Goal: Task Accomplishment & Management: Manage account settings

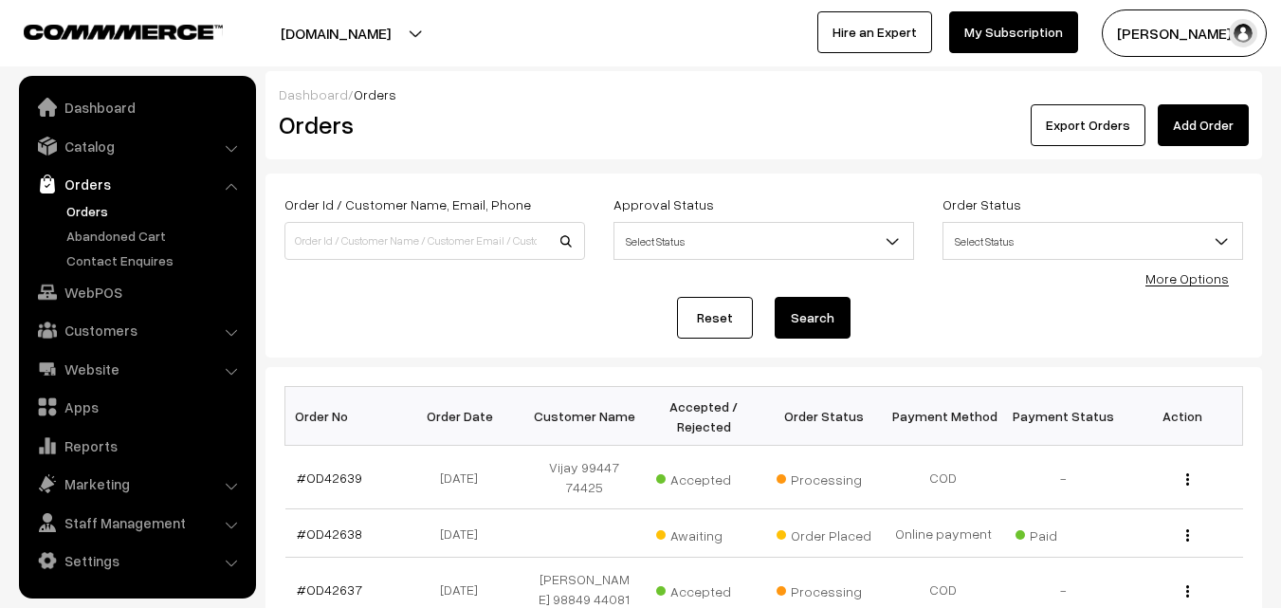
click at [107, 215] on link "Orders" at bounding box center [156, 211] width 188 height 20
click at [91, 288] on link "WebPOS" at bounding box center [137, 292] width 226 height 34
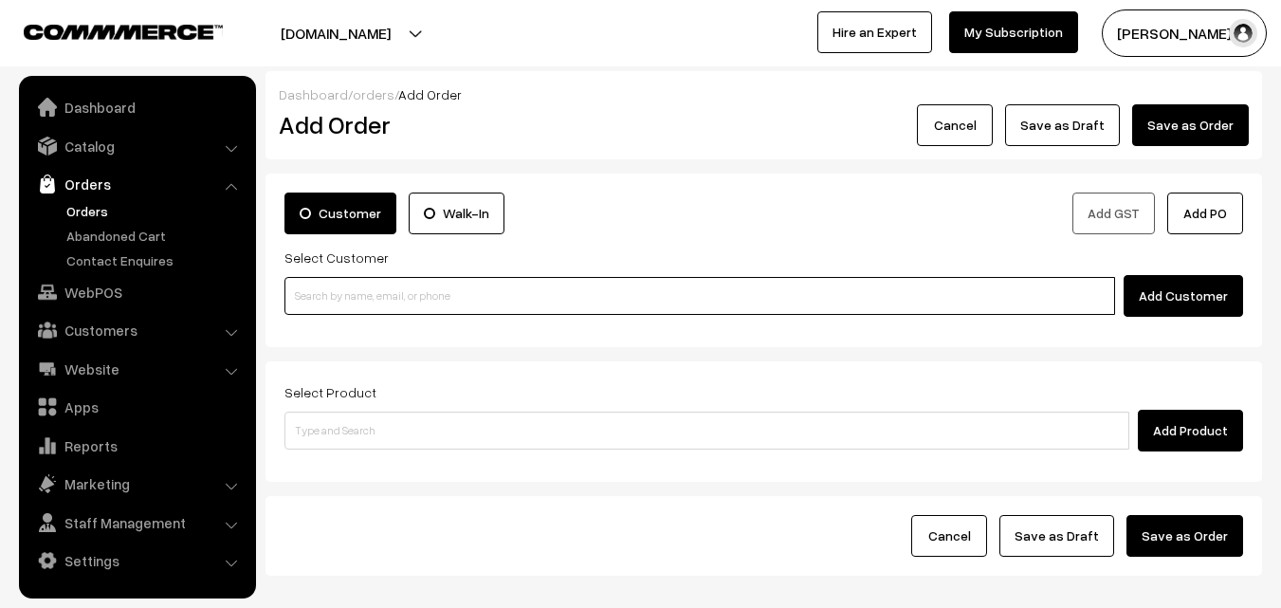
click at [341, 289] on input at bounding box center [699, 296] width 831 height 38
paste input "99447 74425"
click at [323, 284] on input "99447 74425" at bounding box center [699, 296] width 831 height 38
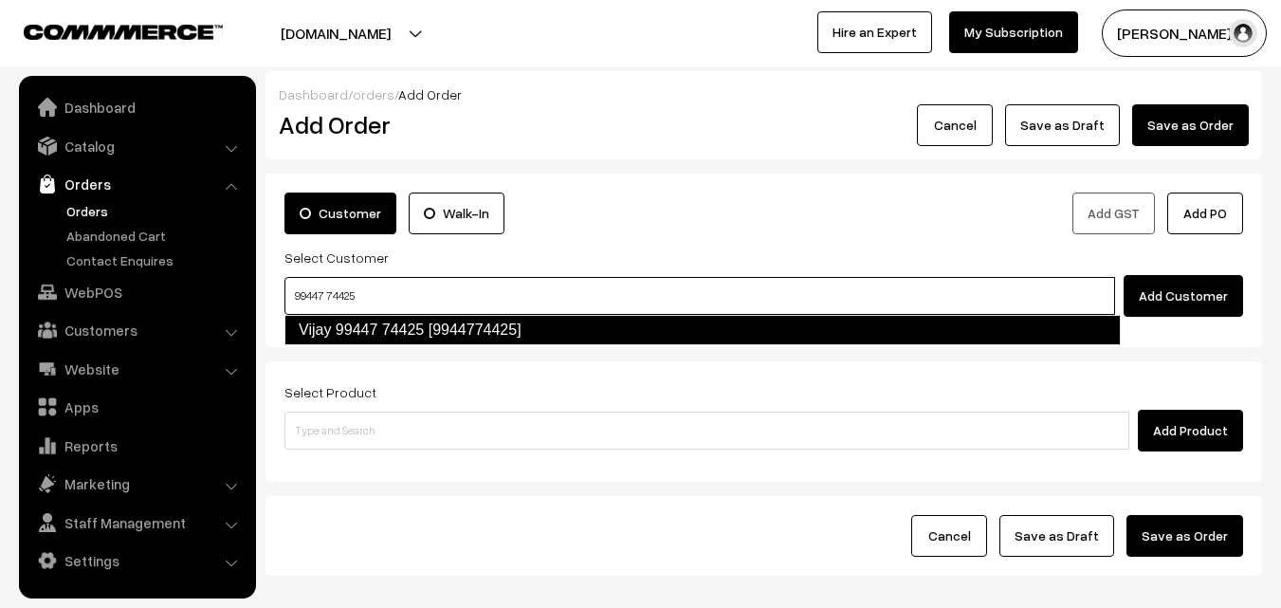
click at [332, 323] on link "Vijay 99447 74425 [9944774425]" at bounding box center [702, 330] width 836 height 30
type input "99447 74425"
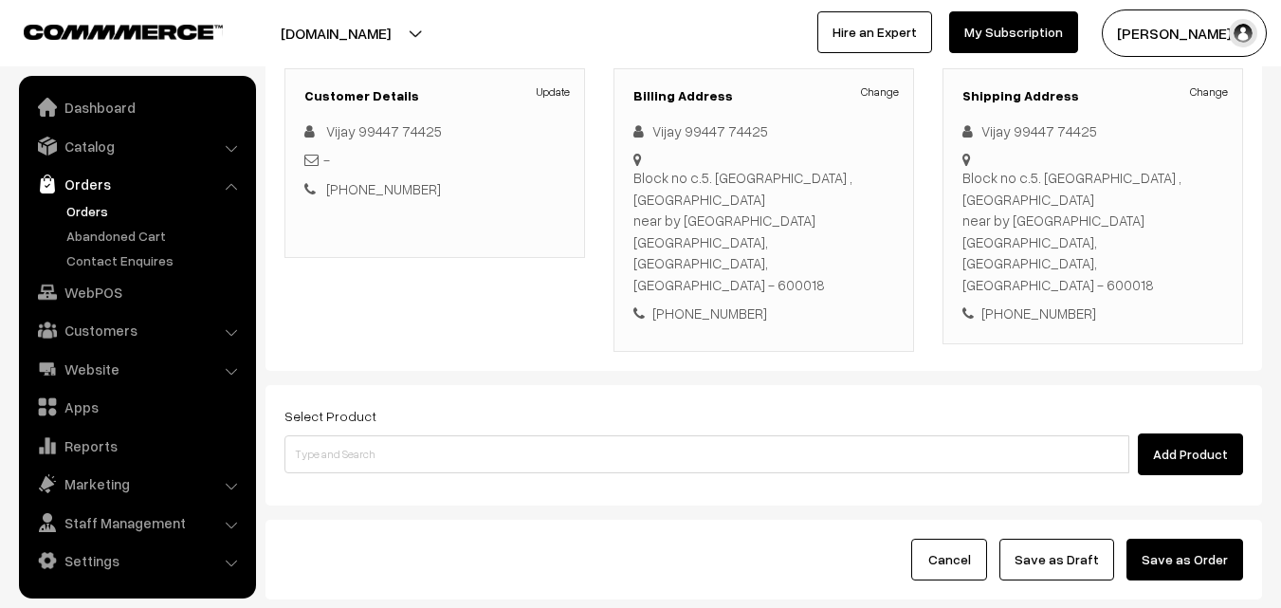
scroll to position [324, 0]
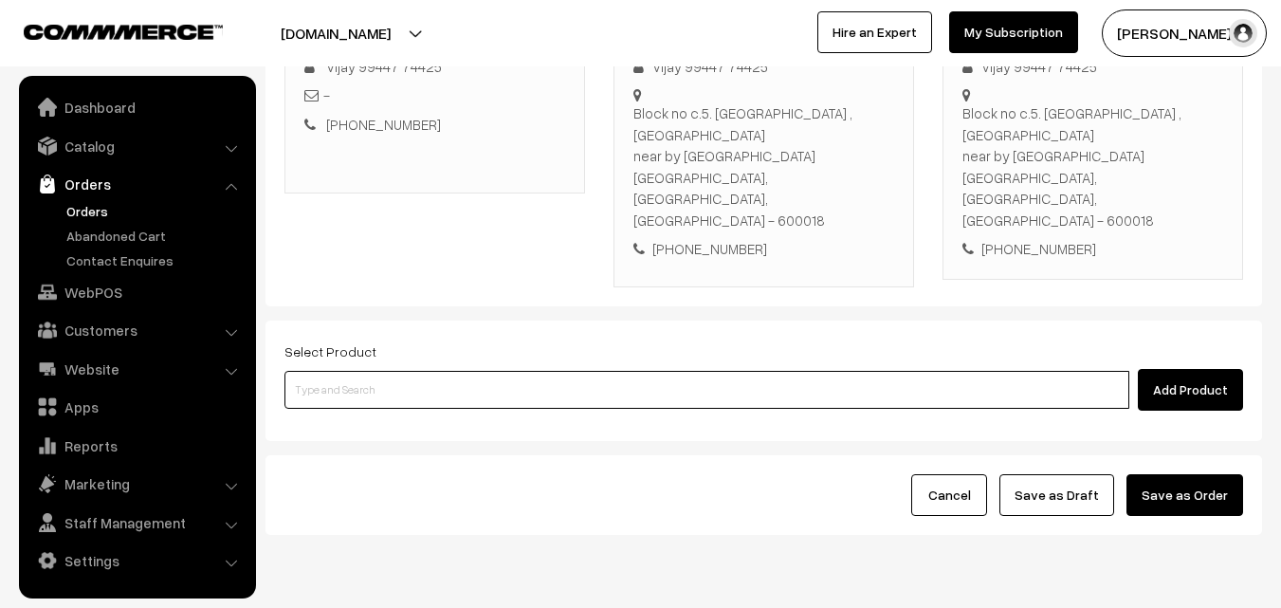
click at [398, 371] on input at bounding box center [706, 390] width 845 height 38
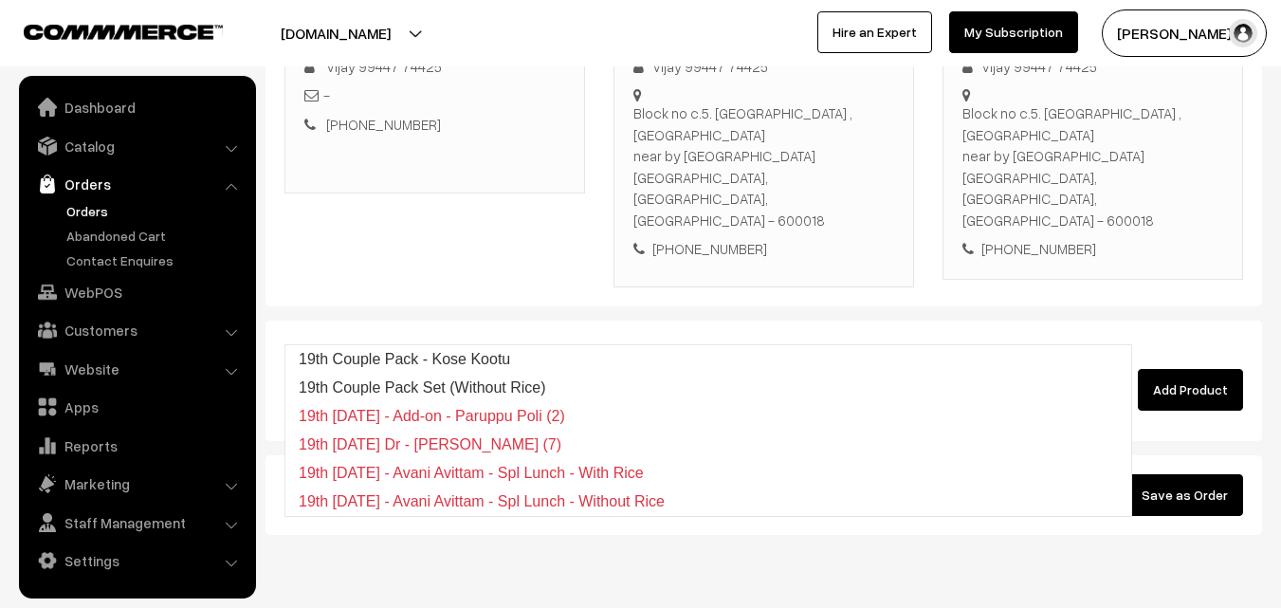
type input "19th with"
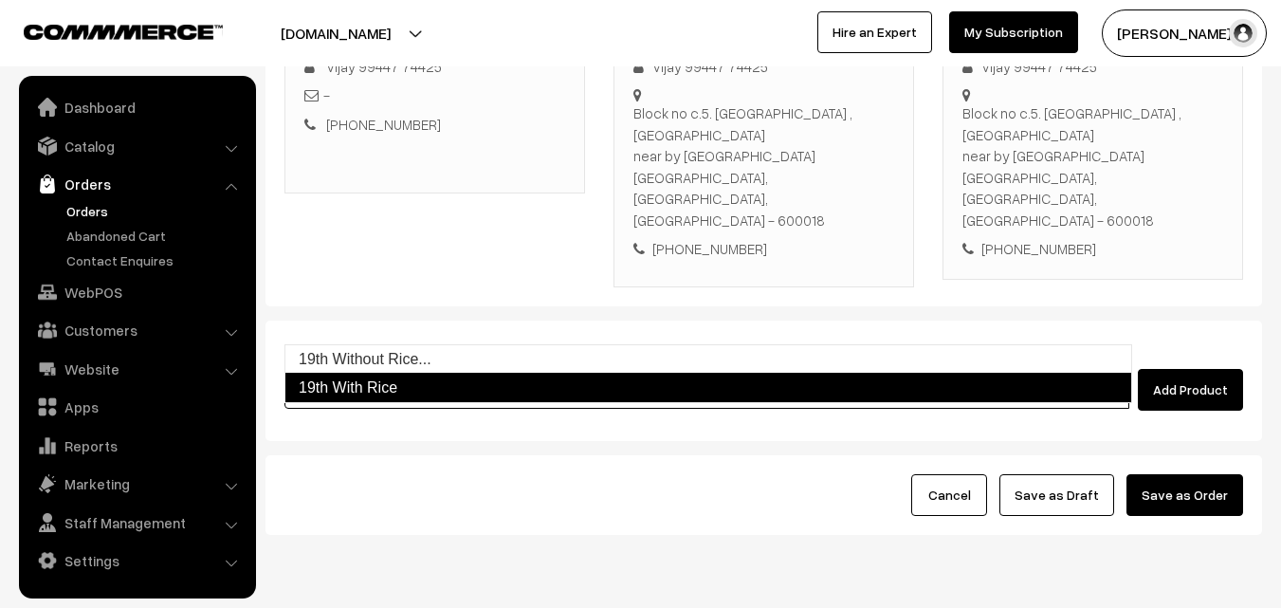
click at [359, 386] on link "19th With Rice" at bounding box center [708, 388] width 848 height 30
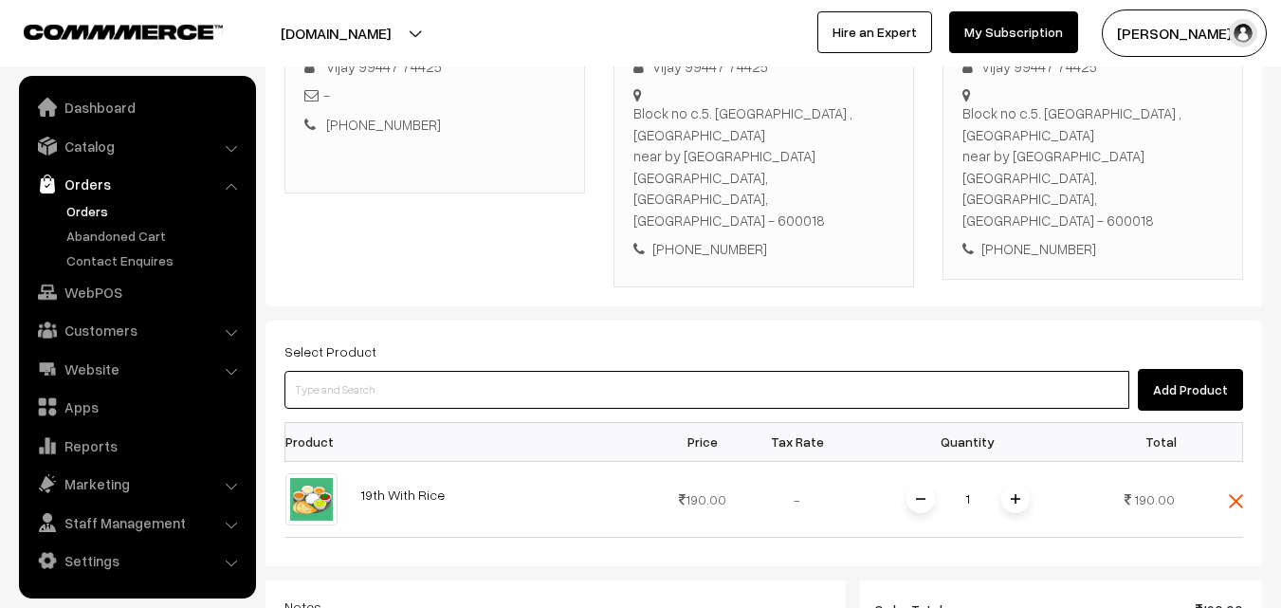
click at [381, 371] on input at bounding box center [706, 390] width 845 height 38
type input "idly"
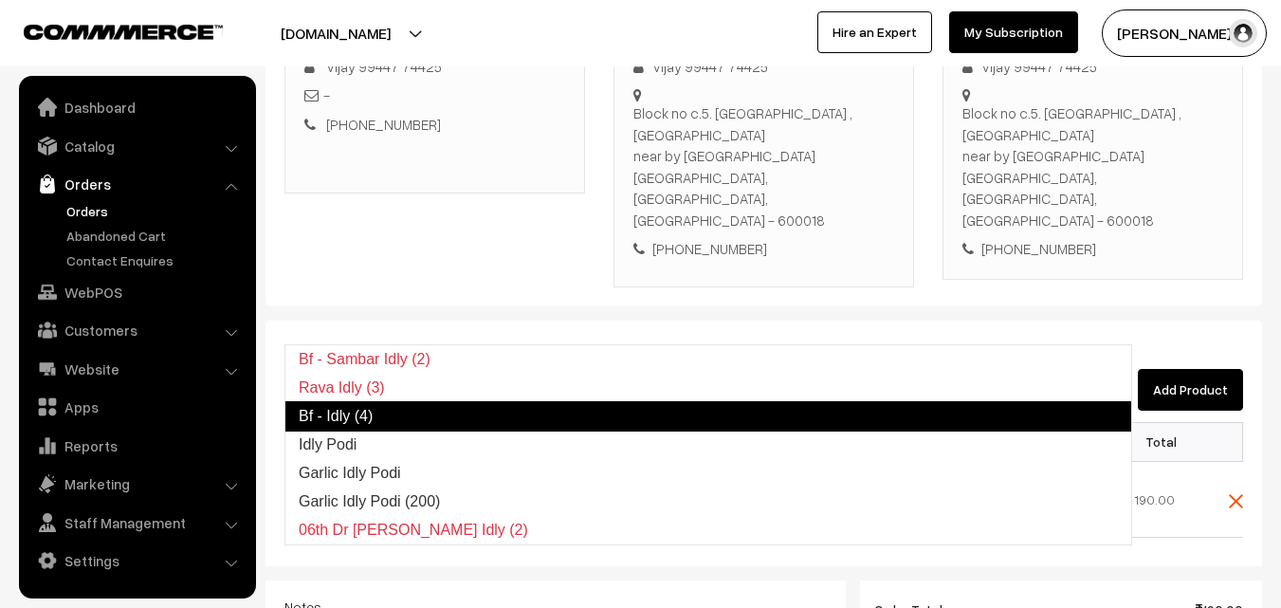
click at [357, 402] on link "Bf - Idly (4)" at bounding box center [708, 416] width 848 height 30
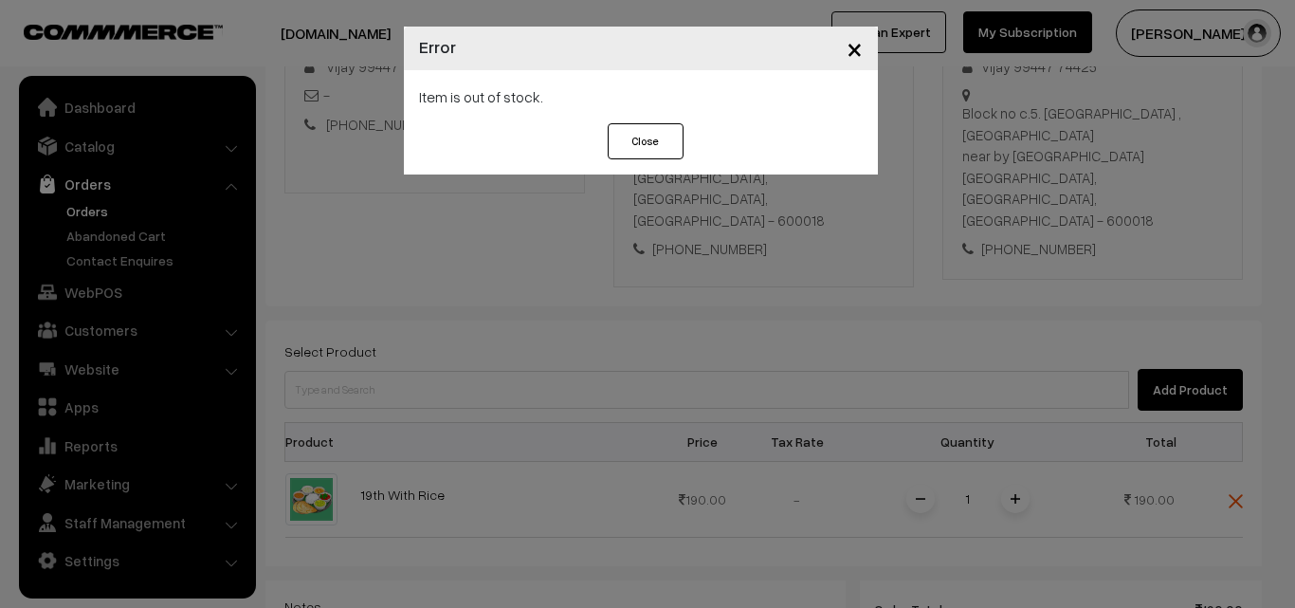
click at [642, 138] on button "Close" at bounding box center [646, 141] width 76 height 36
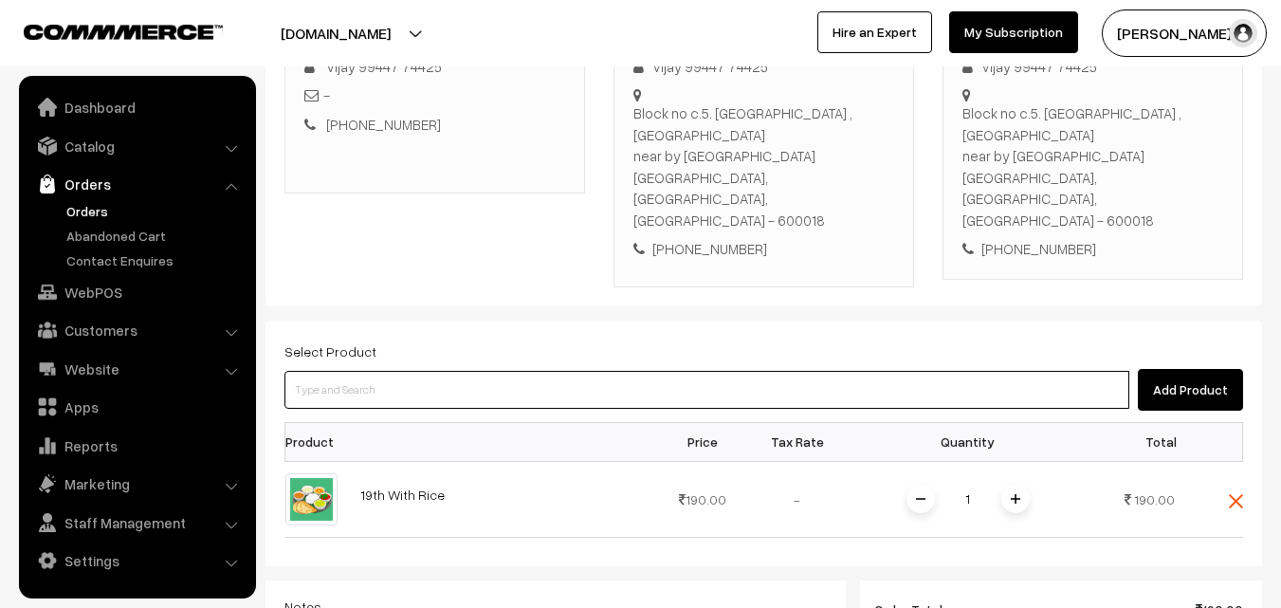
click at [323, 371] on input at bounding box center [706, 390] width 845 height 38
type input "idly"
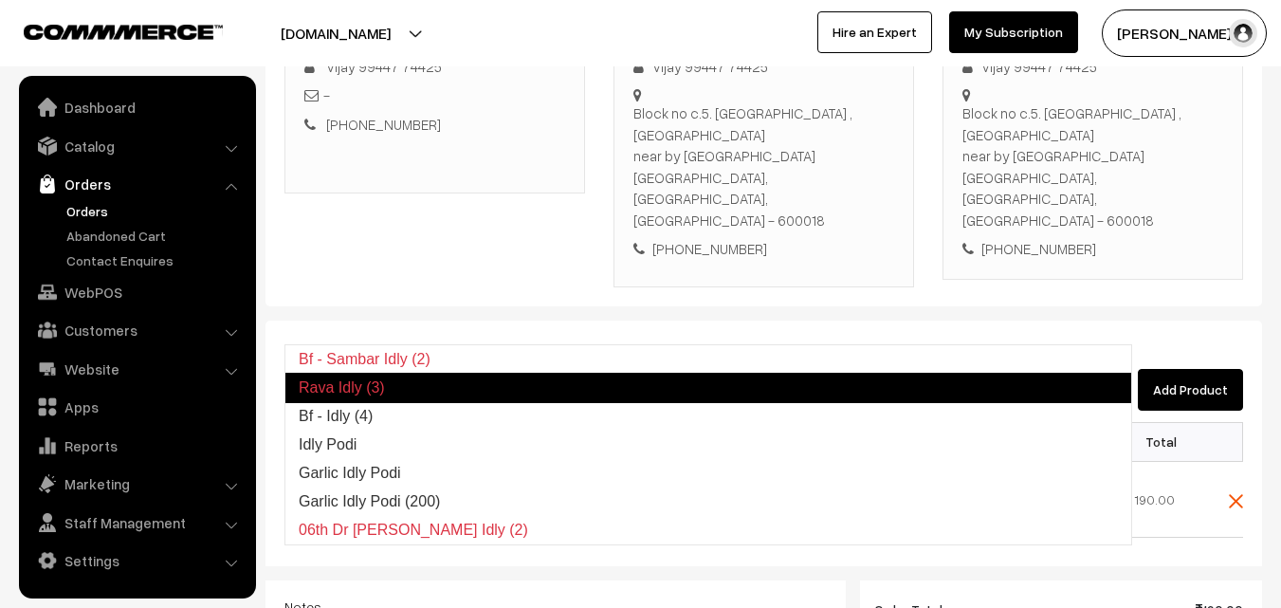
click at [343, 422] on link "Bf - Idly (4)" at bounding box center [708, 416] width 846 height 28
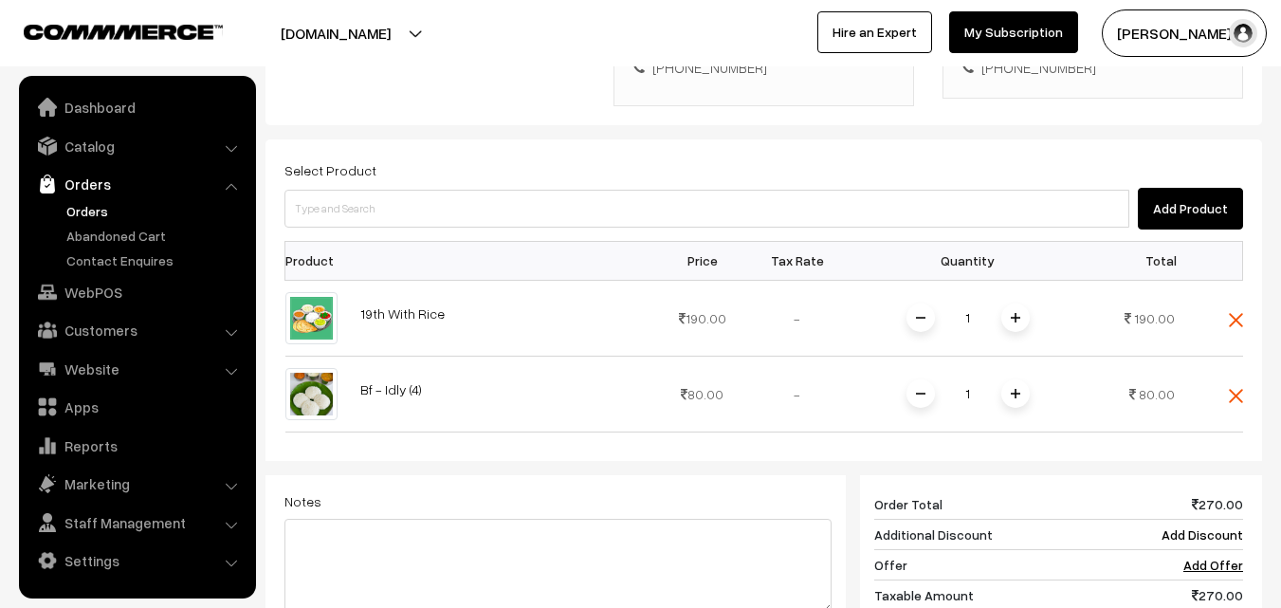
scroll to position [609, 0]
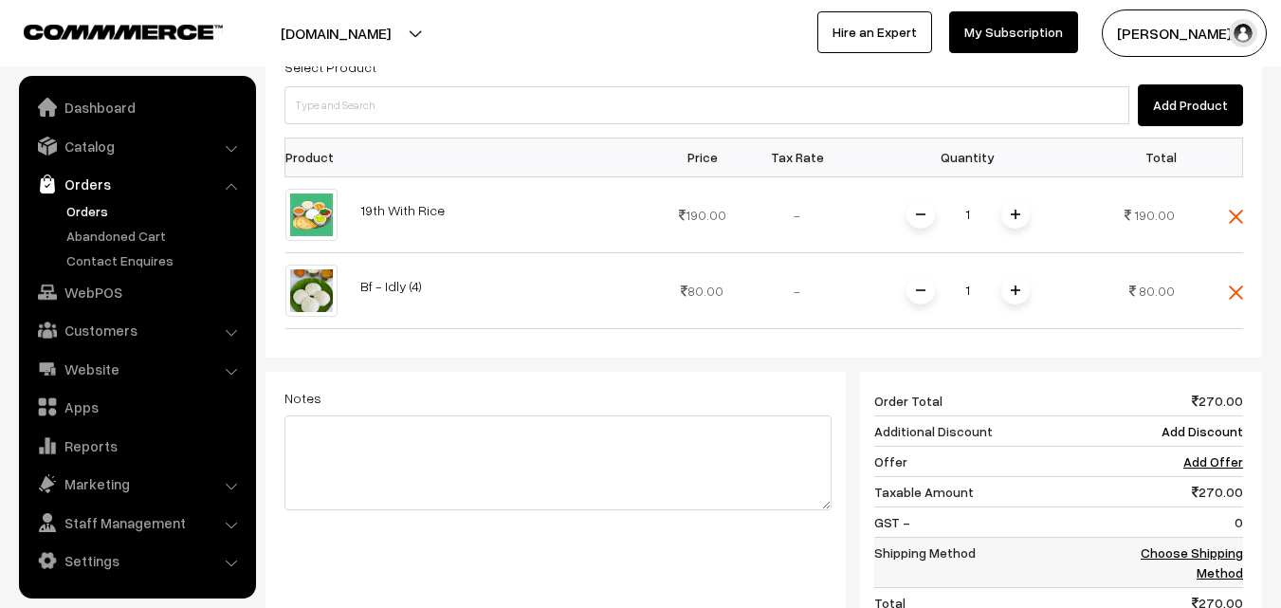
click at [1176, 544] on link "Choose Shipping Method" at bounding box center [1192, 562] width 102 height 36
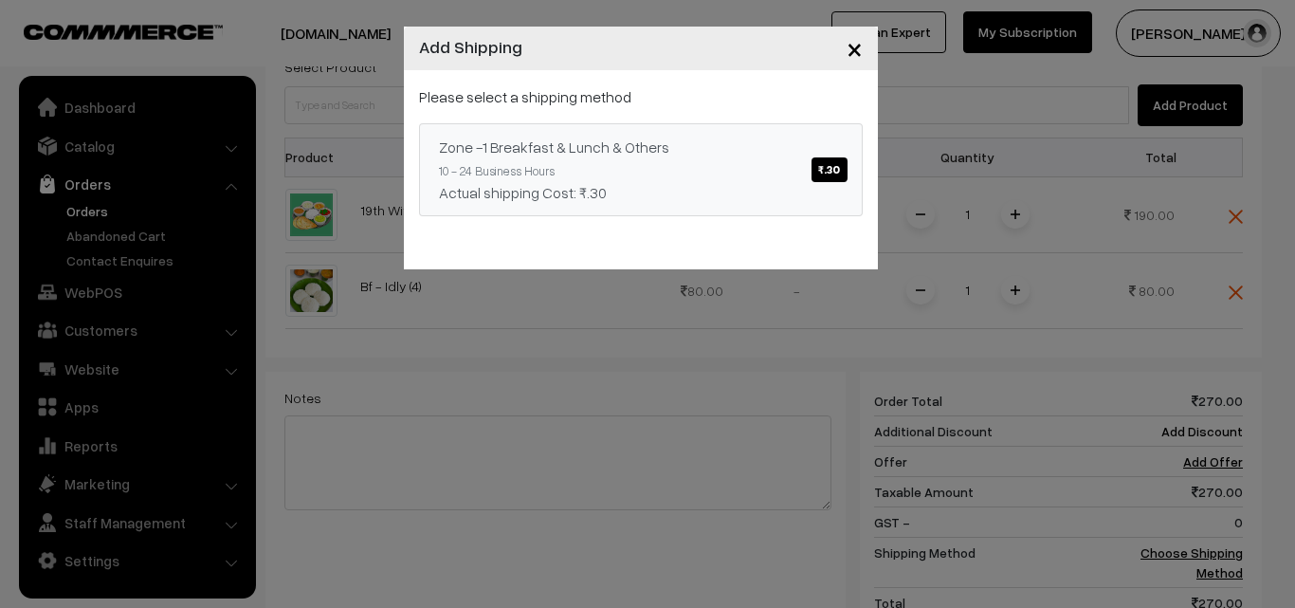
click at [726, 142] on div "Zone -1 Breakfast & Lunch & Others ₹.30" at bounding box center [641, 147] width 404 height 23
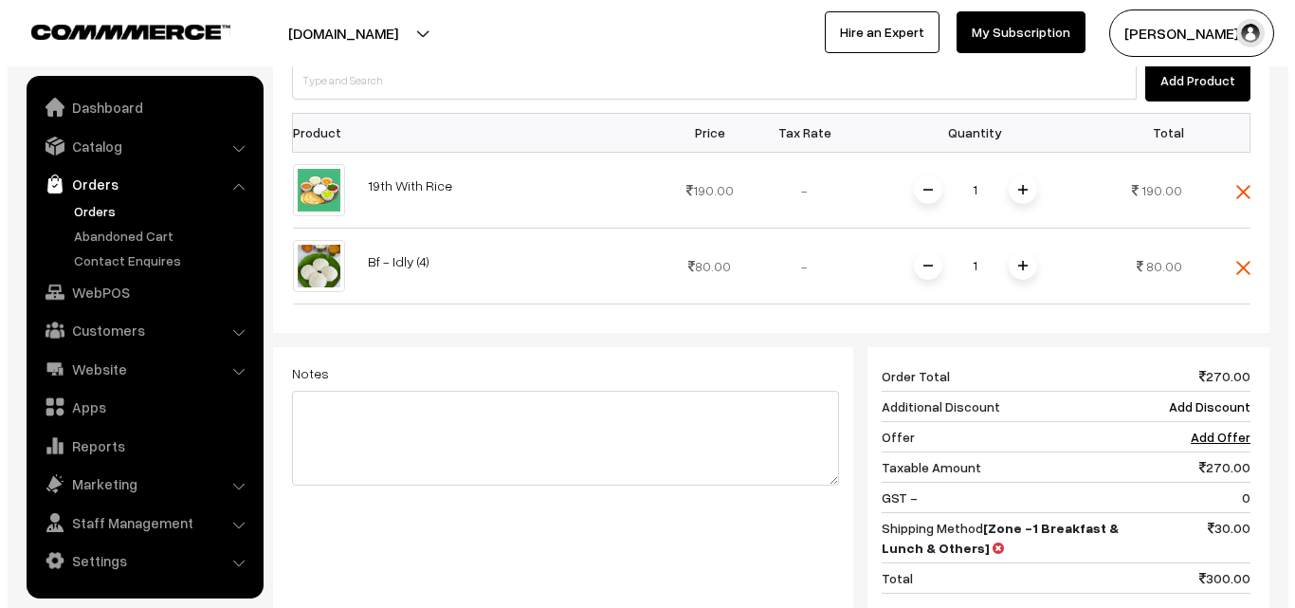
scroll to position [704, 0]
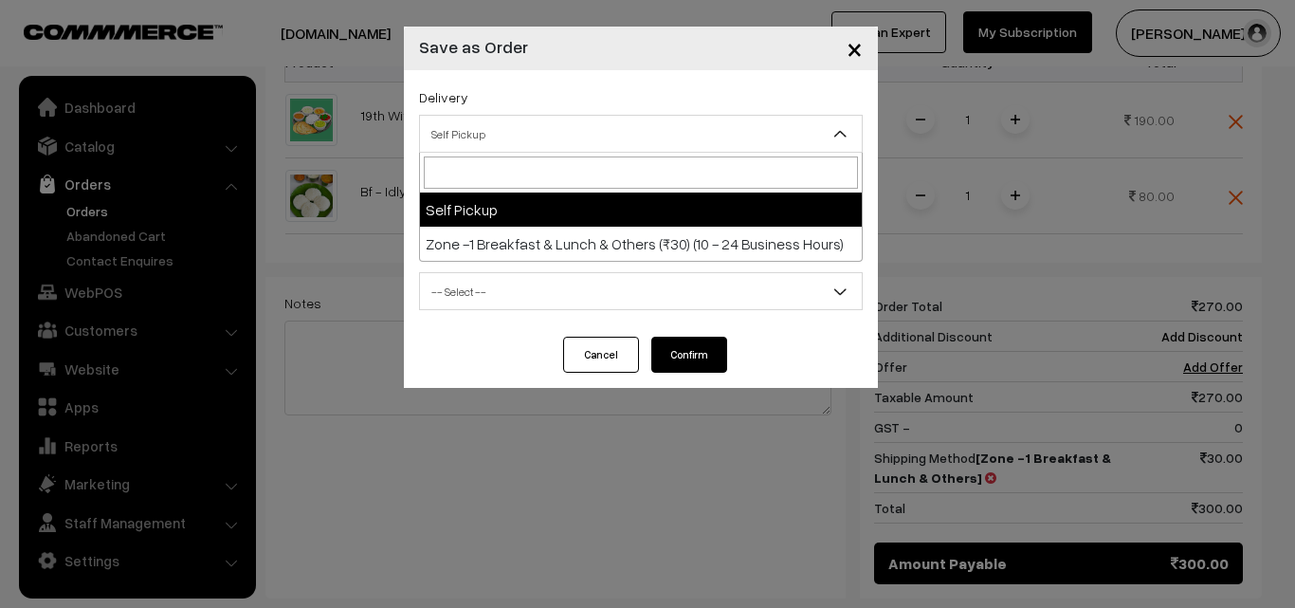
click at [532, 143] on span "Self Pickup" at bounding box center [641, 134] width 442 height 33
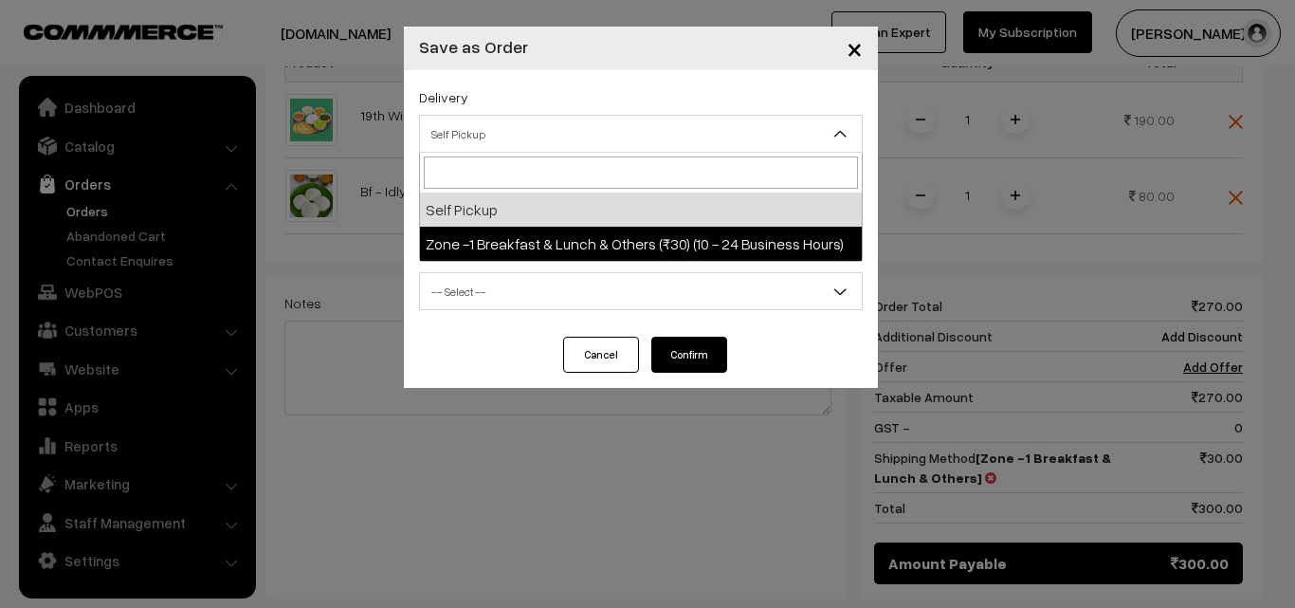
drag, startPoint x: 528, startPoint y: 219, endPoint x: 529, endPoint y: 235, distance: 16.1
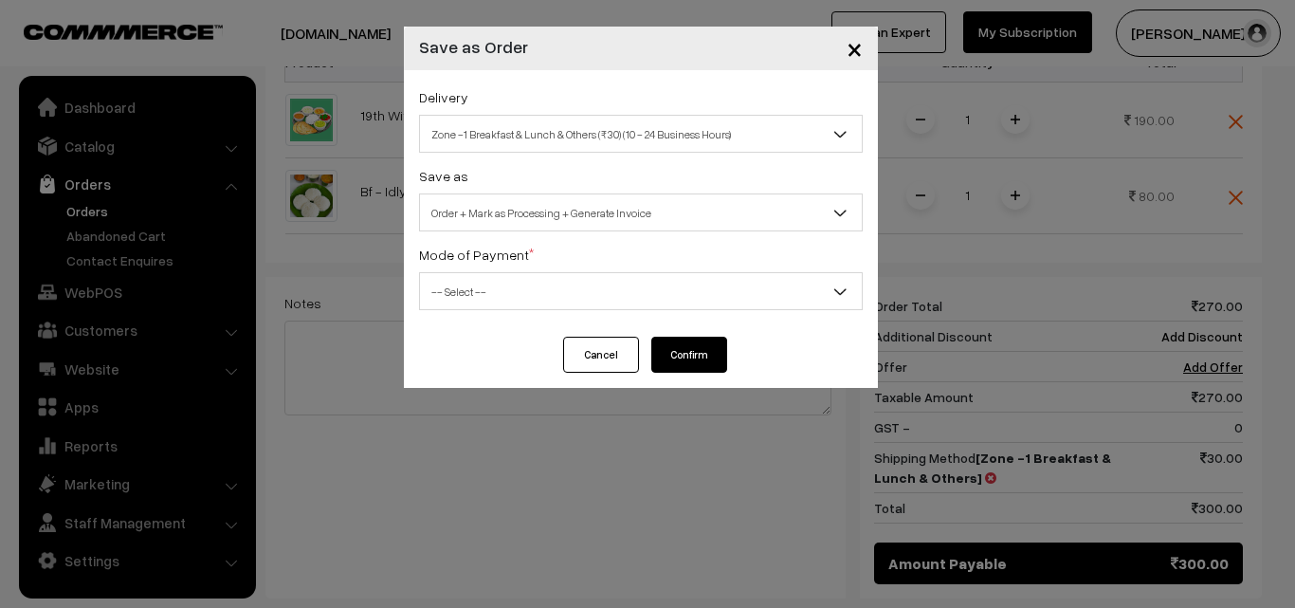
select select "ZON1"
select select "3"
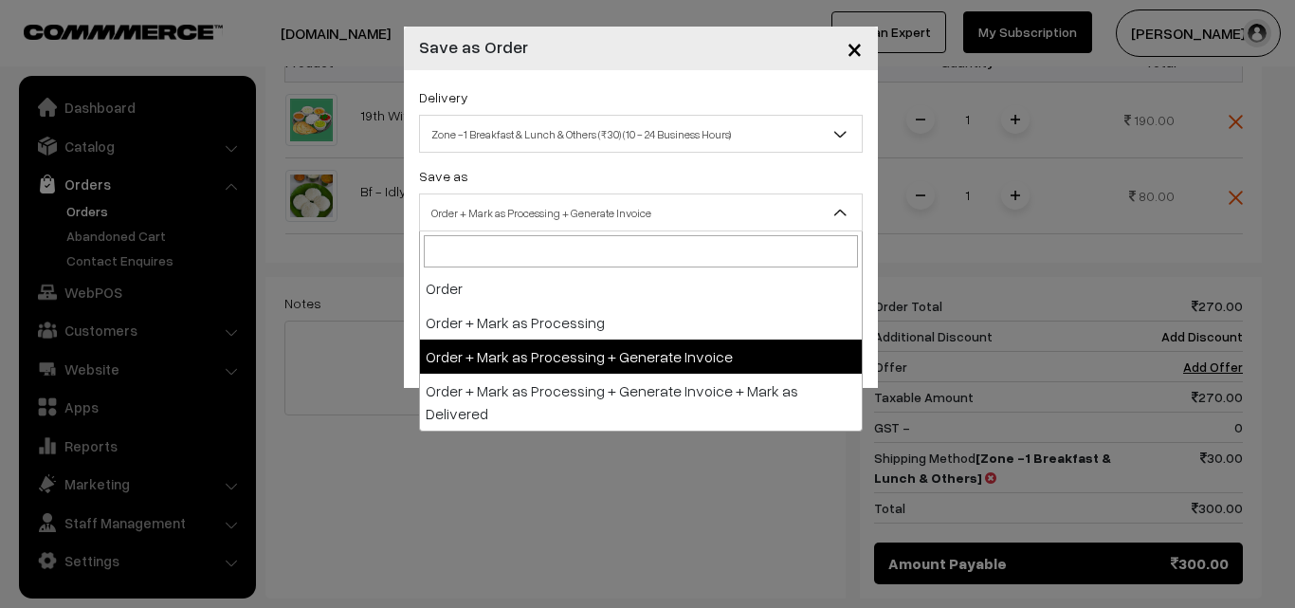
click at [569, 220] on span "Order + Mark as Processing + Generate Invoice" at bounding box center [641, 212] width 442 height 33
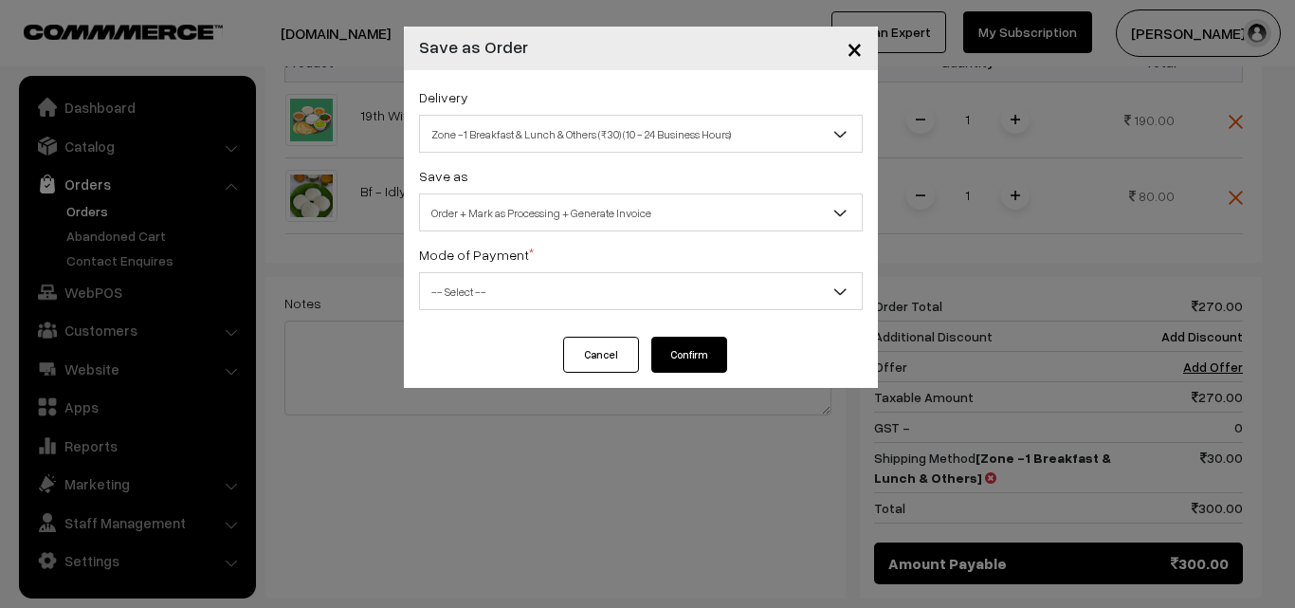
click at [444, 286] on span "-- Select --" at bounding box center [641, 291] width 442 height 33
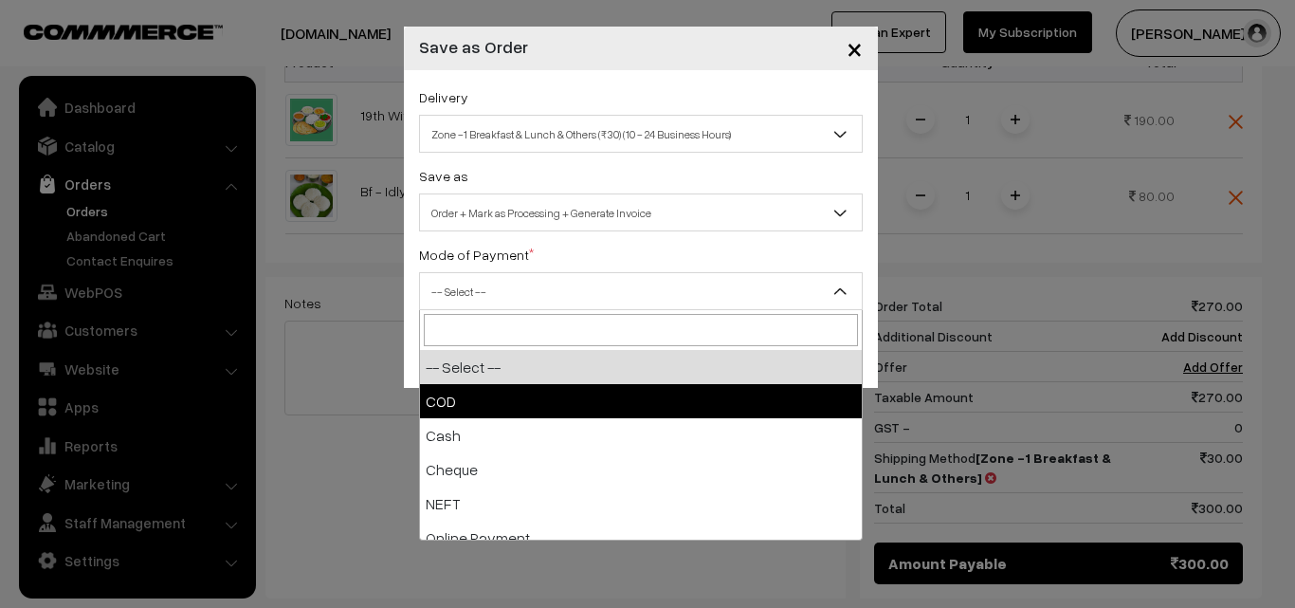
select select "1"
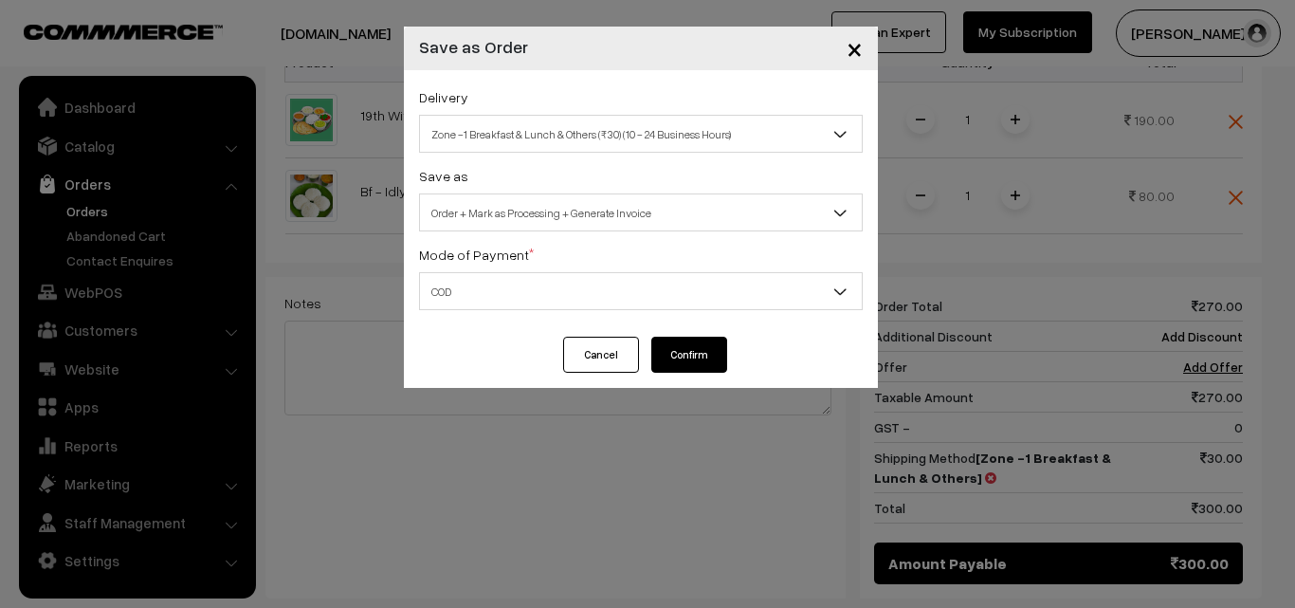
click at [704, 357] on button "Confirm" at bounding box center [689, 355] width 76 height 36
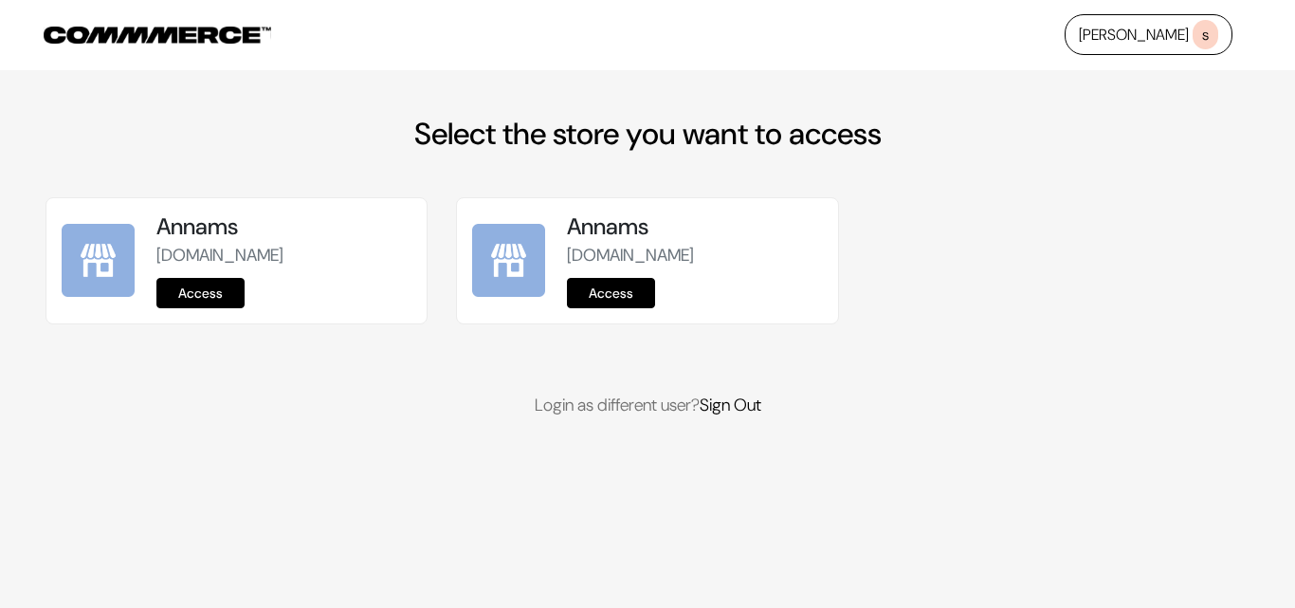
click at [190, 302] on link "Access" at bounding box center [200, 293] width 88 height 30
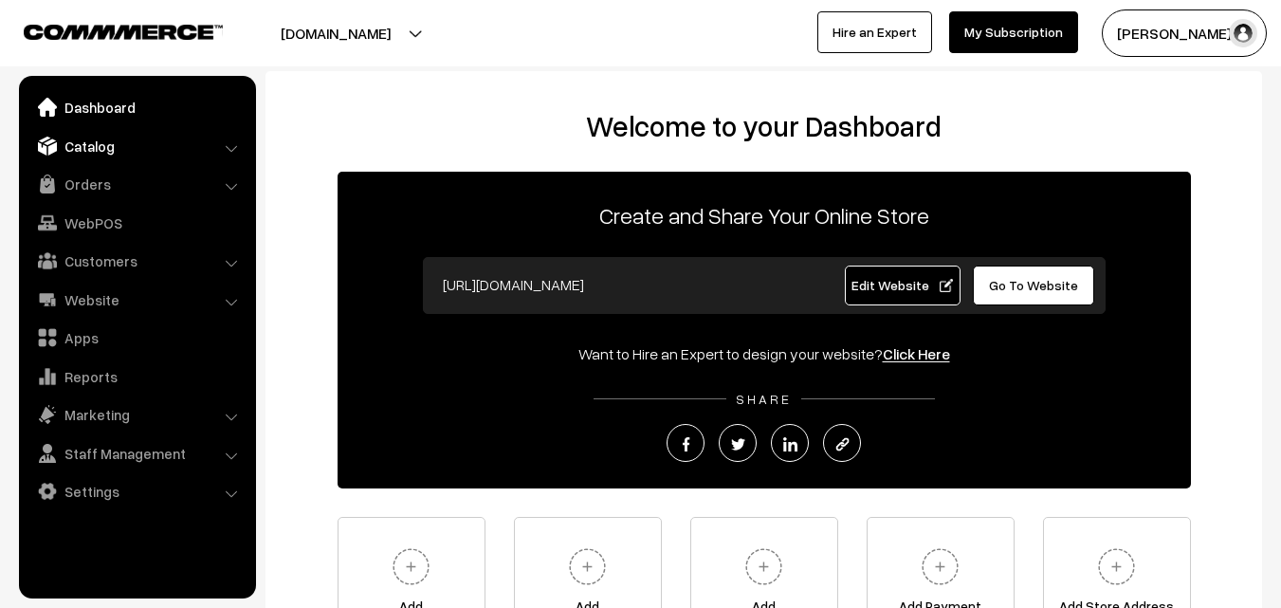
click at [93, 144] on link "Catalog" at bounding box center [137, 146] width 226 height 34
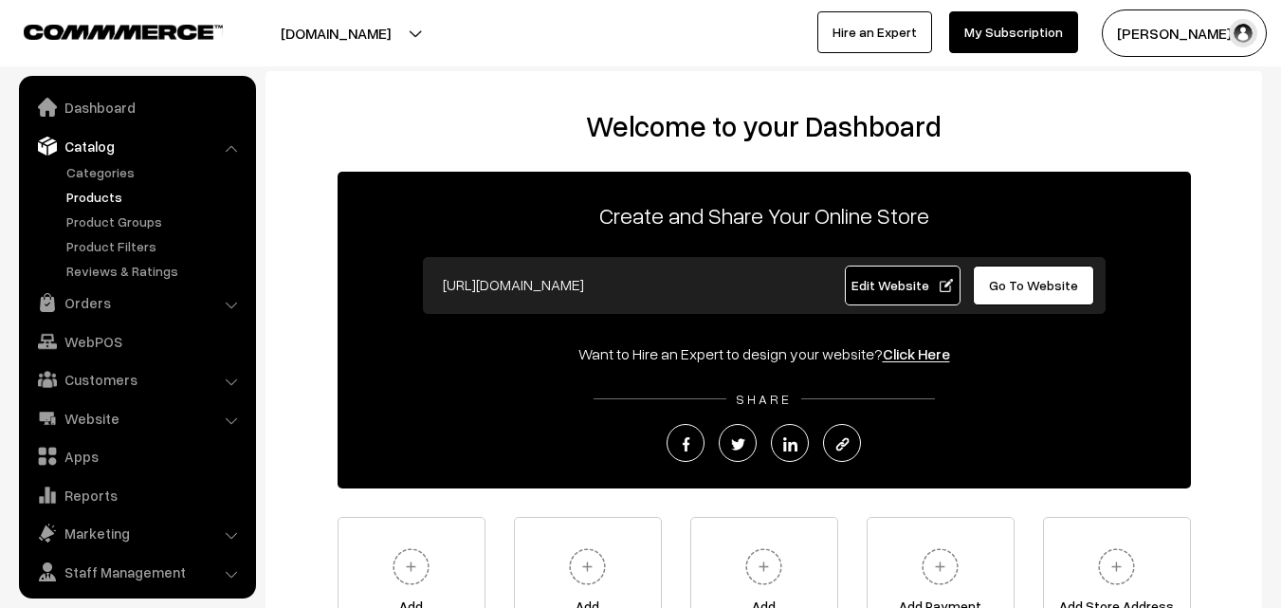
click at [100, 192] on link "Products" at bounding box center [156, 197] width 188 height 20
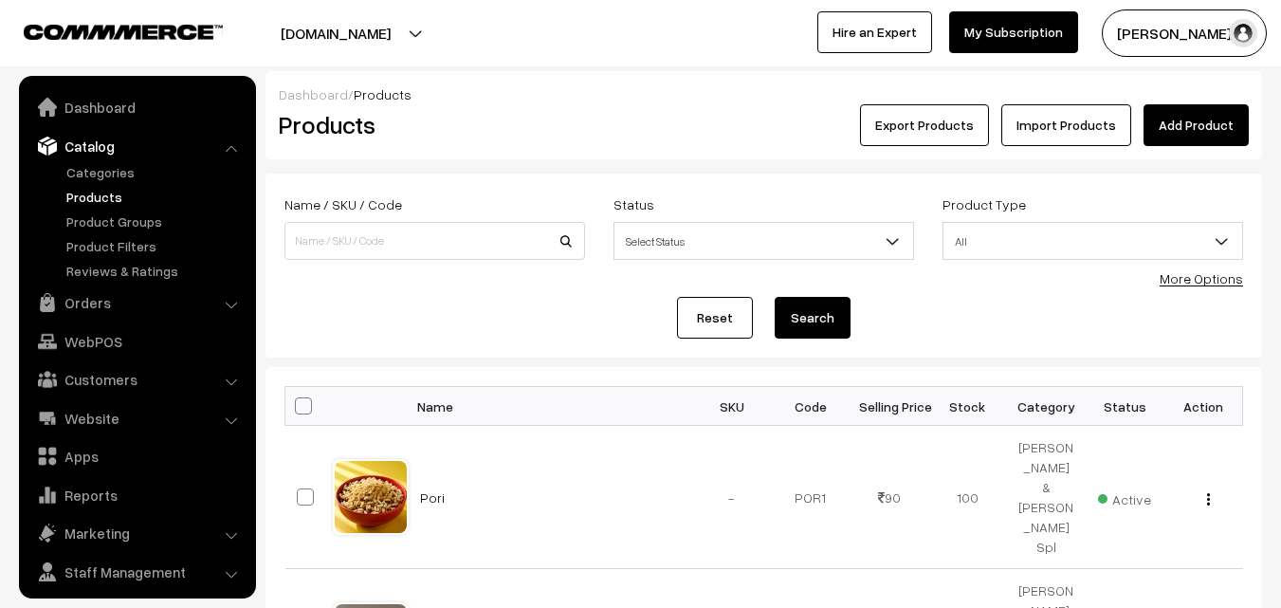
scroll to position [47, 0]
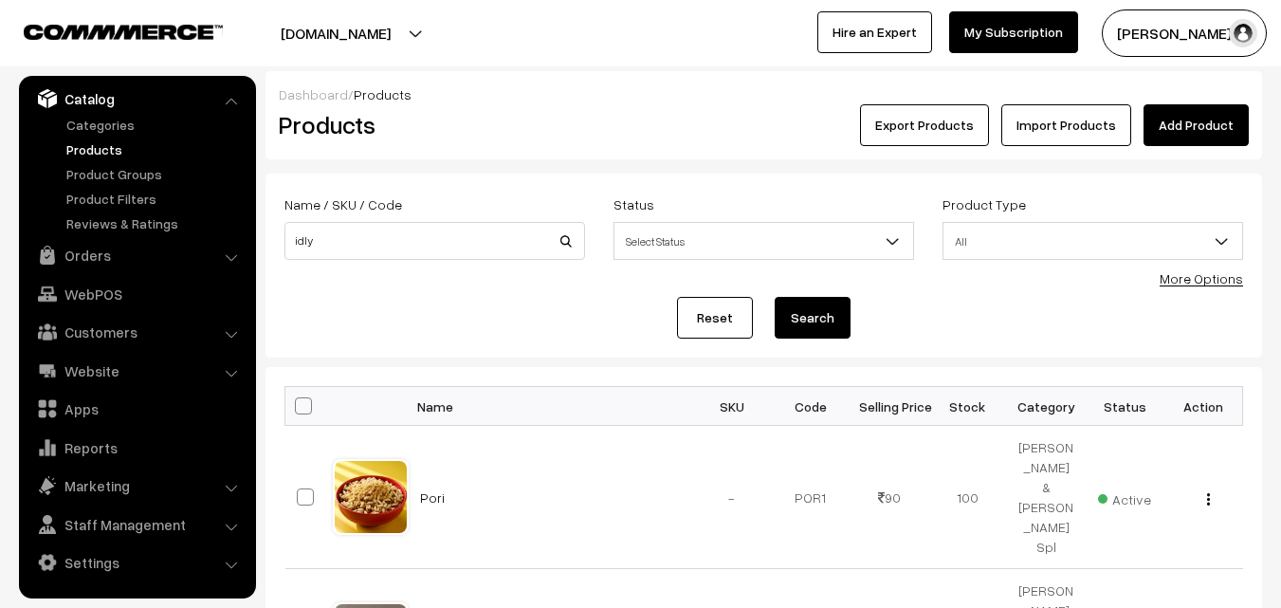
type input "idly"
click at [775, 297] on button "Search" at bounding box center [813, 318] width 76 height 42
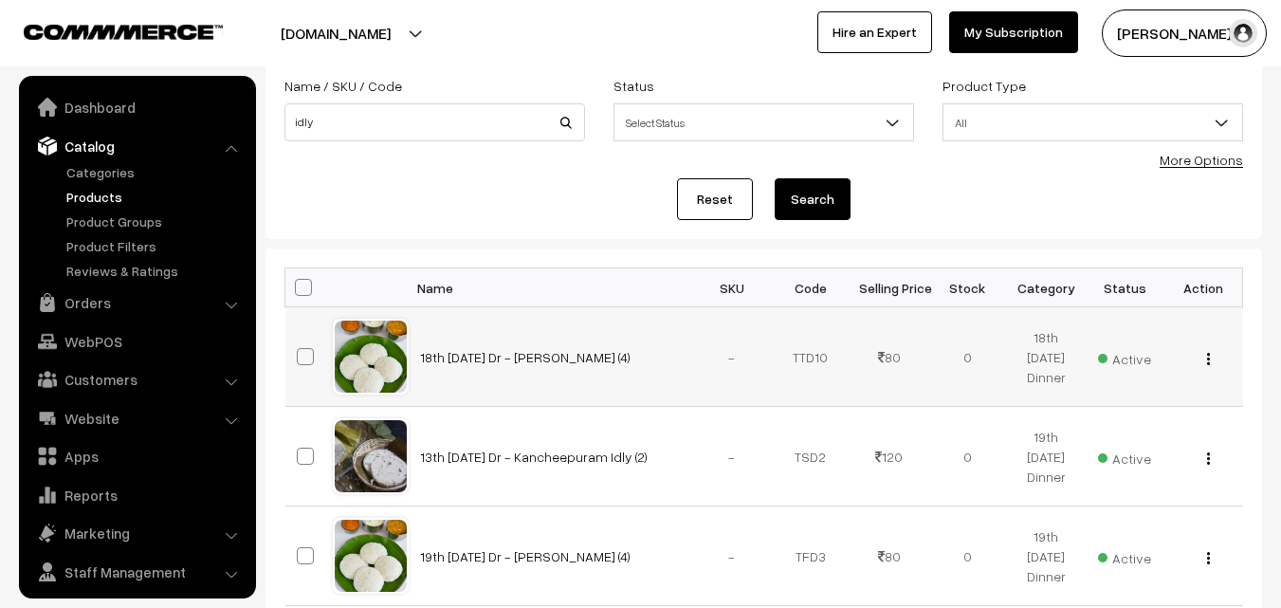
scroll to position [190, 0]
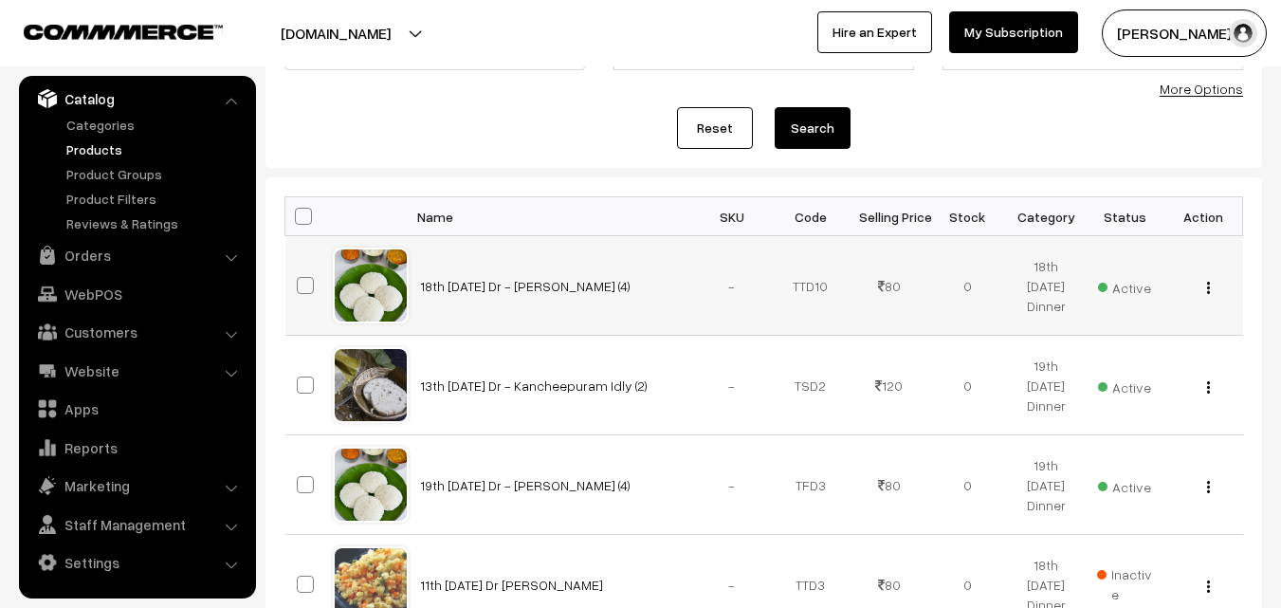
click at [1209, 287] on img "button" at bounding box center [1208, 288] width 3 height 12
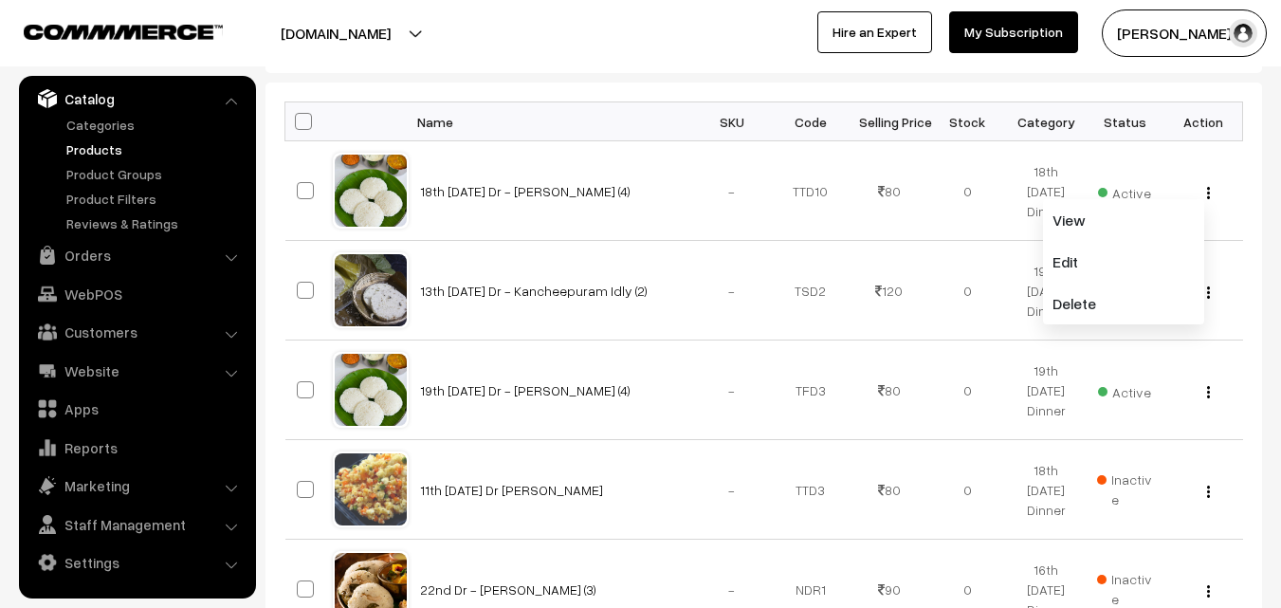
scroll to position [0, 0]
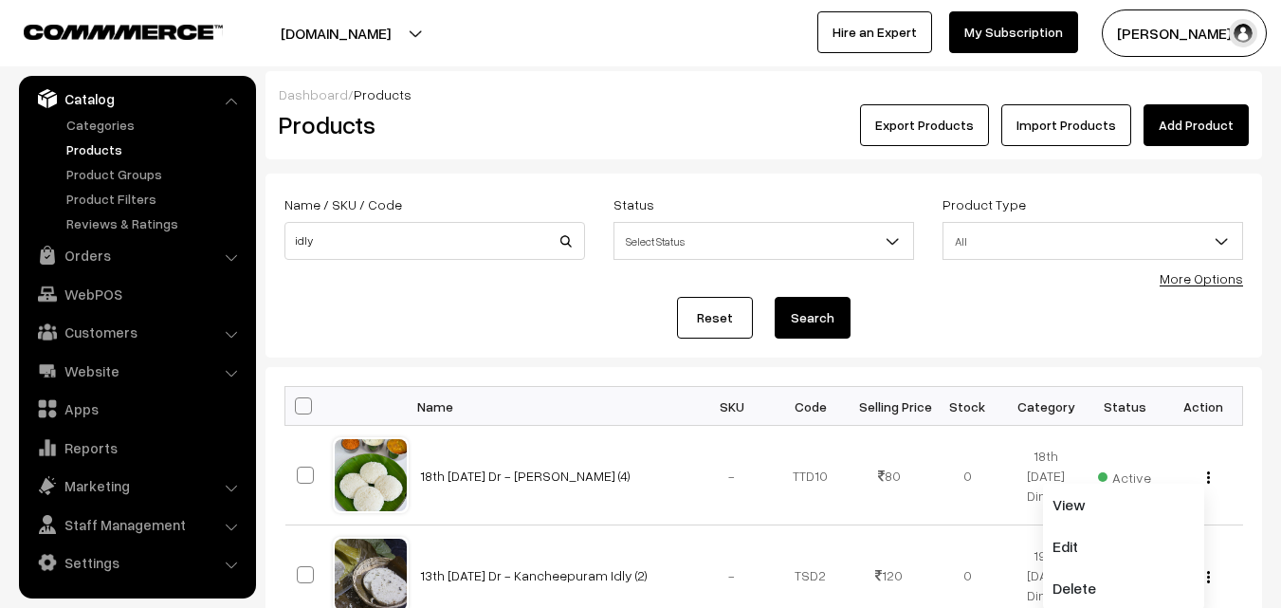
click at [1192, 286] on div "More Options" at bounding box center [1201, 278] width 83 height 20
click at [1207, 273] on link "More Options" at bounding box center [1201, 278] width 83 height 16
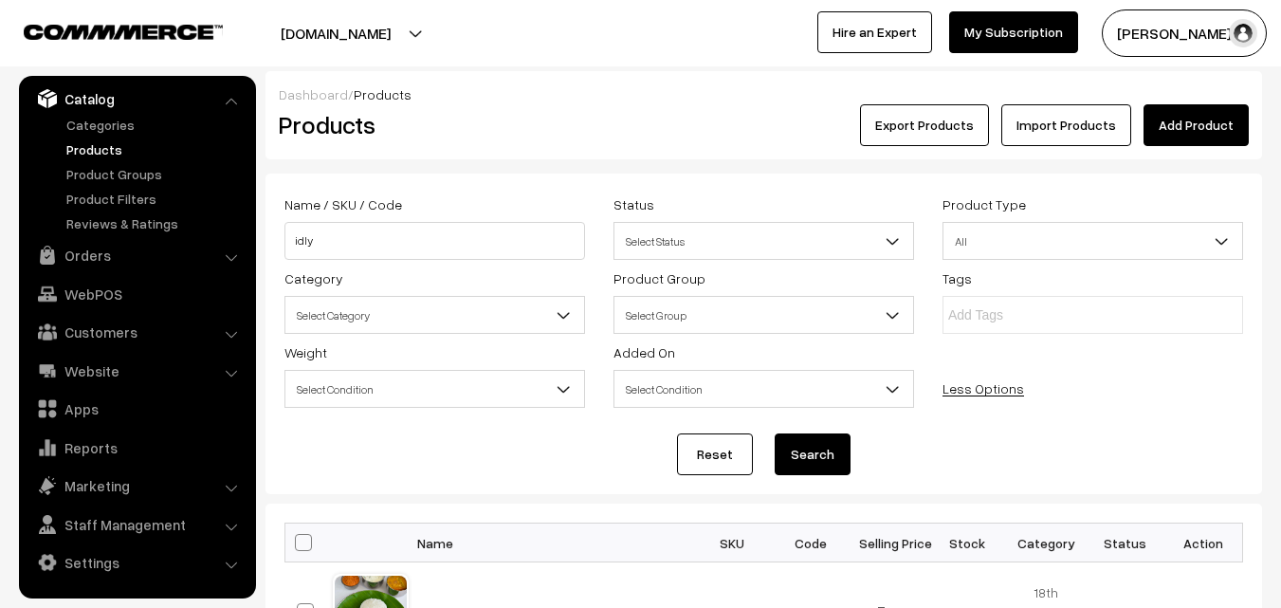
click at [494, 324] on span "Select Category" at bounding box center [434, 315] width 299 height 33
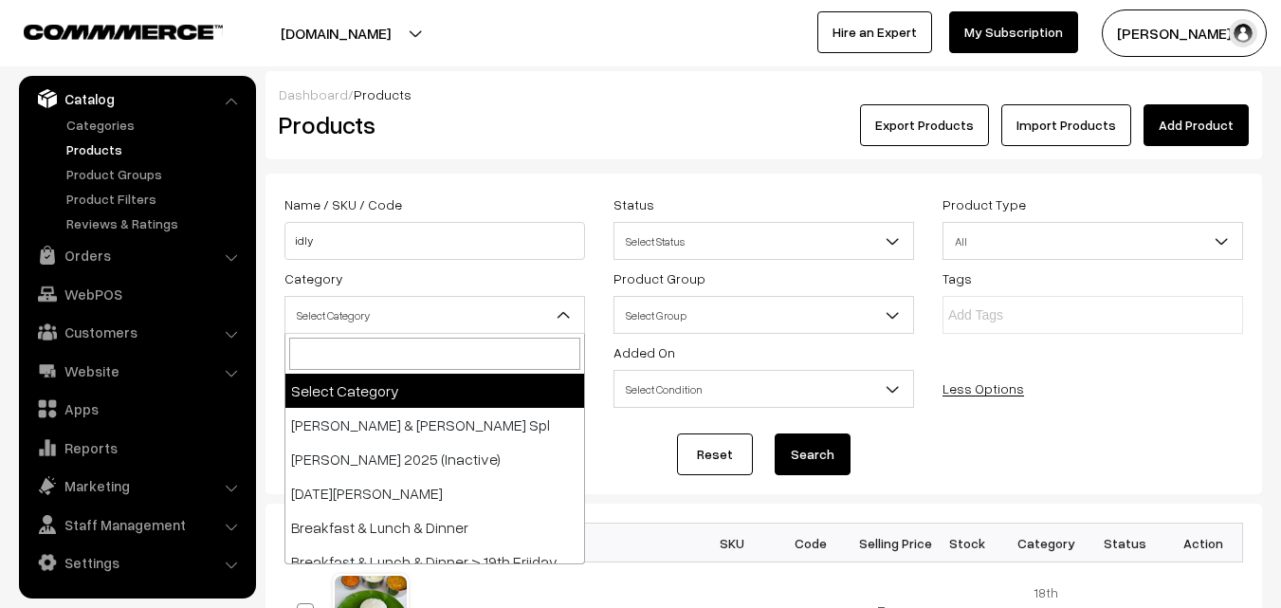
scroll to position [95, 0]
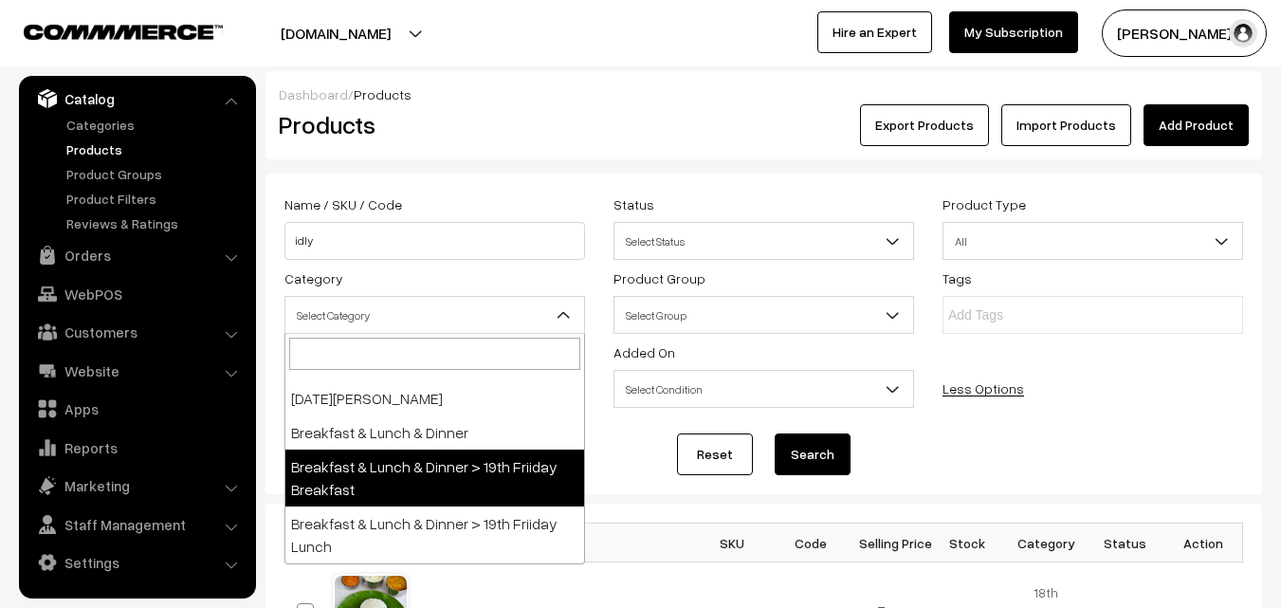
select select "91"
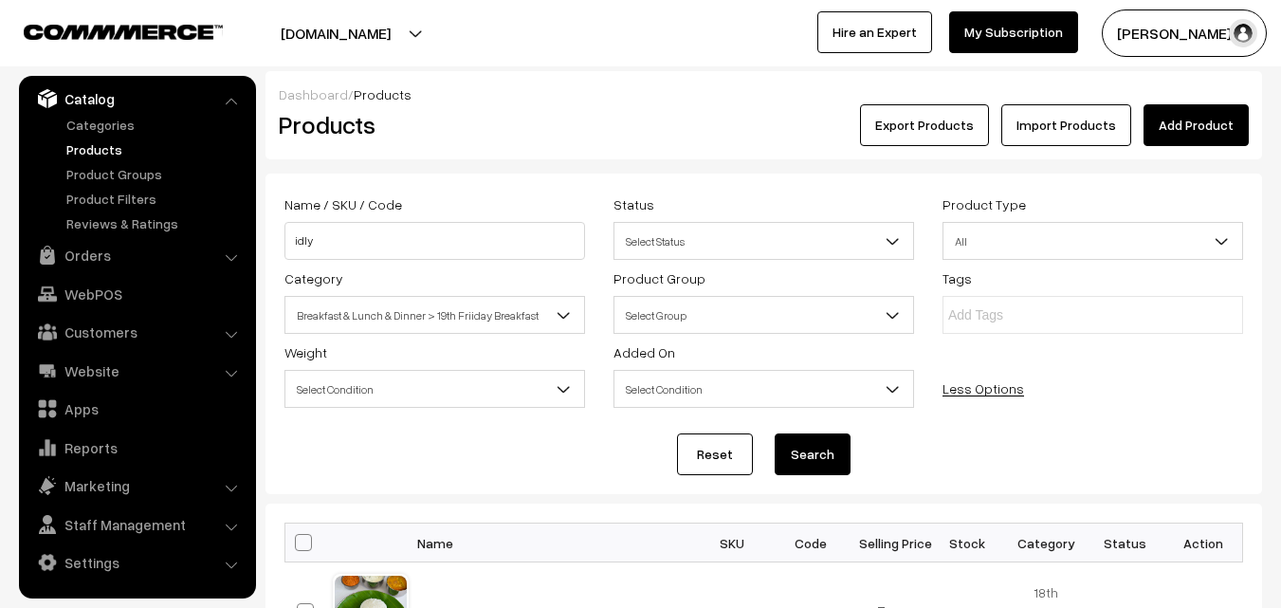
click at [800, 452] on button "Search" at bounding box center [813, 454] width 76 height 42
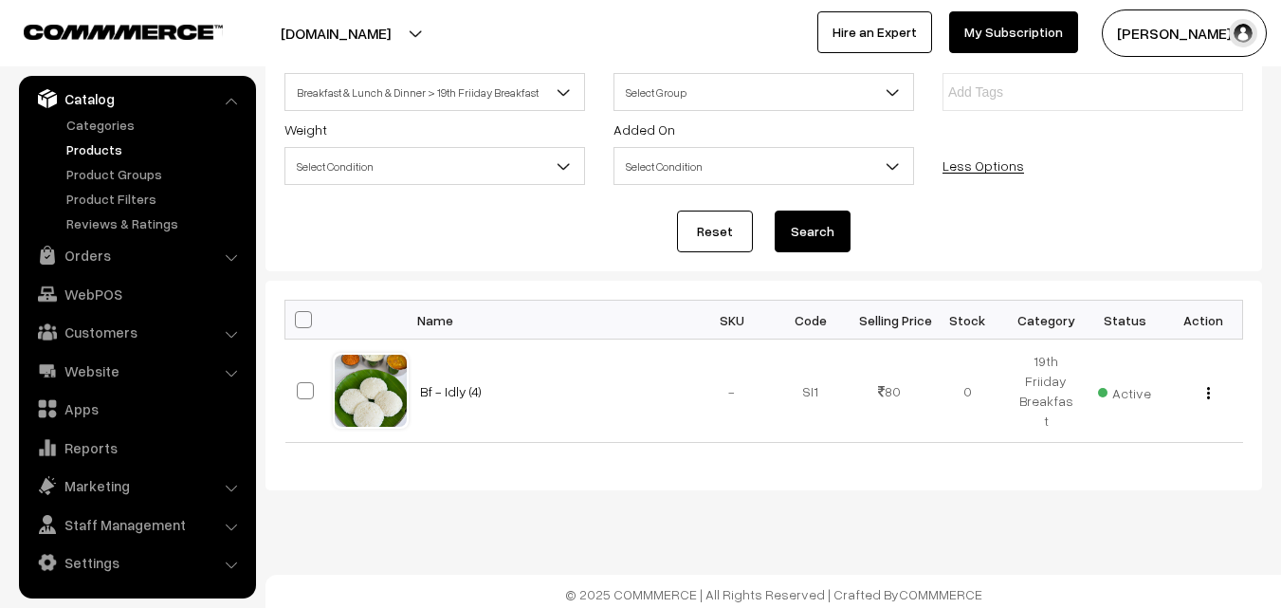
scroll to position [225, 0]
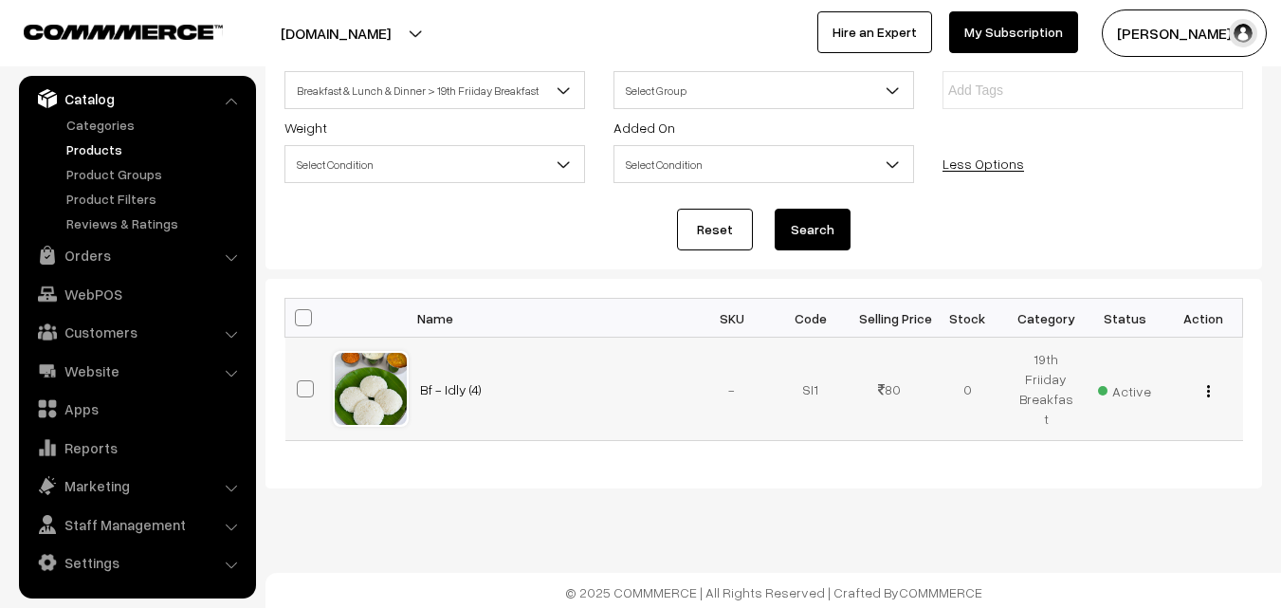
click at [1210, 394] on button "button" at bounding box center [1208, 390] width 5 height 15
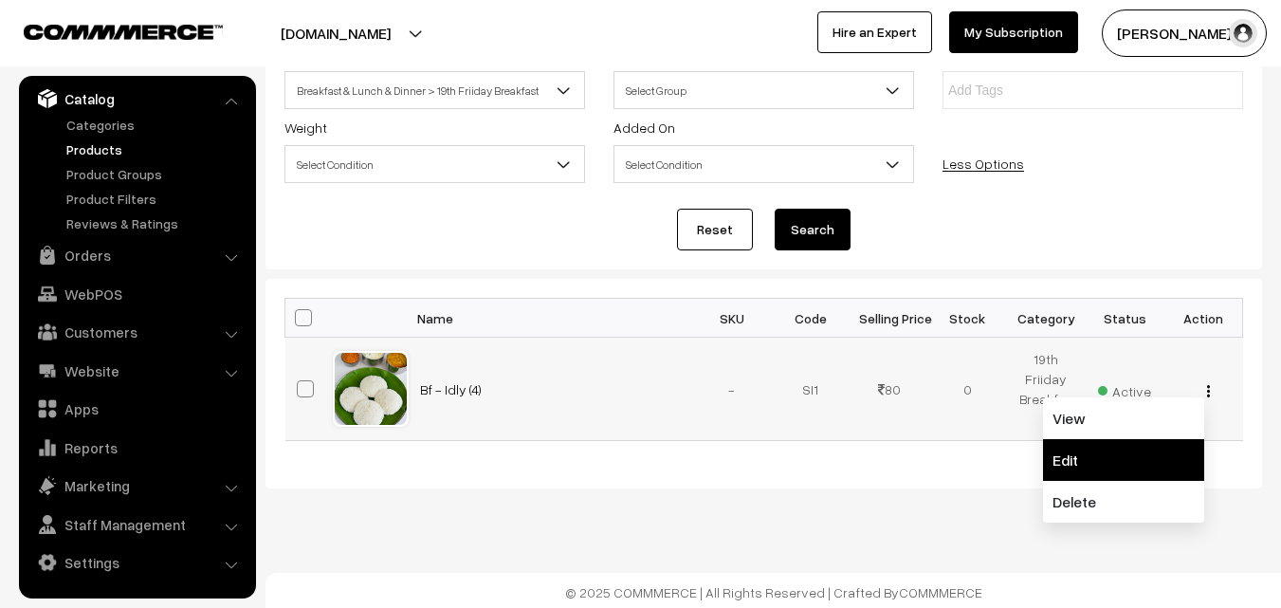
click at [1107, 453] on link "Edit" at bounding box center [1123, 460] width 161 height 42
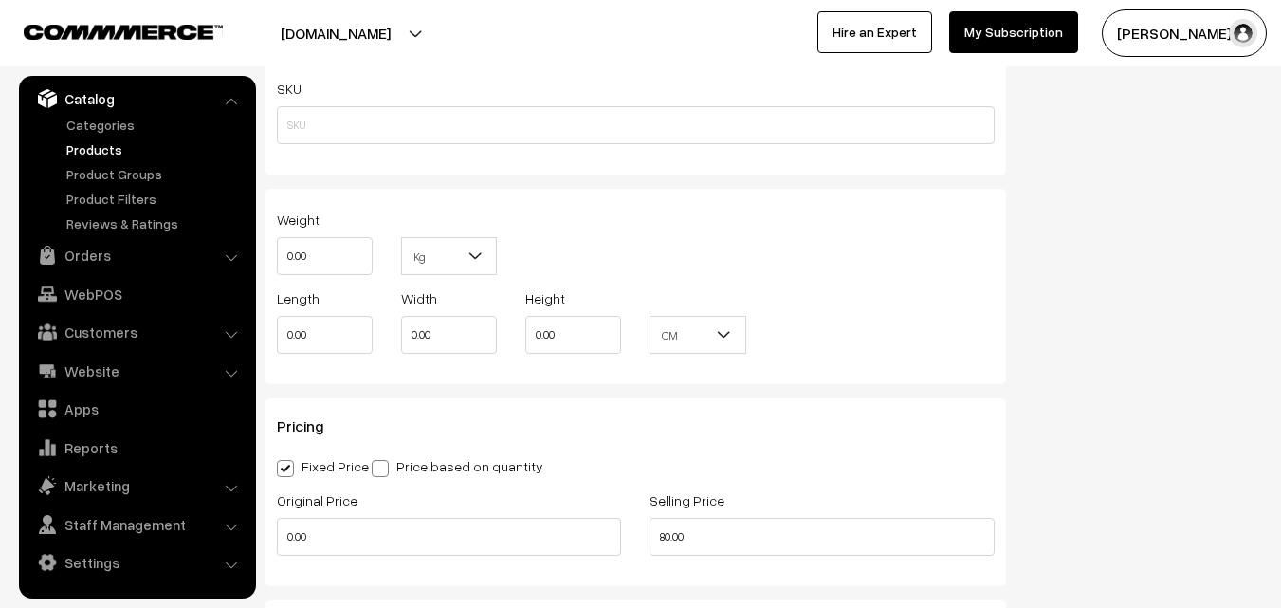
scroll to position [1612, 0]
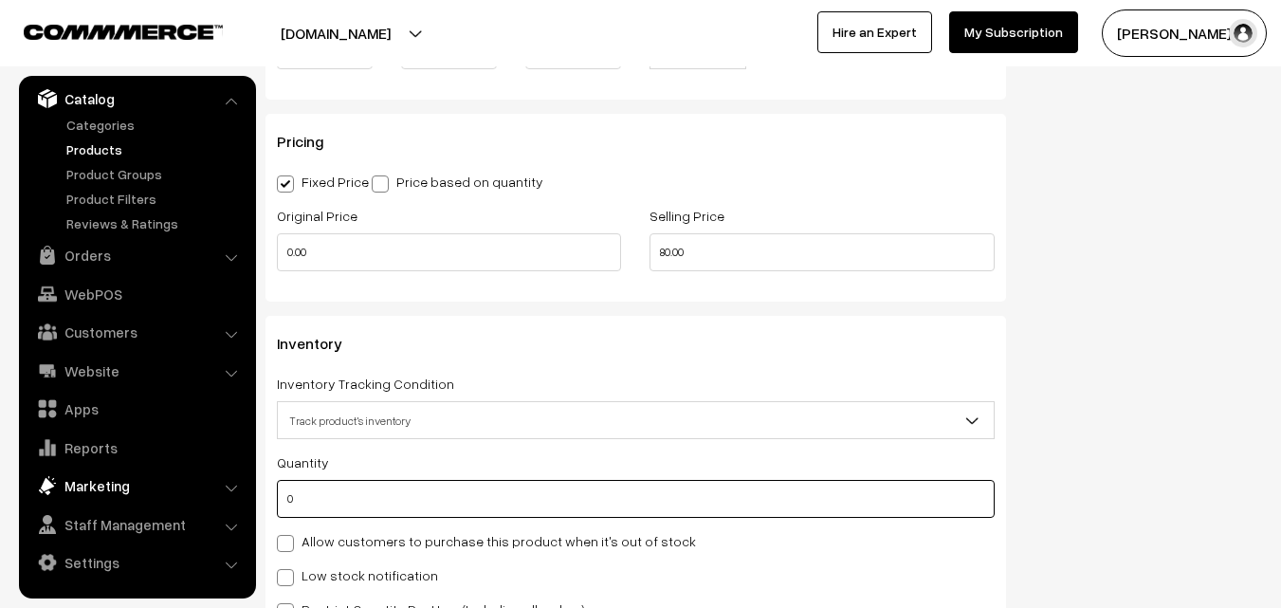
click at [229, 500] on body "Thank you for showing interest. Our team will call you shortly. Close annamfood…" at bounding box center [640, 111] width 1281 height 3446
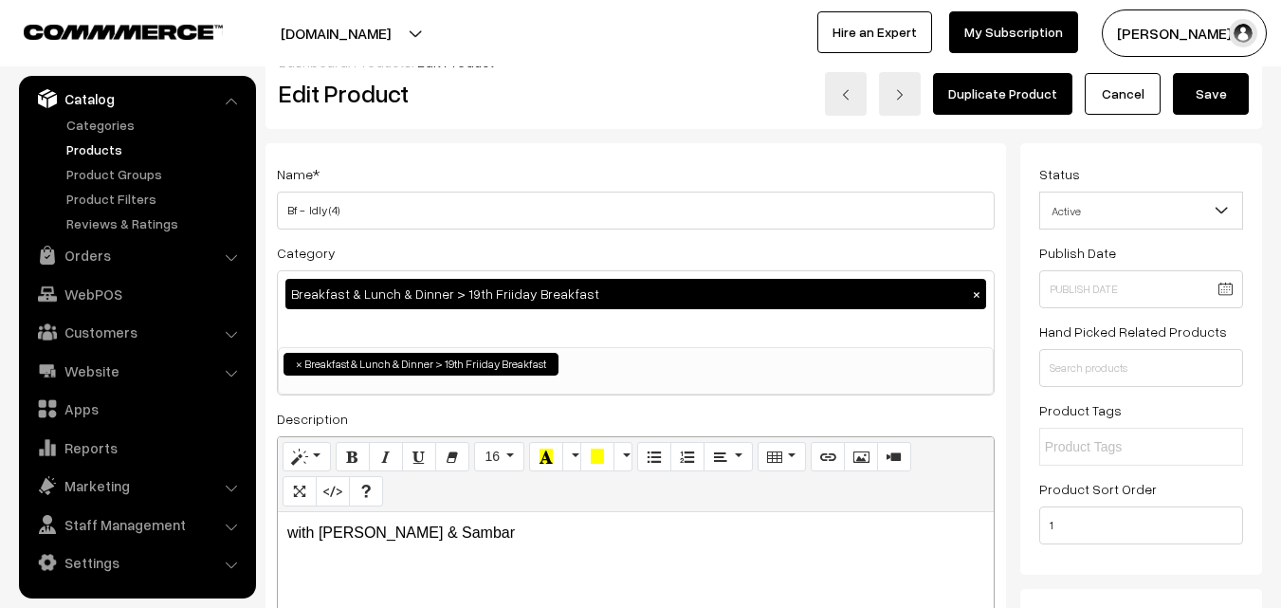
scroll to position [0, 0]
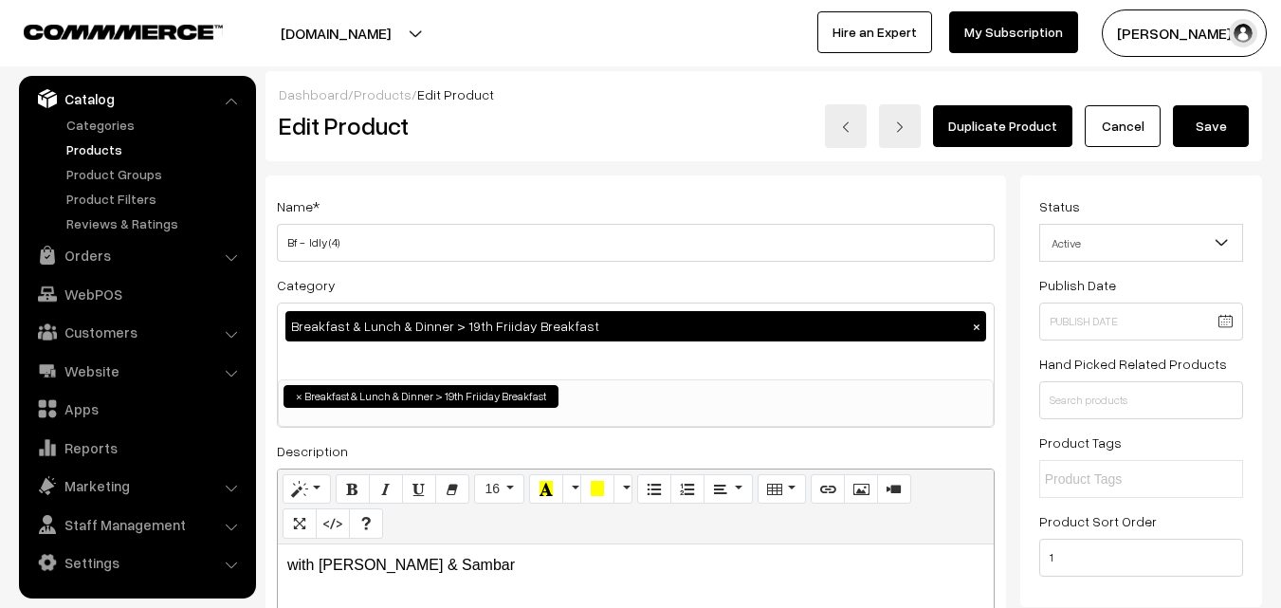
type input "1"
click at [1196, 119] on button "Save" at bounding box center [1211, 126] width 76 height 42
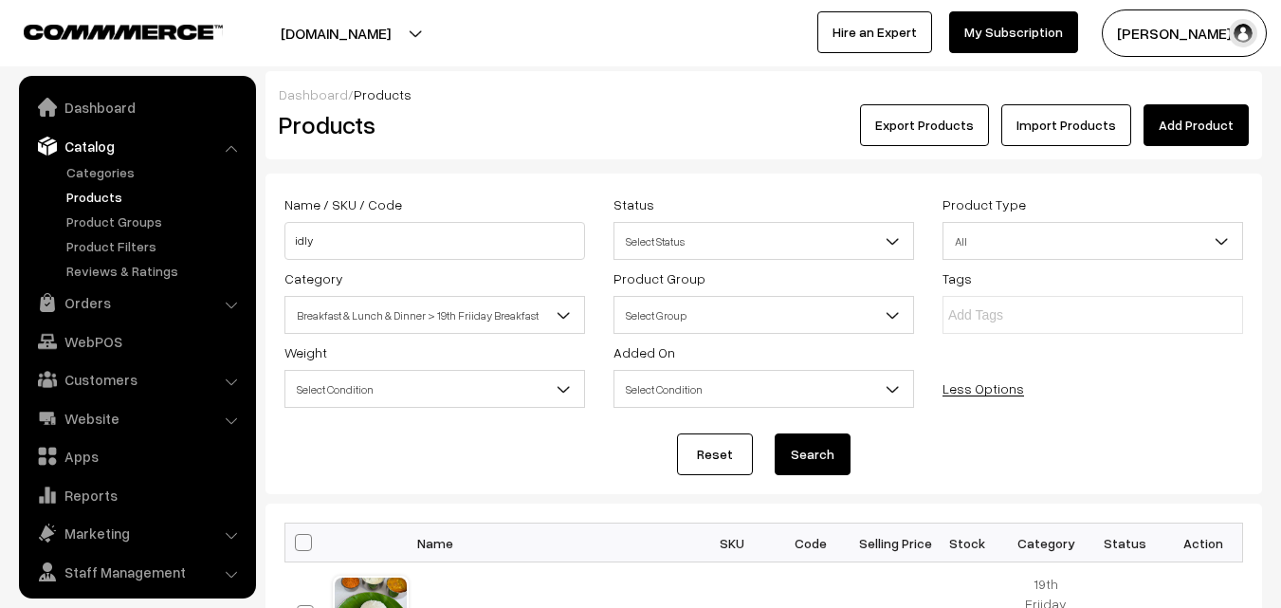
scroll to position [47, 0]
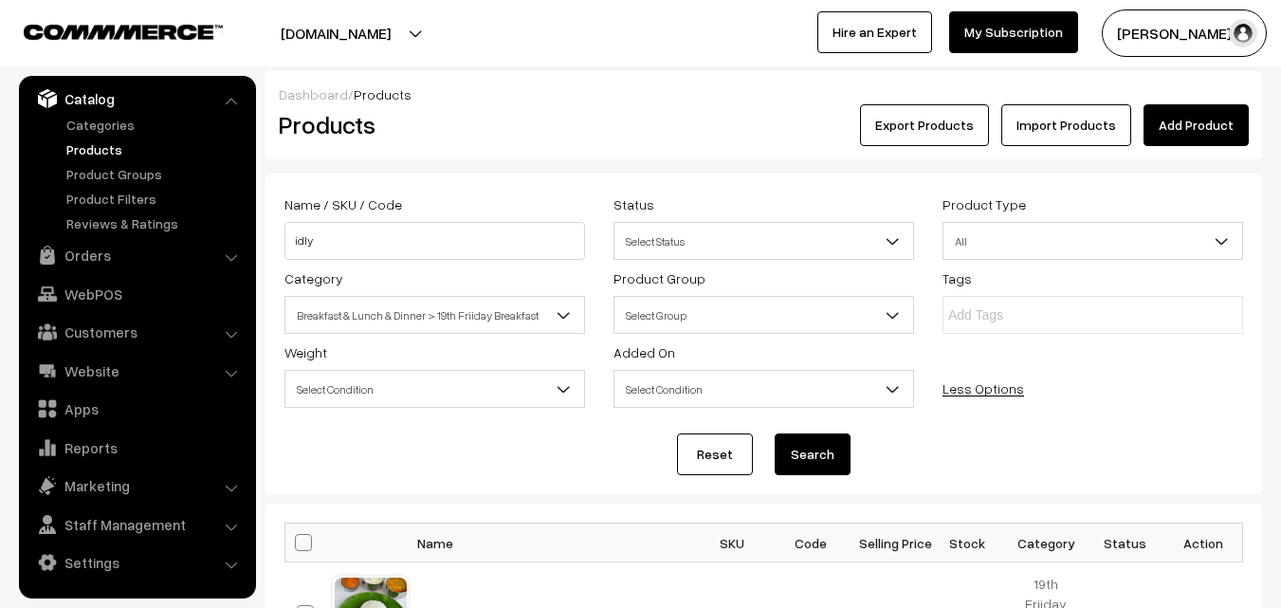
click at [89, 151] on link "Products" at bounding box center [156, 149] width 188 height 20
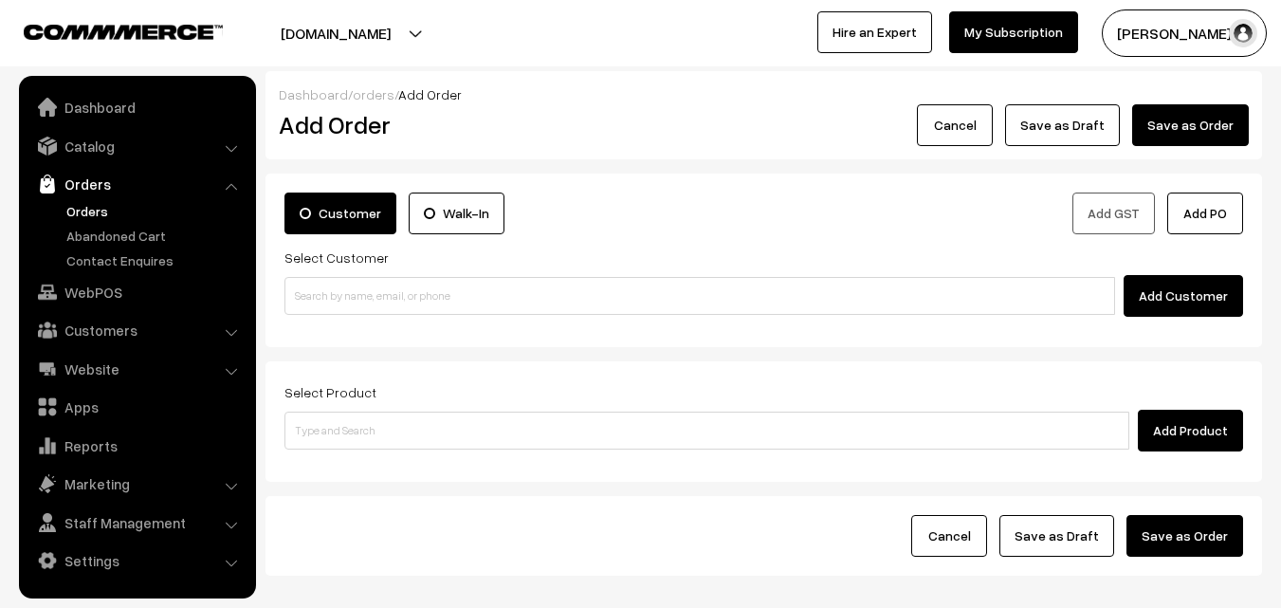
click at [85, 216] on link "Orders" at bounding box center [156, 211] width 188 height 20
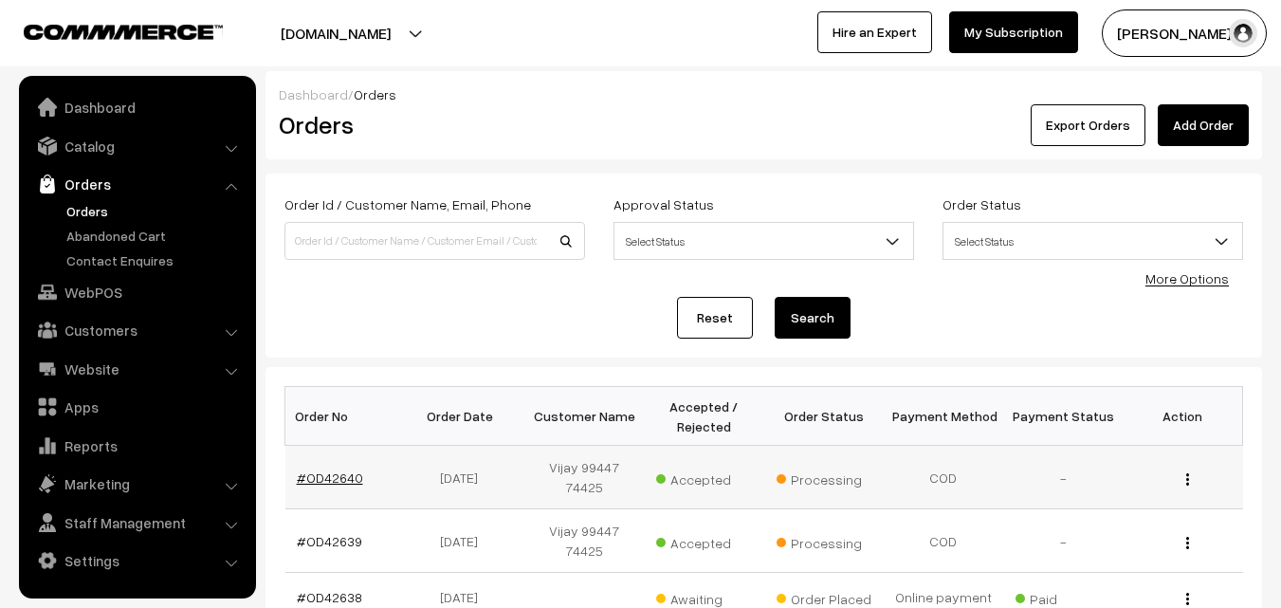
click at [320, 474] on link "#OD42640" at bounding box center [330, 477] width 66 height 16
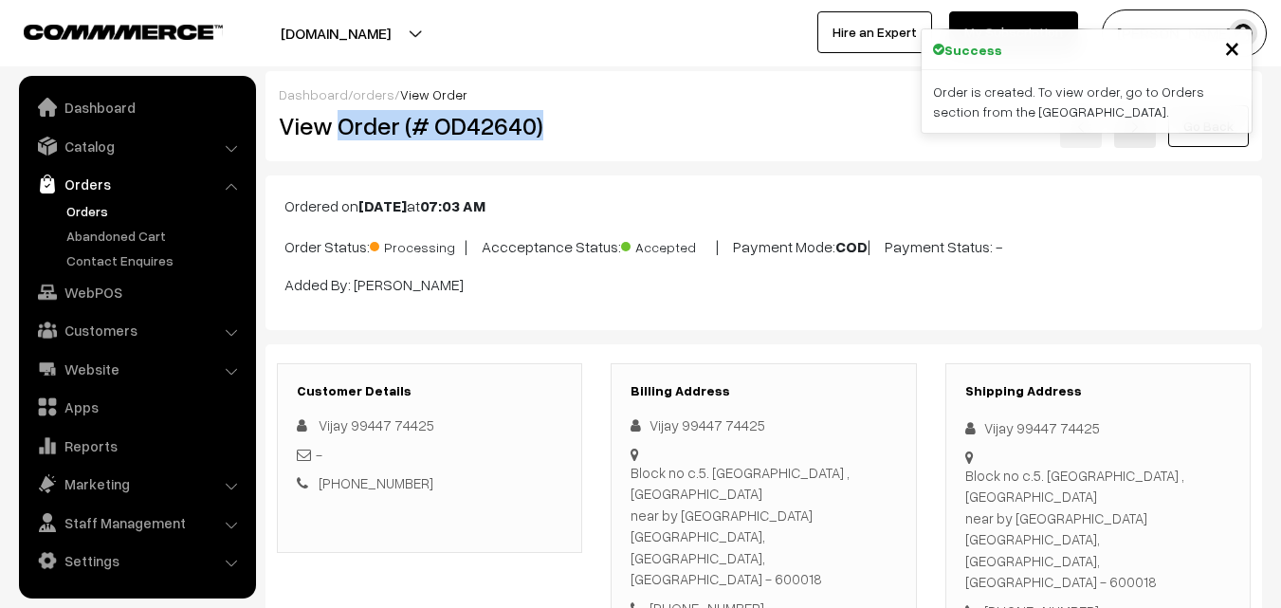
click at [551, 128] on h2 "View Order (# OD42640)" at bounding box center [431, 125] width 304 height 29
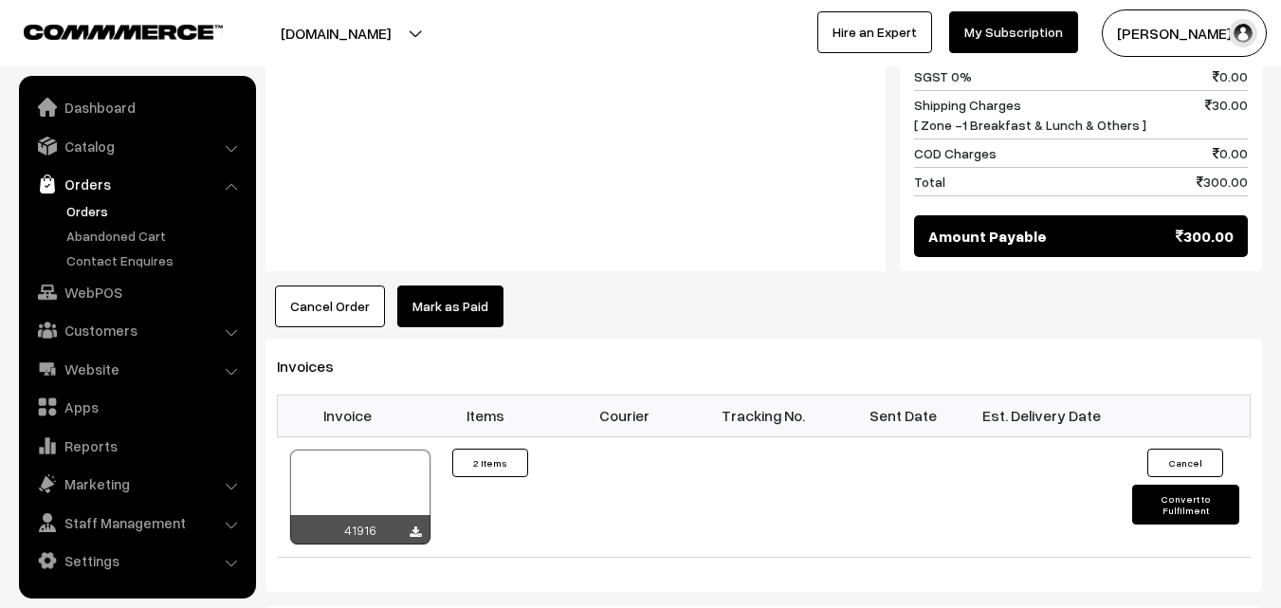
scroll to position [1327, 0]
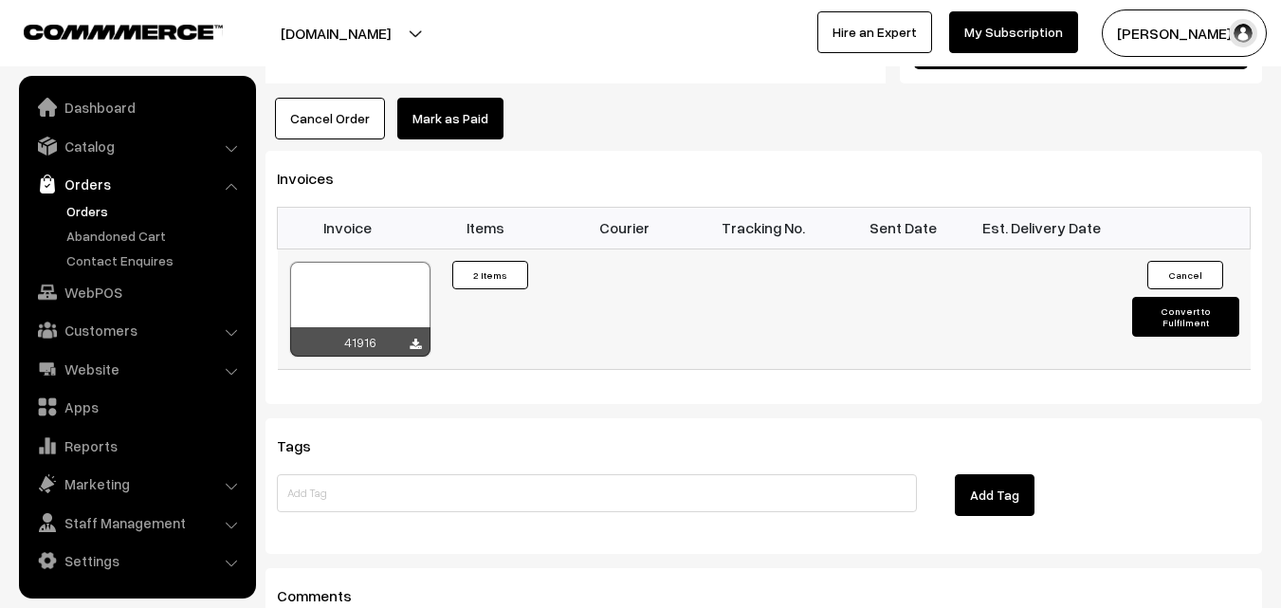
click at [411, 338] on icon at bounding box center [415, 344] width 11 height 12
click at [56, 297] on img at bounding box center [47, 292] width 19 height 19
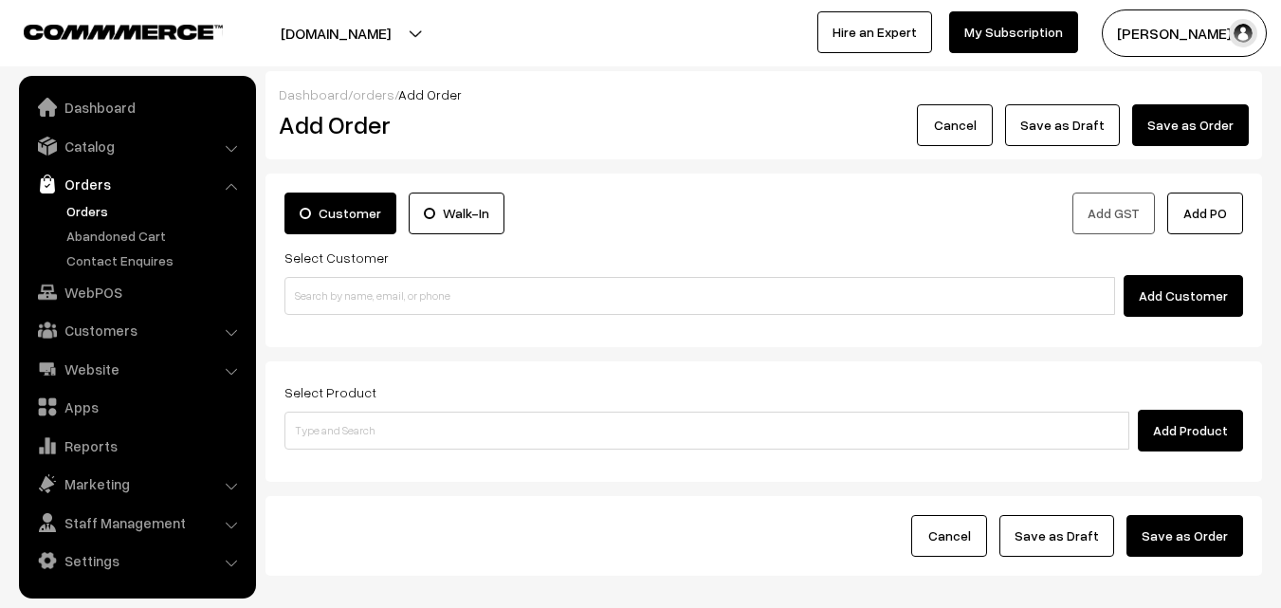
click at [340, 278] on input at bounding box center [699, 296] width 831 height 38
click at [324, 286] on input "99403 33879" at bounding box center [699, 296] width 831 height 38
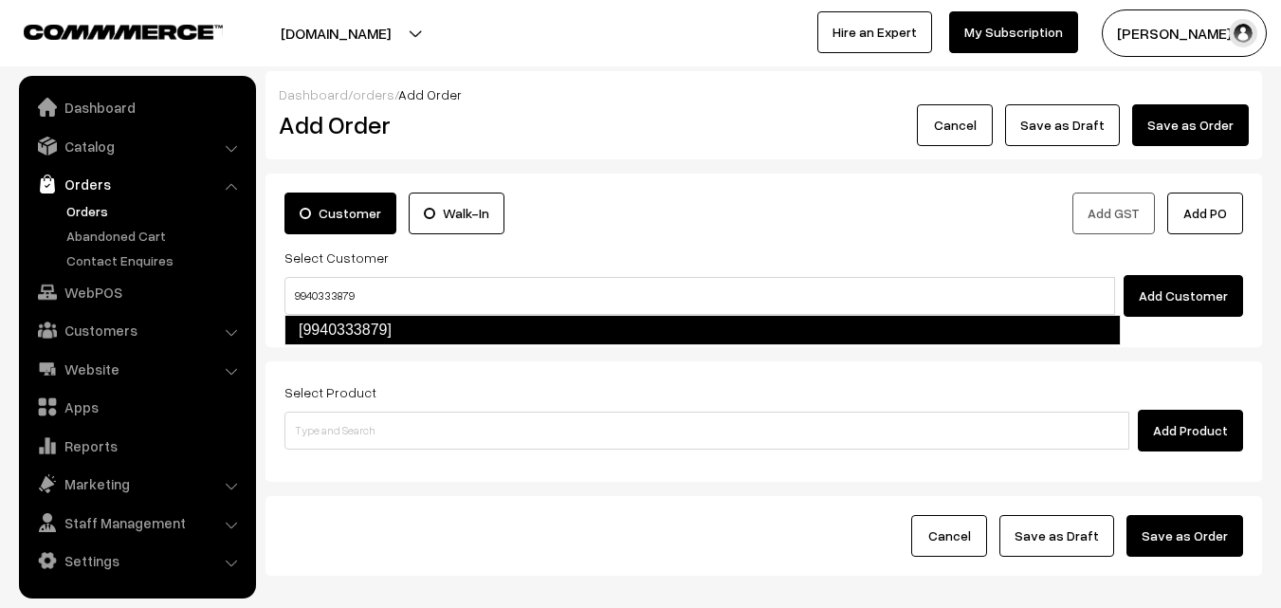
click at [342, 327] on link "[9940333879]" at bounding box center [702, 330] width 836 height 30
type input "9940333879"
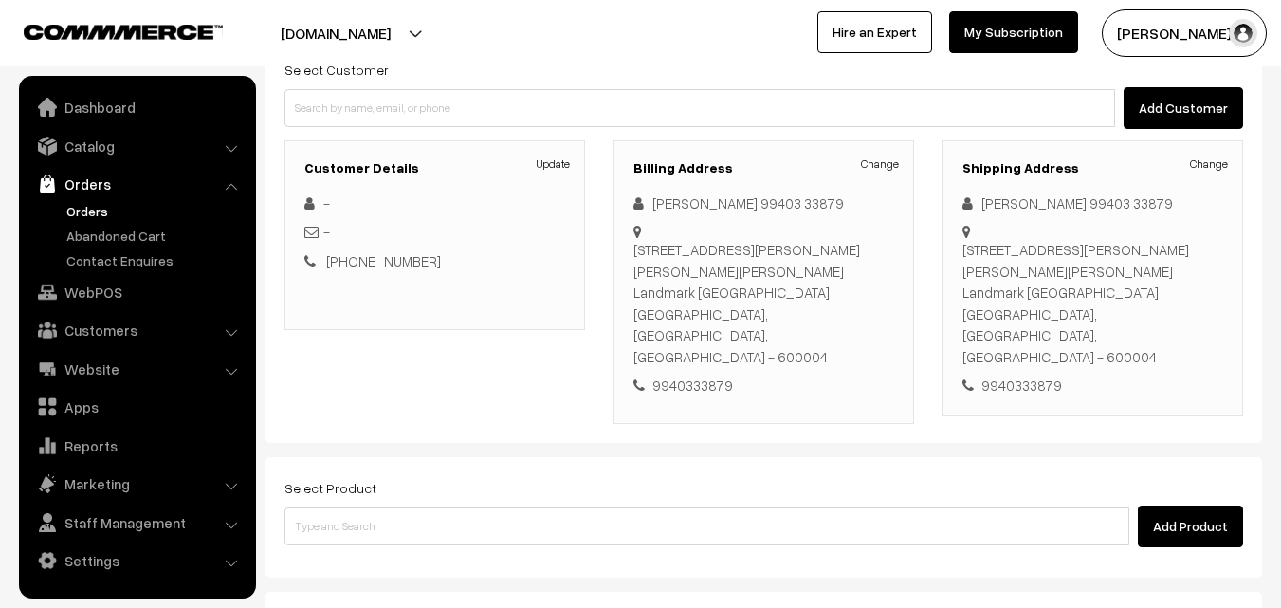
scroll to position [190, 0]
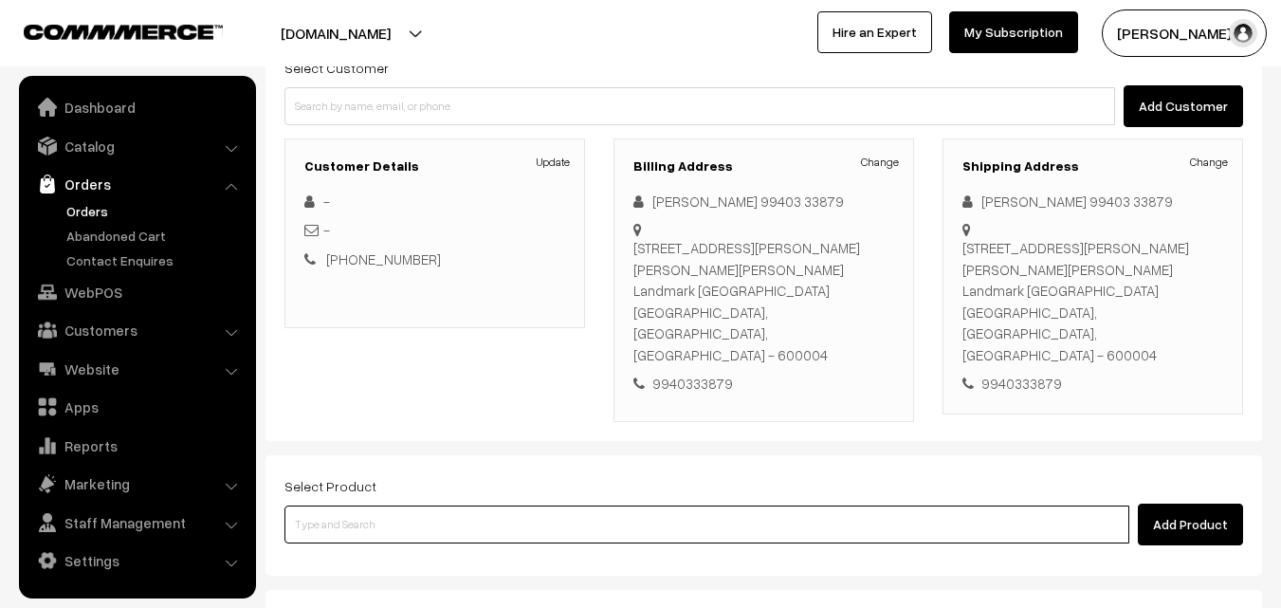
click at [391, 505] on input at bounding box center [706, 524] width 845 height 38
type input "vangiba"
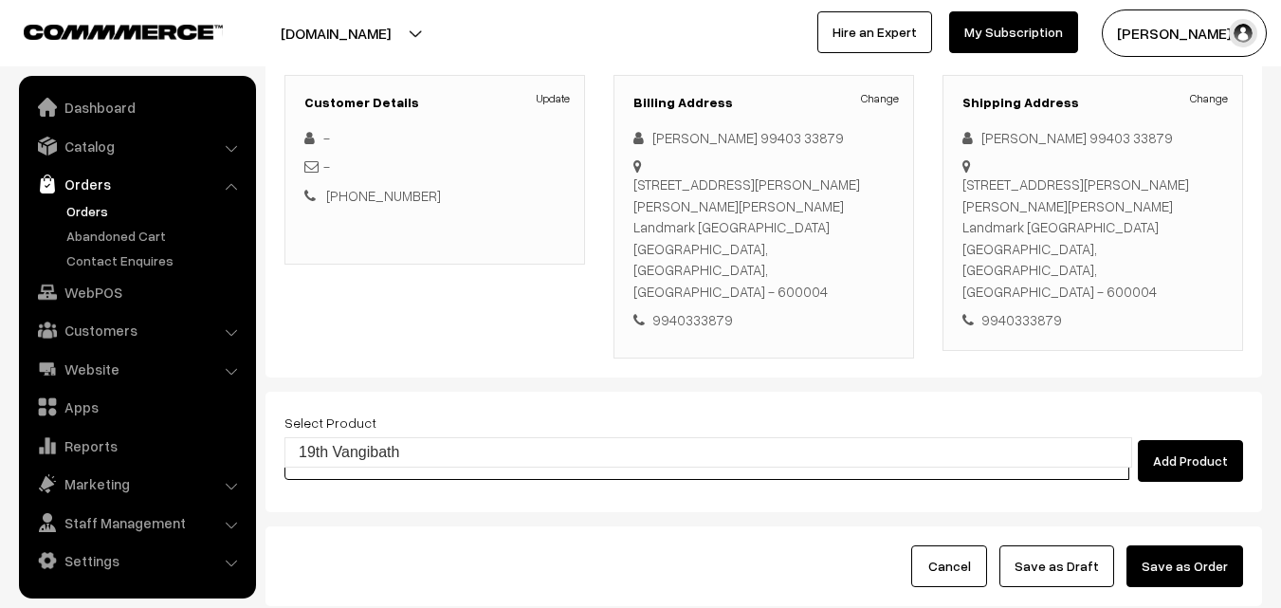
scroll to position [284, 0]
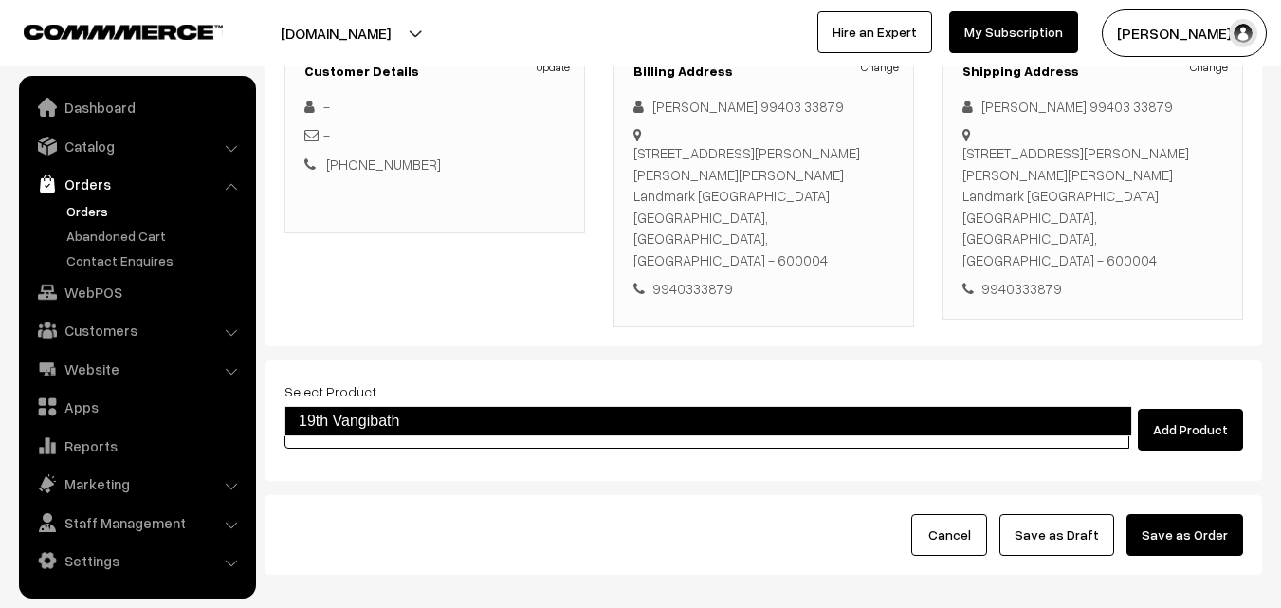
click at [386, 418] on link "19th Vangibath" at bounding box center [708, 421] width 848 height 30
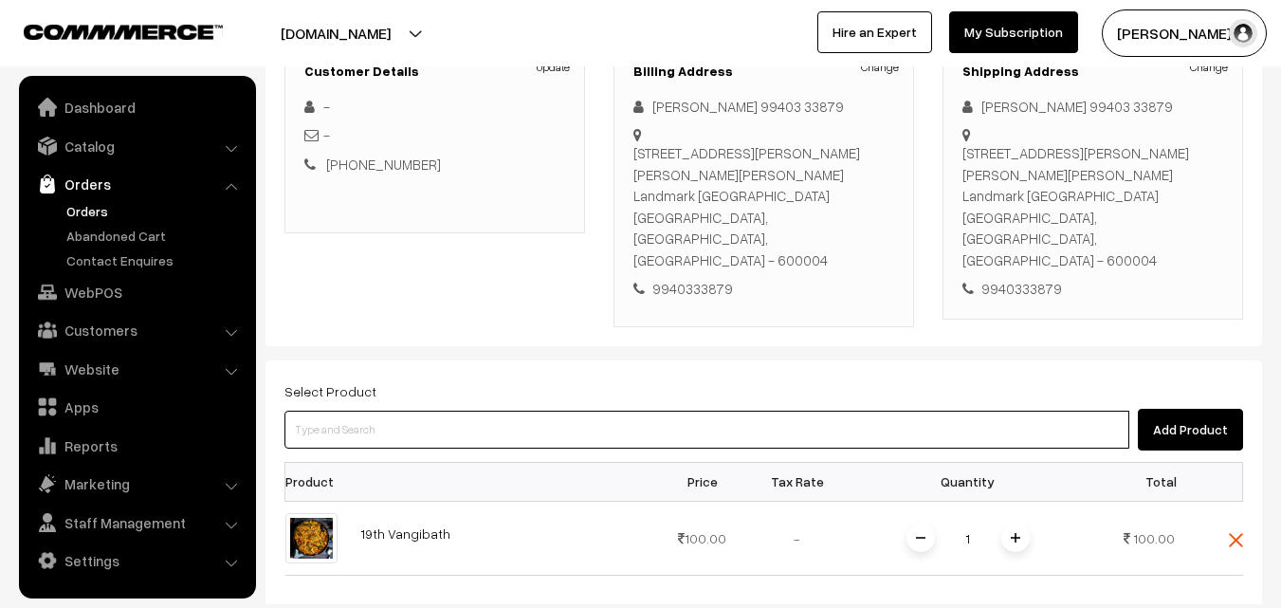
click at [355, 411] on input at bounding box center [706, 430] width 845 height 38
type input "moreku"
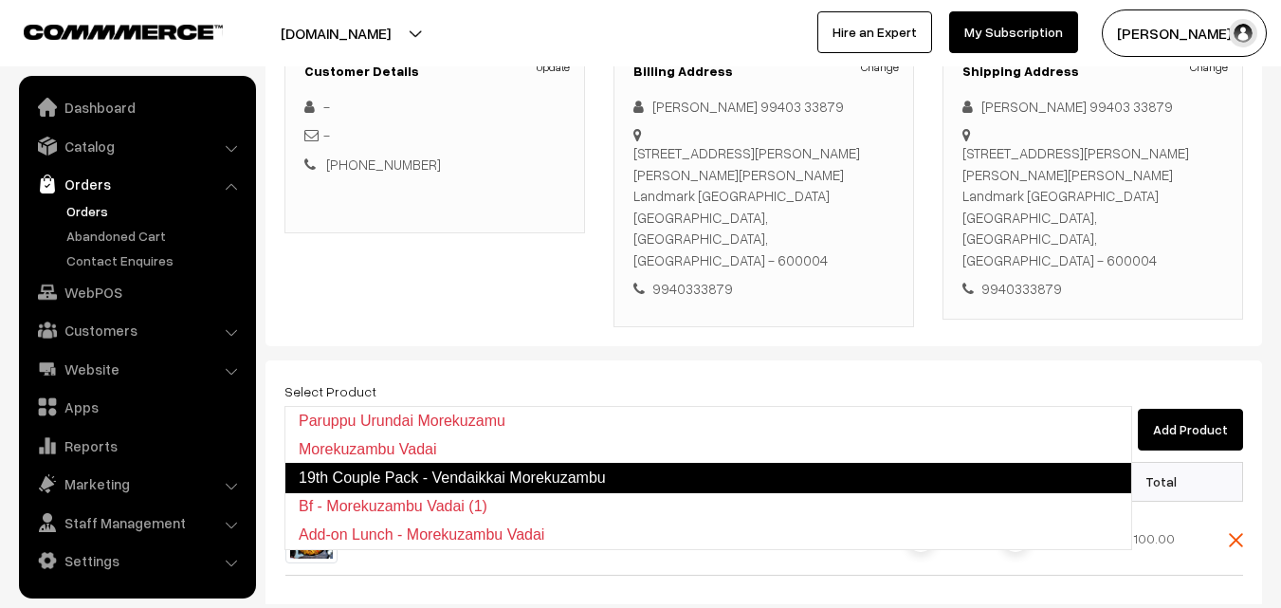
click at [420, 483] on link "19th Couple Pack - Vendaikkai Morekuzambu" at bounding box center [708, 478] width 848 height 30
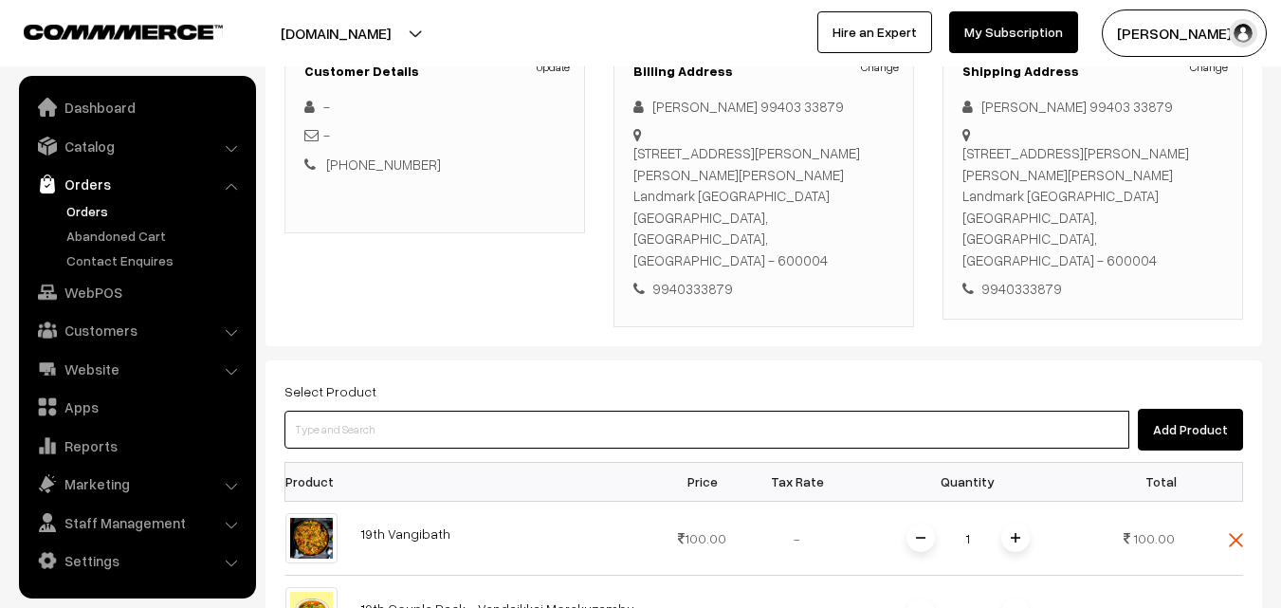
click at [347, 411] on input at bounding box center [706, 430] width 845 height 38
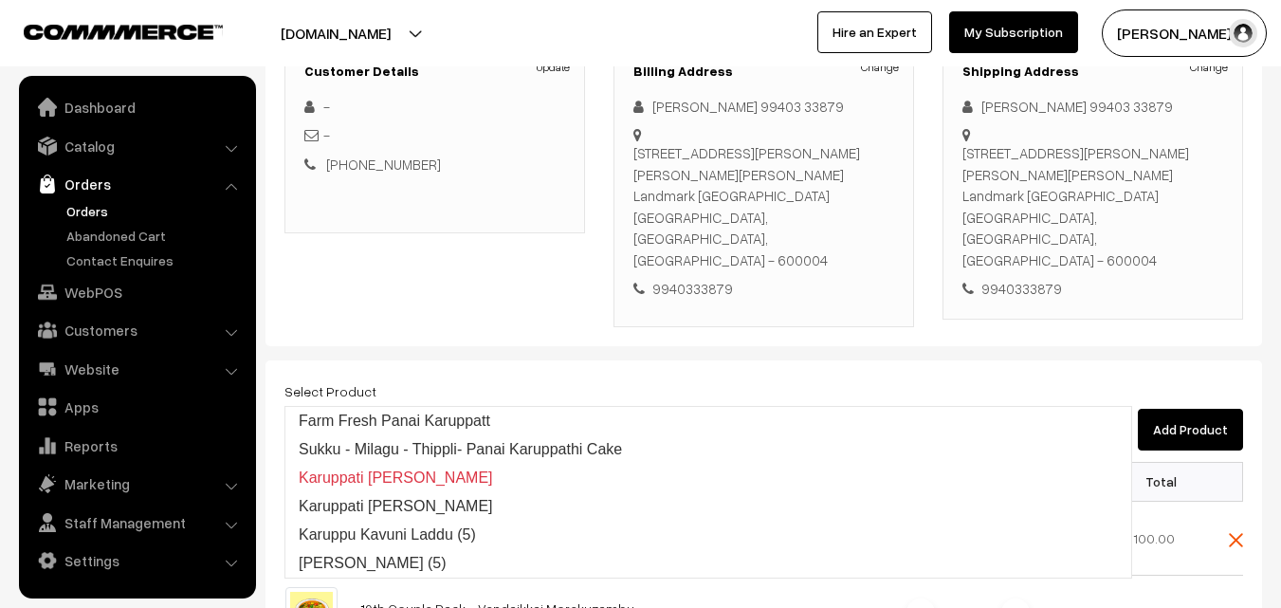
type input "karuppu ul"
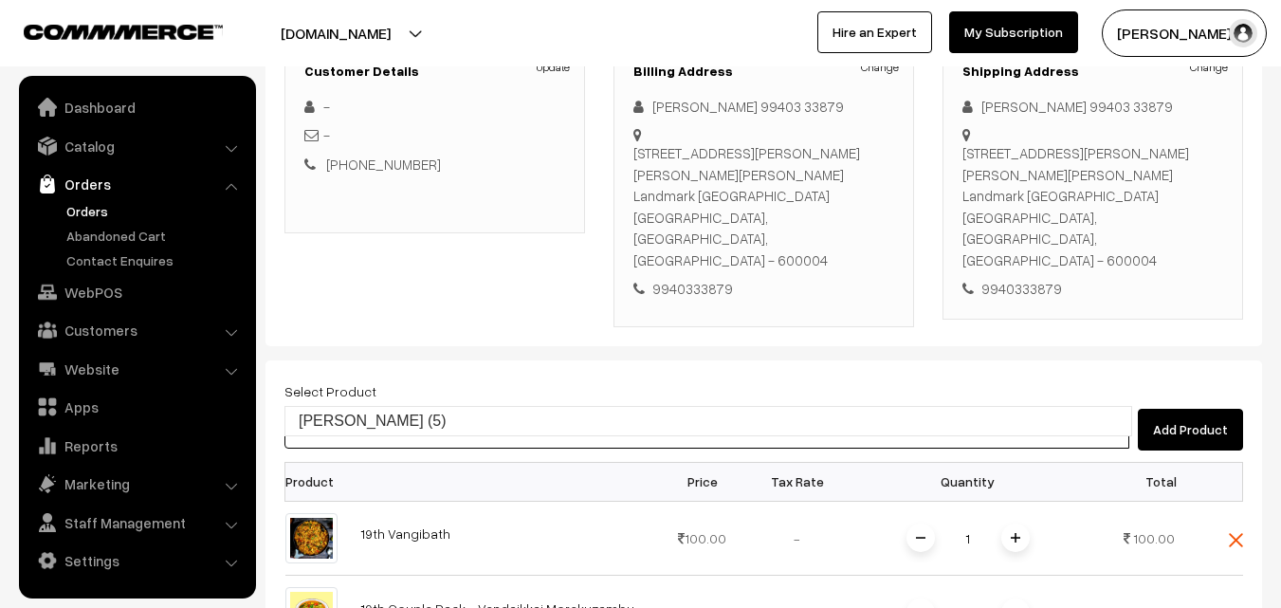
click at [342, 412] on link "Karuppu Ulundhu Laddu (5)" at bounding box center [708, 421] width 846 height 28
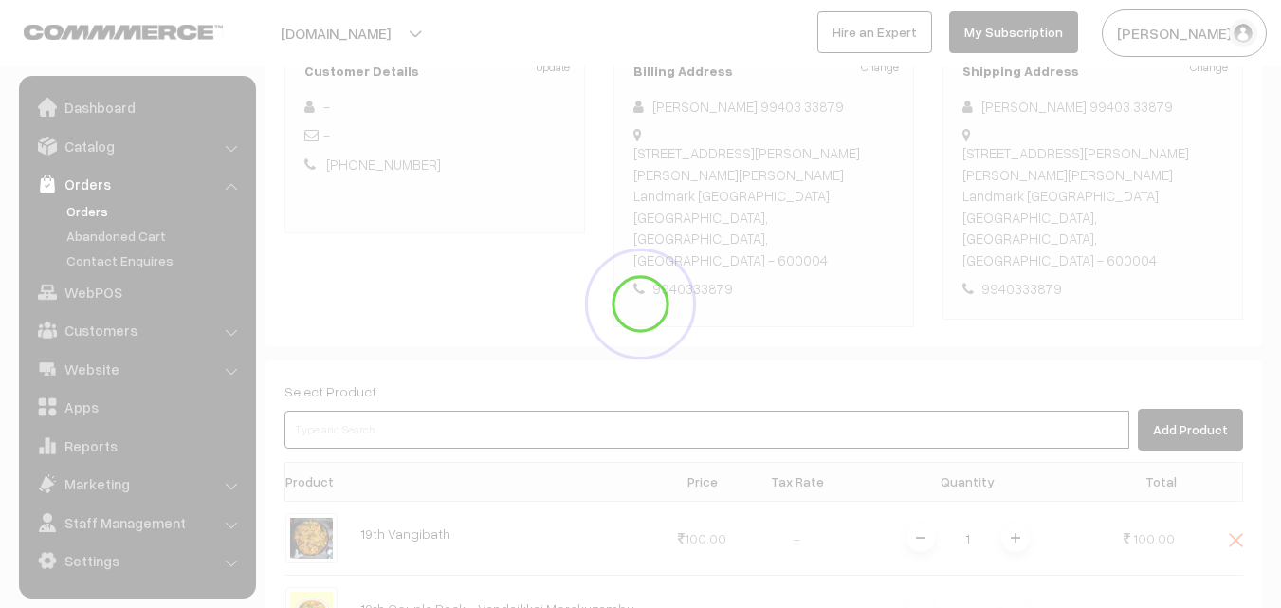
click at [346, 411] on input at bounding box center [706, 430] width 845 height 38
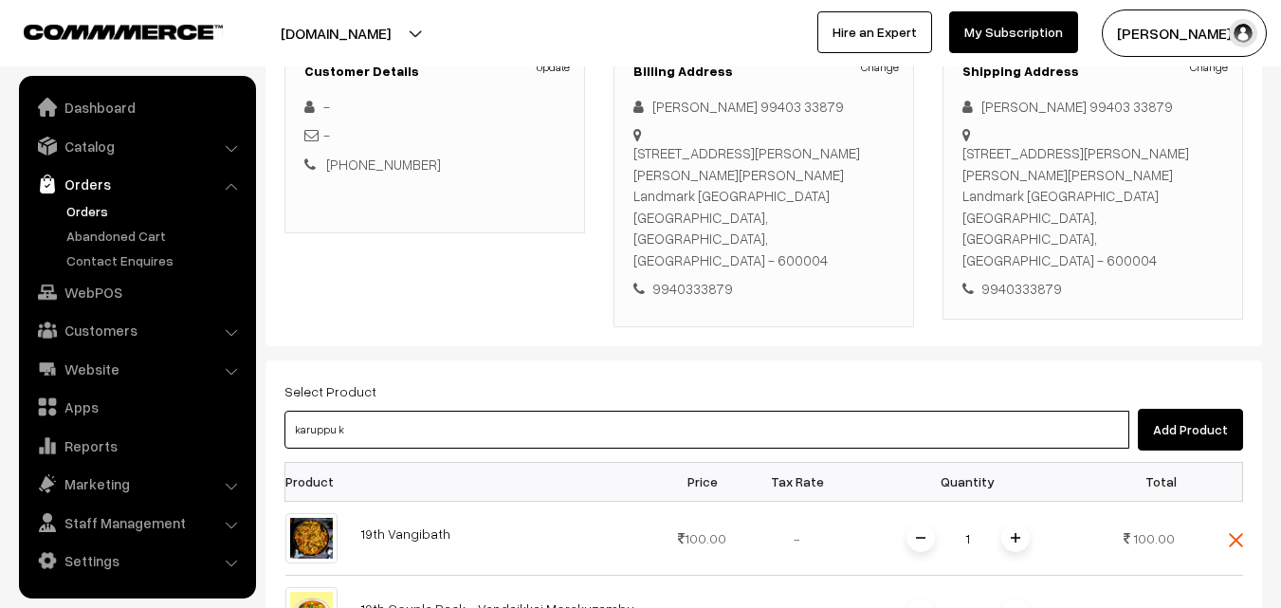
type input "karuppu ka"
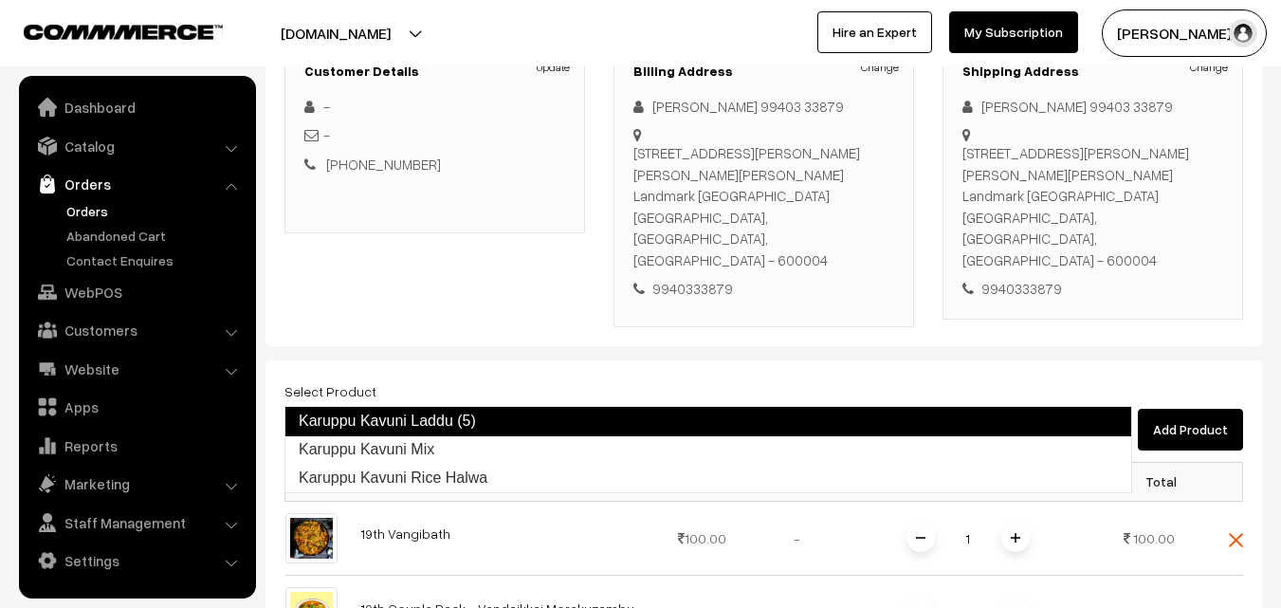
click at [383, 416] on link "Karuppu Kavuni Laddu (5)" at bounding box center [708, 421] width 848 height 30
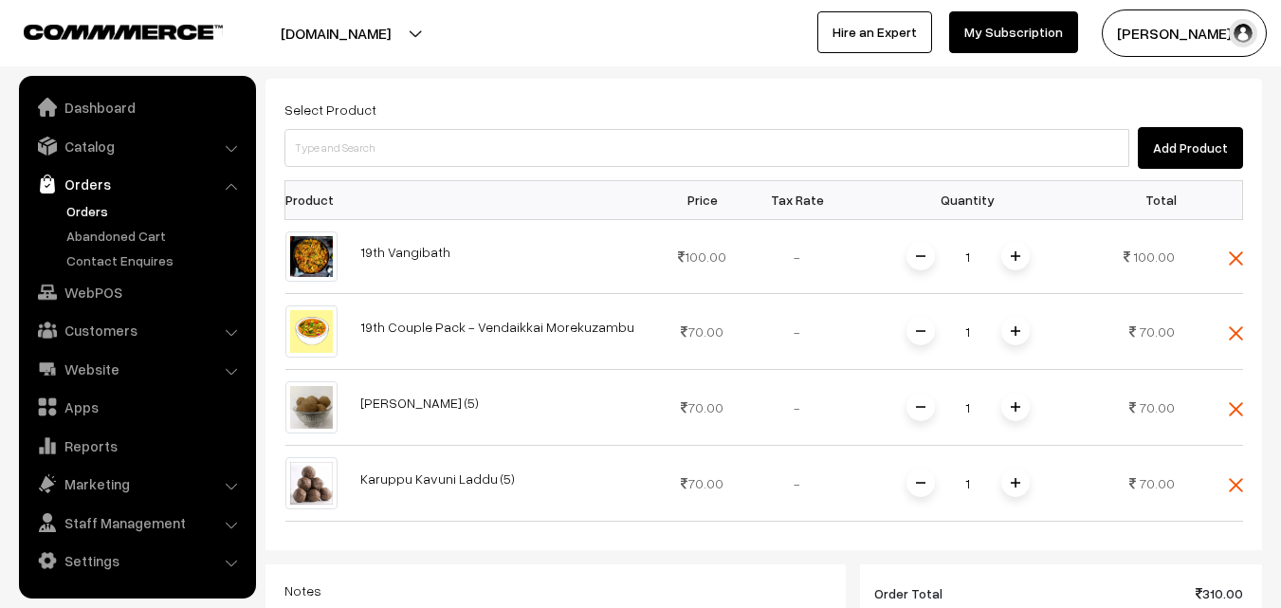
scroll to position [569, 0]
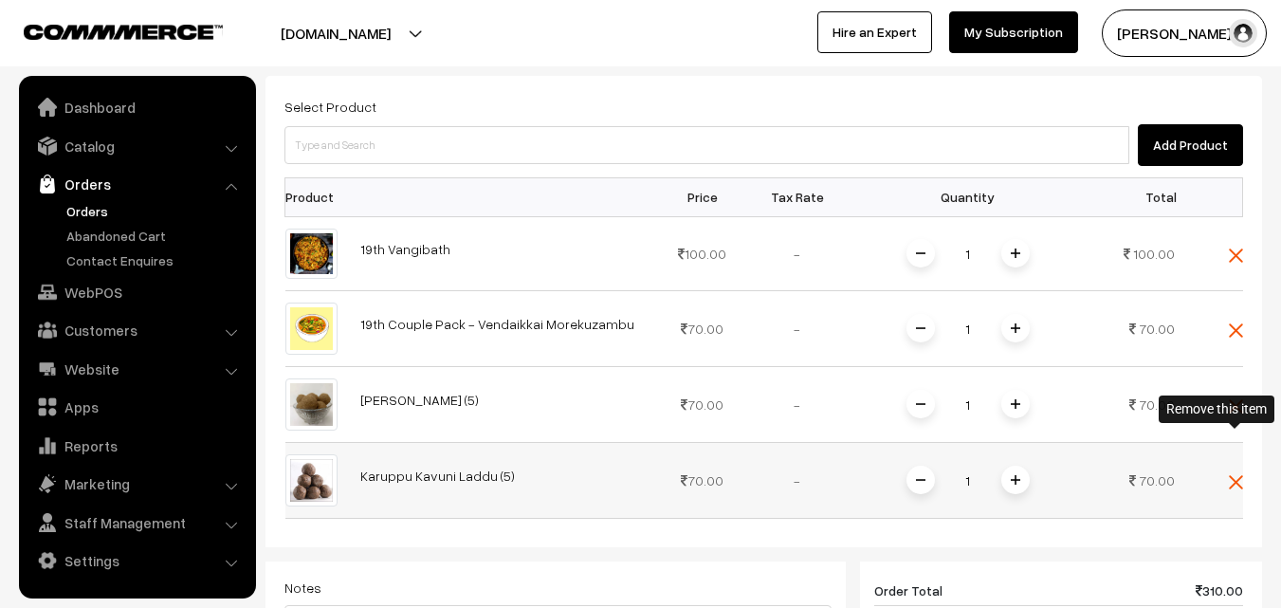
click at [1241, 475] on img at bounding box center [1236, 482] width 14 height 14
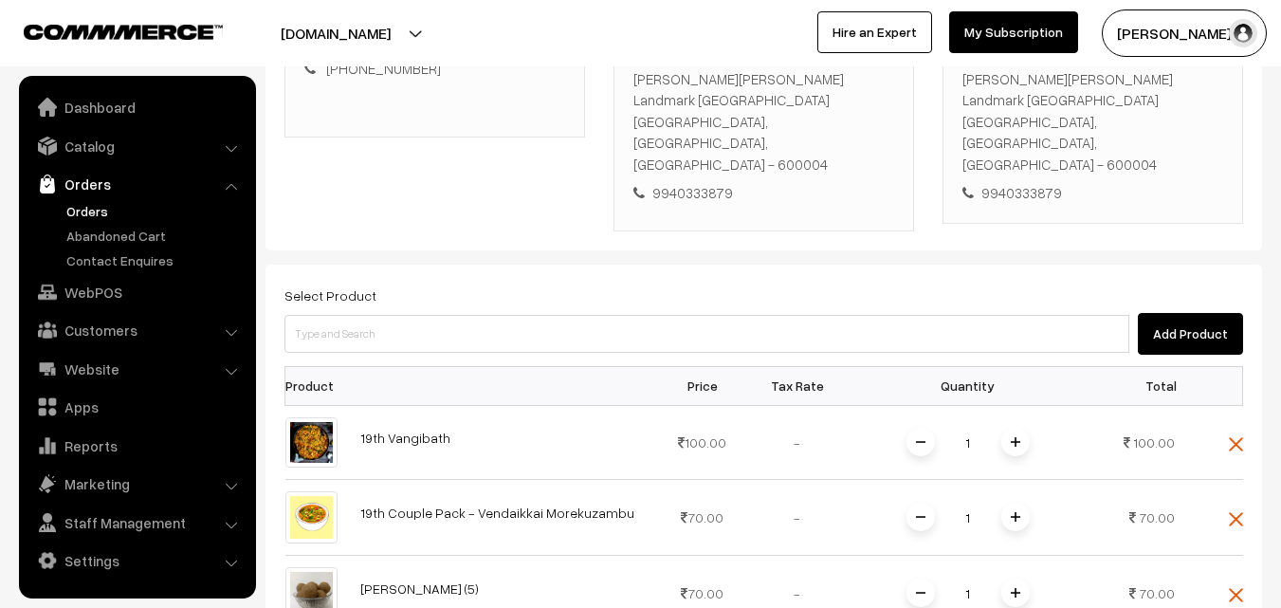
scroll to position [379, 0]
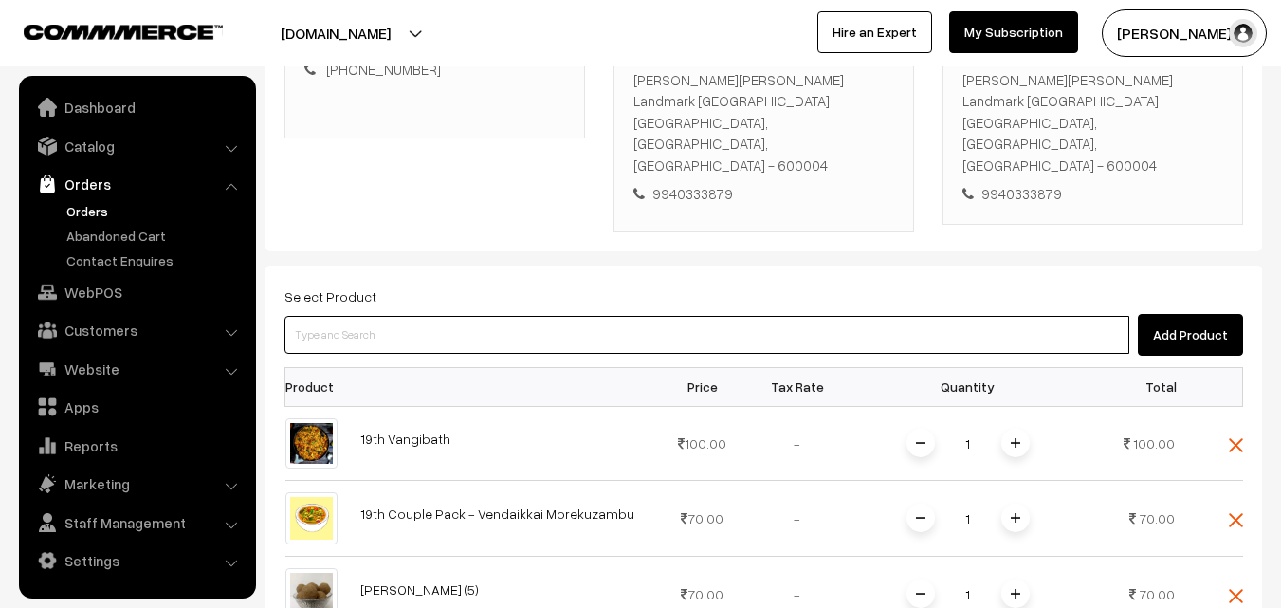
drag, startPoint x: 369, startPoint y: 292, endPoint x: 375, endPoint y: 272, distance: 20.7
click at [375, 316] on input at bounding box center [706, 335] width 845 height 38
type input "pachai pay"
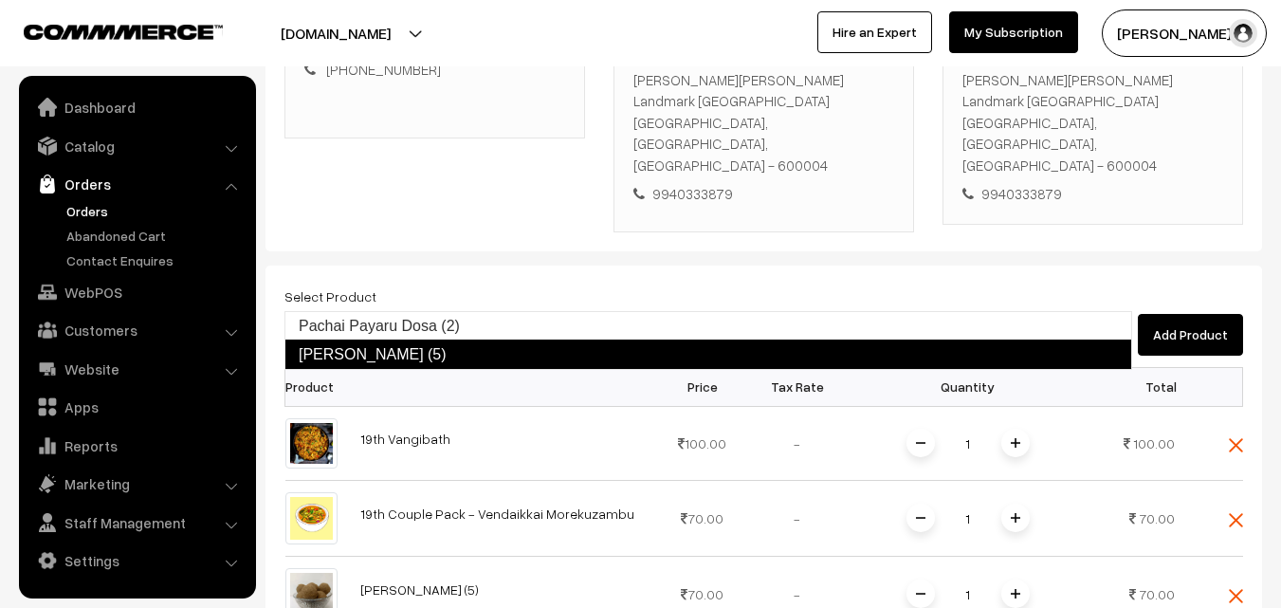
click at [380, 357] on link "Pachai Payaru Laddu (5)" at bounding box center [708, 354] width 848 height 30
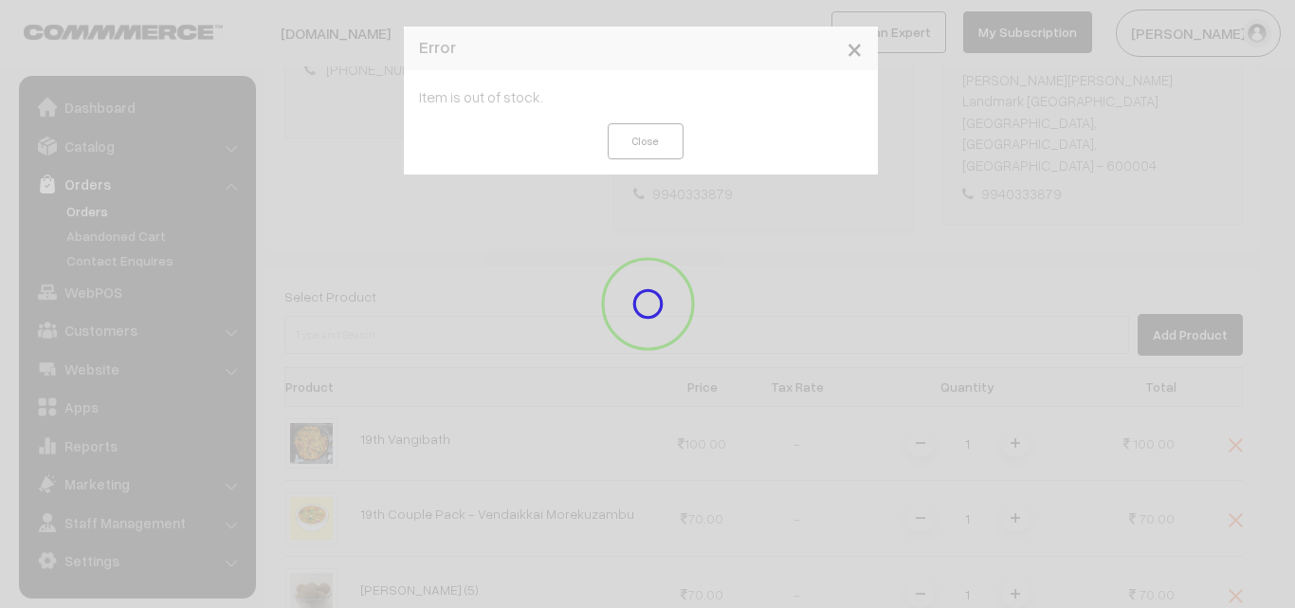
click at [362, 298] on div at bounding box center [647, 303] width 1295 height 149
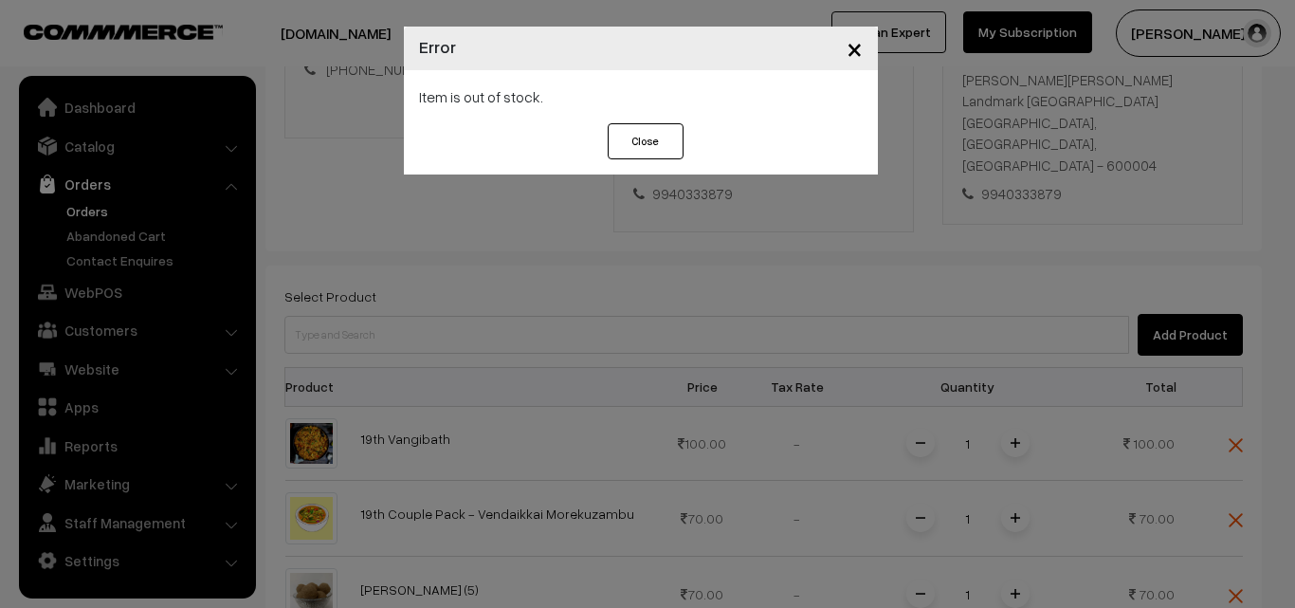
click at [647, 136] on button "Close" at bounding box center [646, 141] width 76 height 36
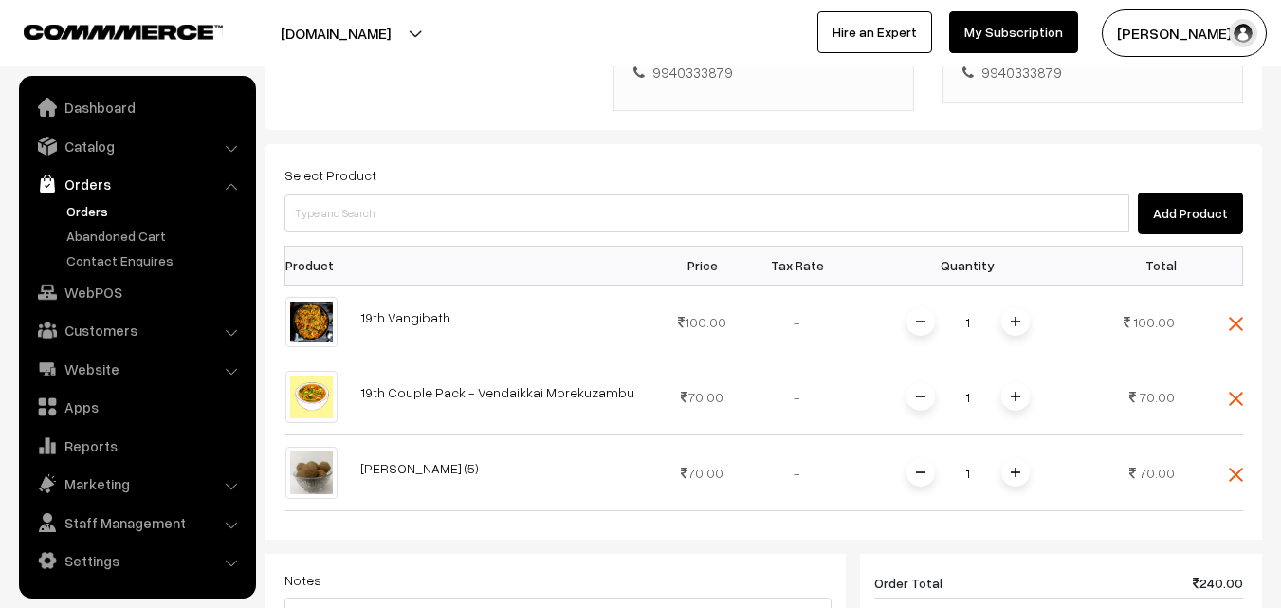
scroll to position [474, 0]
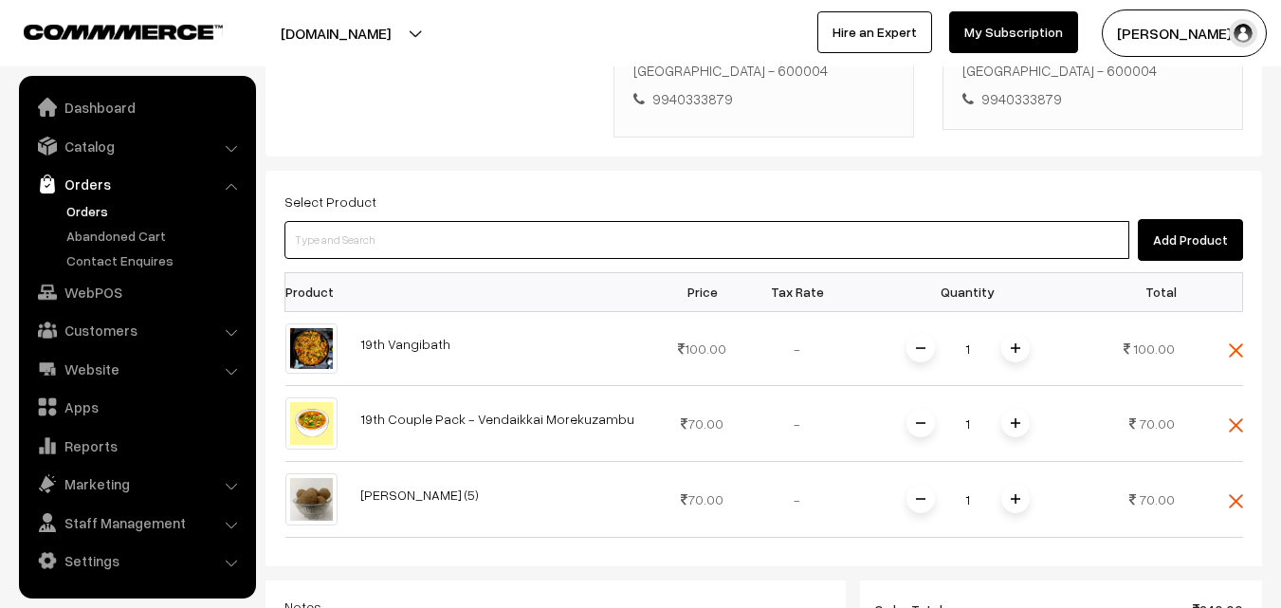
click at [371, 221] on input at bounding box center [706, 240] width 845 height 38
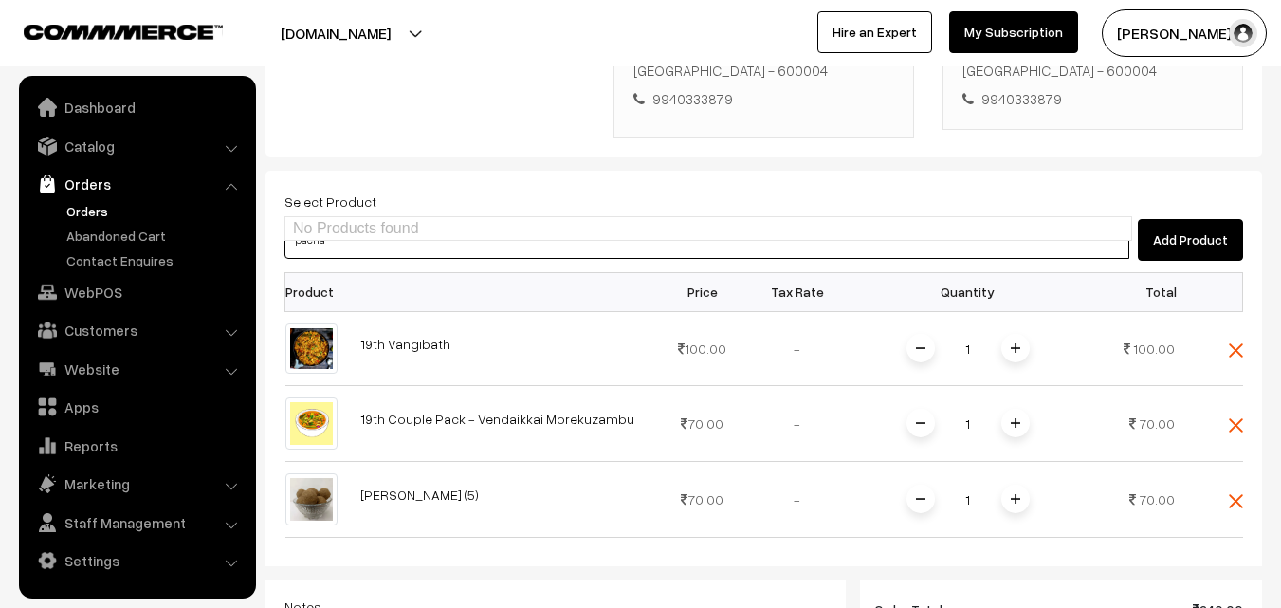
type input "pachai"
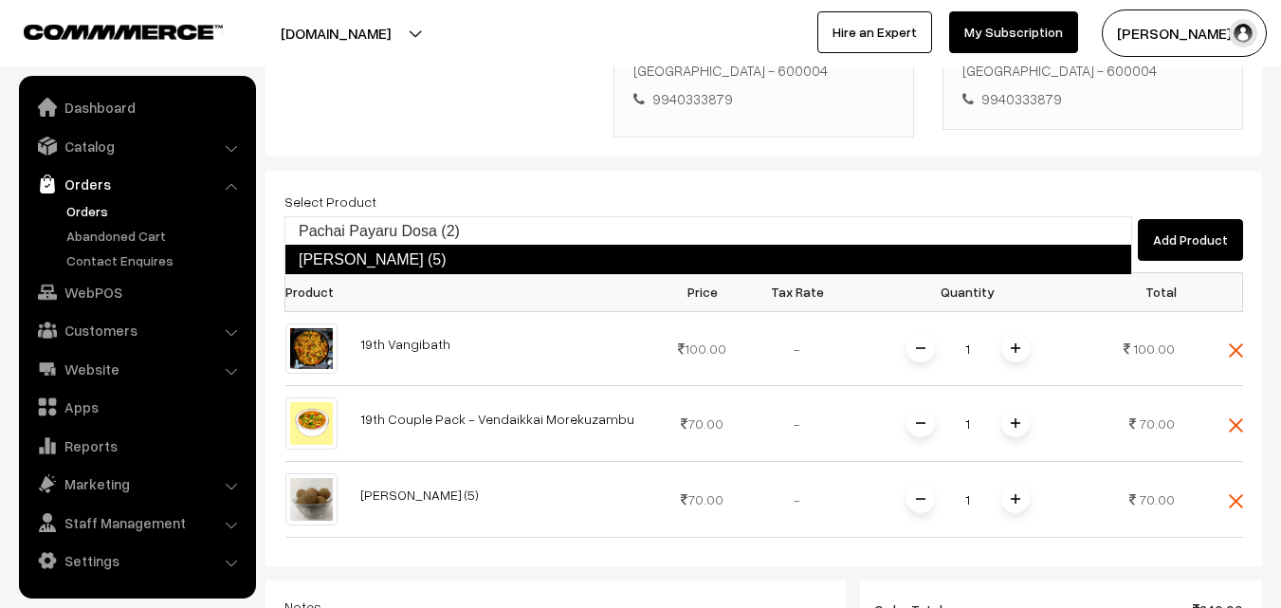
click at [408, 255] on link "Pachai Payaru Laddu (5)" at bounding box center [708, 260] width 848 height 30
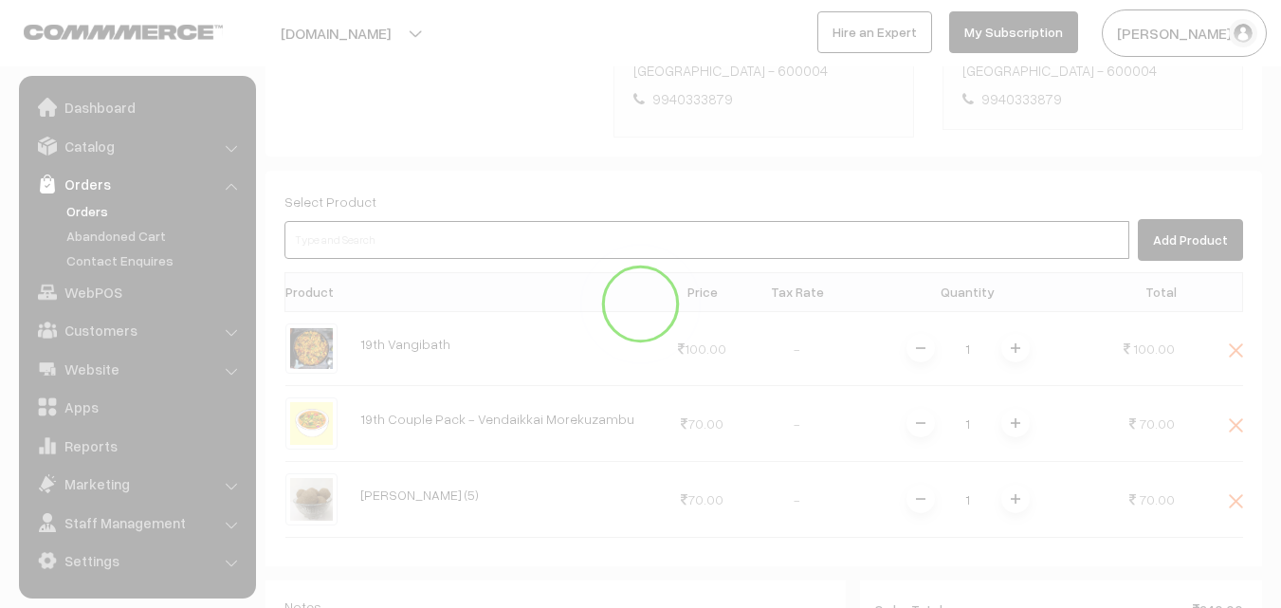
click at [367, 221] on input at bounding box center [706, 240] width 845 height 38
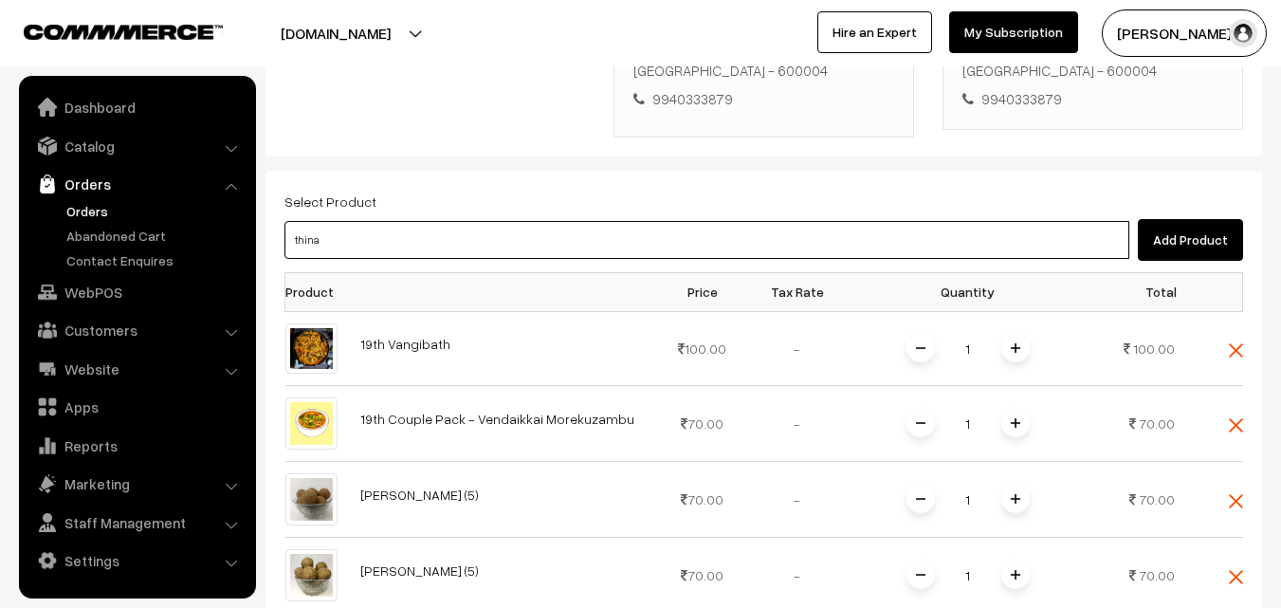
type input "thinai"
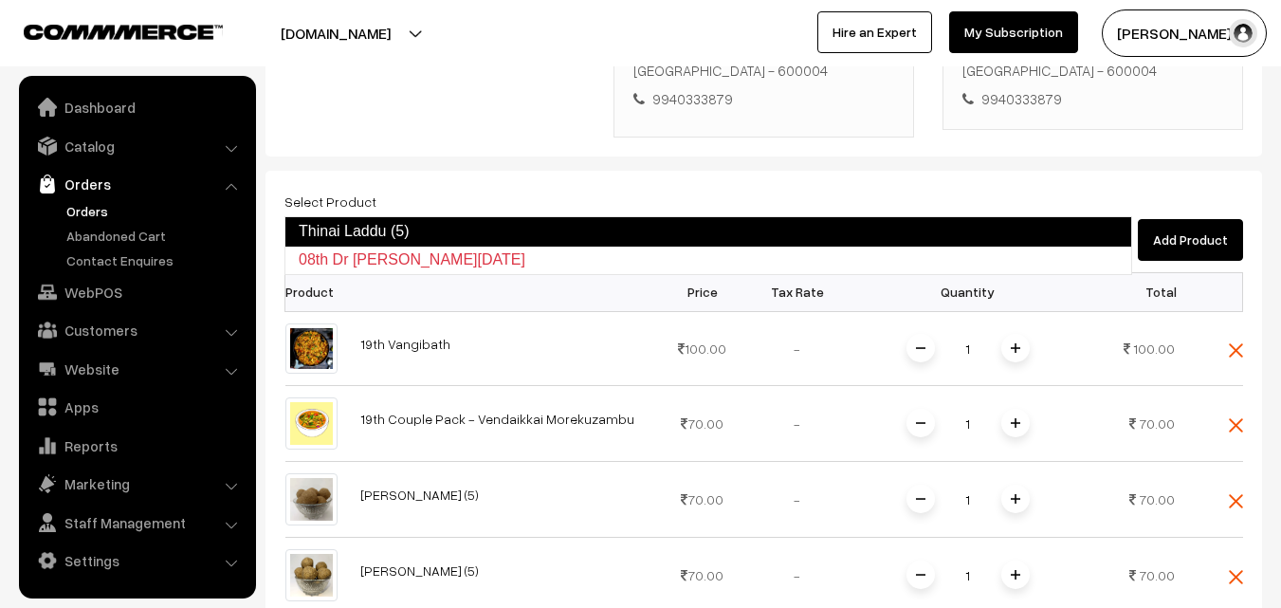
click at [364, 240] on link "Thinai Laddu (5)" at bounding box center [708, 231] width 848 height 30
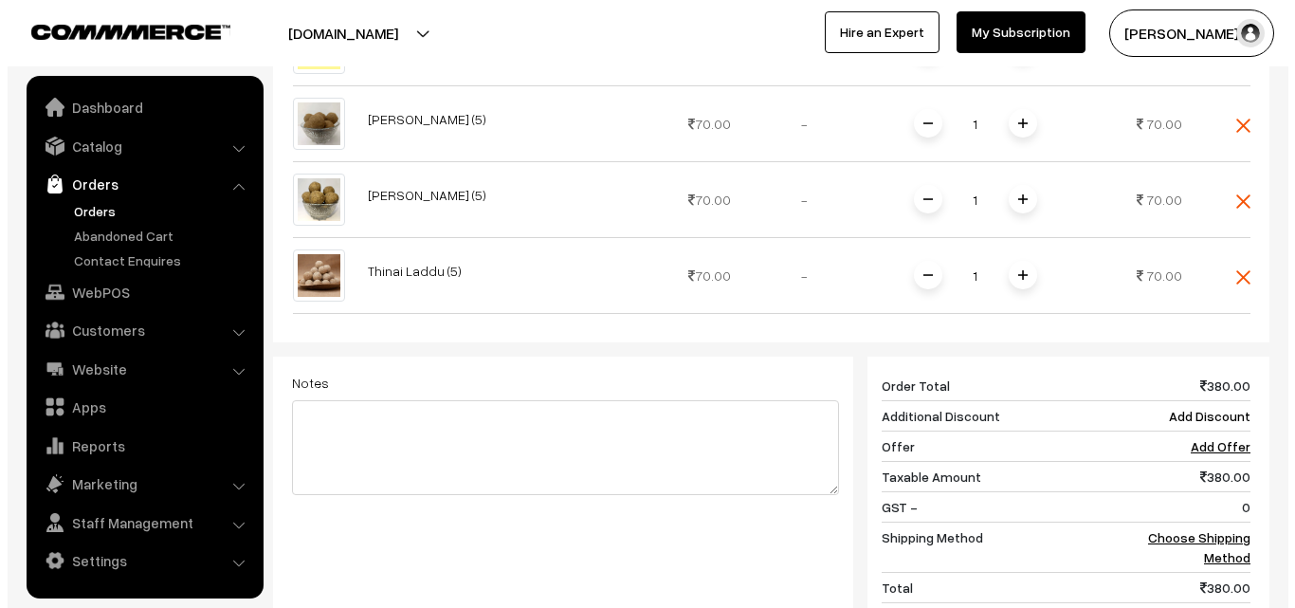
scroll to position [1108, 0]
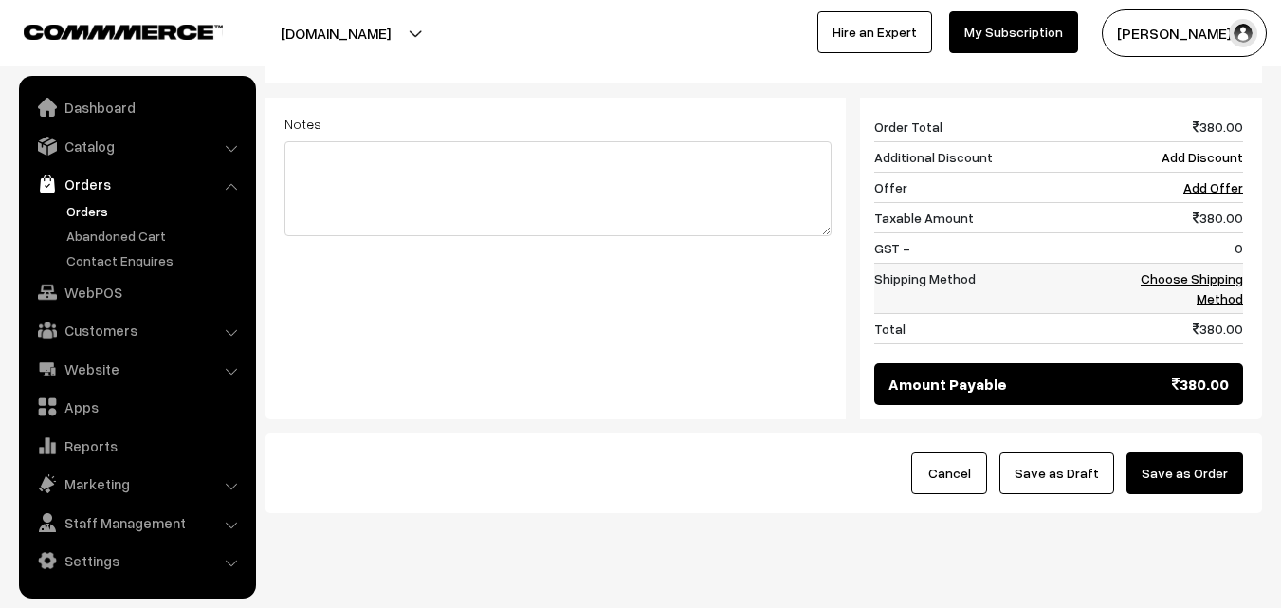
click at [1200, 270] on link "Choose Shipping Method" at bounding box center [1192, 288] width 102 height 36
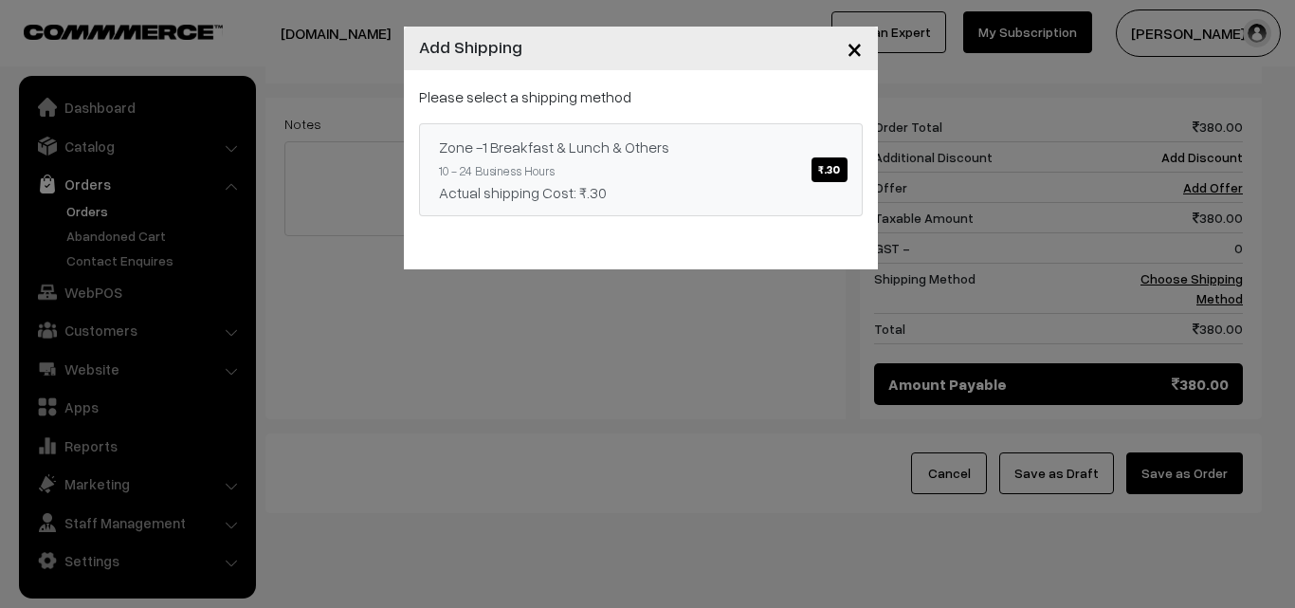
click at [667, 135] on link "Zone -1 Breakfast & Lunch & Others ₹.30 10 - 24 Business Hours Actual shipping …" at bounding box center [641, 169] width 444 height 93
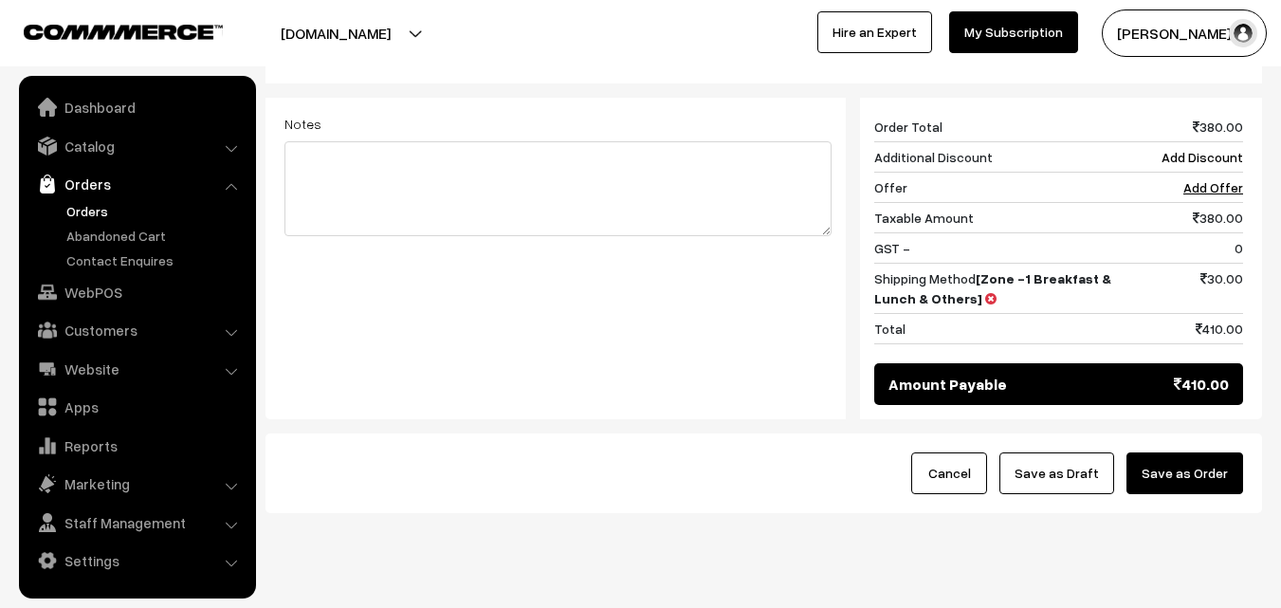
click at [1186, 452] on button "Save as Order" at bounding box center [1184, 473] width 117 height 42
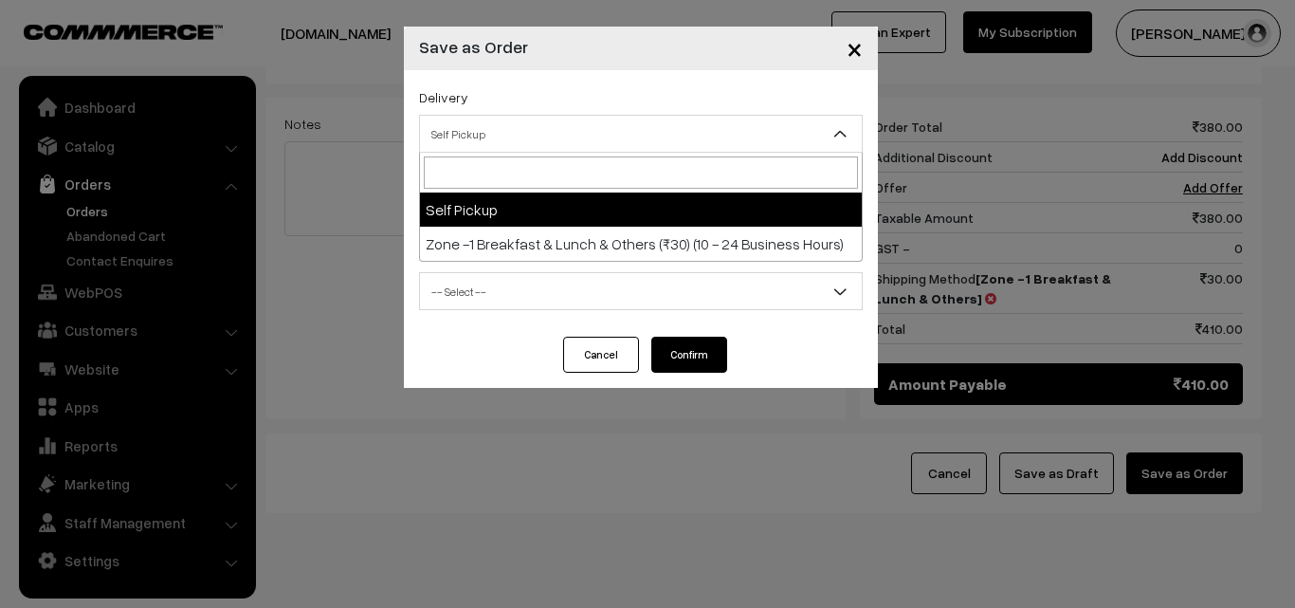
click at [561, 135] on span "Self Pickup" at bounding box center [641, 134] width 442 height 33
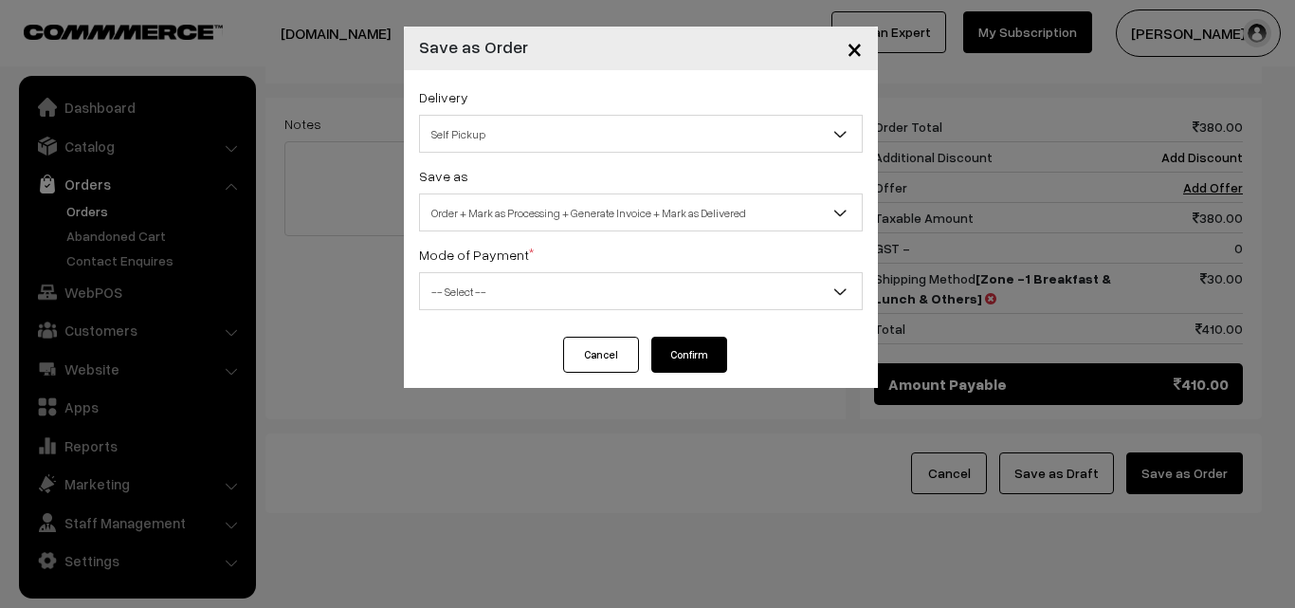
click at [538, 155] on div "Delivery Self Pickup Zone -1 Breakfast & Lunch & Others (₹30) (10 - 24 Business…" at bounding box center [641, 203] width 474 height 266
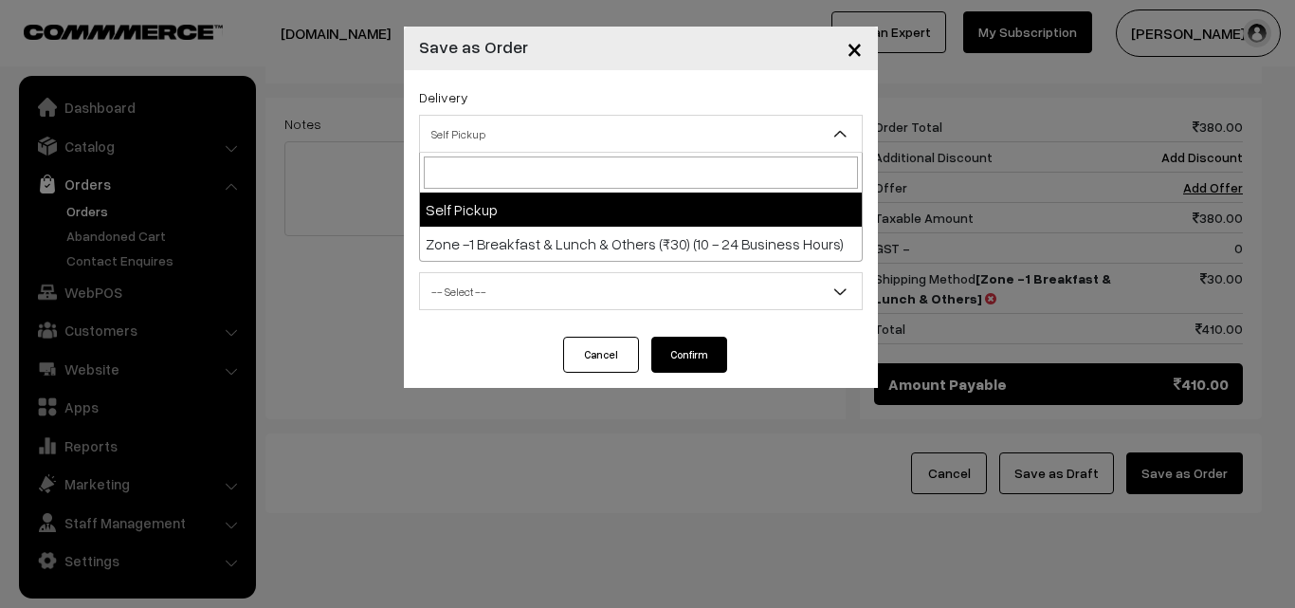
click at [509, 116] on span "Self Pickup" at bounding box center [641, 134] width 444 height 38
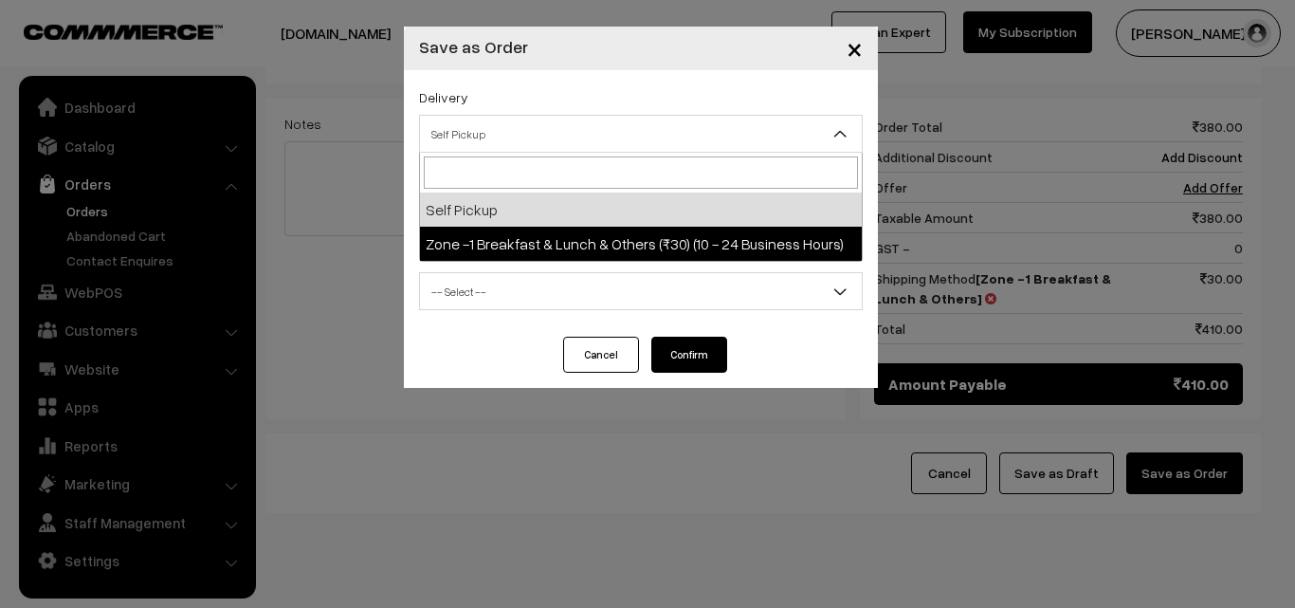
select select "ZON1"
select select "3"
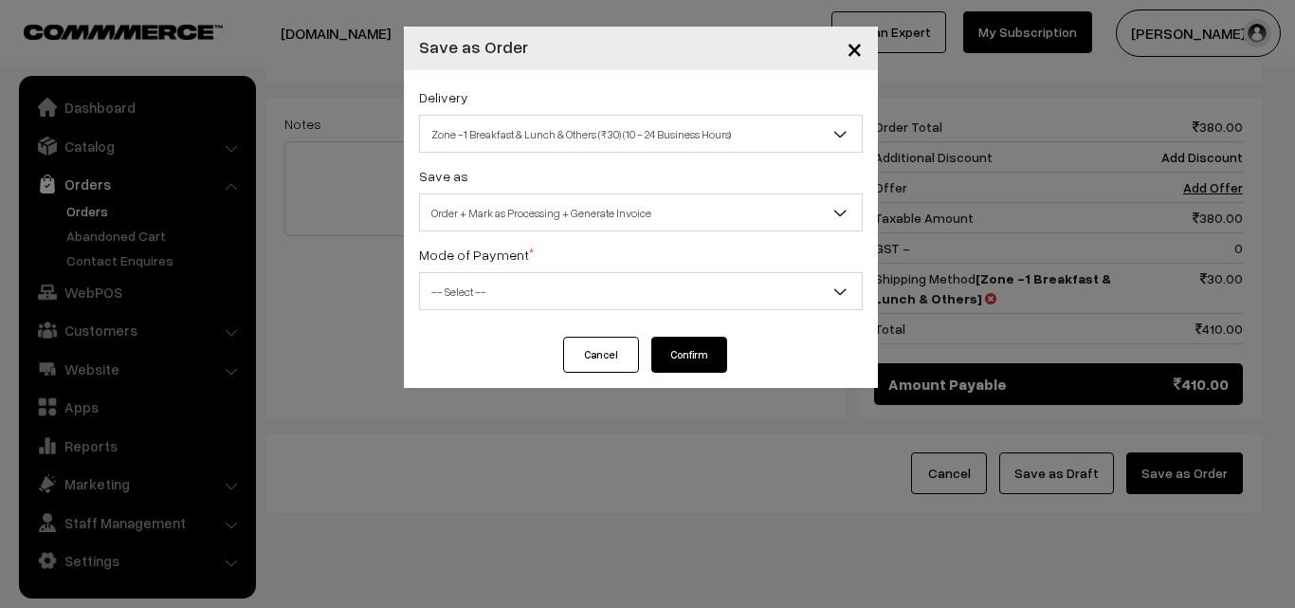
click at [517, 210] on span "Order + Mark as Processing + Generate Invoice" at bounding box center [641, 212] width 442 height 33
click at [500, 303] on span "-- Select --" at bounding box center [641, 291] width 442 height 33
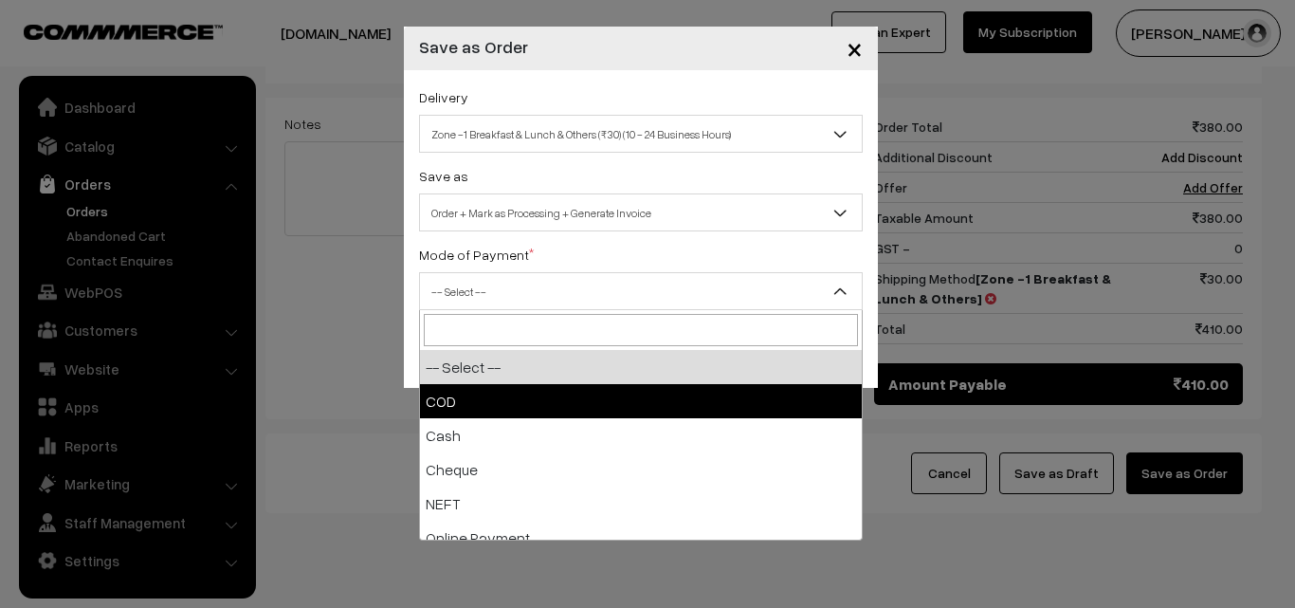
select select "1"
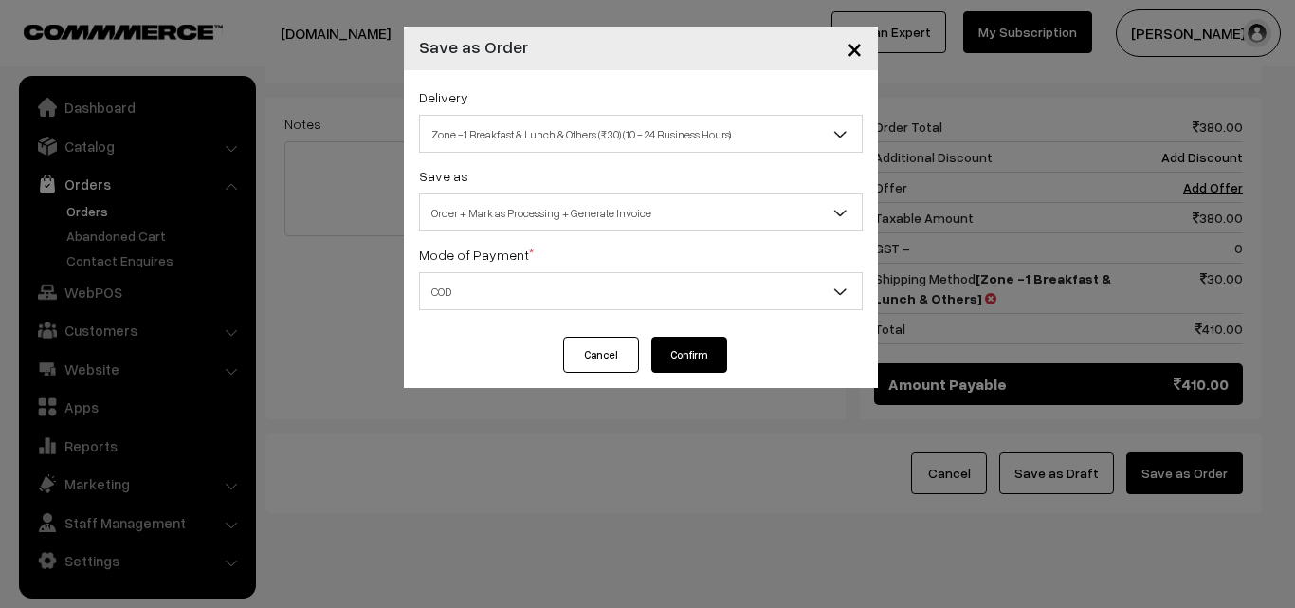
click at [683, 343] on button "Confirm" at bounding box center [689, 355] width 76 height 36
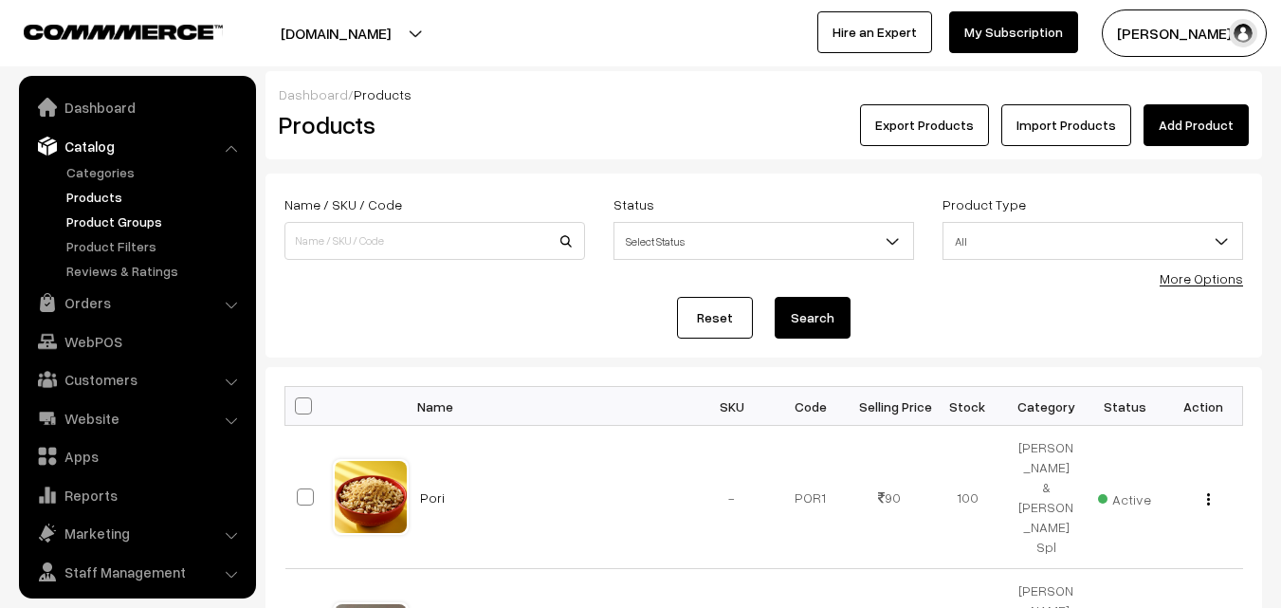
scroll to position [47, 0]
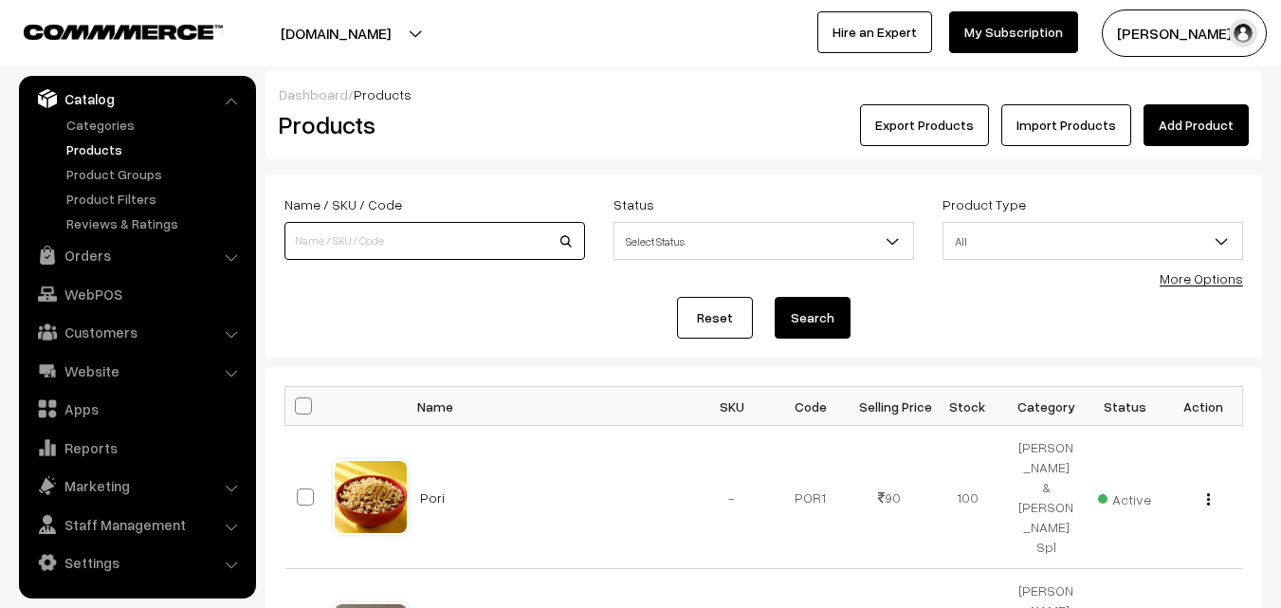
drag, startPoint x: 357, startPoint y: 246, endPoint x: 319, endPoint y: 173, distance: 82.3
click at [357, 240] on input at bounding box center [434, 241] width 301 height 38
type input "pachai pay"
click at [775, 297] on button "Search" at bounding box center [813, 318] width 76 height 42
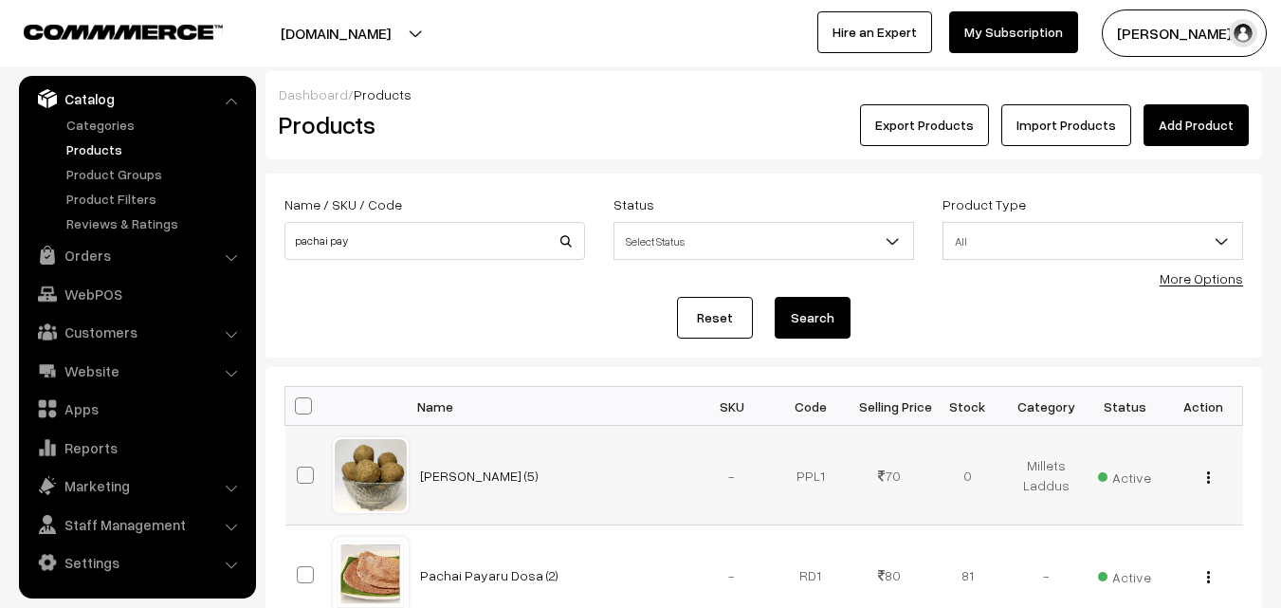
scroll to position [190, 0]
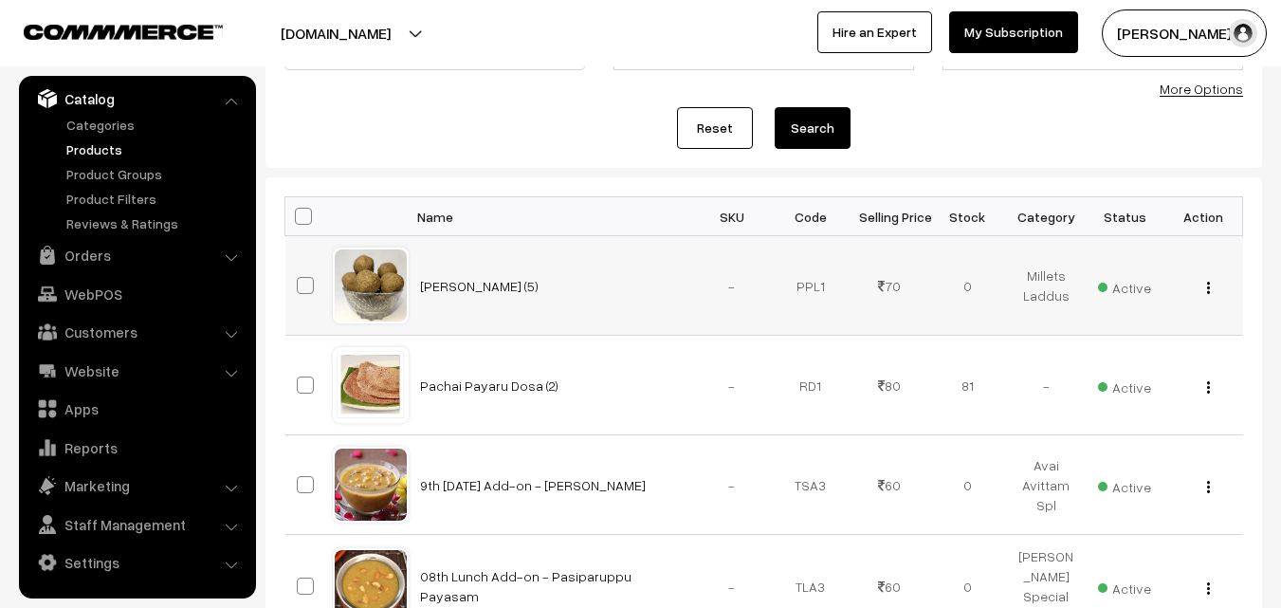
click at [1207, 283] on img "button" at bounding box center [1208, 288] width 3 height 12
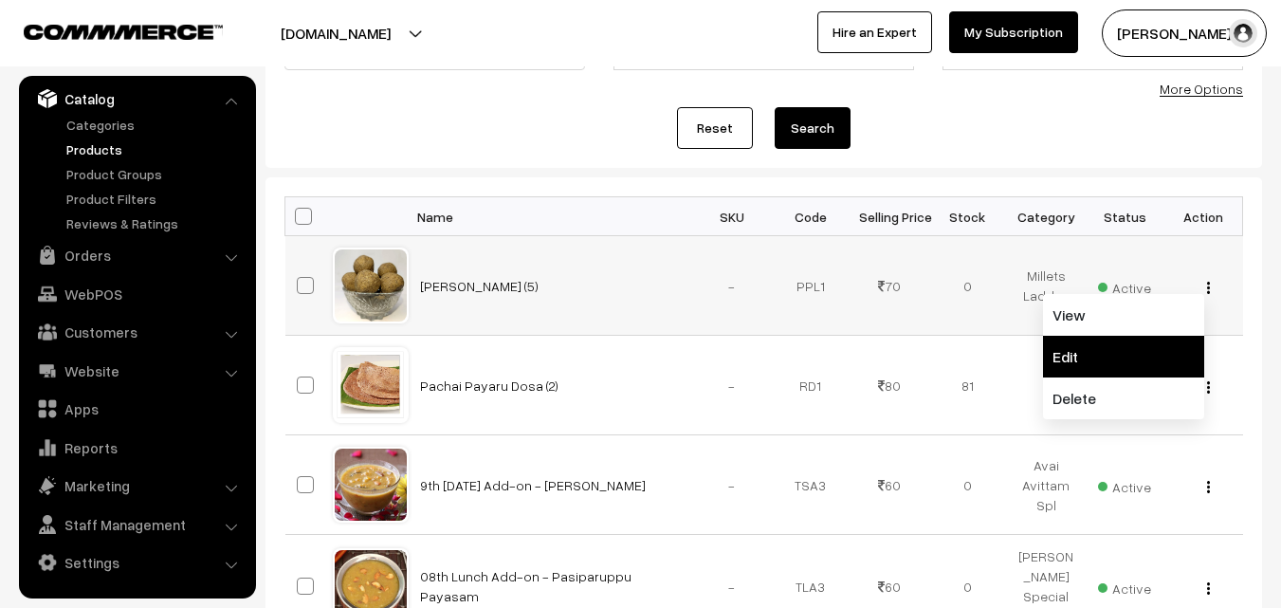
click at [1109, 357] on link "Edit" at bounding box center [1123, 357] width 161 height 42
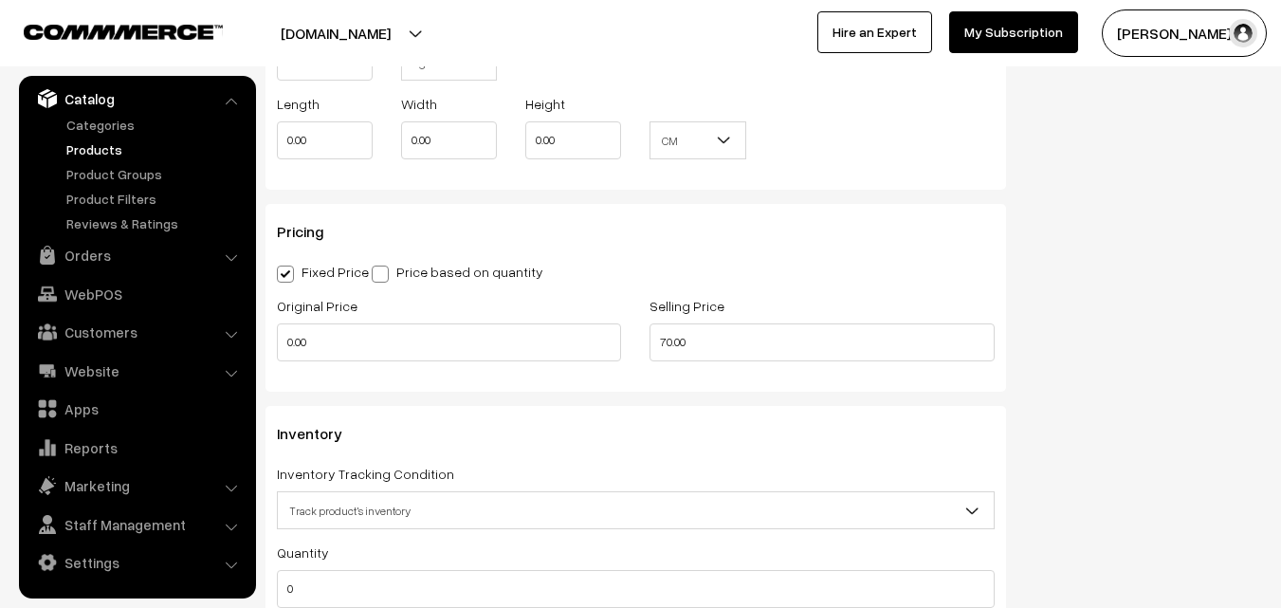
scroll to position [1707, 0]
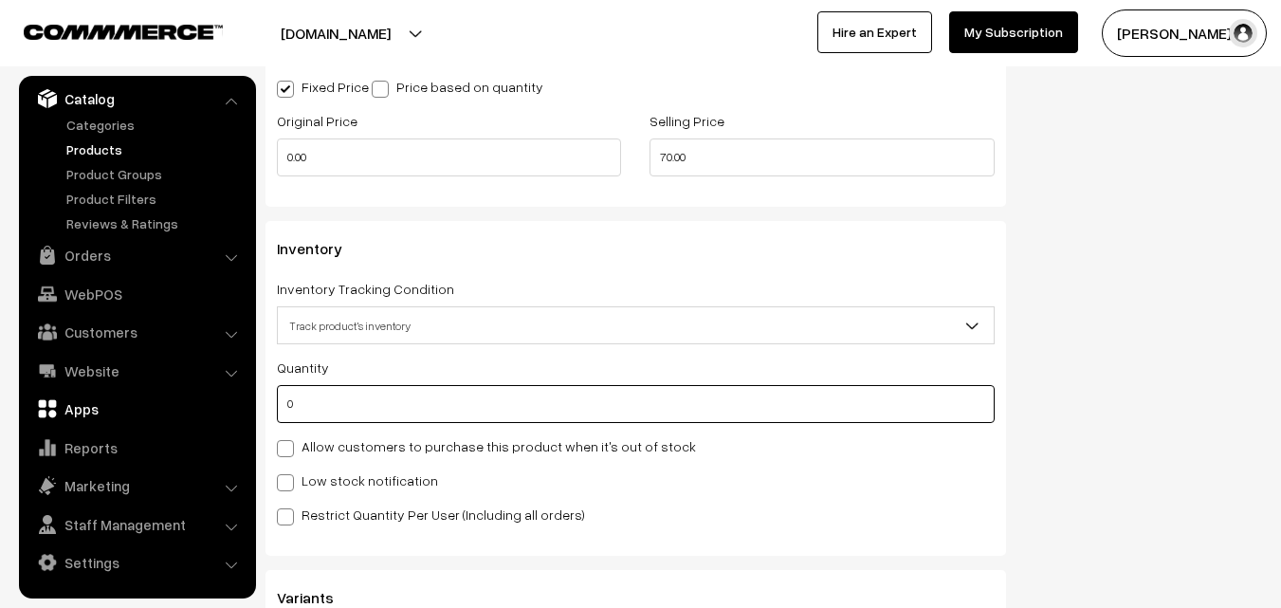
drag, startPoint x: 322, startPoint y: 413, endPoint x: 176, endPoint y: 407, distance: 146.2
click at [176, 406] on body "Thank you for showing interest. Our team will call you shortly. Close annamfood…" at bounding box center [640, 16] width 1281 height 3446
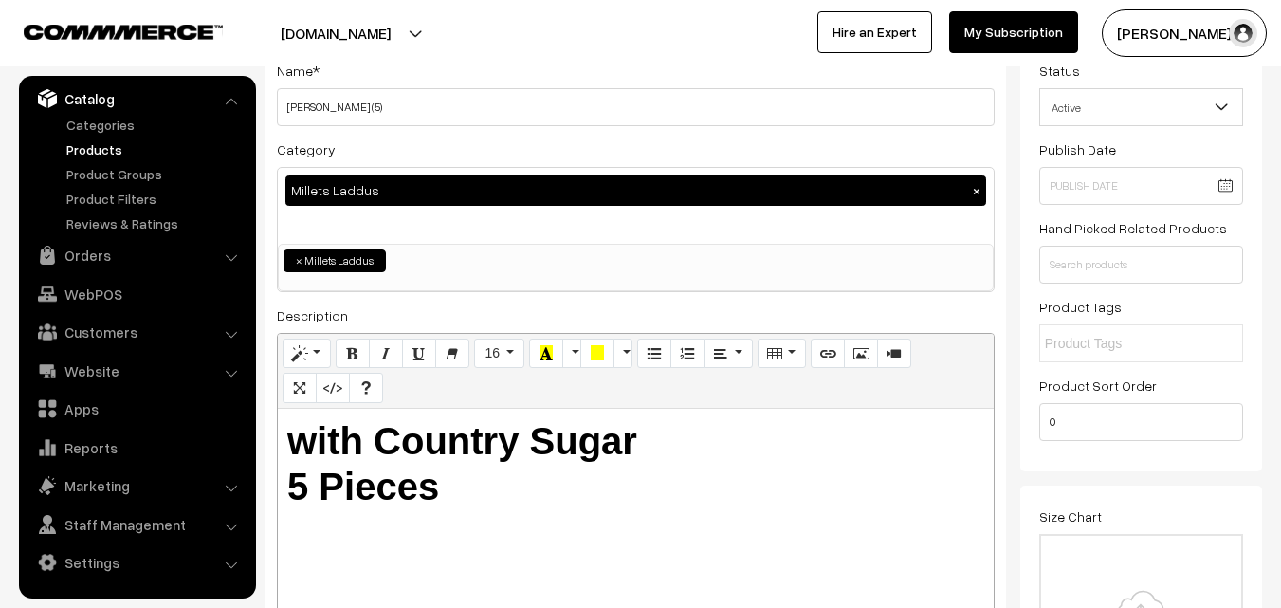
scroll to position [0, 0]
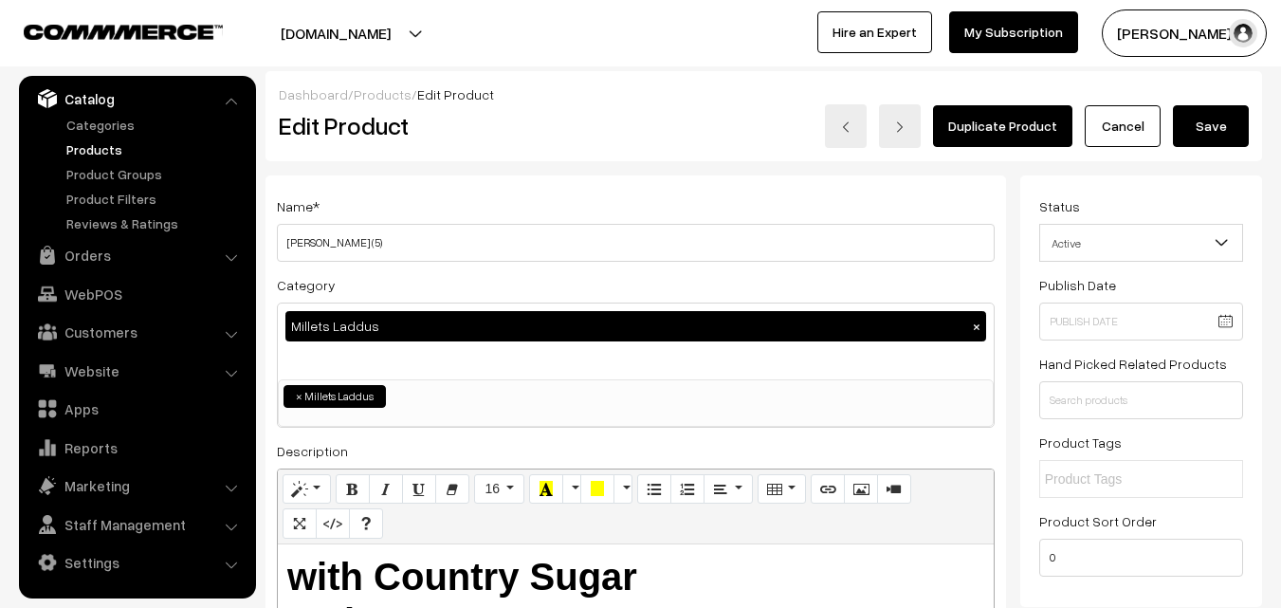
type input "1"
click at [1215, 121] on button "Save" at bounding box center [1211, 126] width 76 height 42
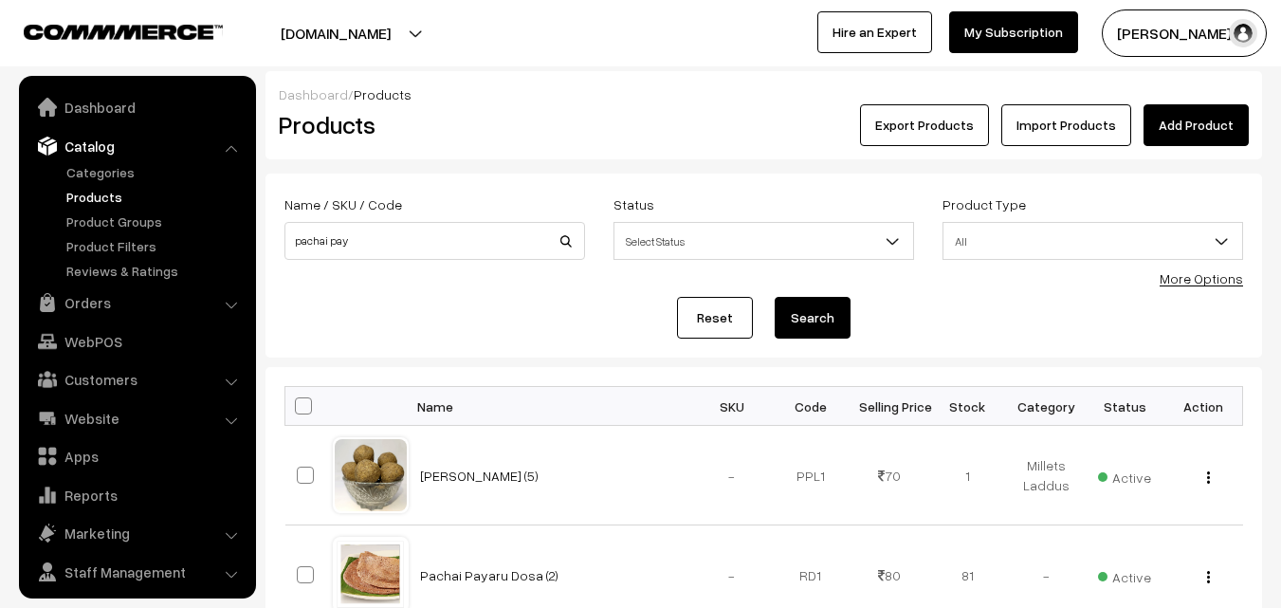
scroll to position [47, 0]
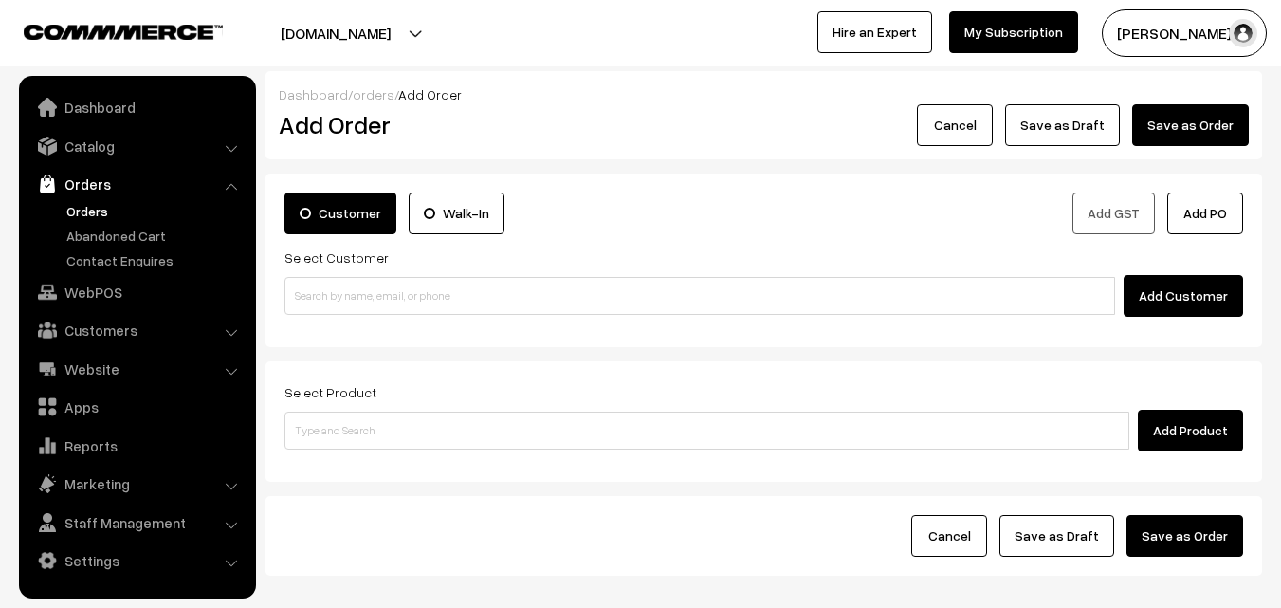
click at [93, 210] on link "Orders" at bounding box center [156, 211] width 188 height 20
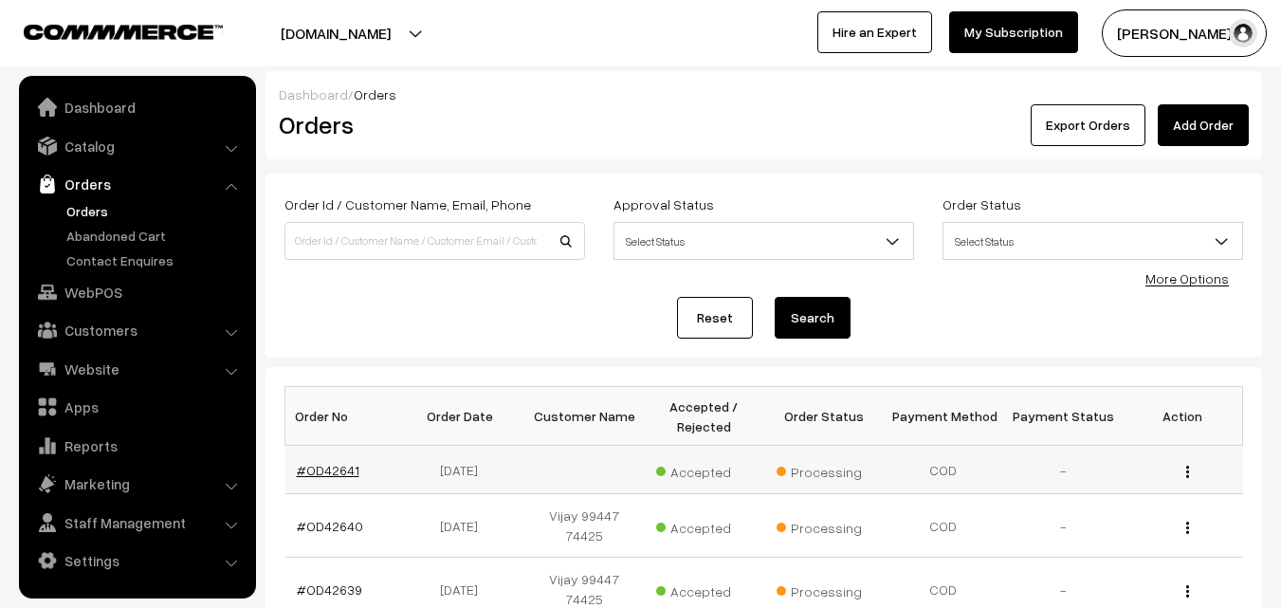
click at [322, 474] on link "#OD42641" at bounding box center [328, 470] width 63 height 16
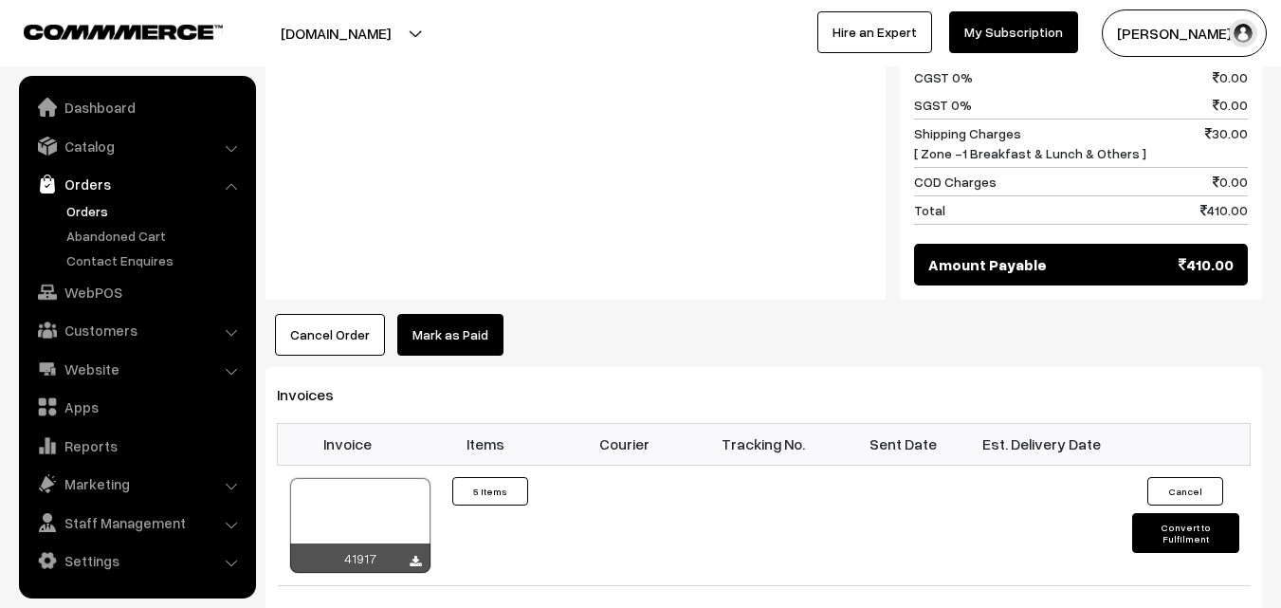
scroll to position [1612, 0]
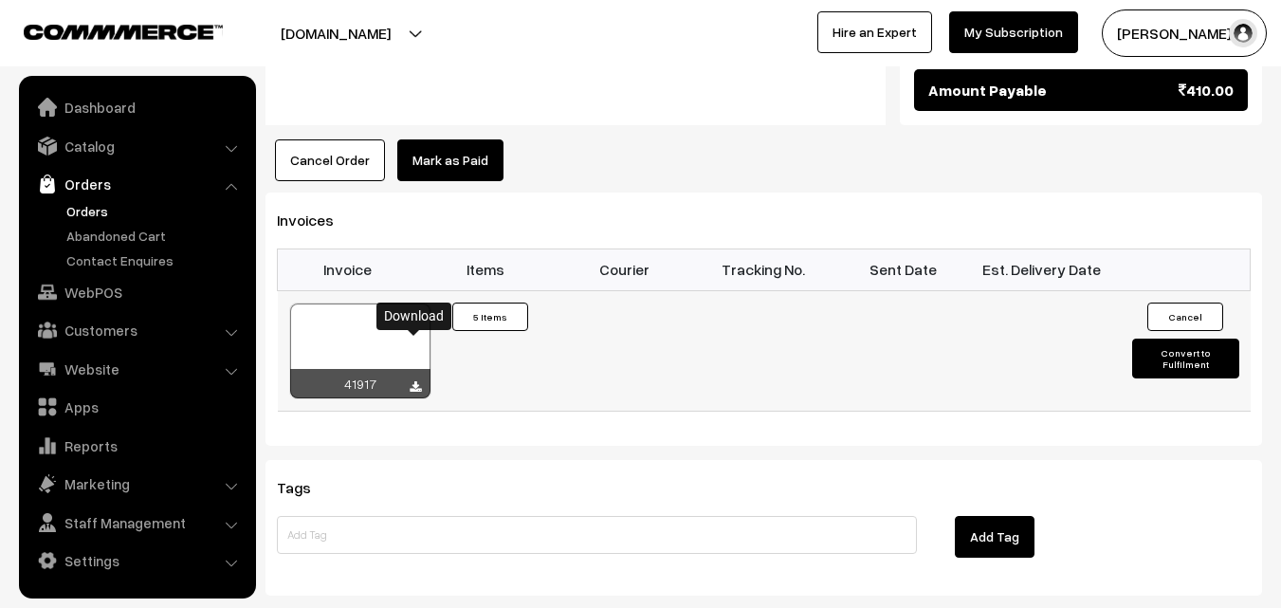
click at [415, 381] on icon at bounding box center [415, 387] width 11 height 12
click at [94, 210] on link "Orders" at bounding box center [156, 211] width 188 height 20
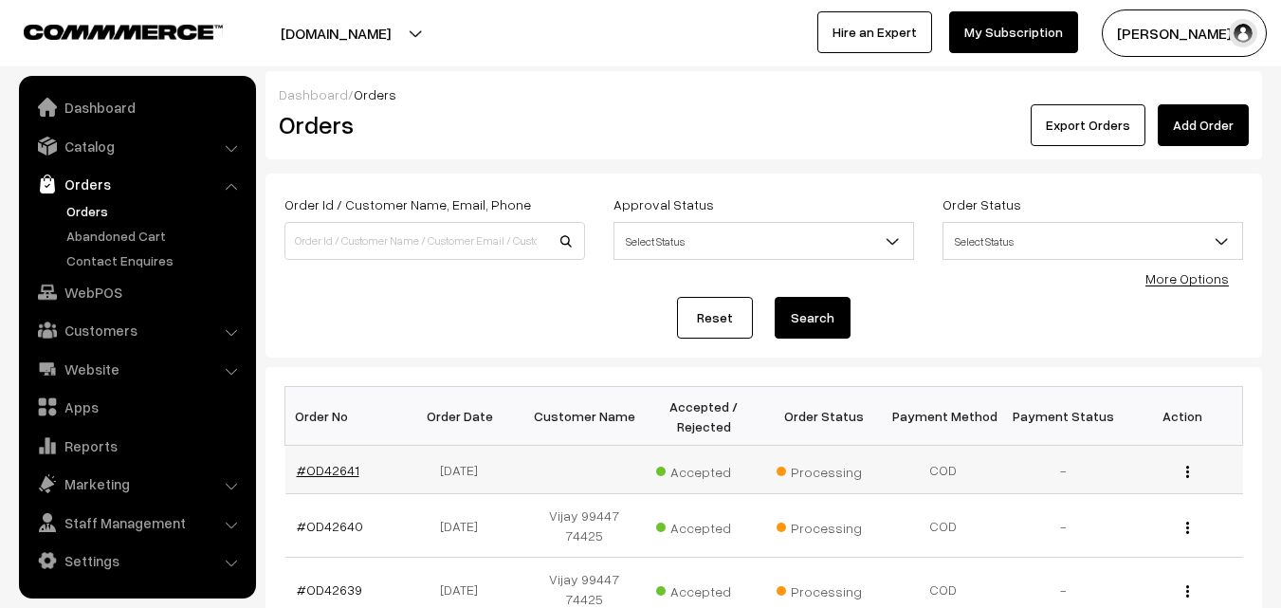
click at [346, 469] on link "#OD42641" at bounding box center [328, 470] width 63 height 16
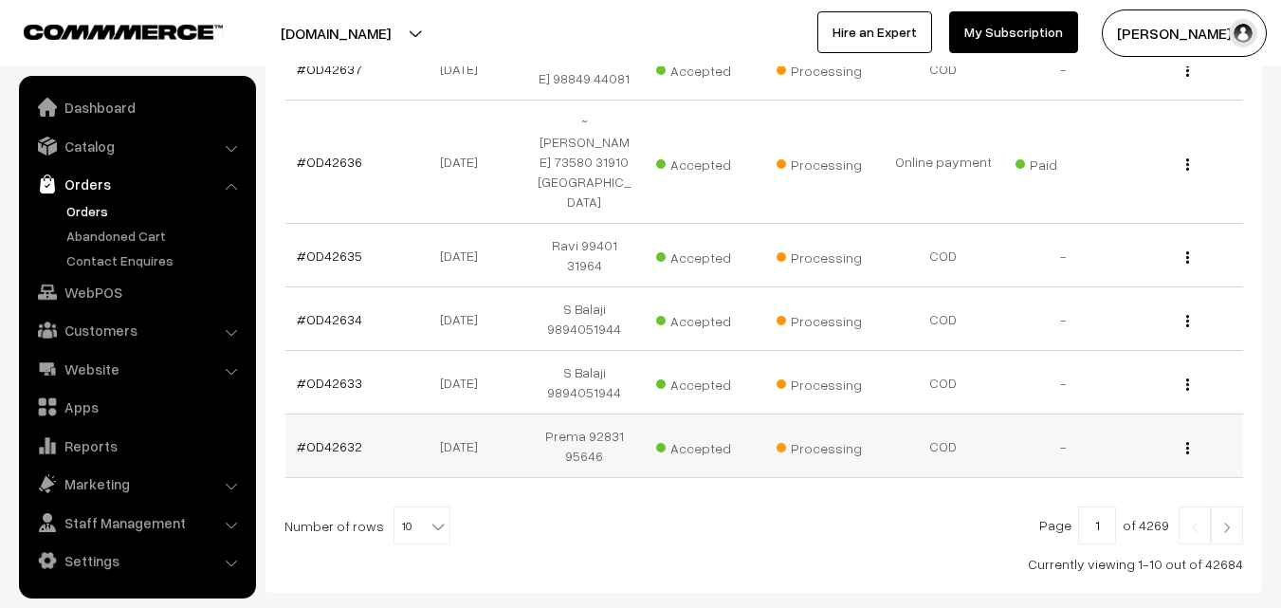
scroll to position [670, 0]
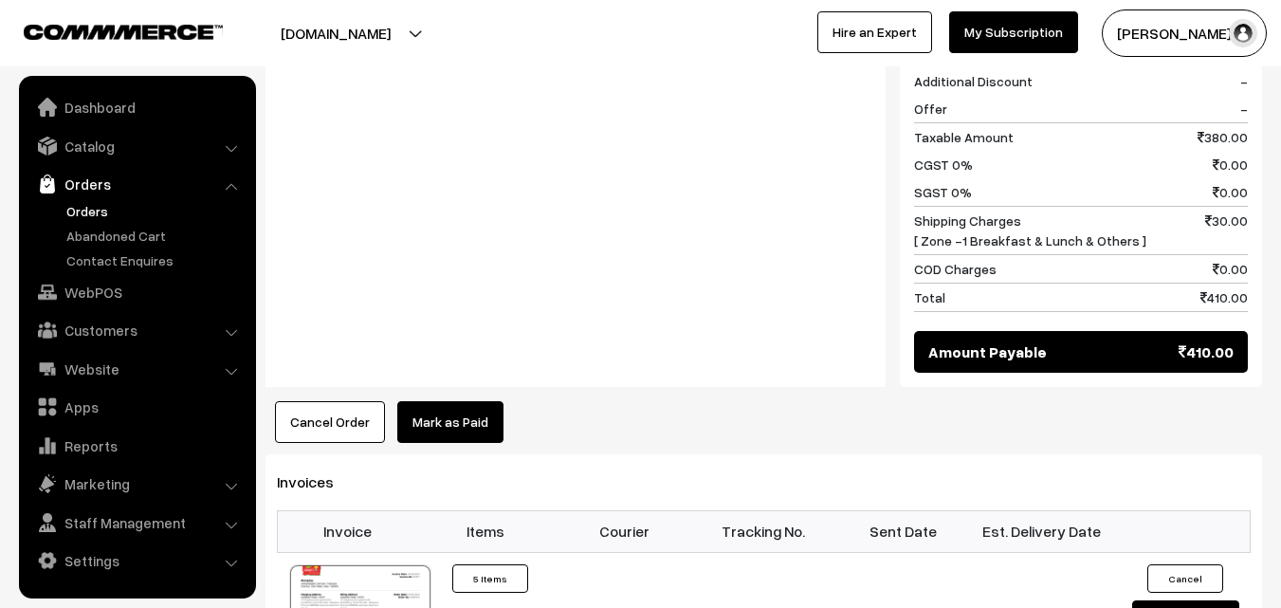
scroll to position [1422, 0]
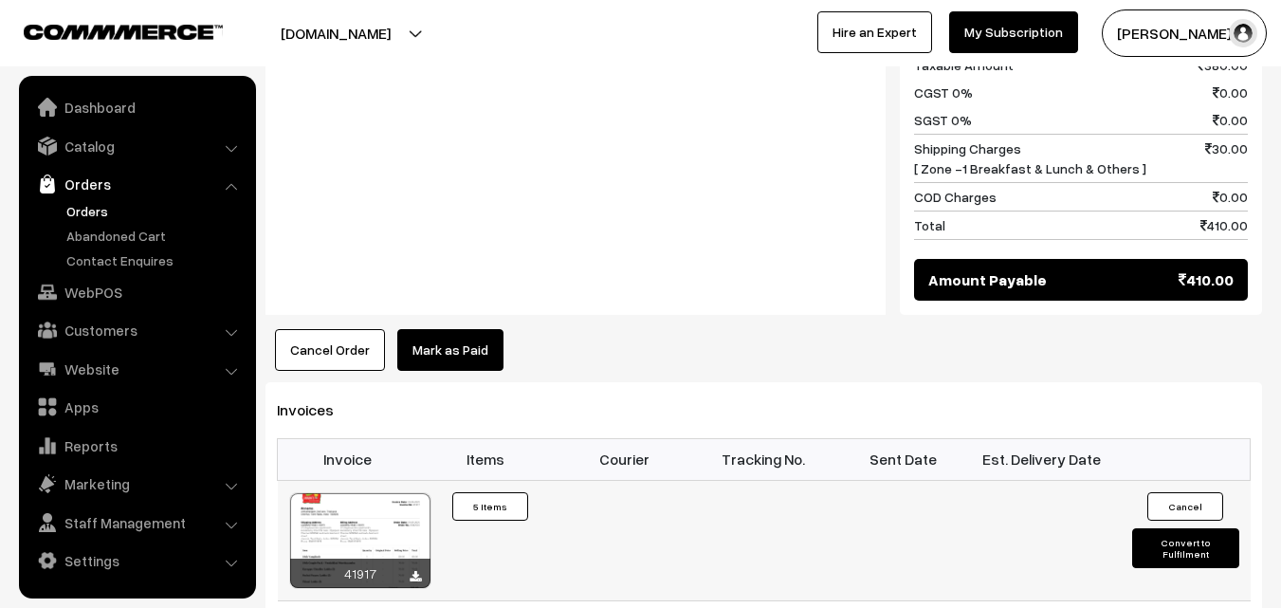
click at [384, 493] on div at bounding box center [360, 540] width 140 height 95
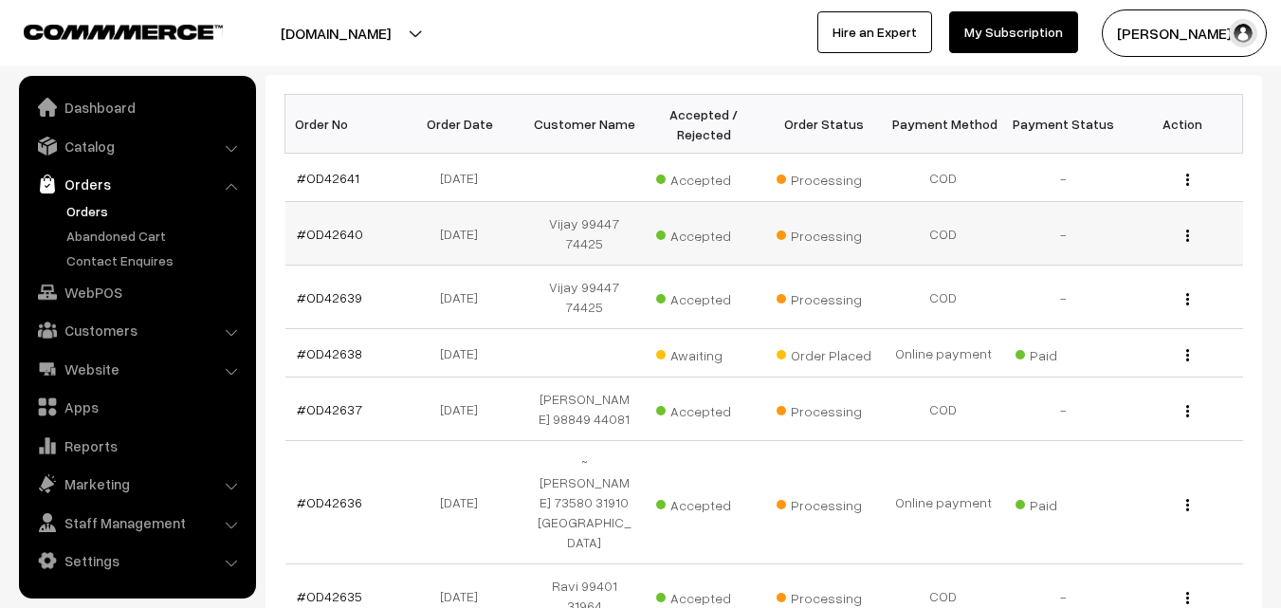
scroll to position [291, 0]
click at [328, 237] on link "#OD42640" at bounding box center [330, 235] width 66 height 16
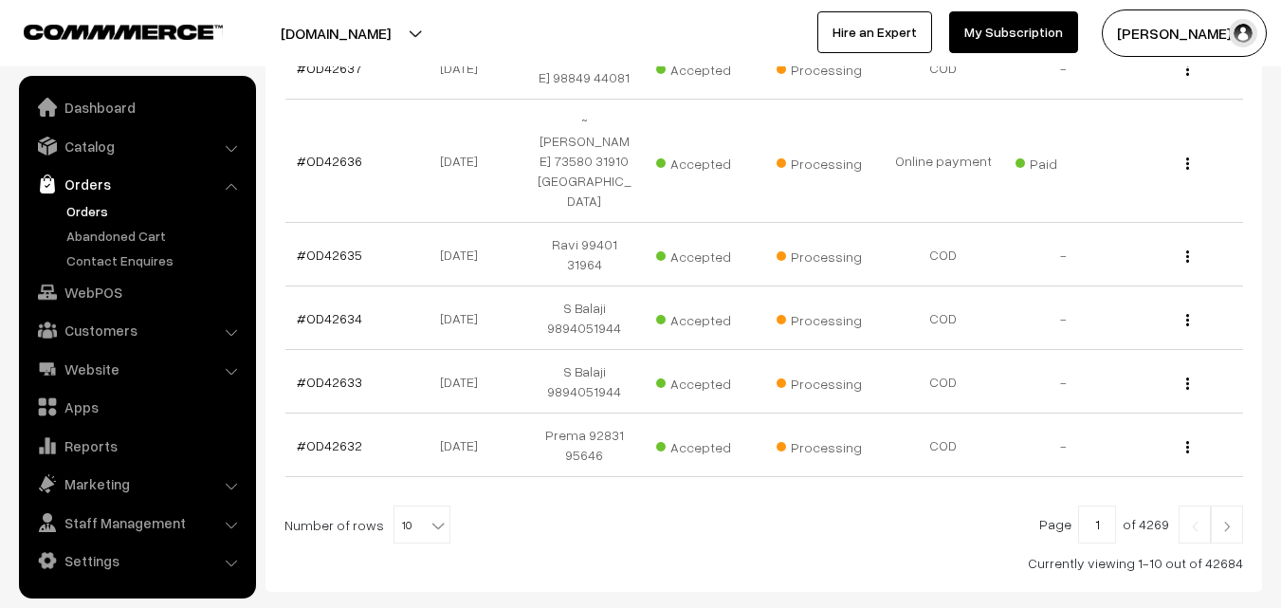
scroll to position [670, 0]
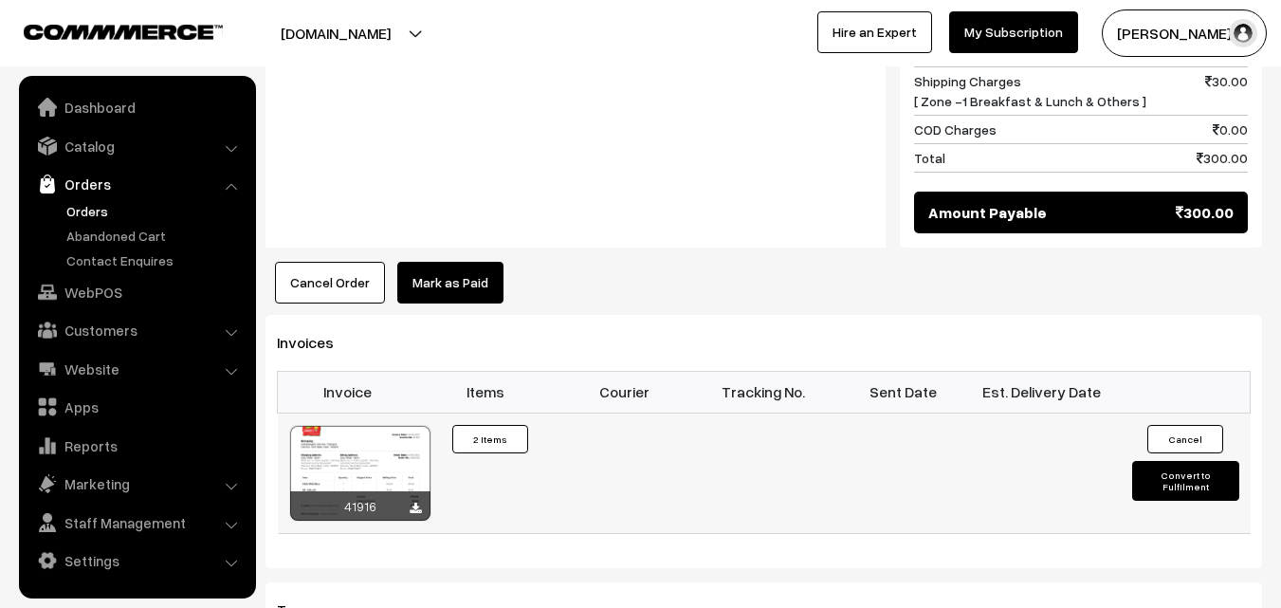
scroll to position [1233, 0]
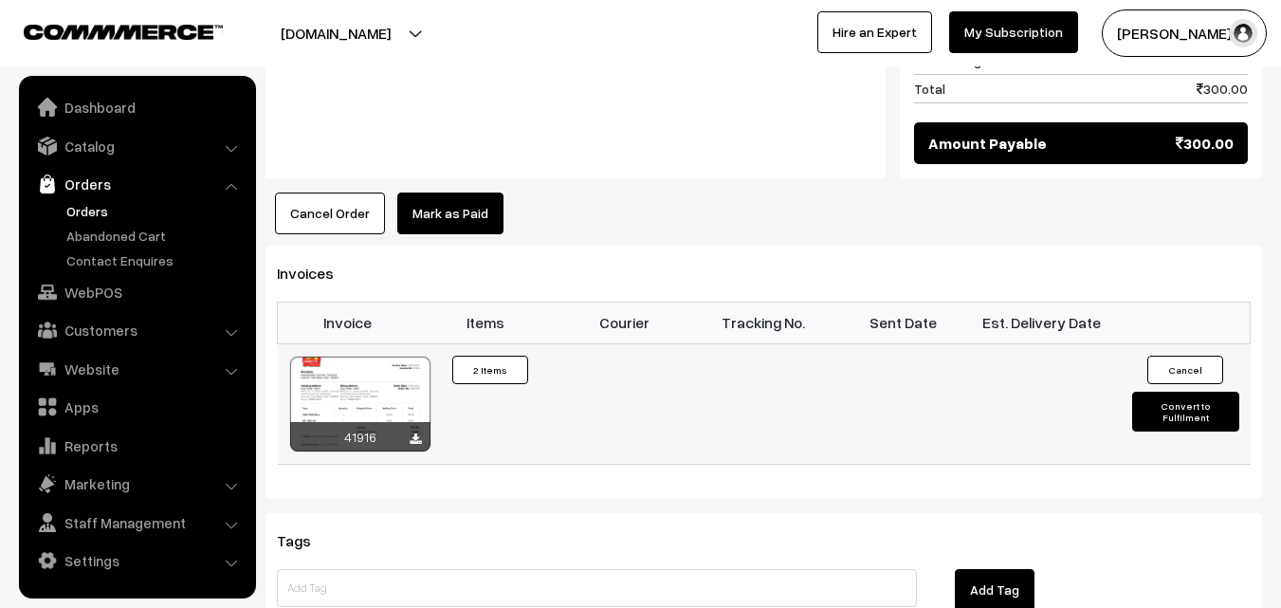
click at [381, 357] on div at bounding box center [360, 404] width 140 height 95
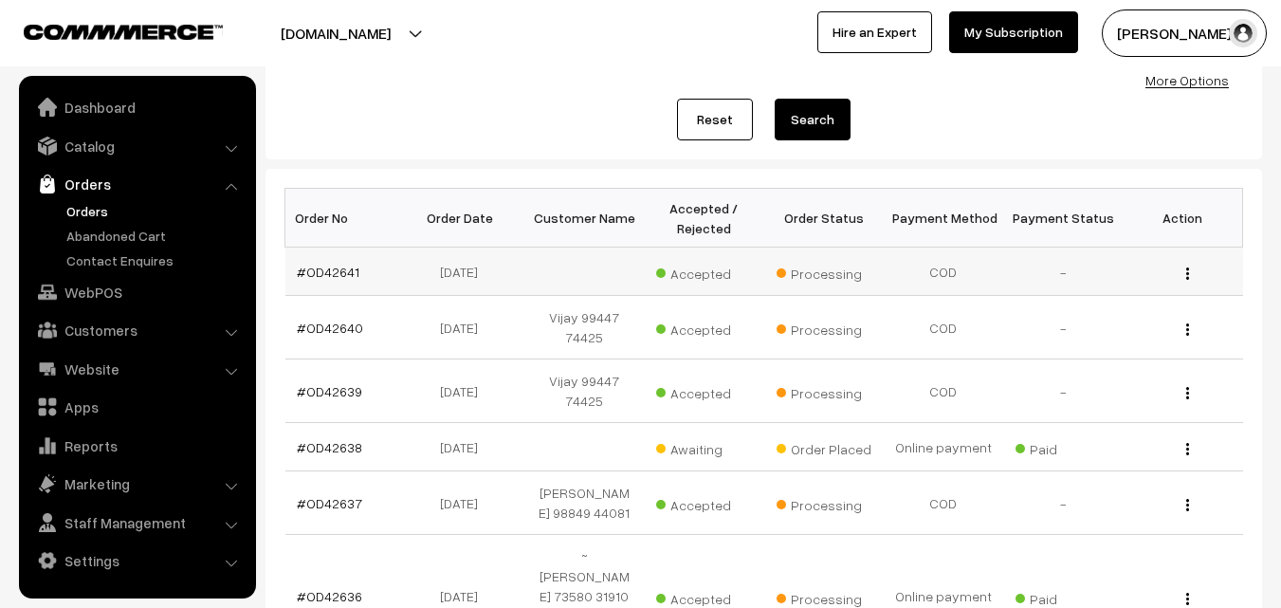
scroll to position [196, 0]
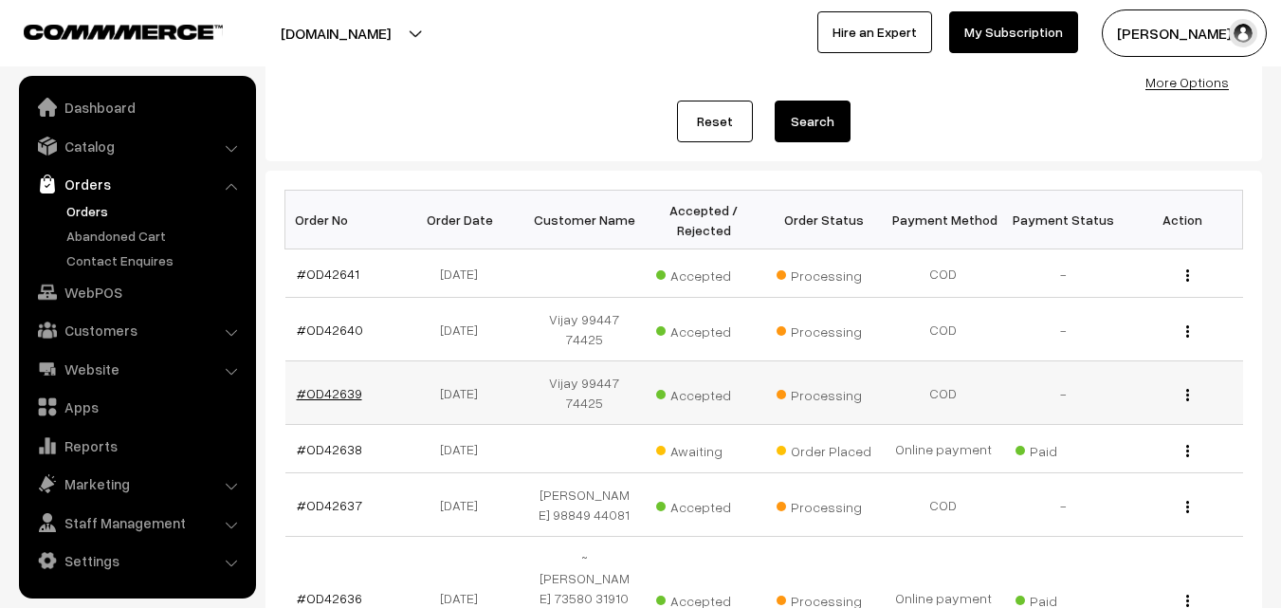
click at [322, 386] on link "#OD42639" at bounding box center [329, 393] width 65 height 16
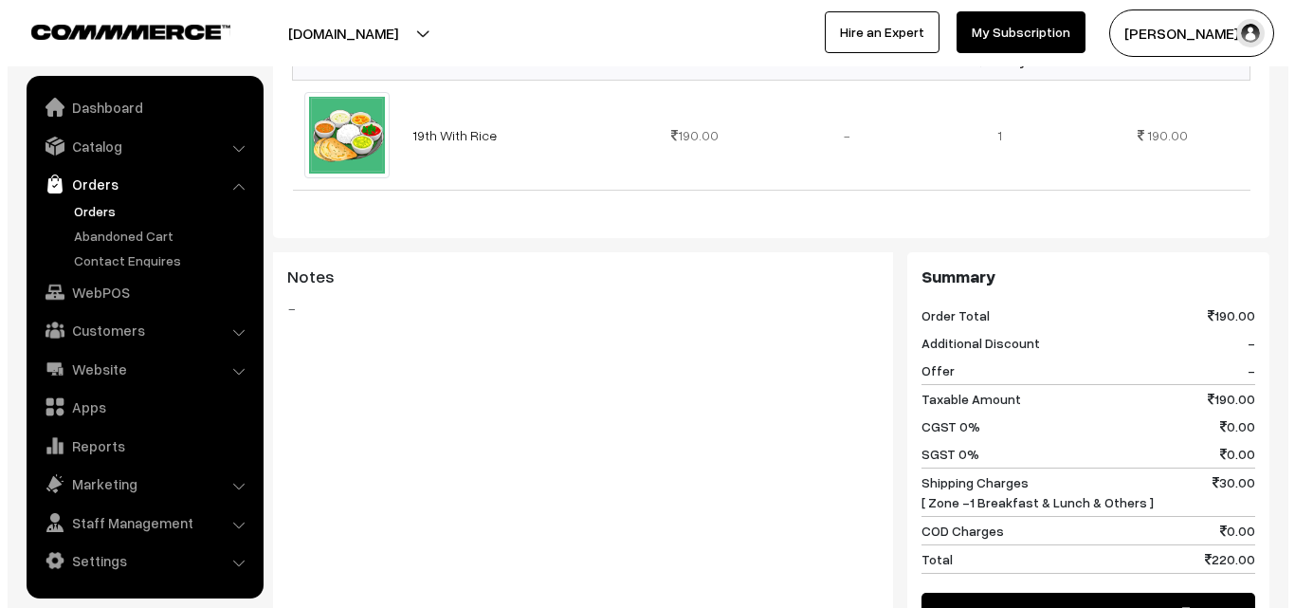
scroll to position [759, 0]
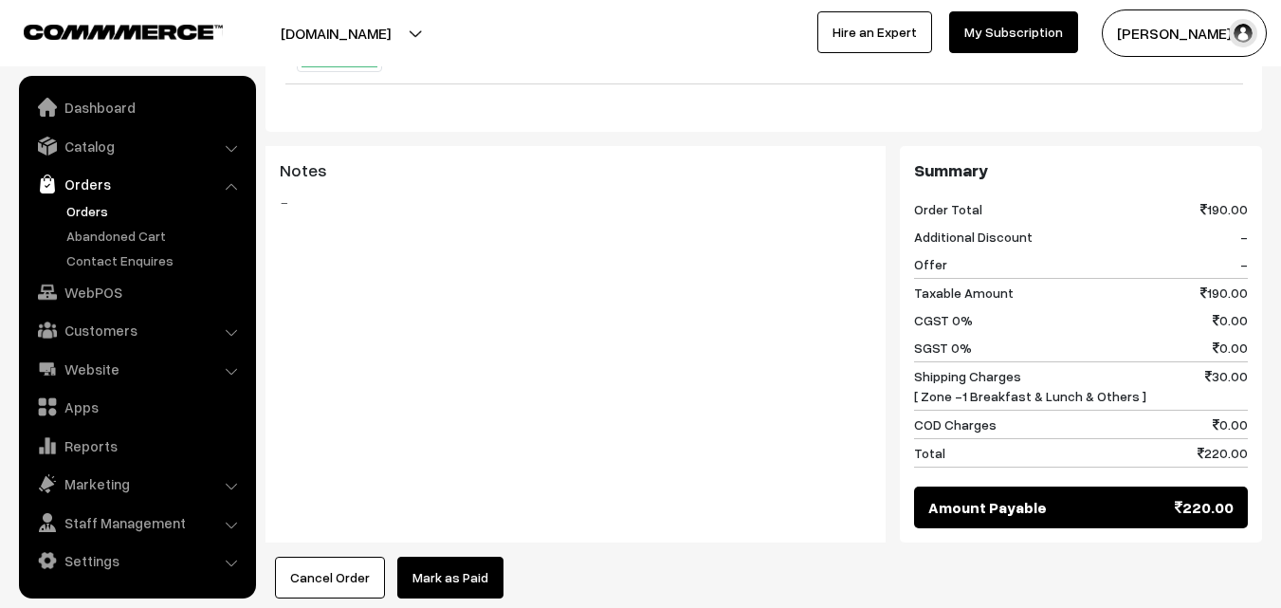
click at [338, 557] on button "Cancel Order" at bounding box center [330, 578] width 110 height 42
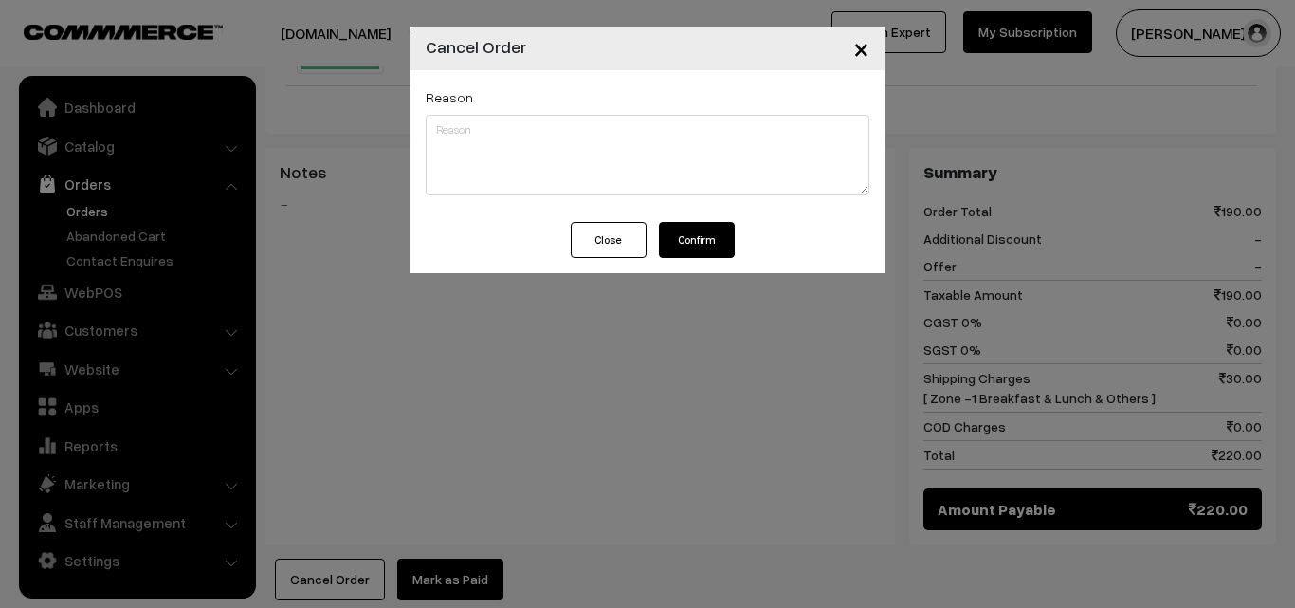
click at [695, 217] on div "Reason" at bounding box center [648, 146] width 474 height 152
click at [691, 224] on button "Confirm" at bounding box center [697, 240] width 76 height 36
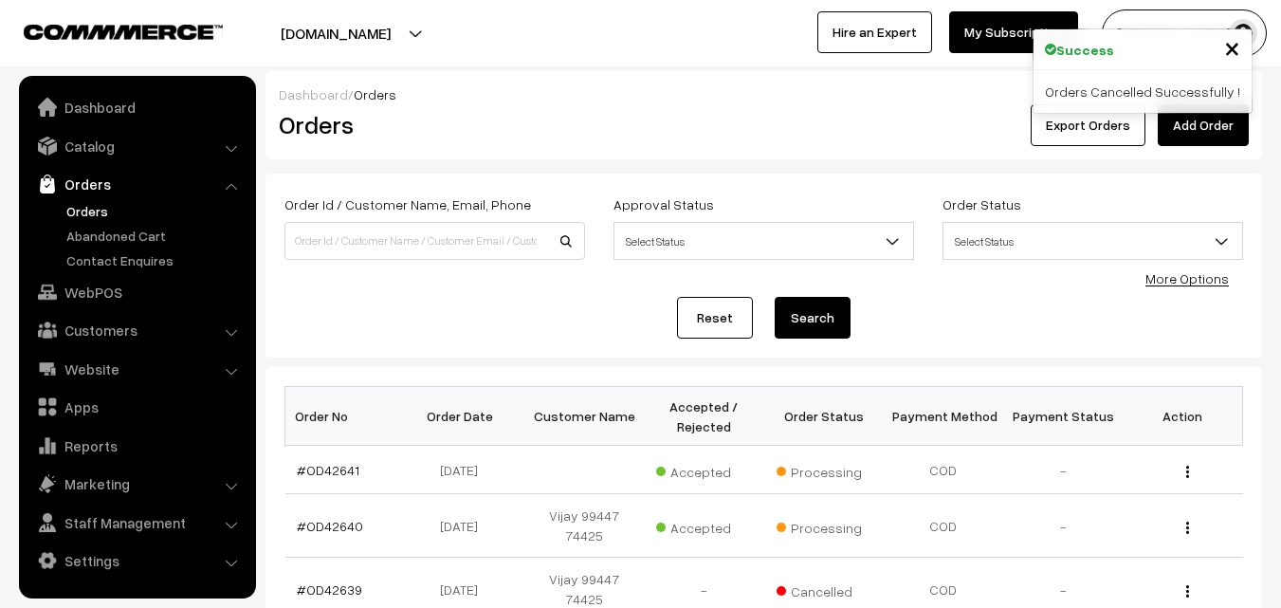
click at [95, 206] on link "Orders" at bounding box center [156, 211] width 188 height 20
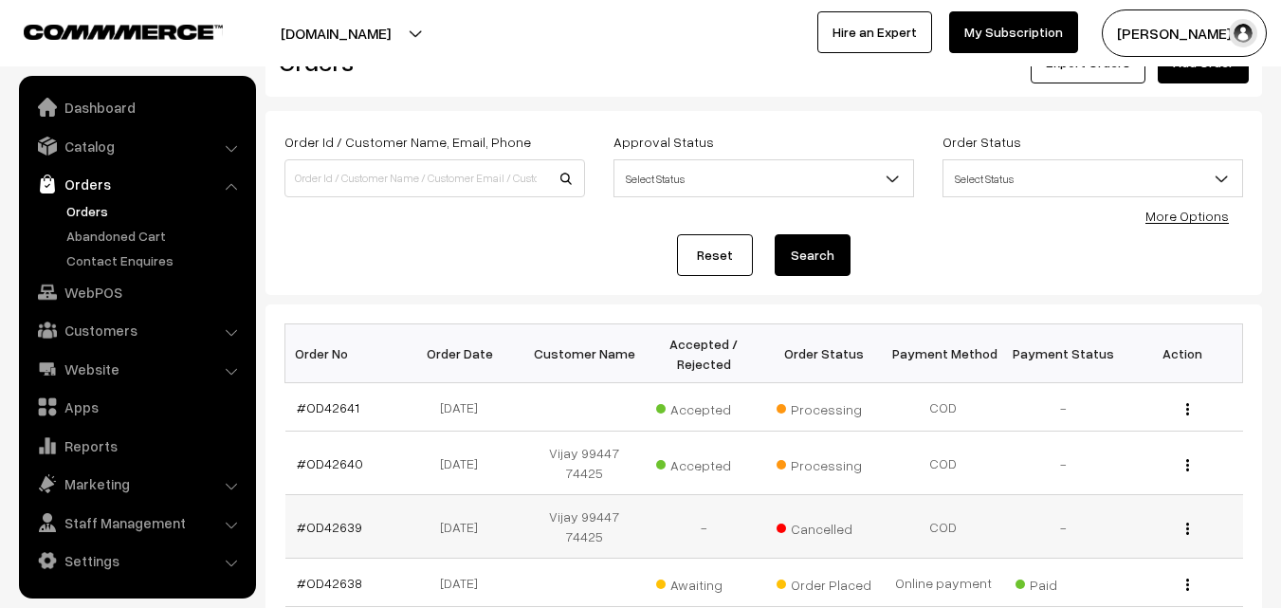
scroll to position [95, 0]
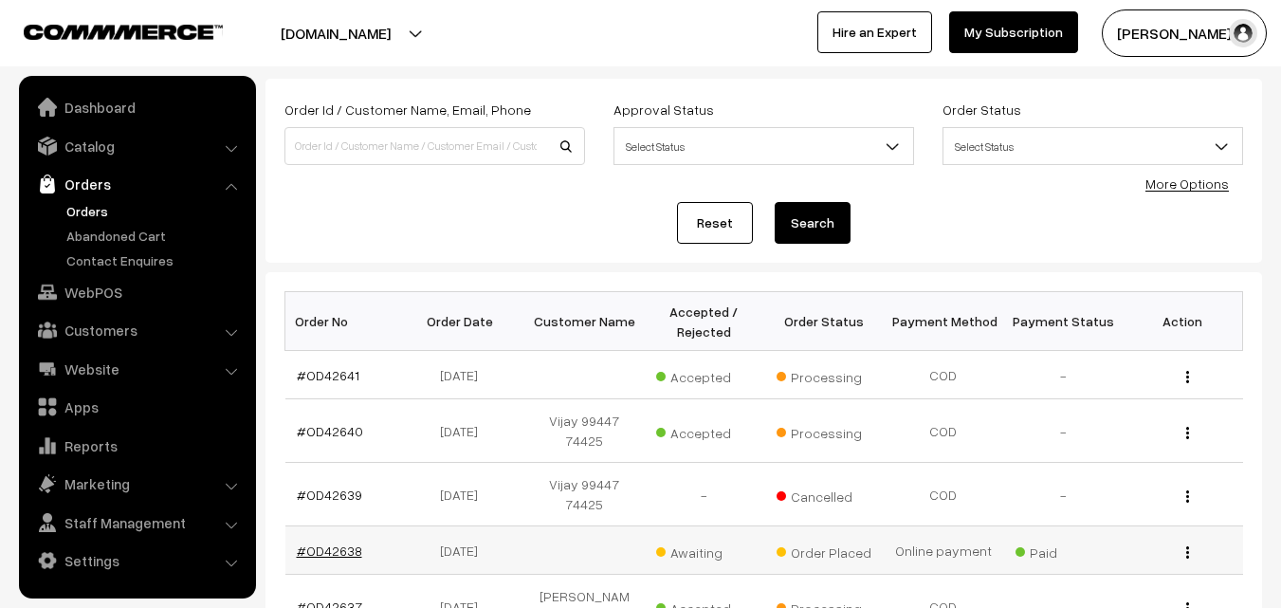
click at [320, 547] on link "#OD42638" at bounding box center [329, 550] width 65 height 16
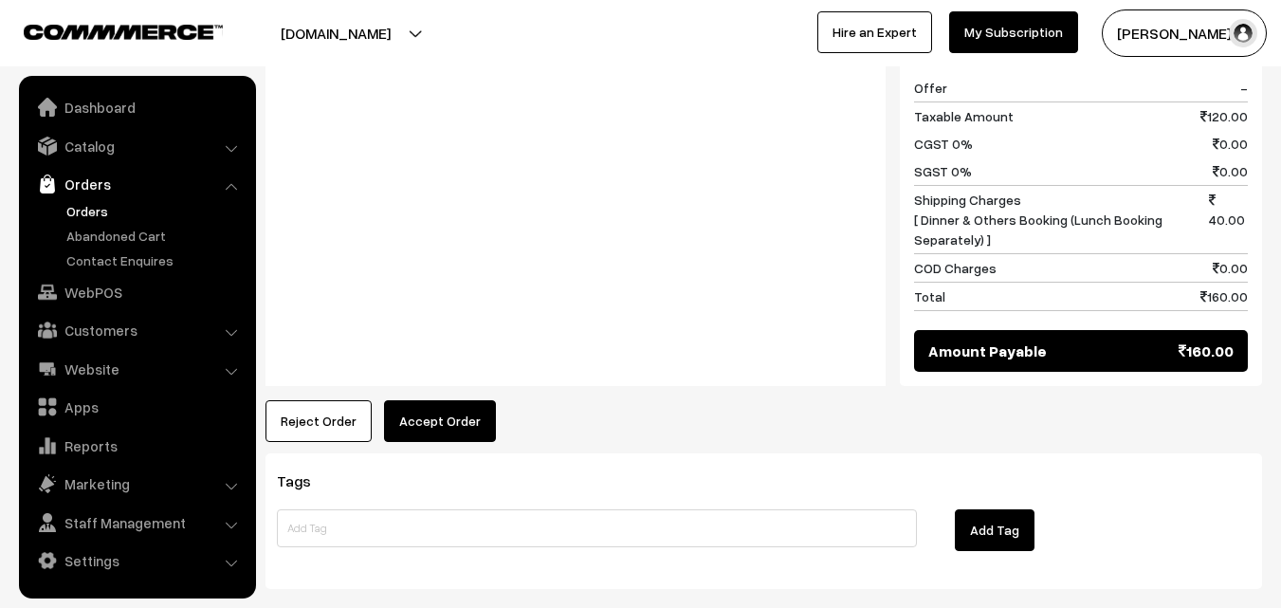
scroll to position [887, 0]
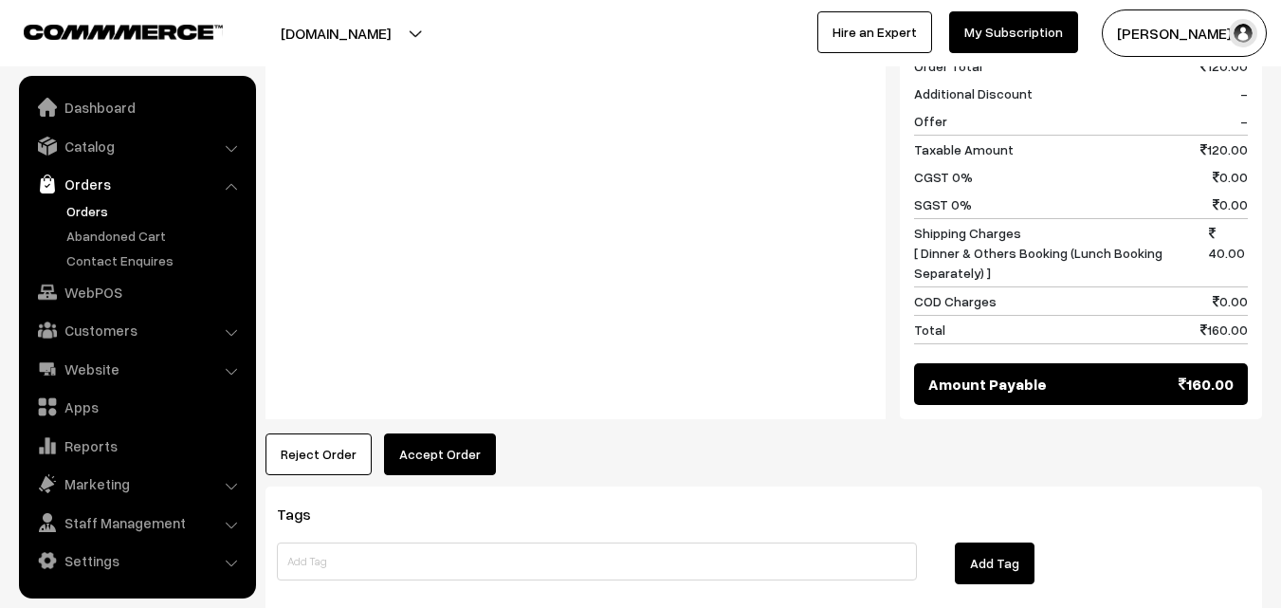
click at [426, 386] on div "Product Price Tax Rate Quantity Total Vadam Wet Mavu 120.00 - -" at bounding box center [763, 123] width 996 height 703
click at [430, 433] on button "Accept Order" at bounding box center [440, 454] width 112 height 42
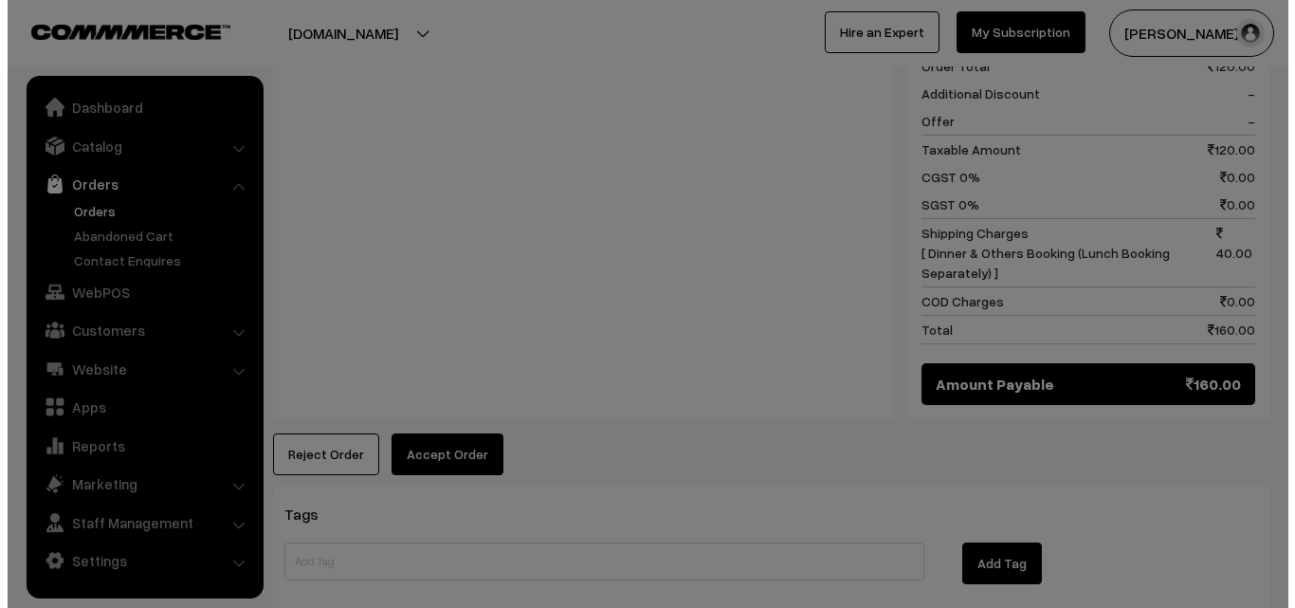
scroll to position [888, 0]
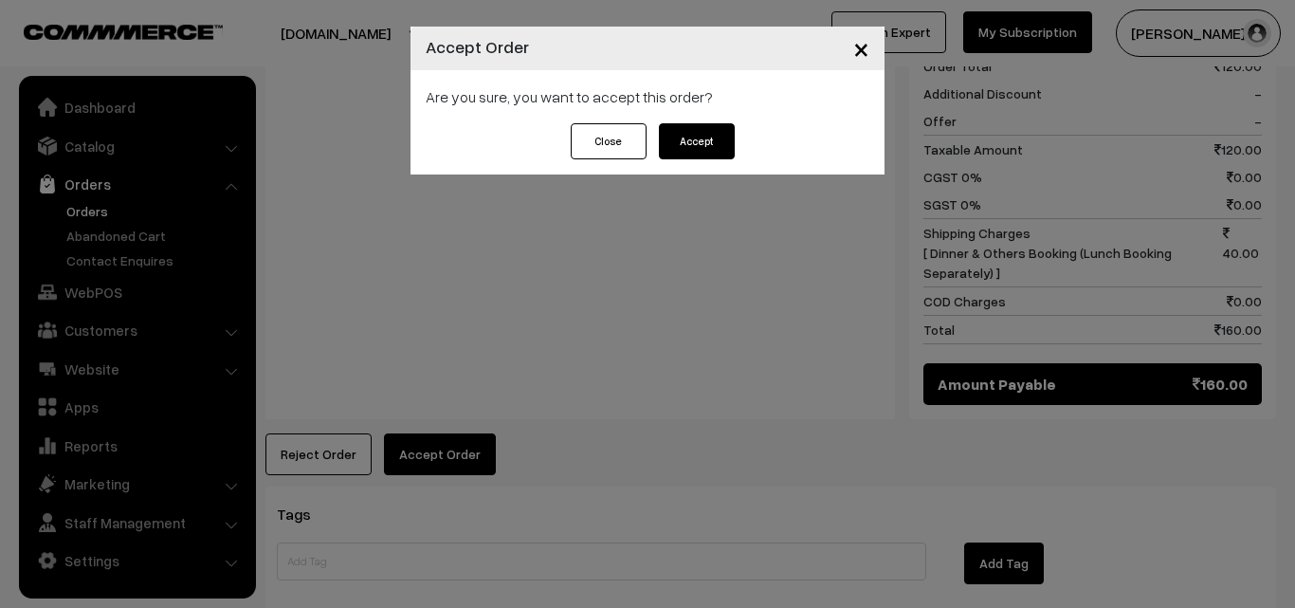
click at [705, 134] on button "Accept" at bounding box center [697, 141] width 76 height 36
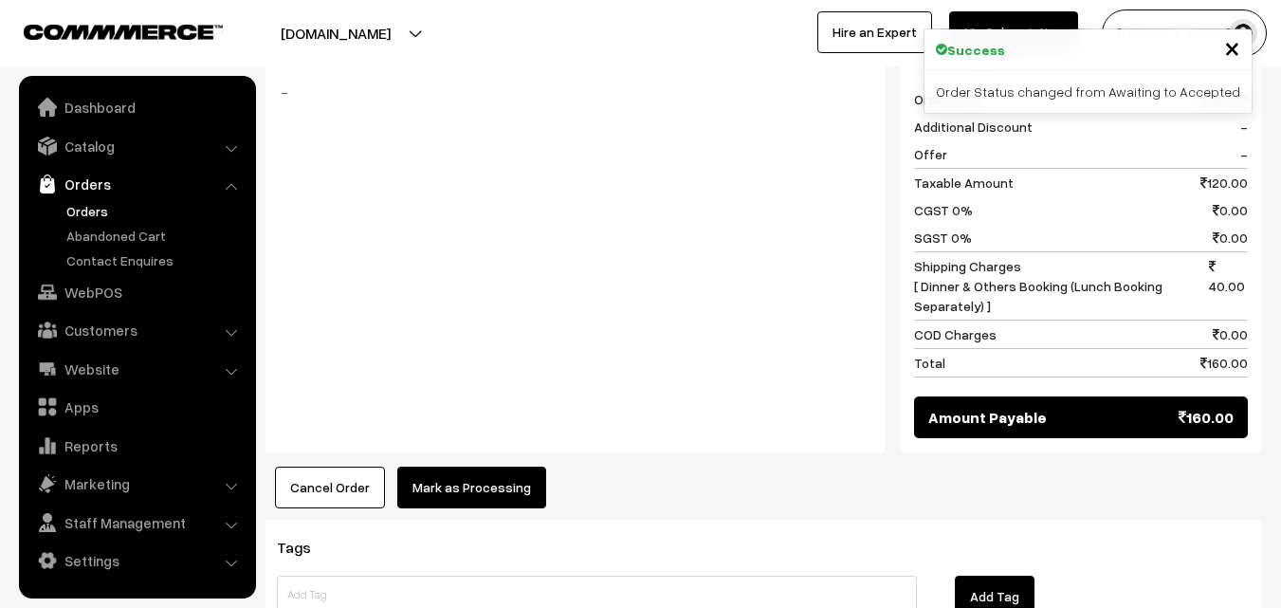
click at [449, 466] on button "Mark as Processing" at bounding box center [471, 487] width 149 height 42
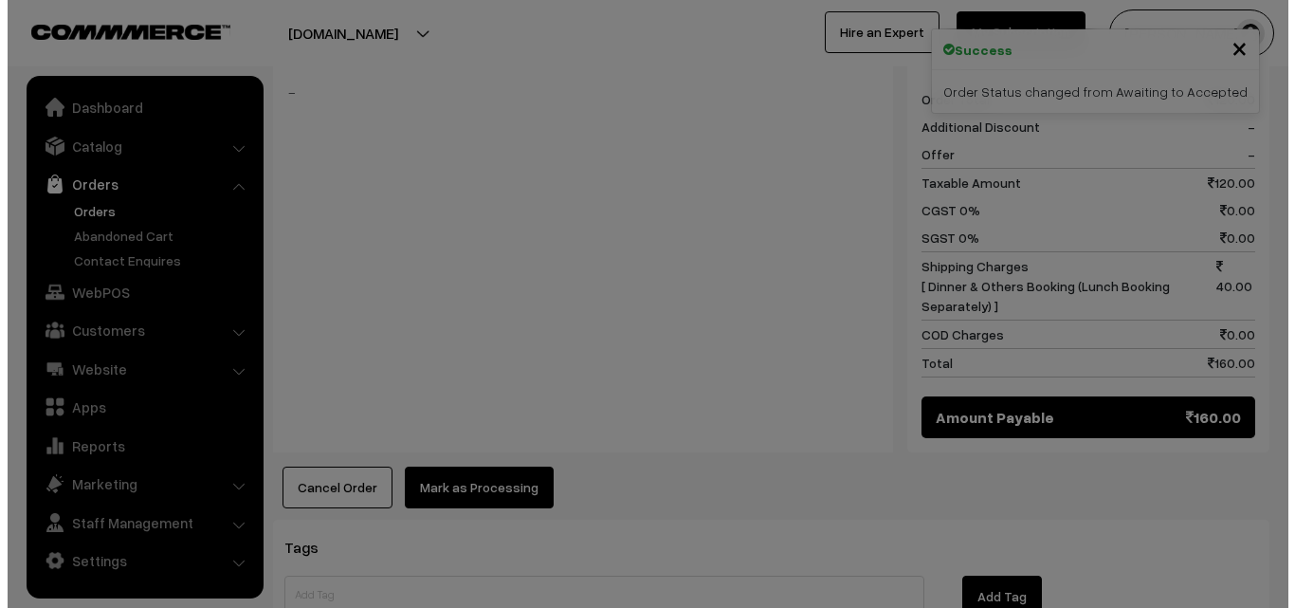
scroll to position [855, 0]
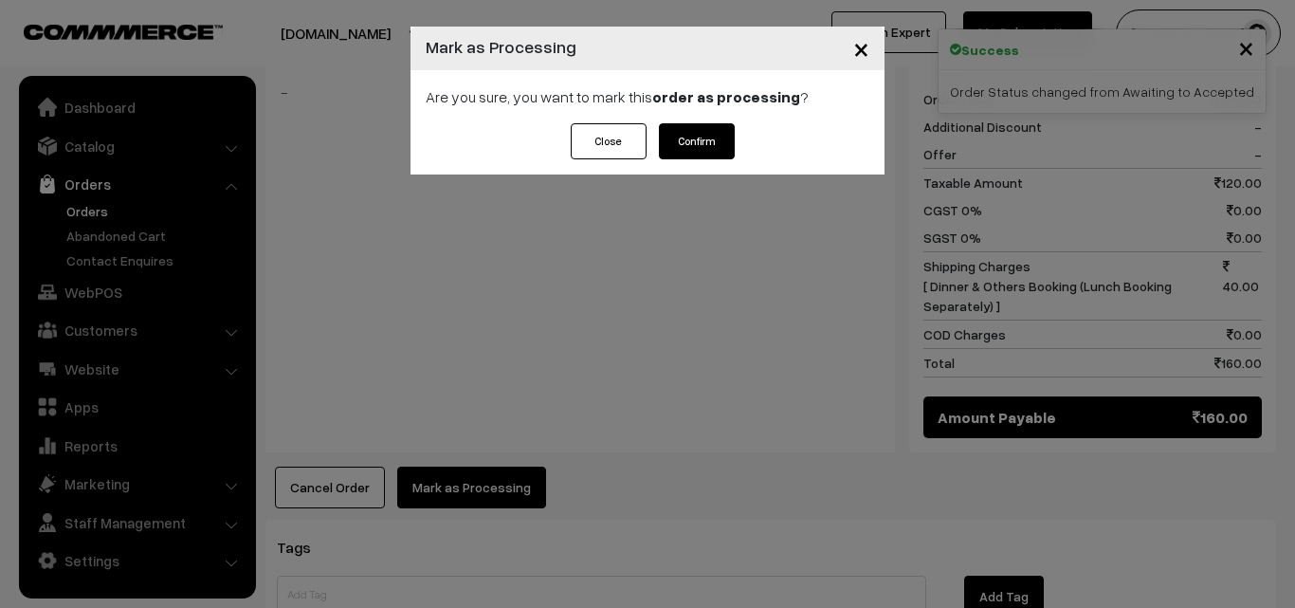
click at [700, 141] on button "Confirm" at bounding box center [697, 141] width 76 height 36
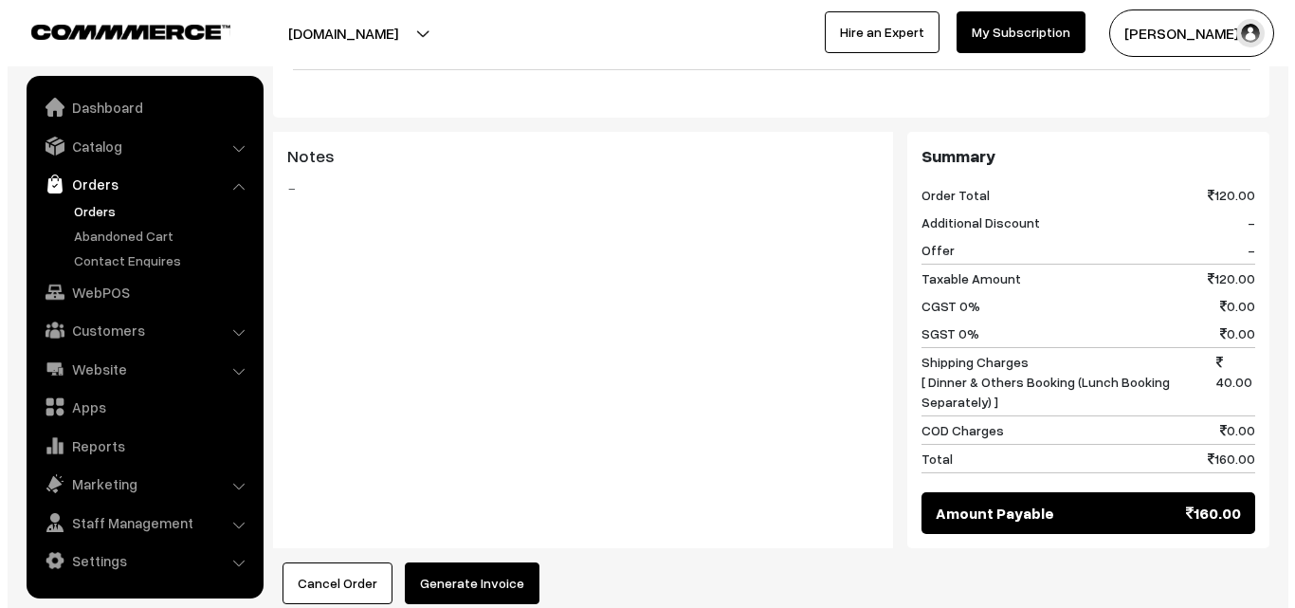
scroll to position [759, 0]
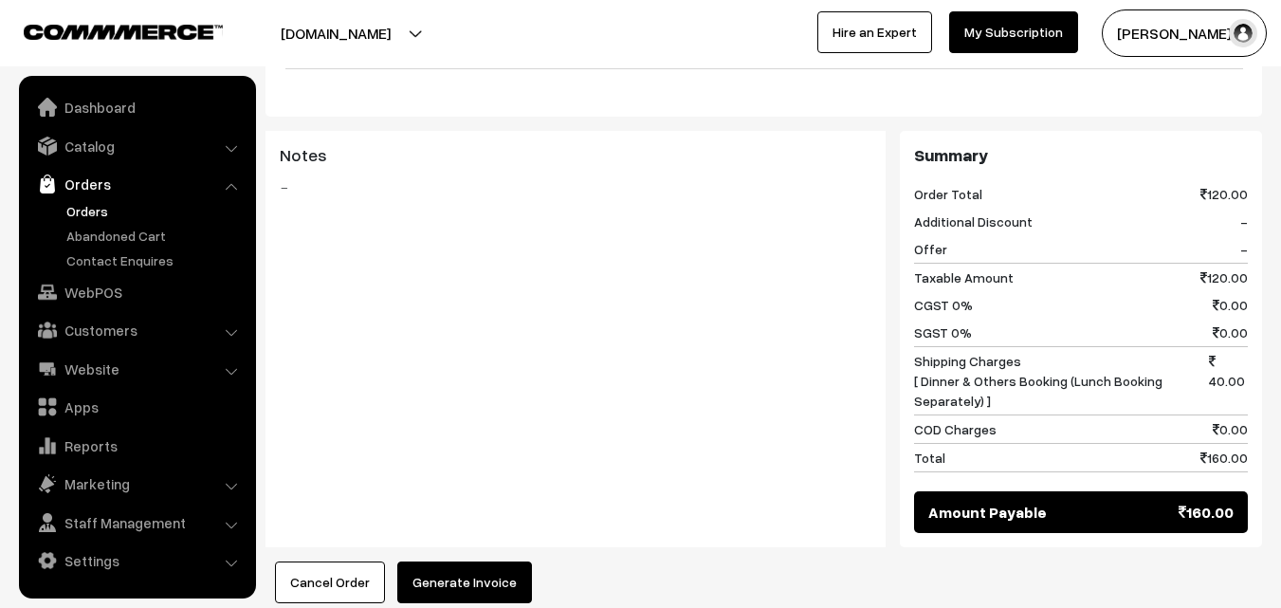
click at [476, 561] on button "Generate Invoice" at bounding box center [464, 582] width 135 height 42
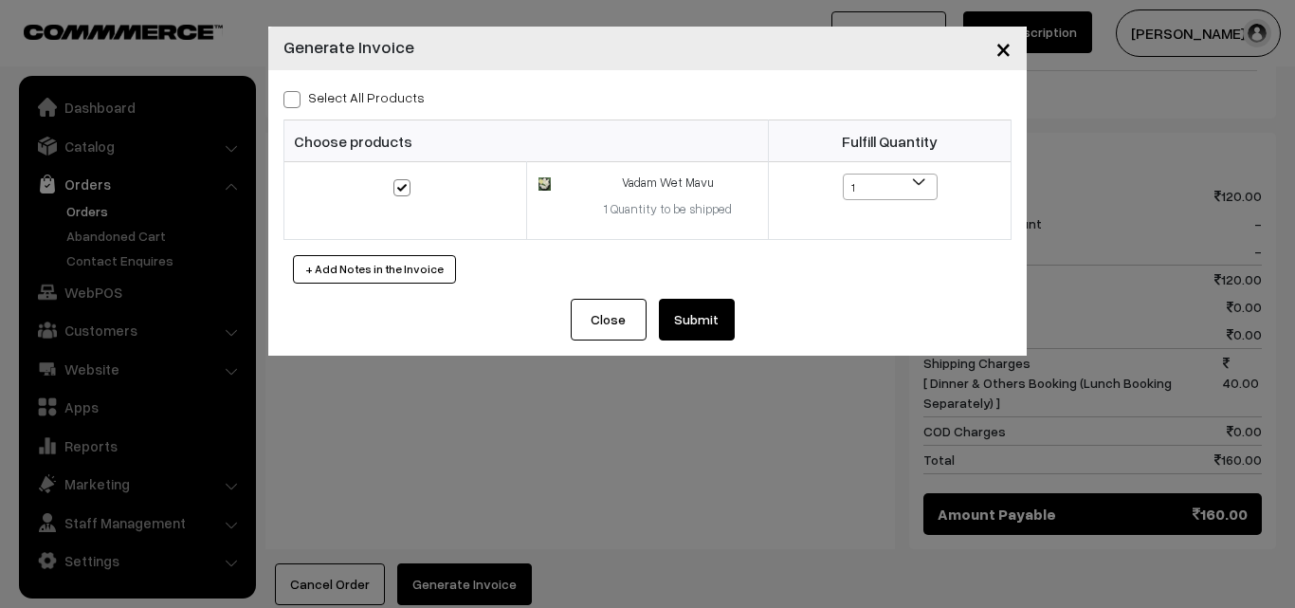
click at [358, 99] on label "Select All Products" at bounding box center [353, 97] width 141 height 20
click at [296, 99] on input "Select All Products" at bounding box center [289, 96] width 12 height 12
checkbox input "true"
click at [711, 323] on button "Submit" at bounding box center [697, 320] width 76 height 42
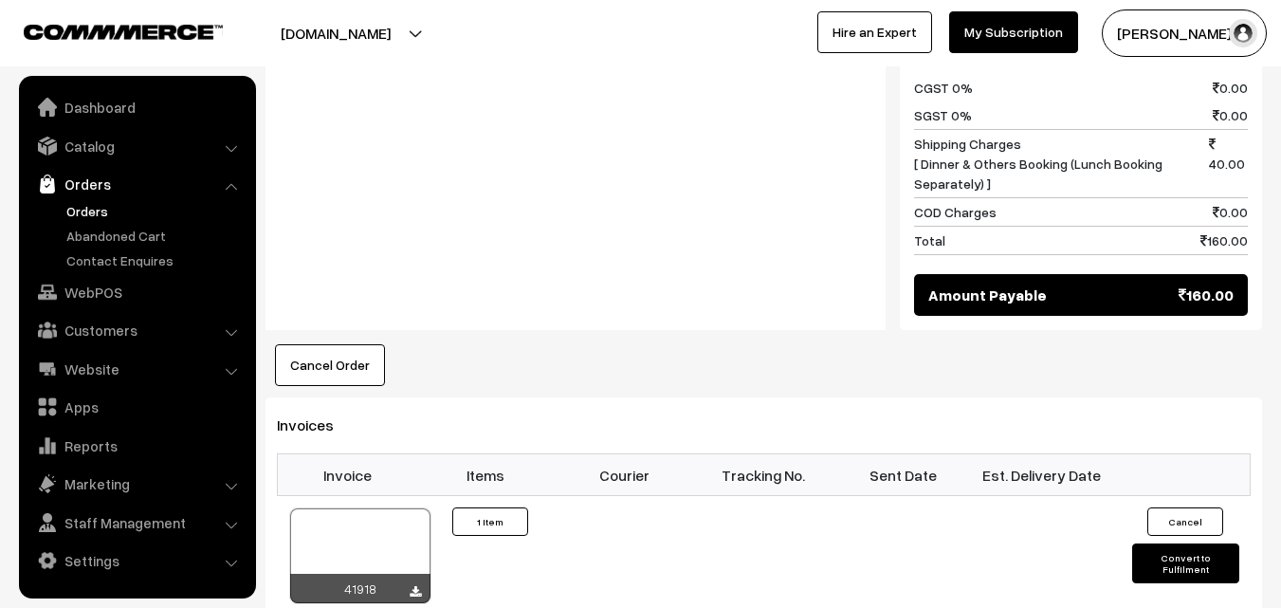
scroll to position [1138, 0]
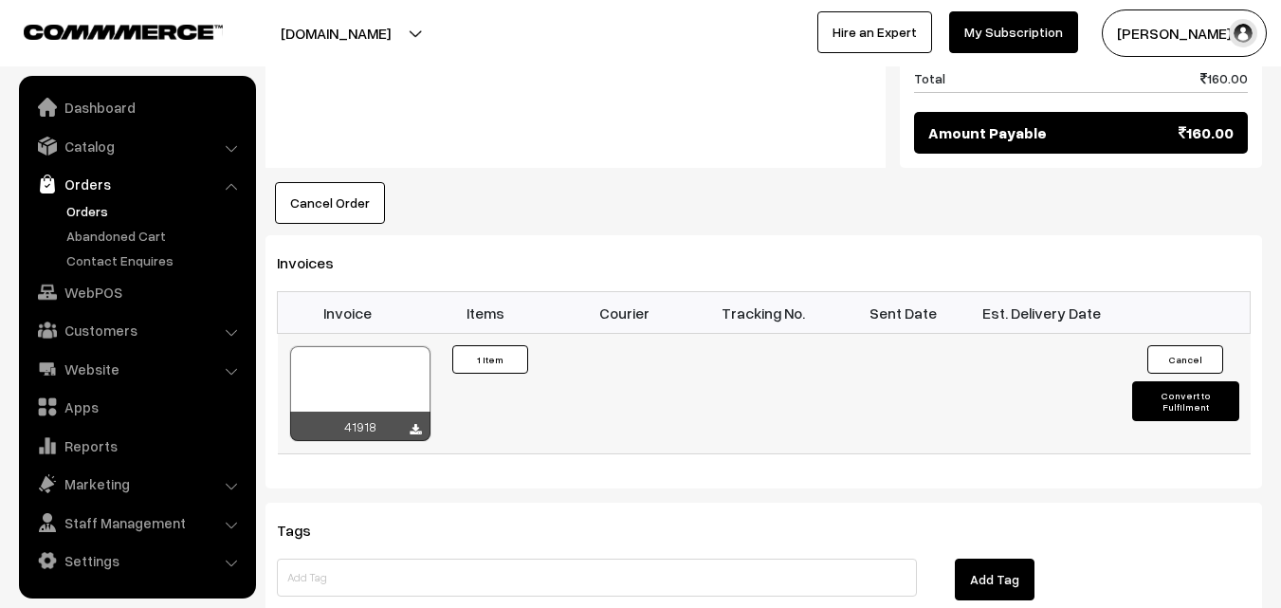
click at [392, 346] on div at bounding box center [360, 393] width 140 height 95
click at [90, 210] on link "Orders" at bounding box center [156, 211] width 188 height 20
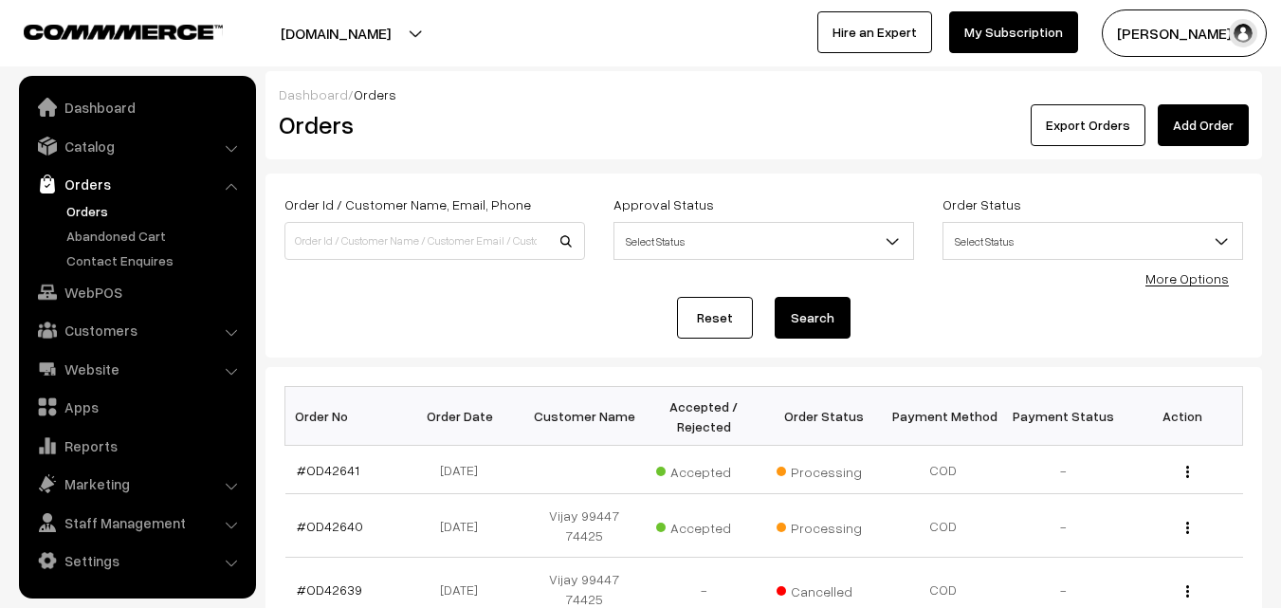
click at [95, 208] on link "Orders" at bounding box center [156, 211] width 188 height 20
click at [100, 140] on link "Catalog" at bounding box center [137, 146] width 226 height 34
click at [1183, 282] on link "More Options" at bounding box center [1186, 278] width 83 height 16
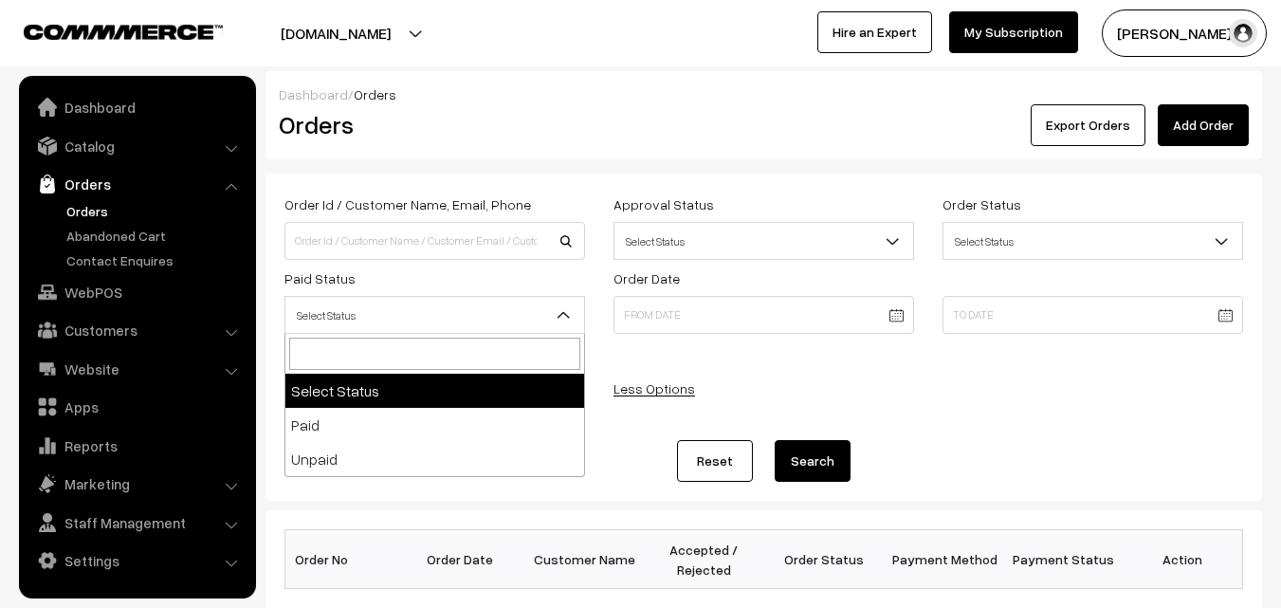
click at [357, 322] on span "Select Status" at bounding box center [434, 315] width 299 height 33
click at [95, 213] on link "Orders" at bounding box center [156, 211] width 188 height 20
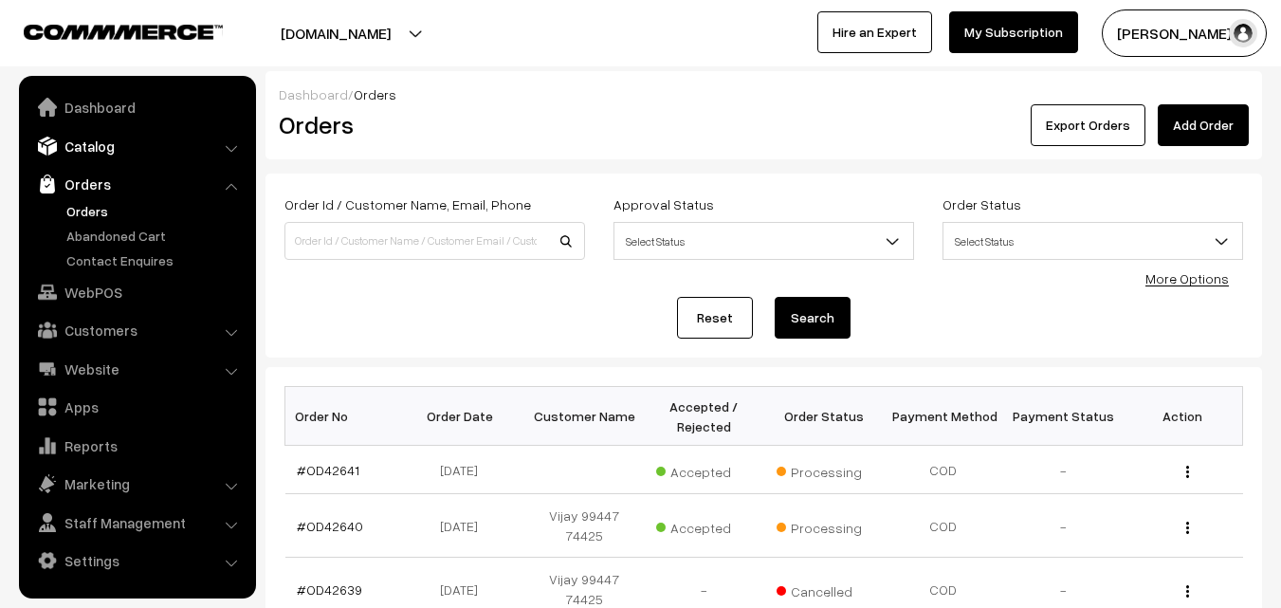
click at [90, 142] on link "Catalog" at bounding box center [137, 146] width 226 height 34
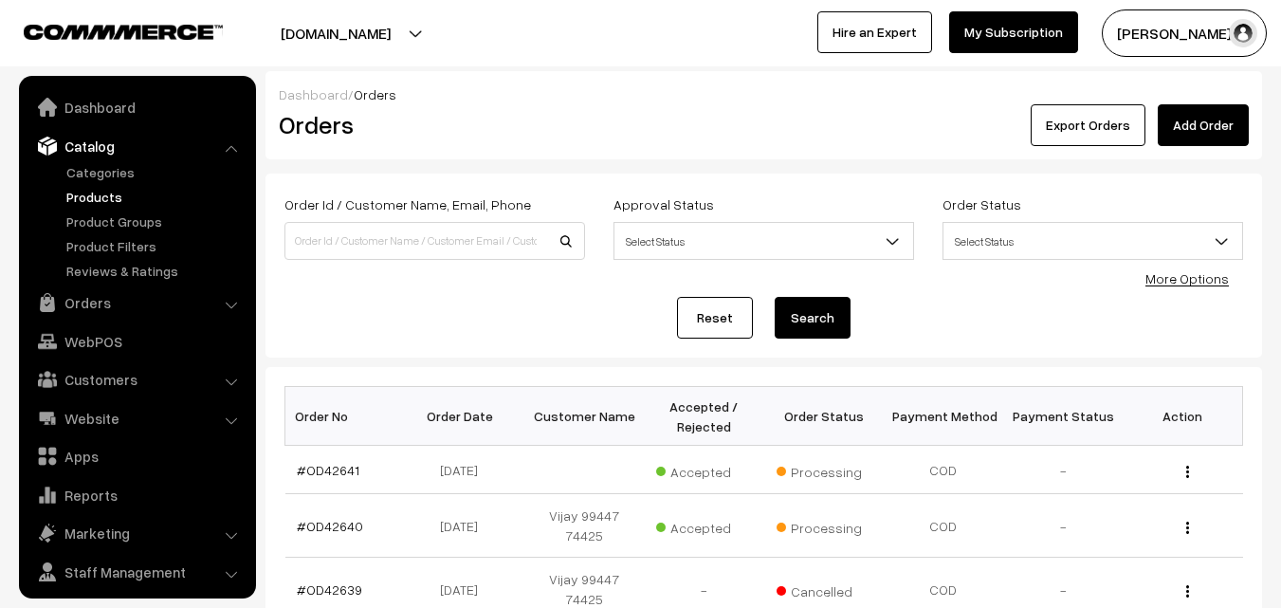
click at [99, 194] on link "Products" at bounding box center [156, 197] width 188 height 20
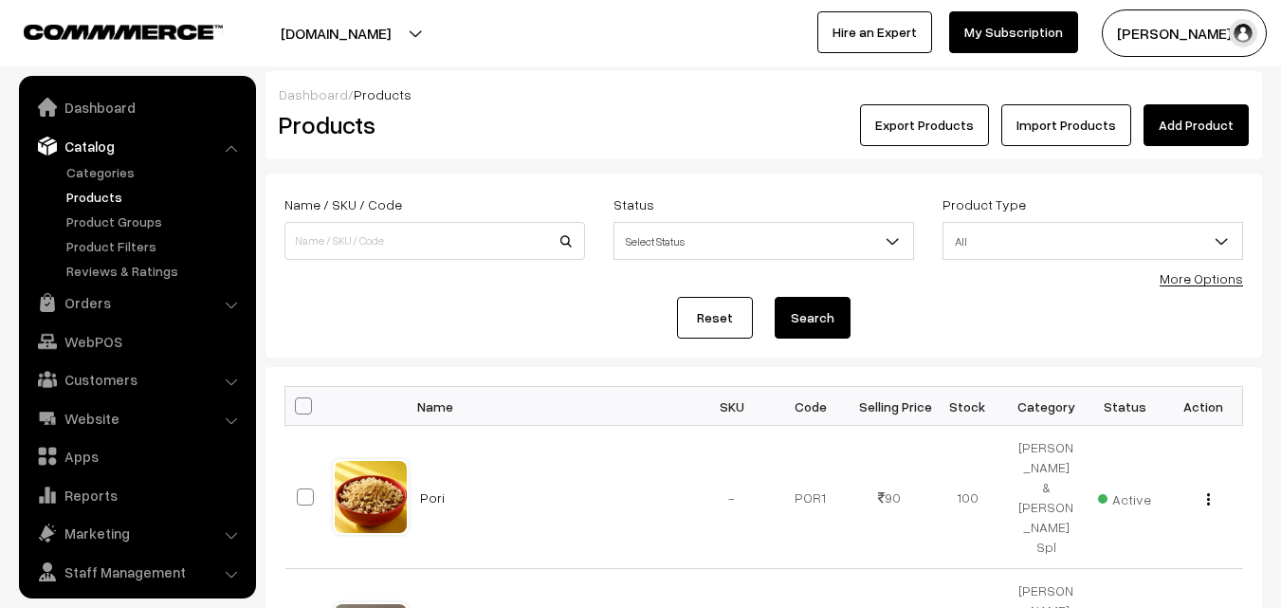
click at [1167, 279] on form "Name / SKU / Code Status Select Status Active Inactive Select Status Product Ty…" at bounding box center [763, 266] width 996 height 184
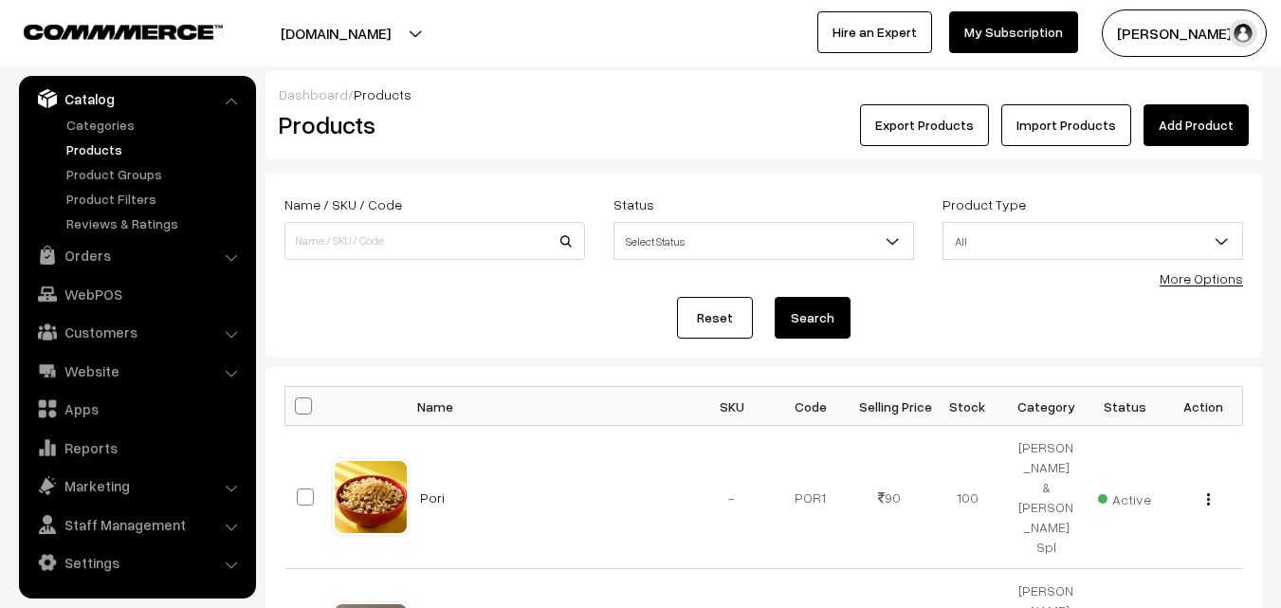
click at [1183, 280] on link "More Options" at bounding box center [1201, 278] width 83 height 16
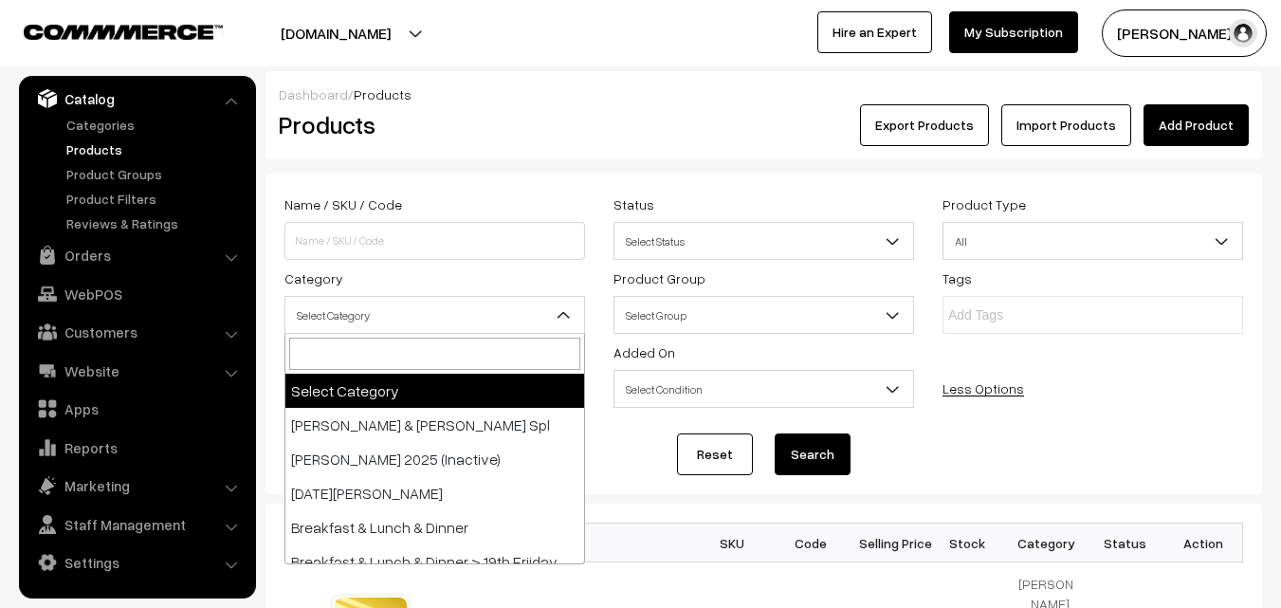
click at [355, 315] on span "Select Category" at bounding box center [434, 315] width 299 height 33
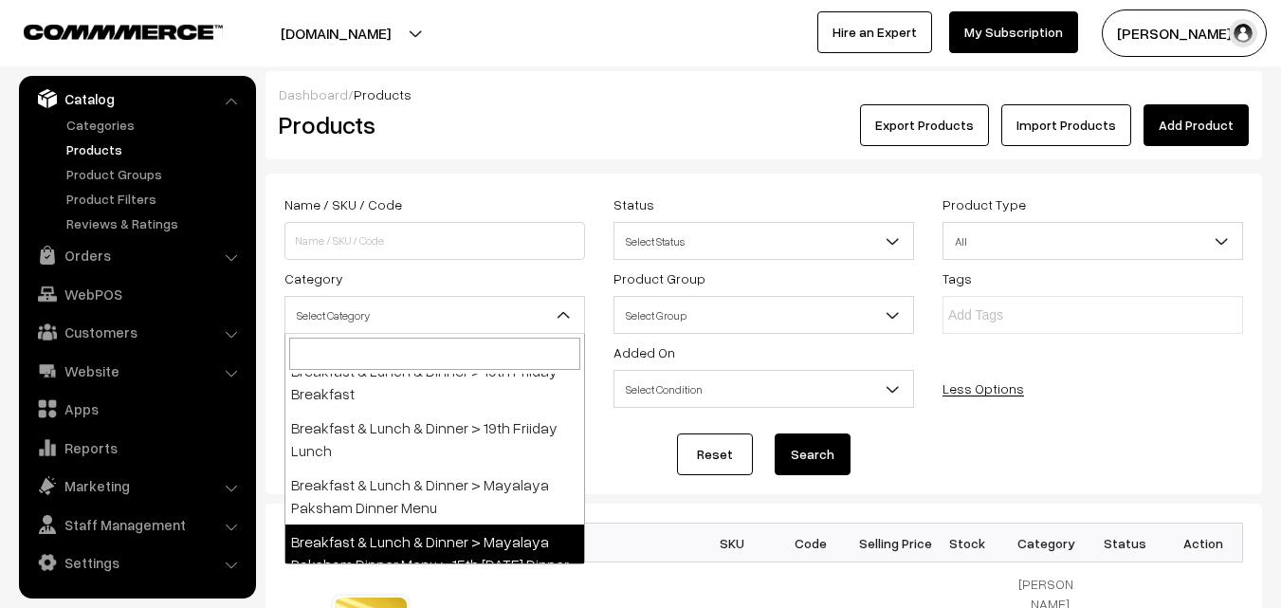
scroll to position [190, 0]
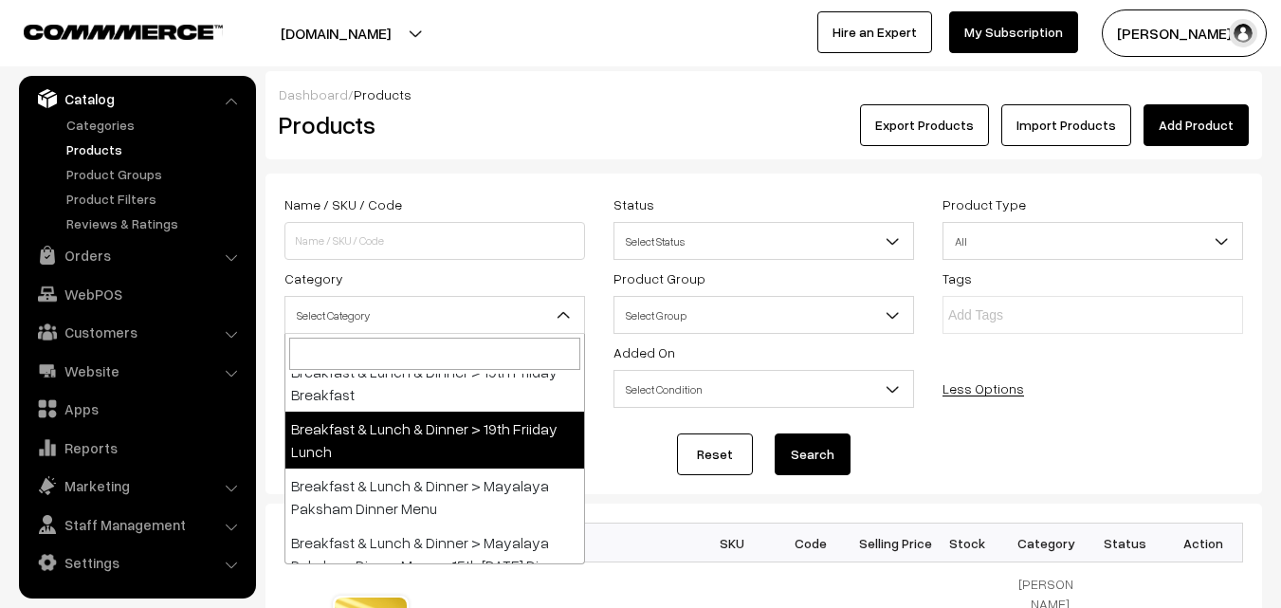
select select "95"
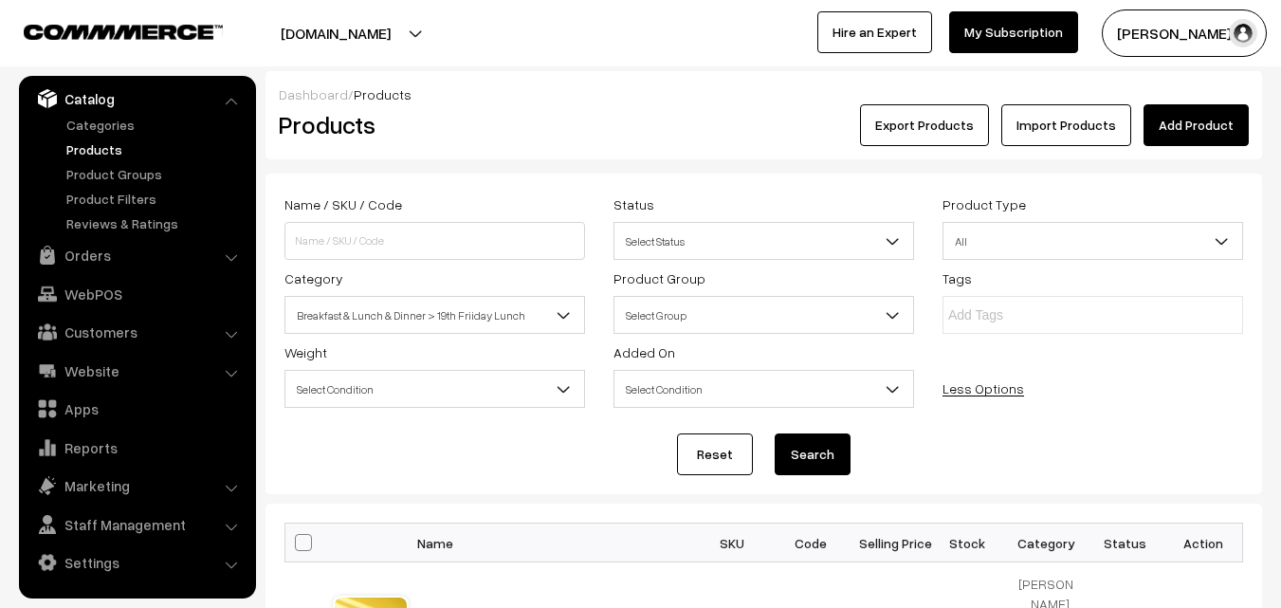
click at [816, 449] on button "Search" at bounding box center [813, 454] width 76 height 42
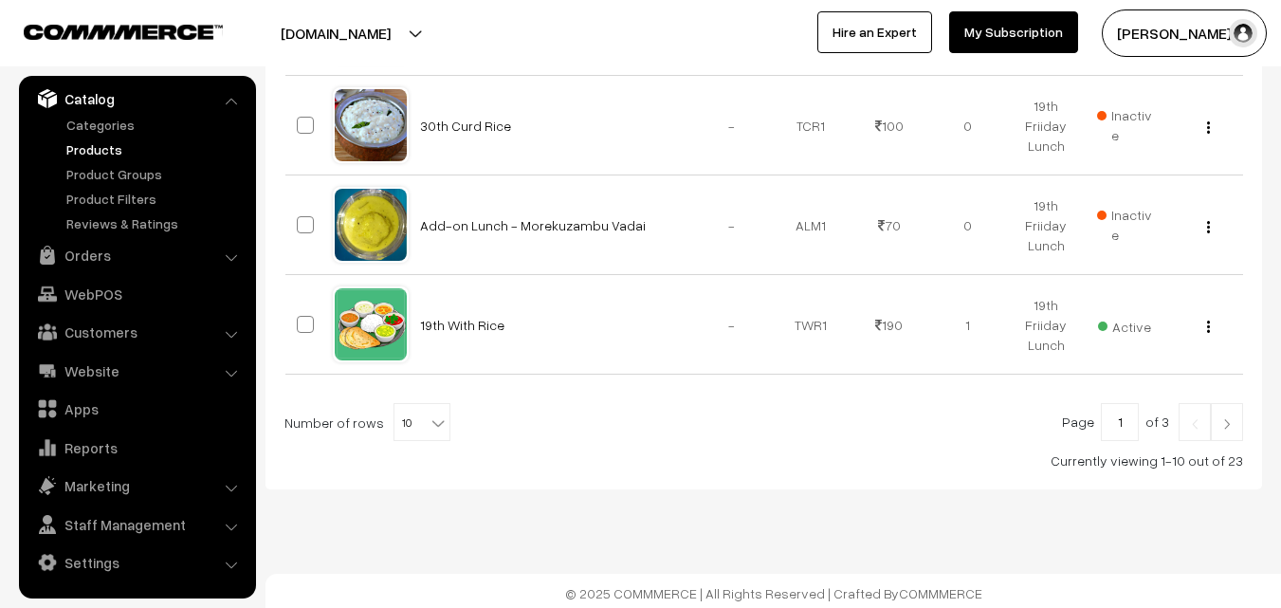
scroll to position [1275, 0]
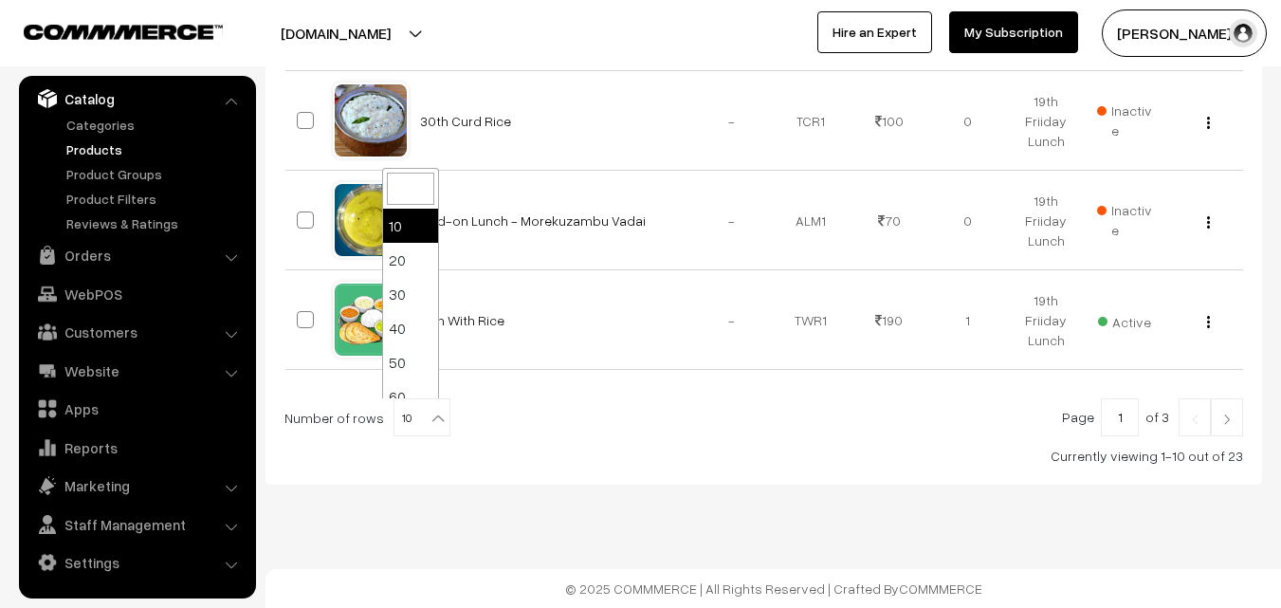
click at [432, 417] on b at bounding box center [438, 418] width 19 height 19
select select "60"
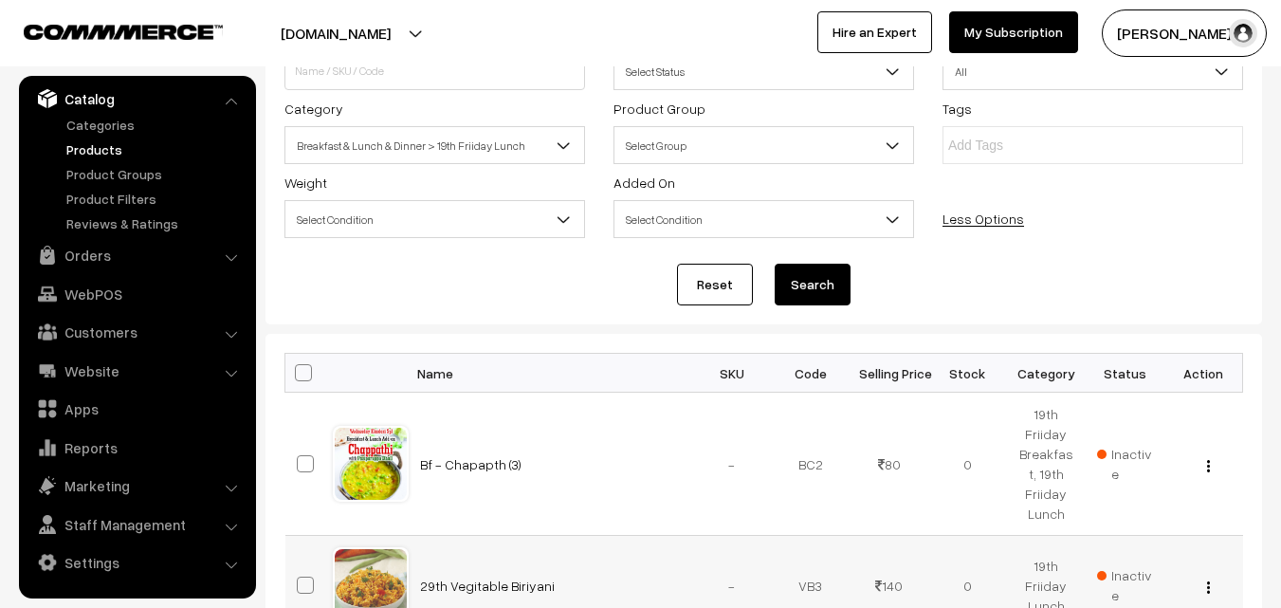
scroll to position [379, 0]
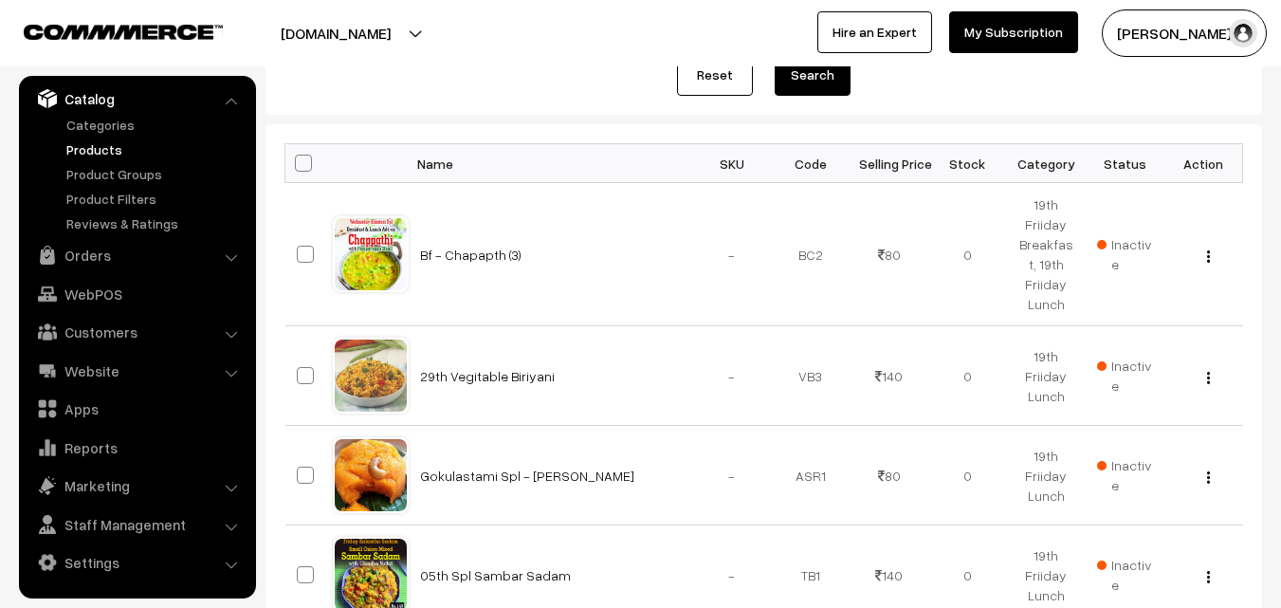
click at [303, 172] on span at bounding box center [303, 163] width 17 height 17
click at [298, 169] on input "checkbox" at bounding box center [291, 162] width 12 height 12
checkbox input "true"
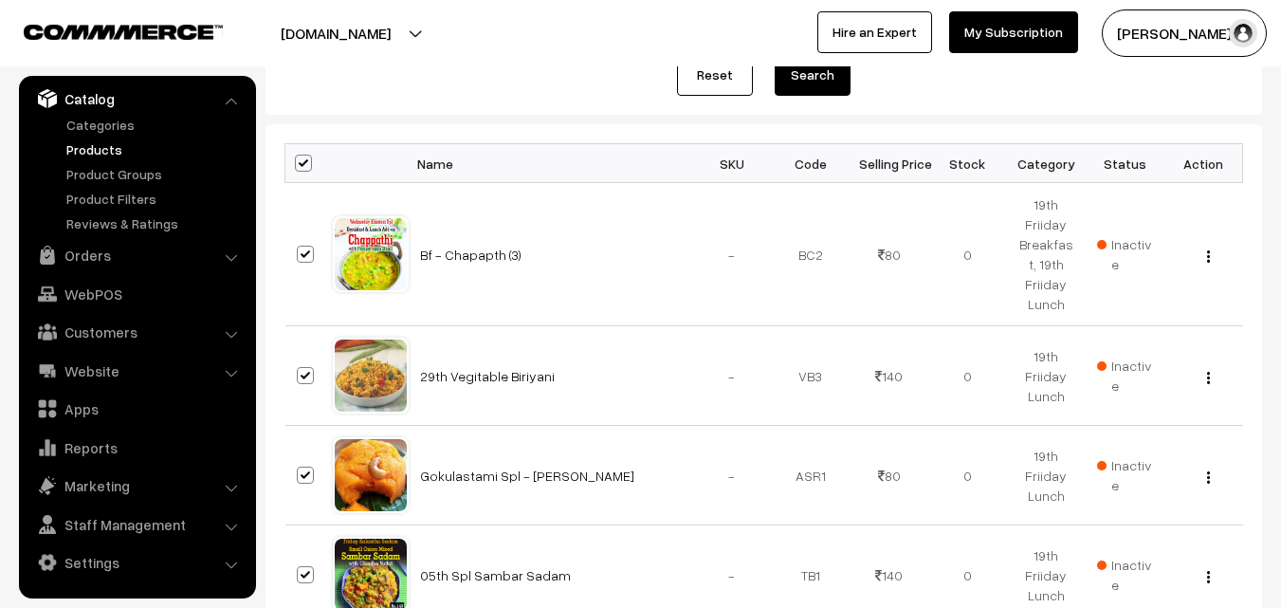
checkbox input "true"
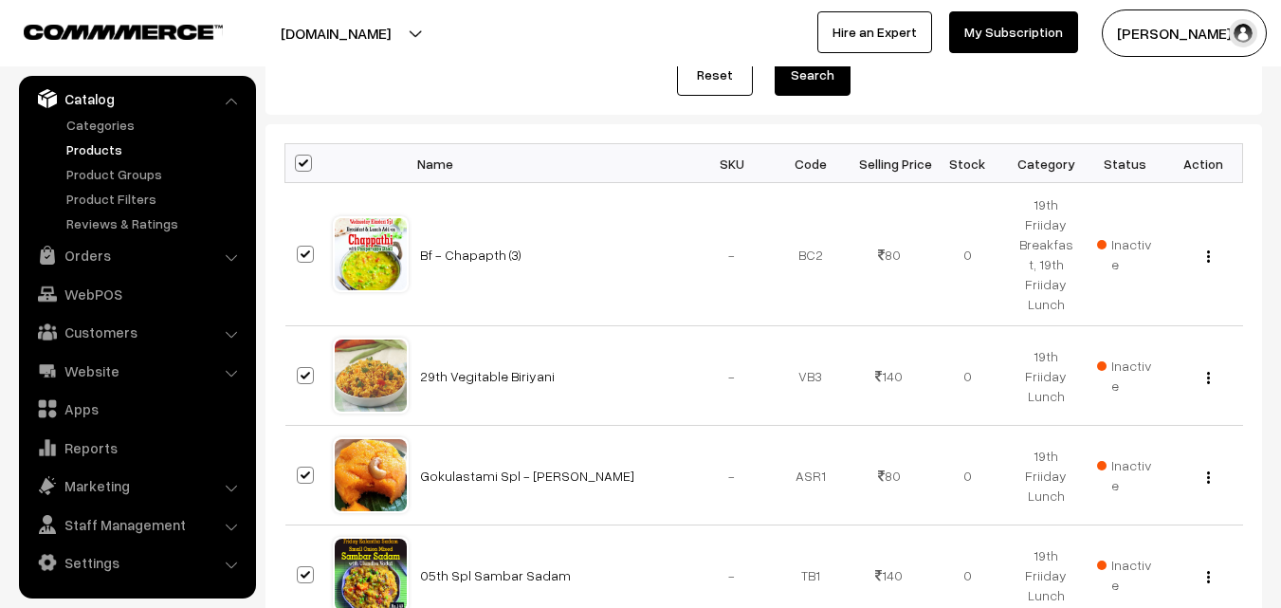
checkbox input "true"
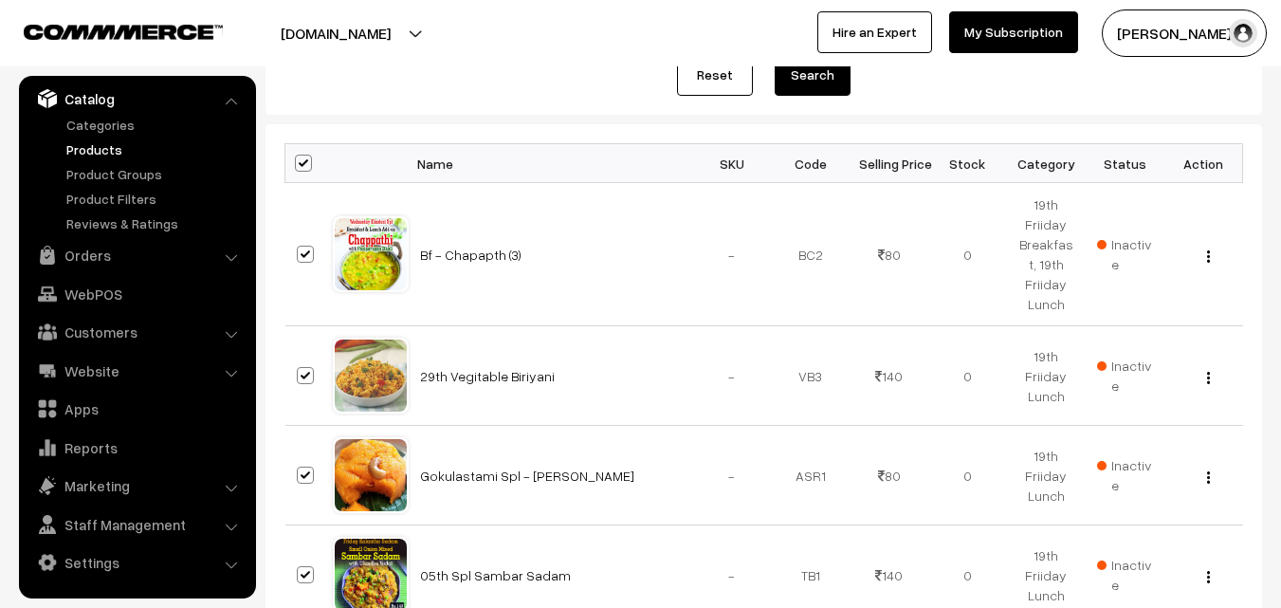
checkbox input "true"
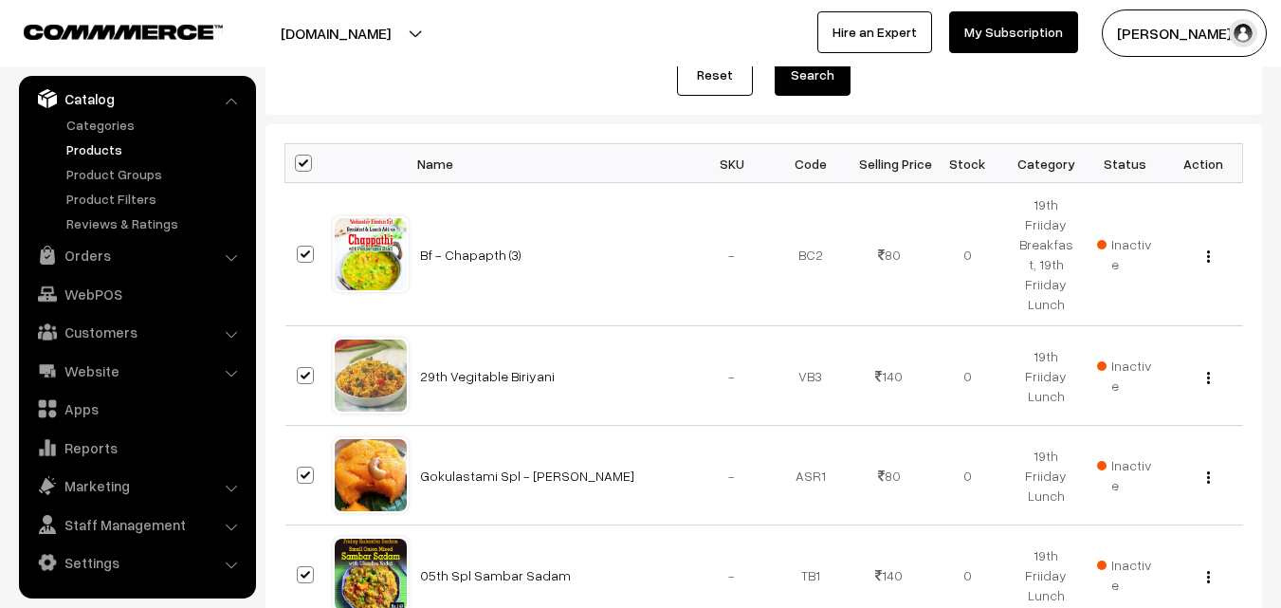
checkbox input "true"
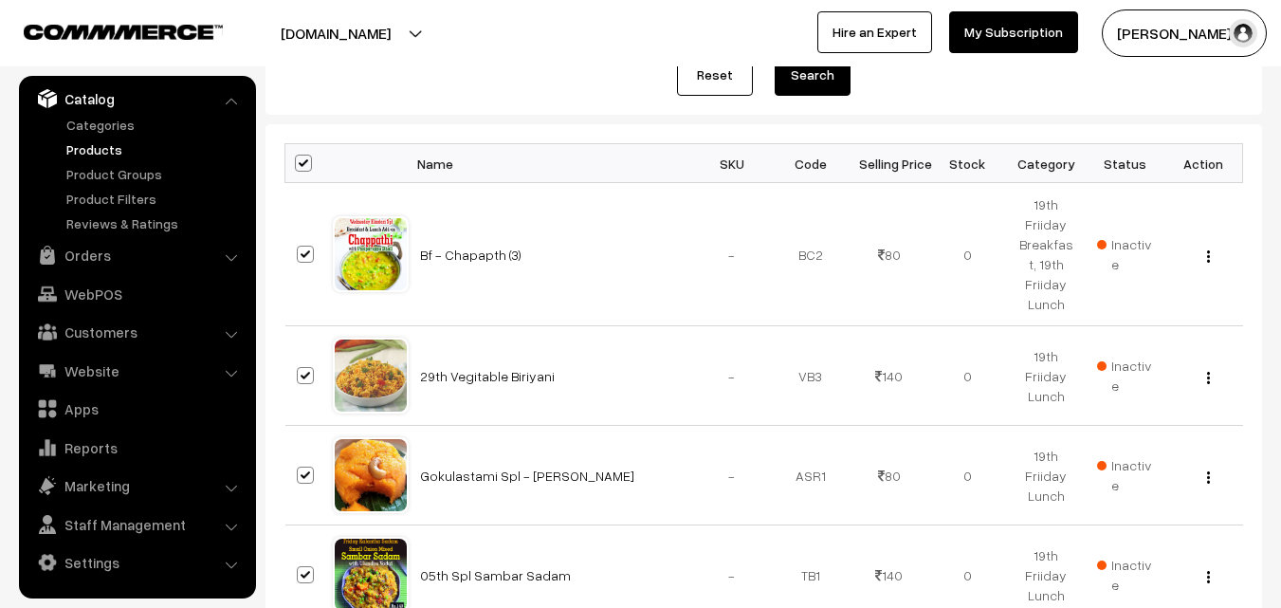
checkbox input "true"
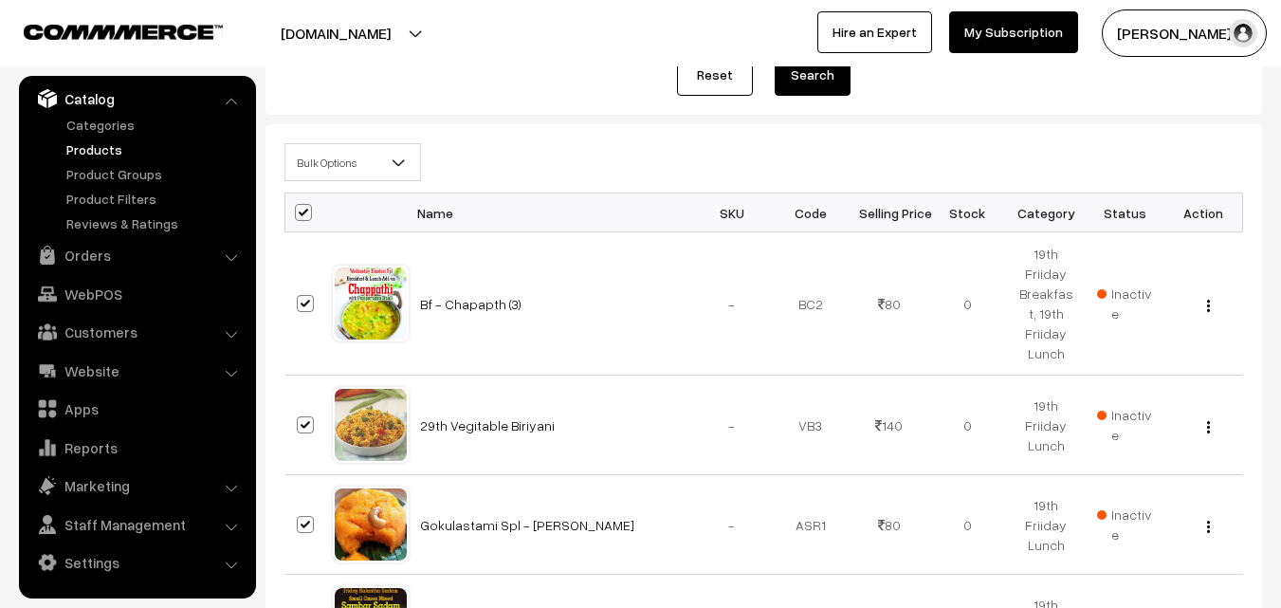
click at [323, 165] on span "Bulk Options" at bounding box center [352, 162] width 135 height 33
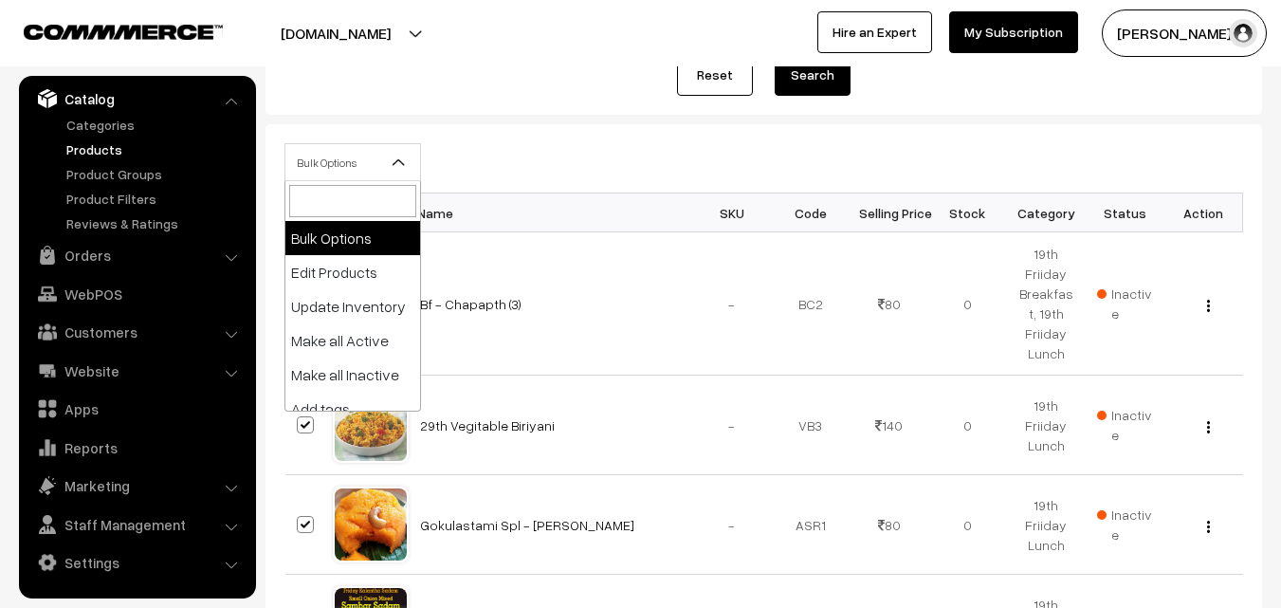
select select "editProduct"
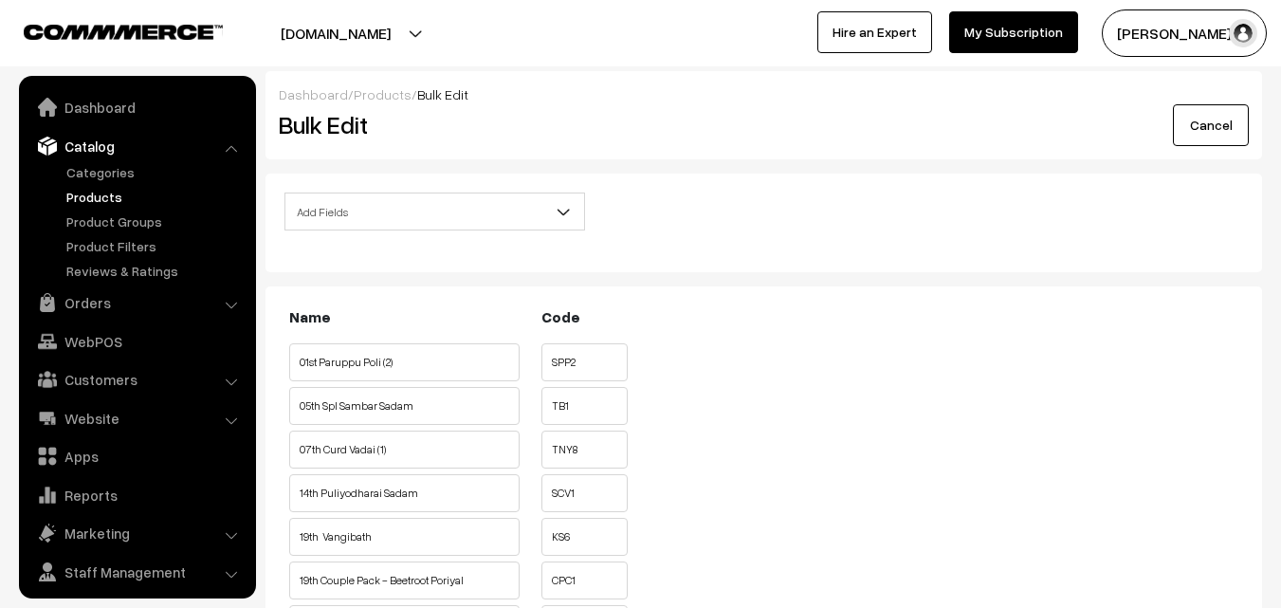
scroll to position [47, 0]
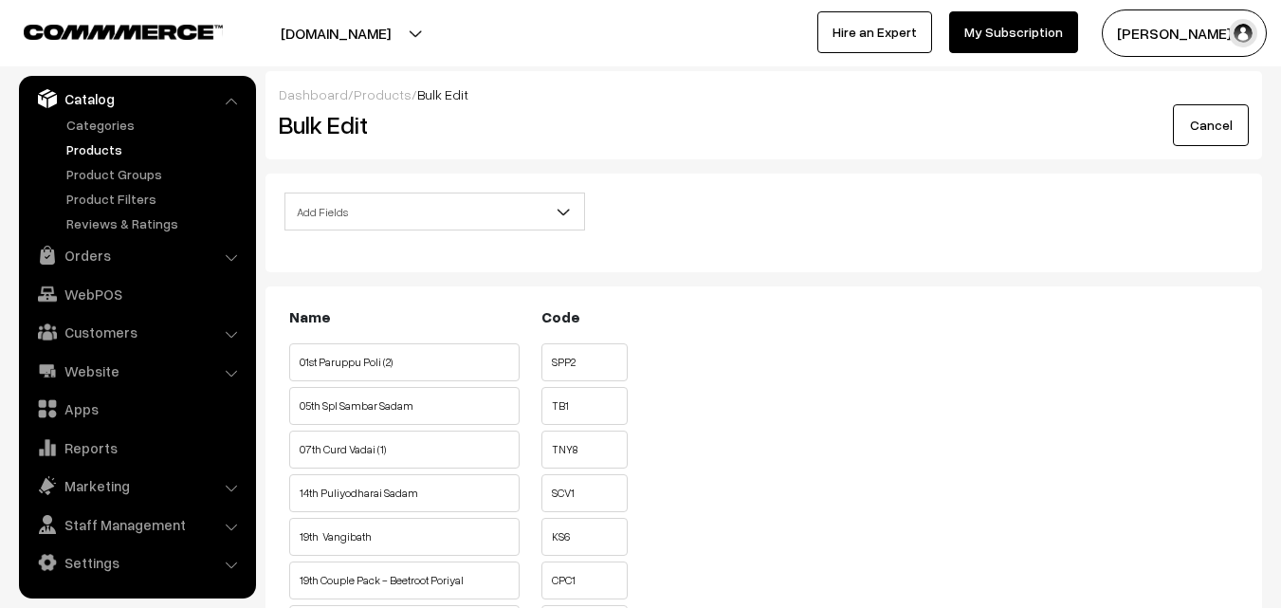
click at [364, 215] on span "Add Fields" at bounding box center [434, 211] width 299 height 33
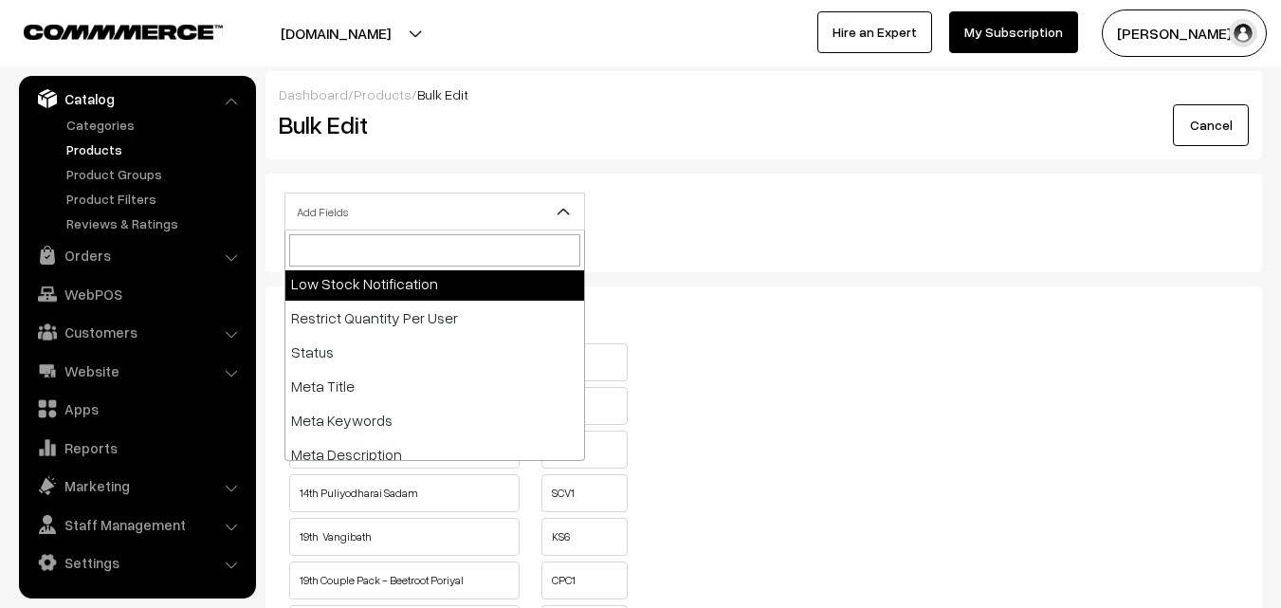
scroll to position [190, 0]
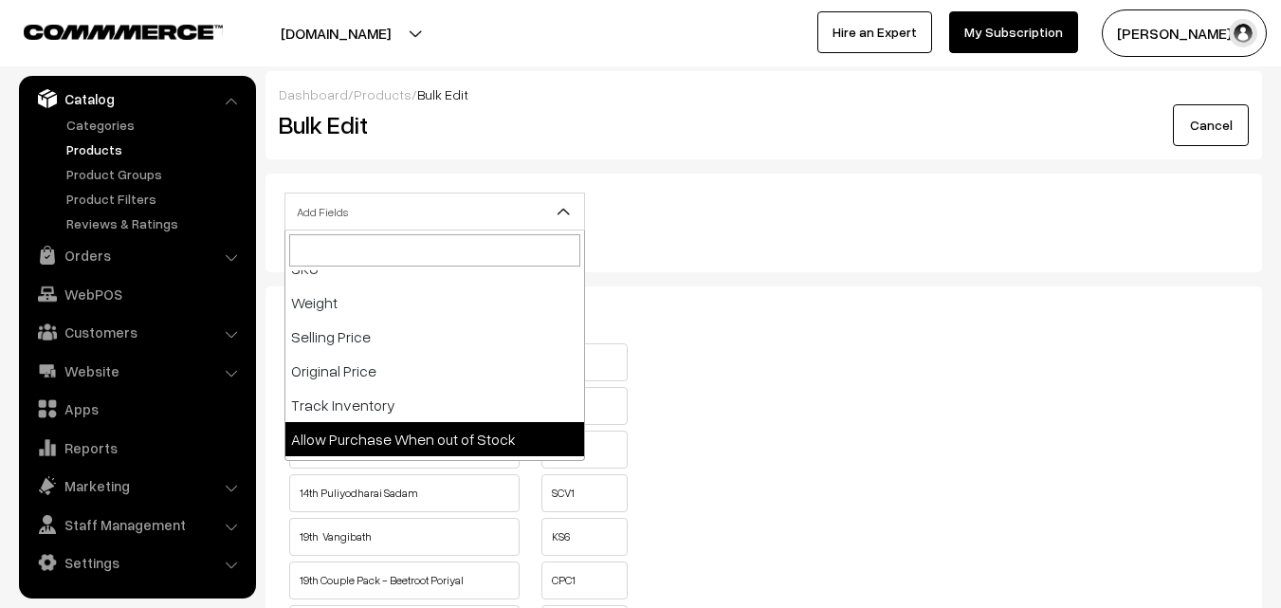
select select "allow-purchase"
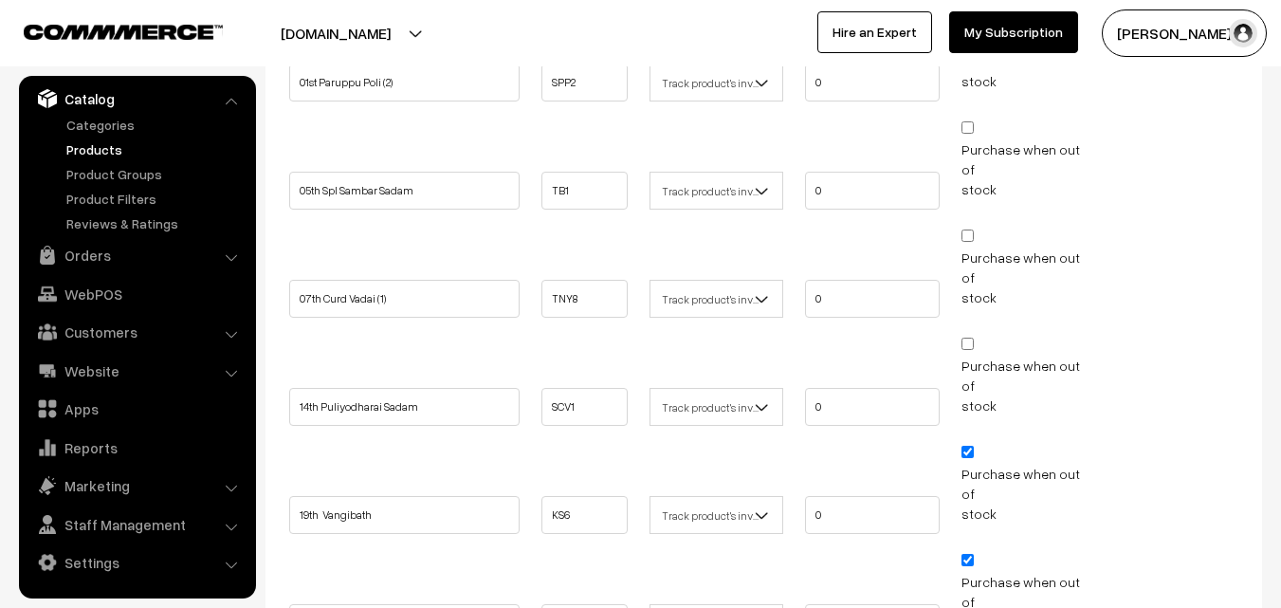
scroll to position [474, 0]
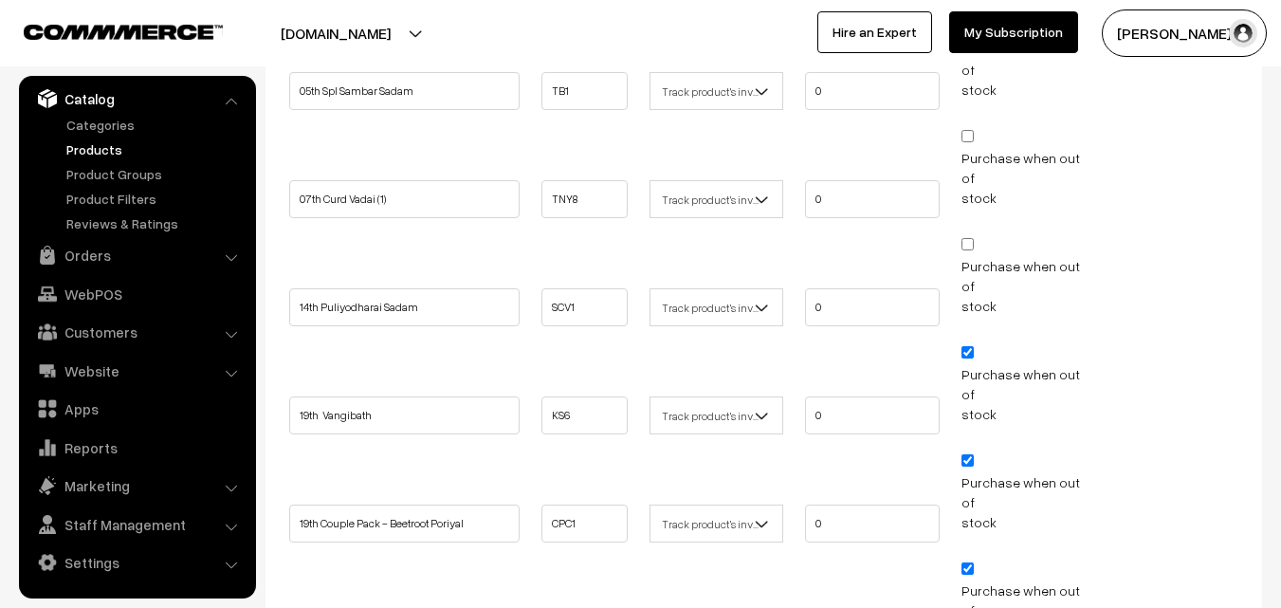
click at [973, 346] on input "Purchase when out of stock" at bounding box center [967, 352] width 12 height 12
checkbox input "false"
click at [966, 454] on input "Purchase when out of stock" at bounding box center [967, 460] width 12 height 12
checkbox input "false"
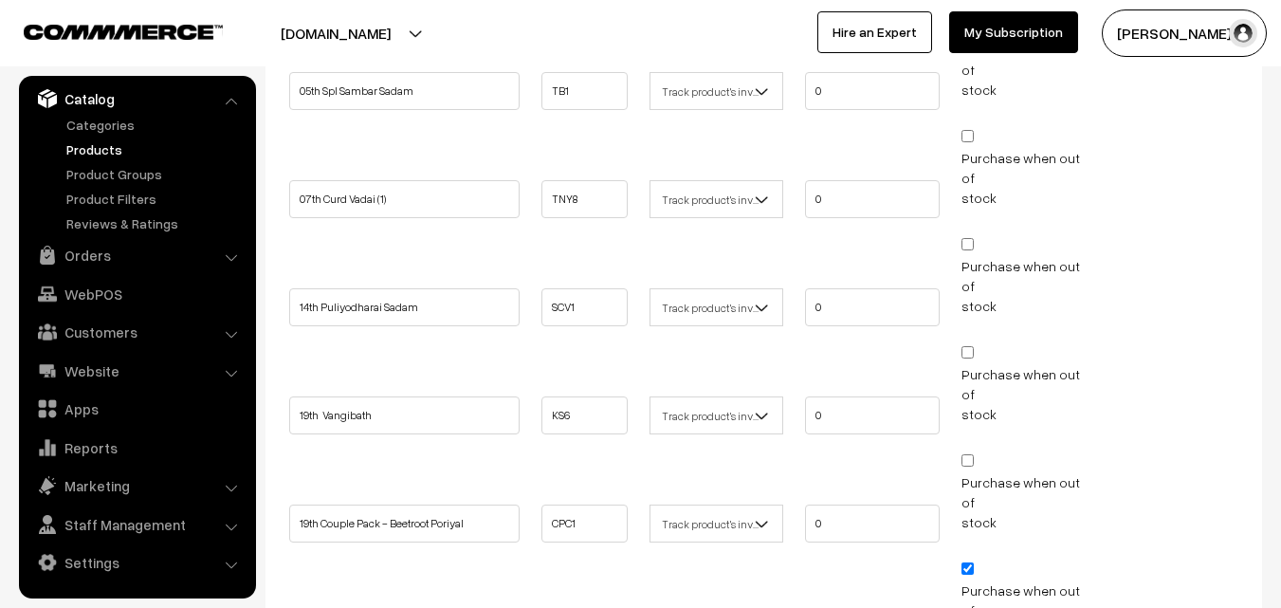
click at [961, 562] on input "Purchase when out of stock" at bounding box center [967, 568] width 12 height 12
checkbox input "false"
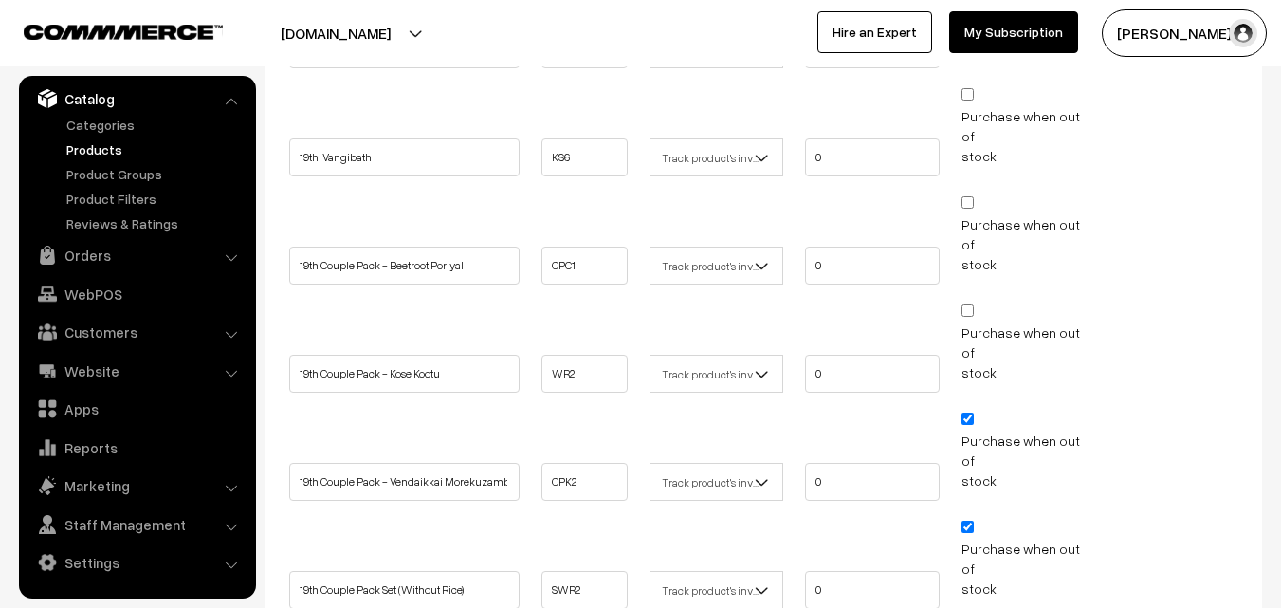
scroll to position [759, 0]
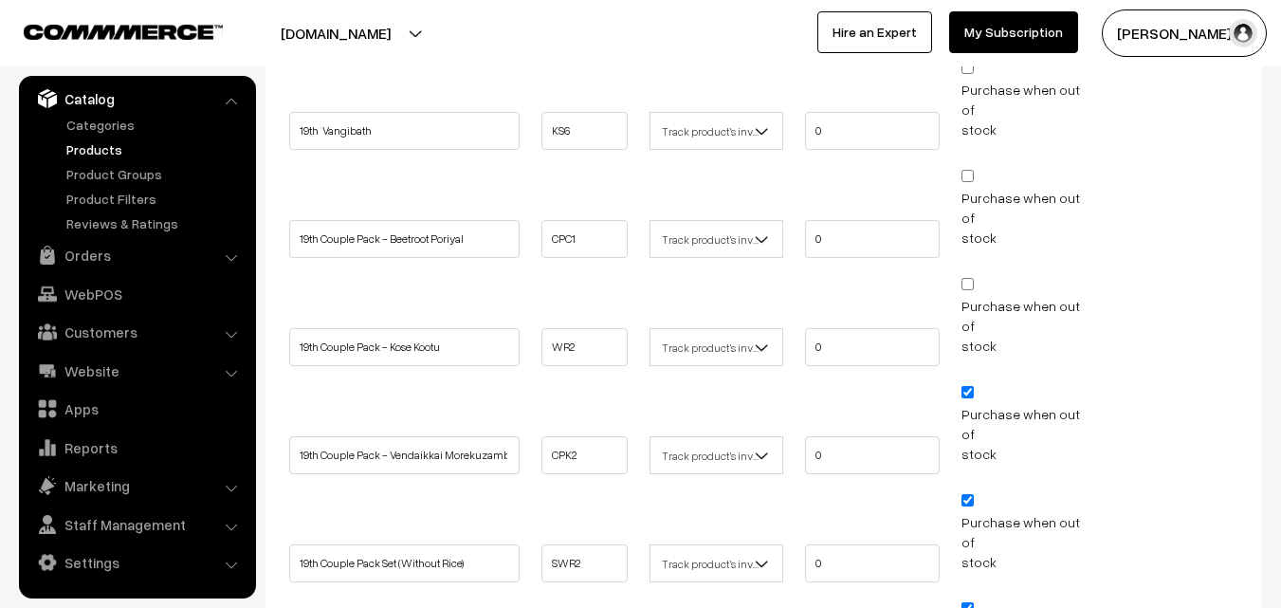
click at [970, 489] on li "Purchase when out of stock" at bounding box center [1029, 534] width 144 height 90
click at [969, 494] on input "Purchase when out of stock" at bounding box center [967, 500] width 12 height 12
checkbox input "false"
click at [972, 386] on input "Purchase when out of stock" at bounding box center [967, 392] width 12 height 12
checkbox input "false"
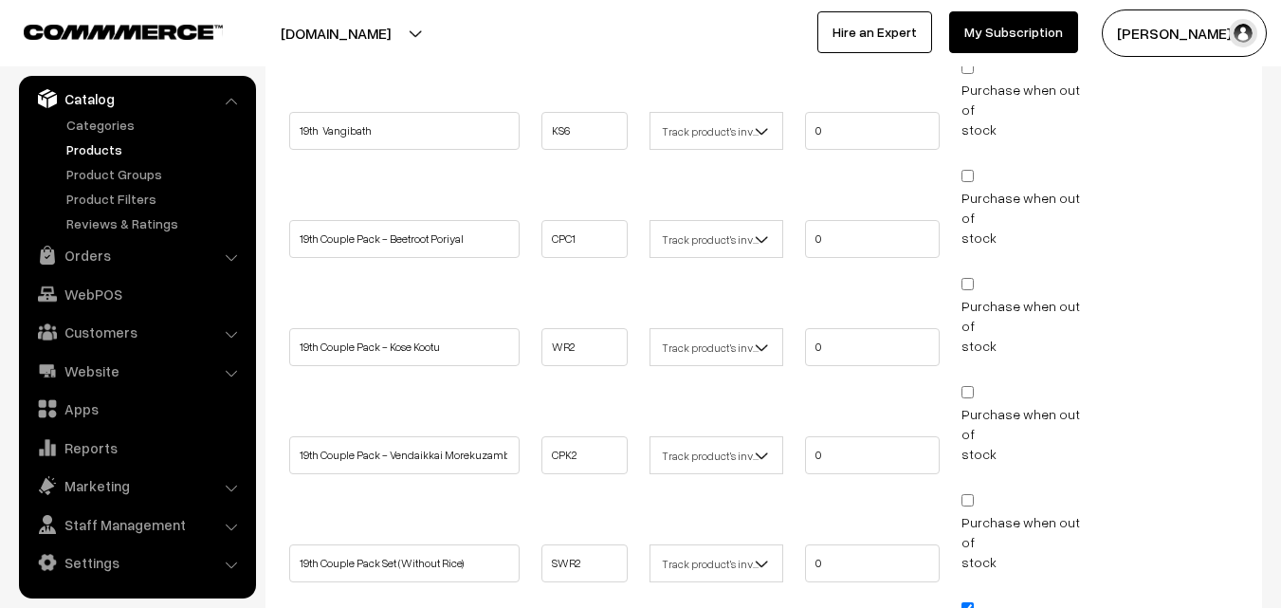
click at [963, 602] on input "Purchase when out of stock" at bounding box center [967, 608] width 12 height 12
checkbox input "false"
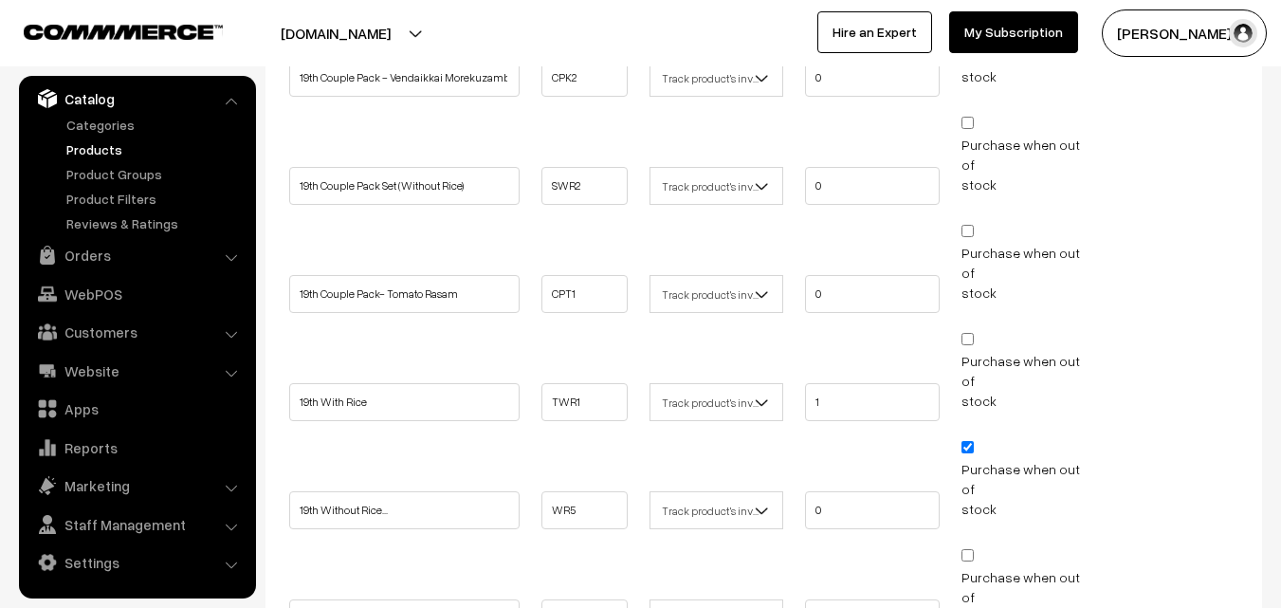
scroll to position [1138, 0]
click at [965, 439] on input "Purchase when out of stock" at bounding box center [967, 445] width 12 height 12
checkbox input "false"
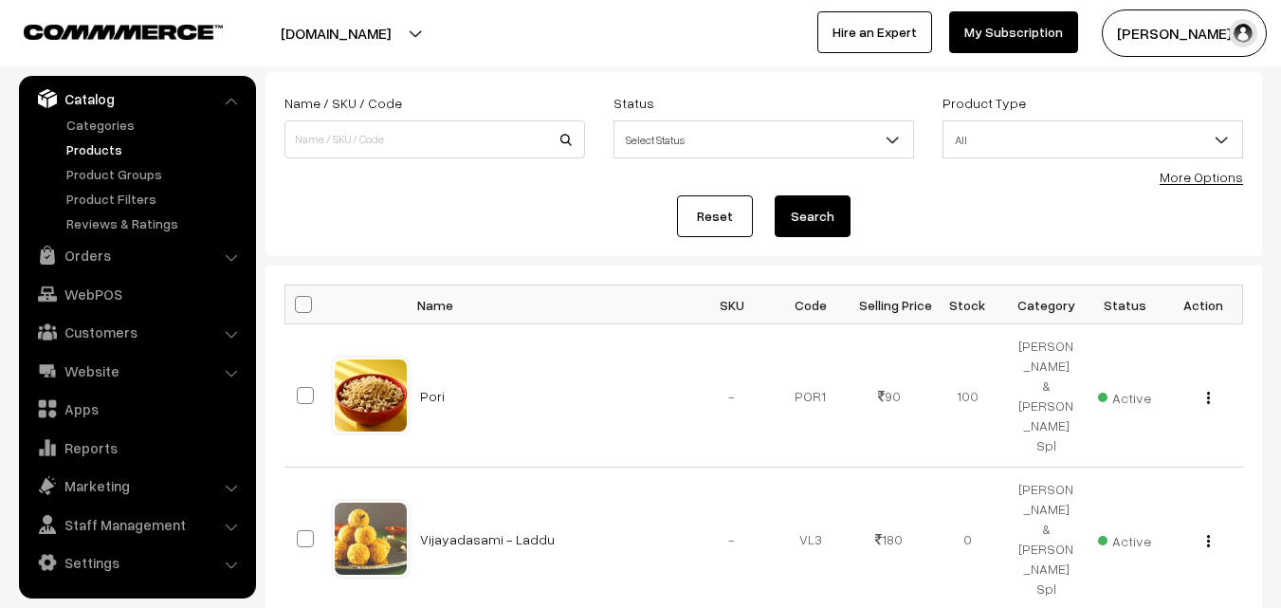
scroll to position [95, 0]
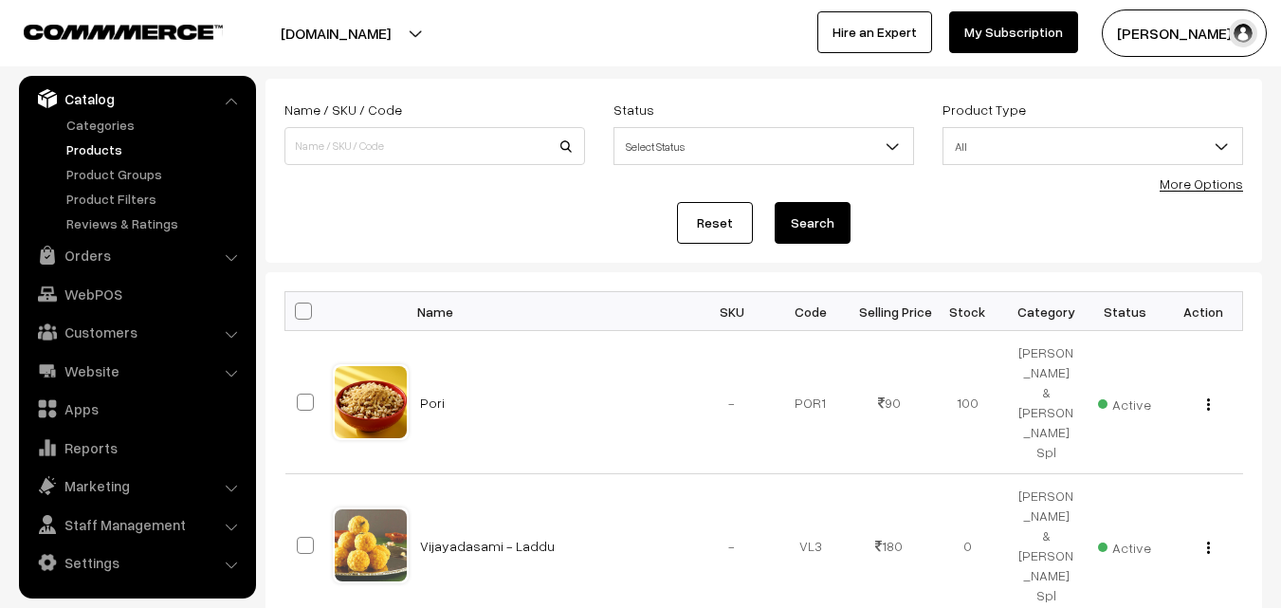
click at [117, 155] on link "Products" at bounding box center [156, 149] width 188 height 20
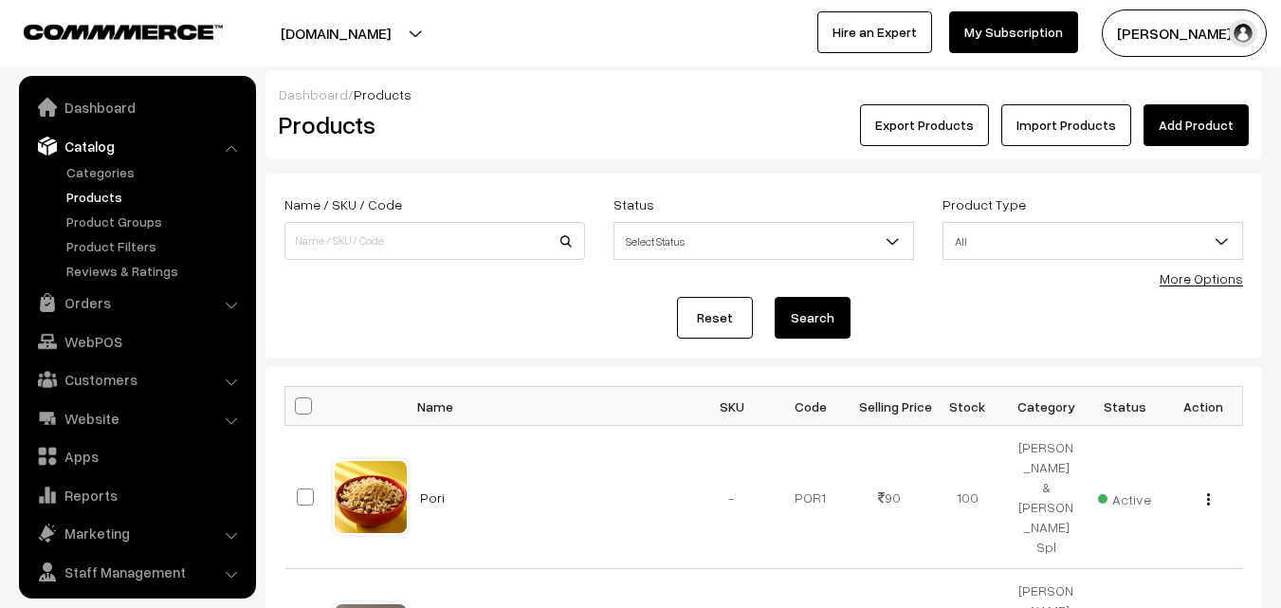
scroll to position [47, 0]
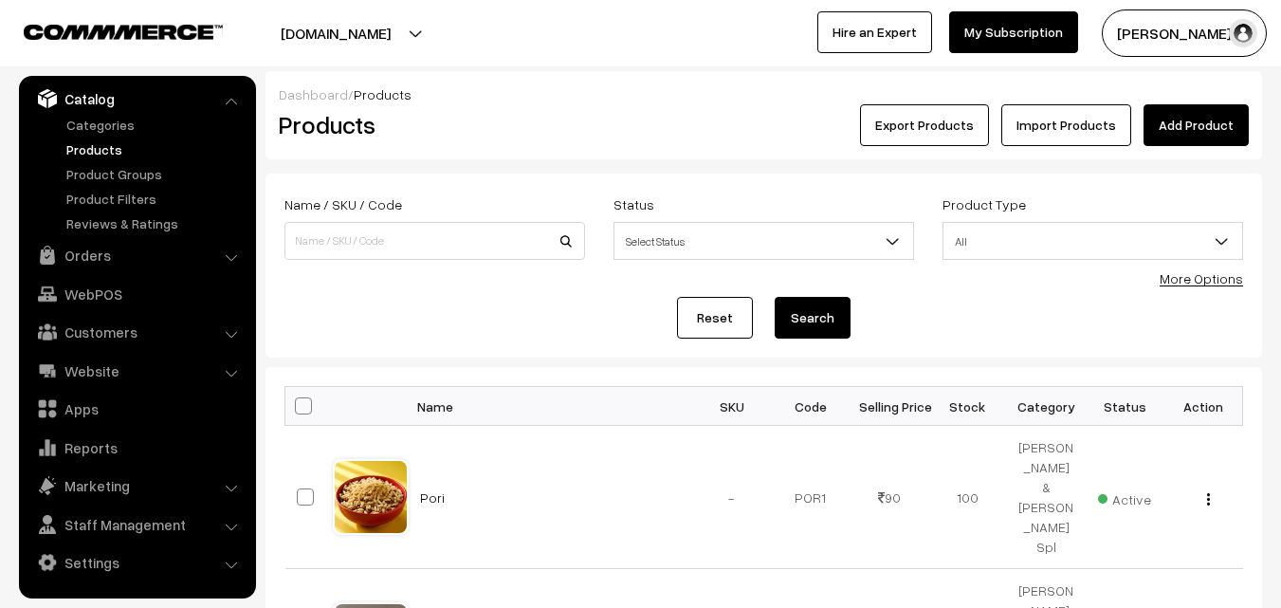
click at [1212, 283] on link "More Options" at bounding box center [1201, 278] width 83 height 16
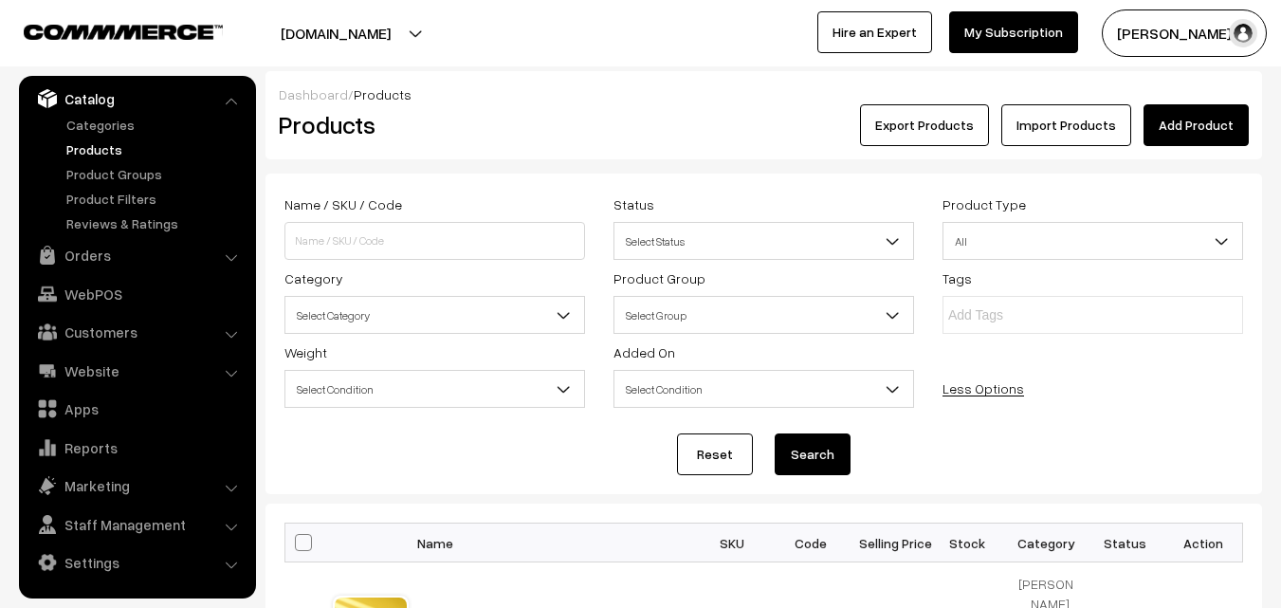
click at [471, 306] on span "Select Category" at bounding box center [434, 315] width 299 height 33
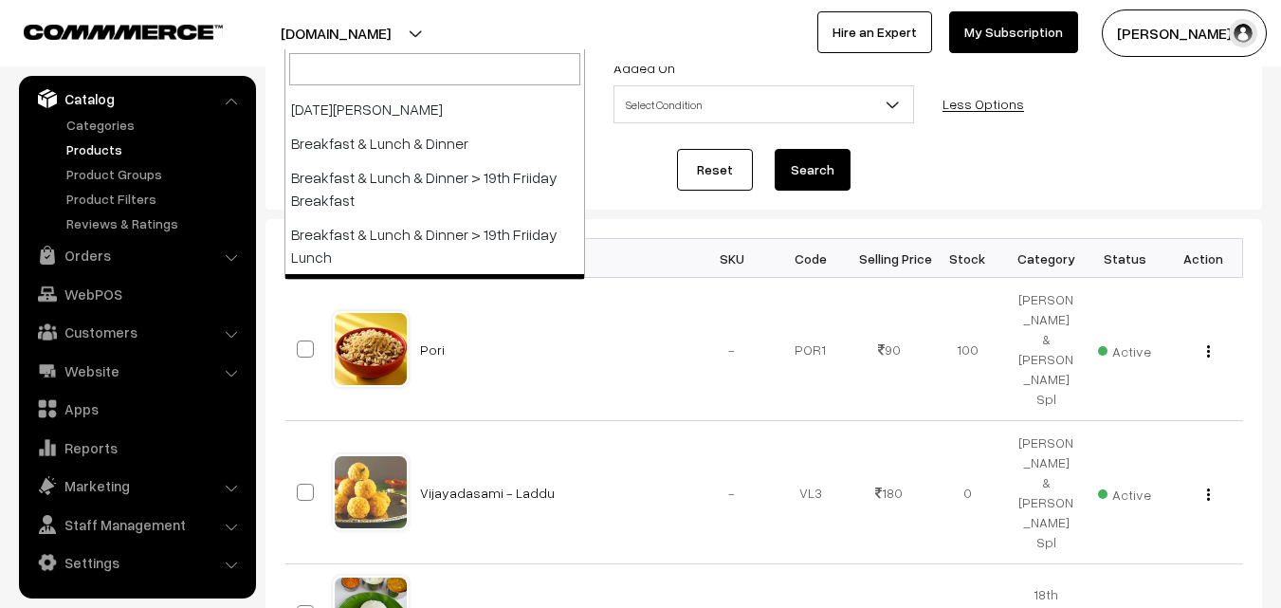
scroll to position [190, 0]
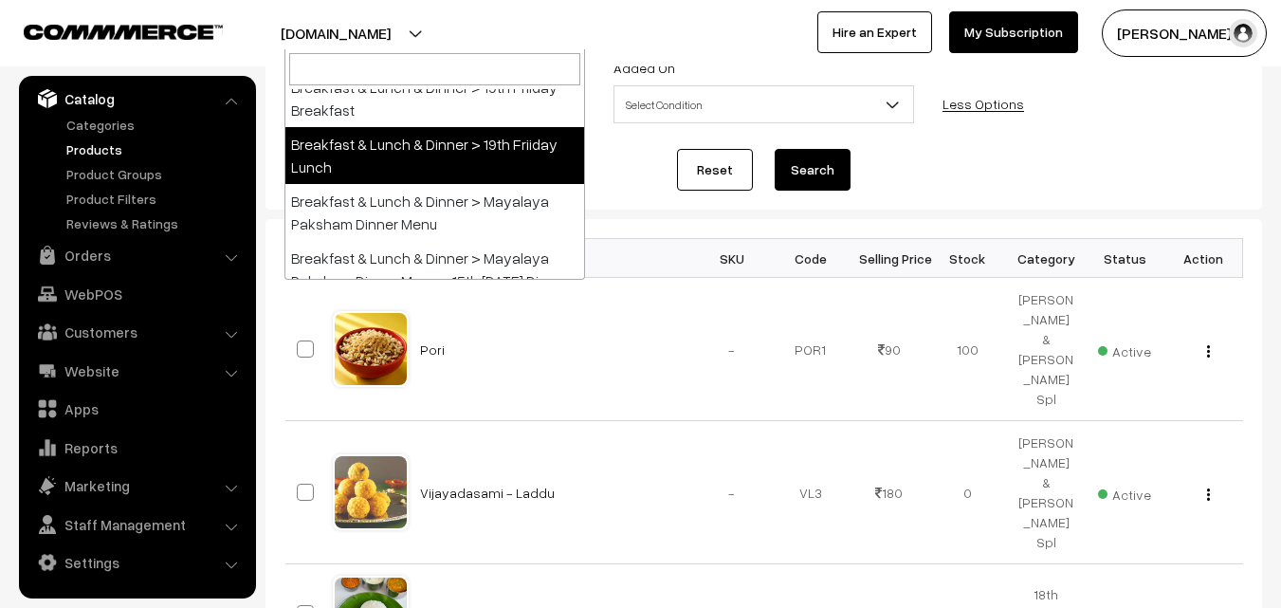
select select "95"
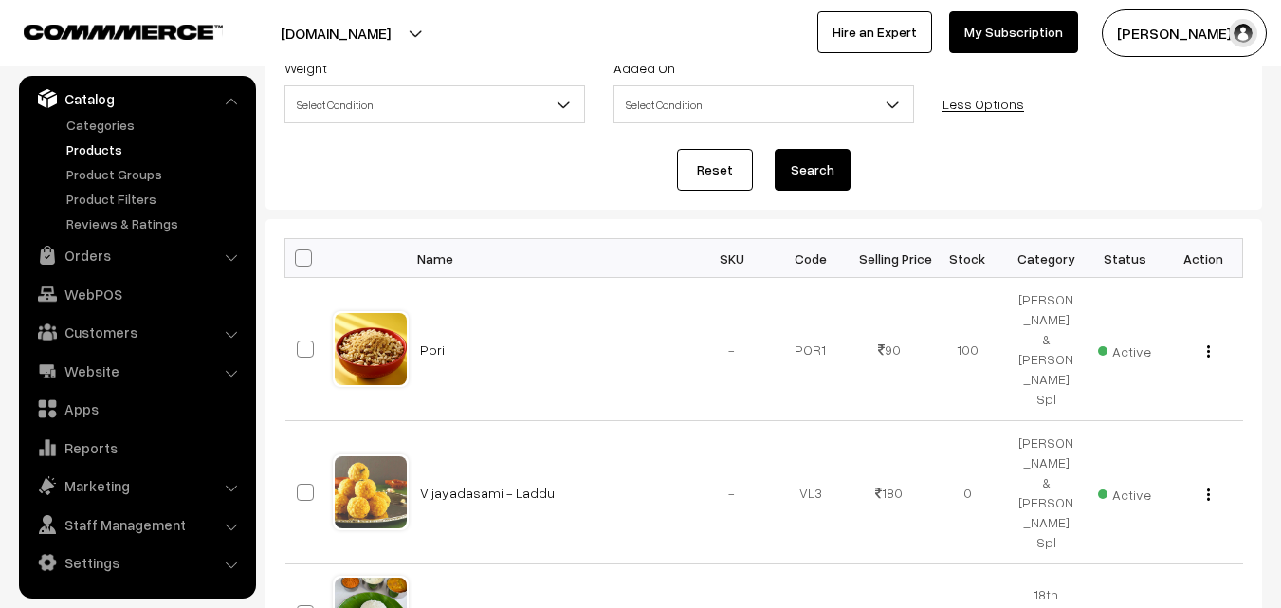
click at [787, 178] on button "Search" at bounding box center [813, 170] width 76 height 42
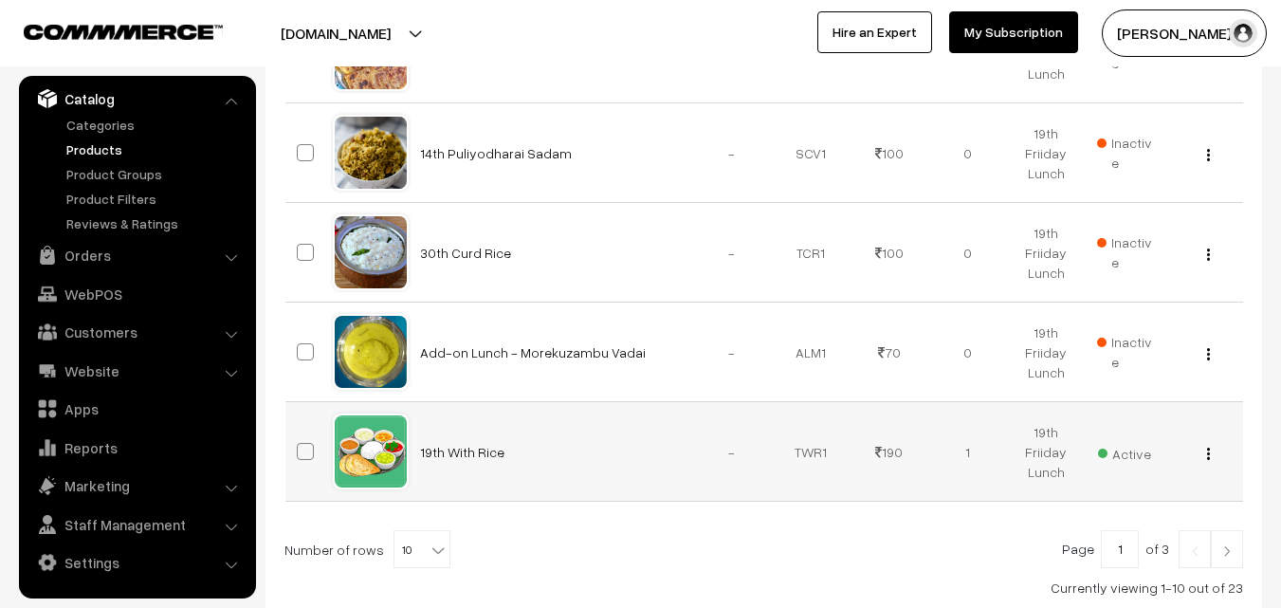
scroll to position [1233, 0]
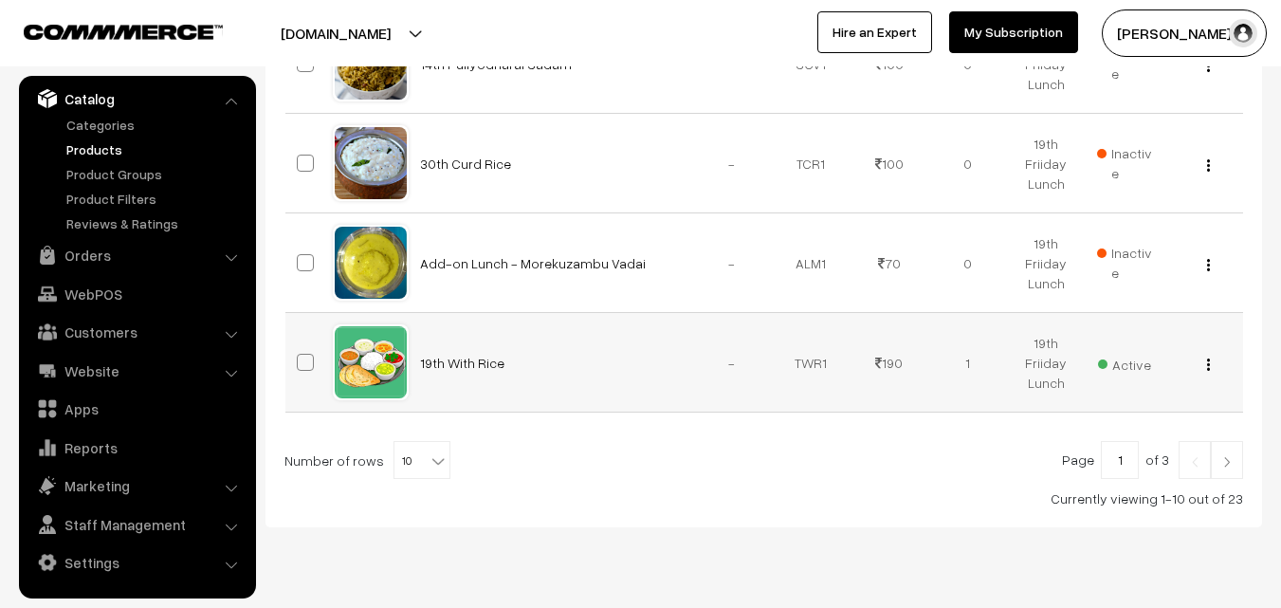
click at [1203, 363] on div "View Edit Delete" at bounding box center [1204, 363] width 56 height 20
click at [1206, 362] on button "button" at bounding box center [1208, 364] width 5 height 15
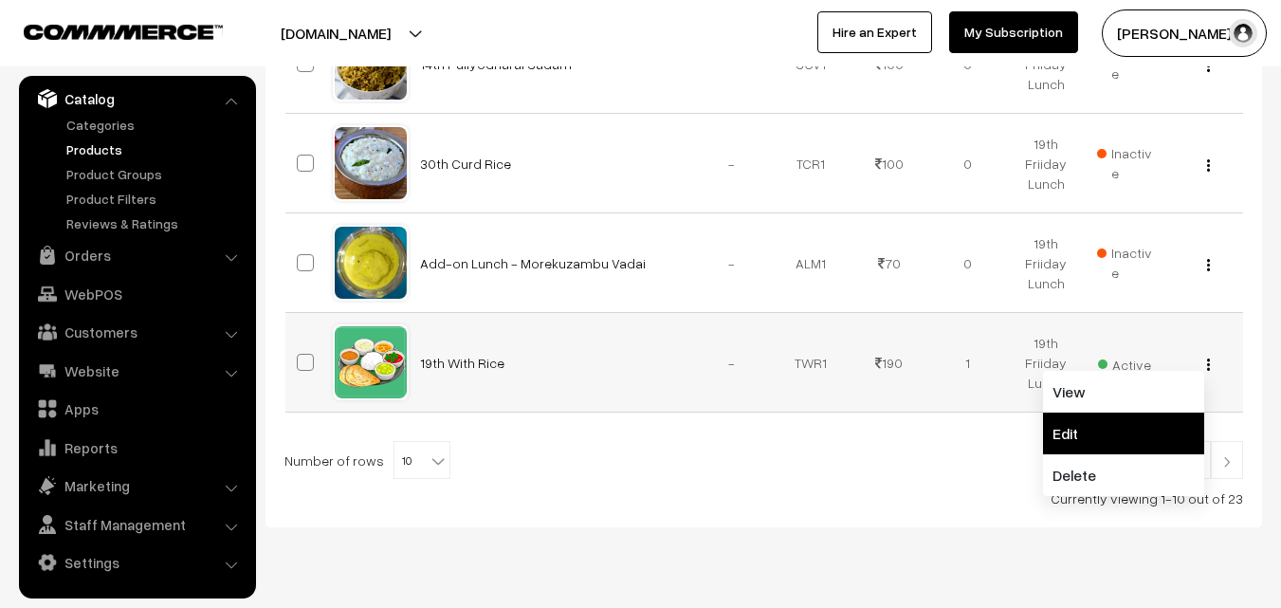
click at [1088, 425] on link "Edit" at bounding box center [1123, 433] width 161 height 42
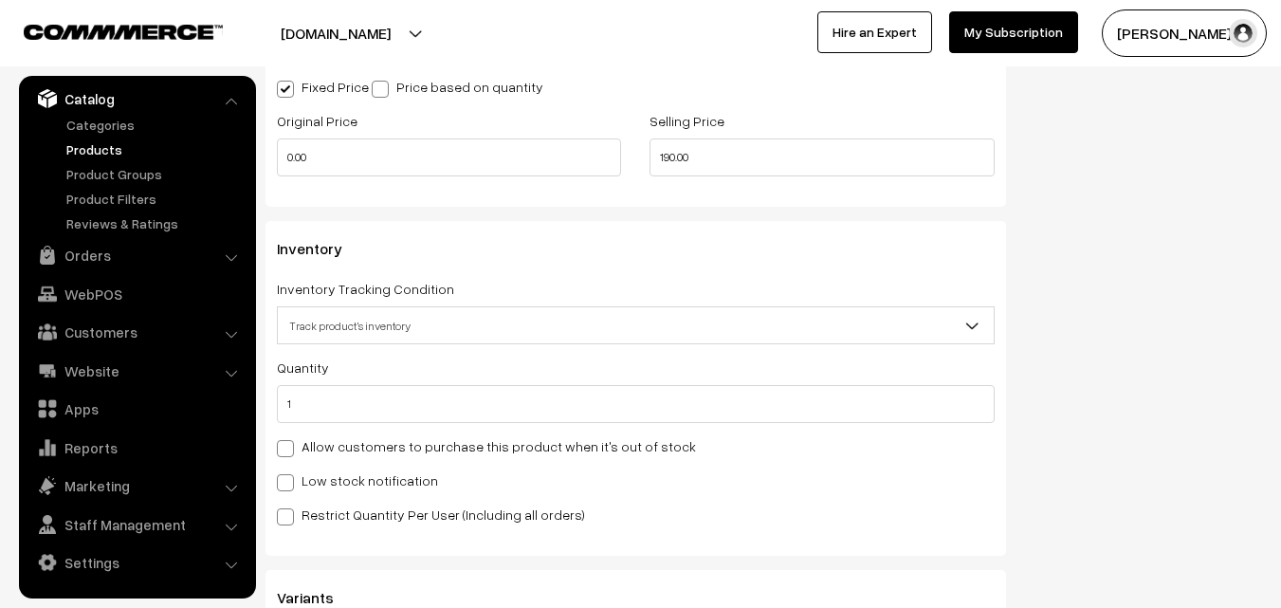
scroll to position [1991, 0]
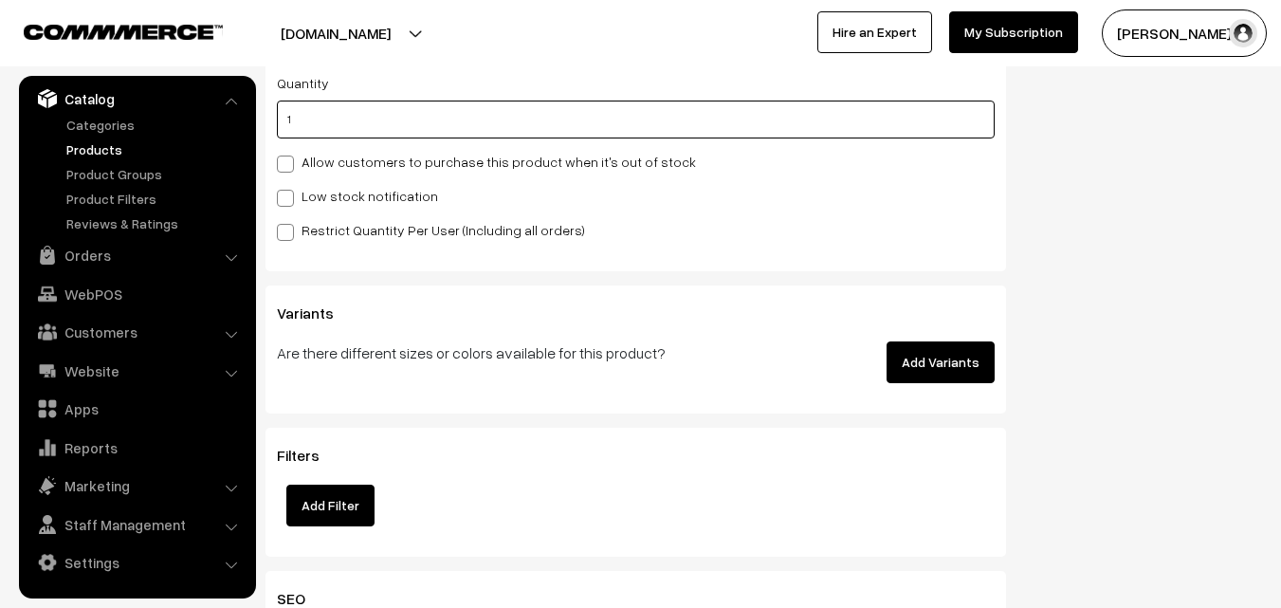
drag, startPoint x: 285, startPoint y: 115, endPoint x: 124, endPoint y: 93, distance: 162.7
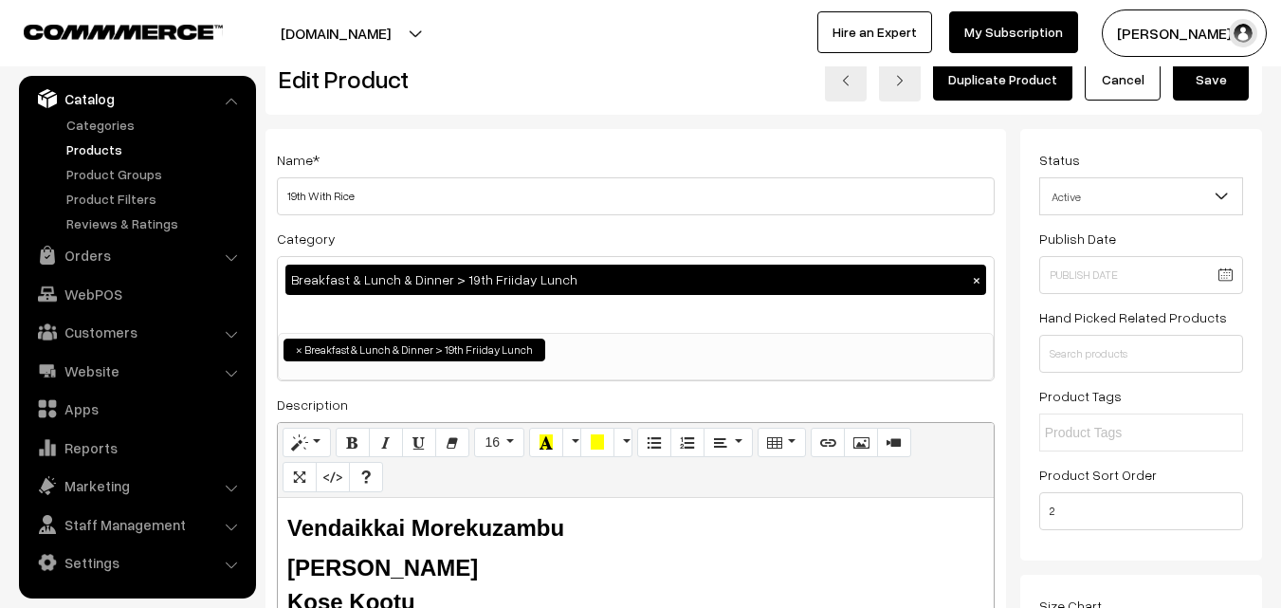
scroll to position [0, 0]
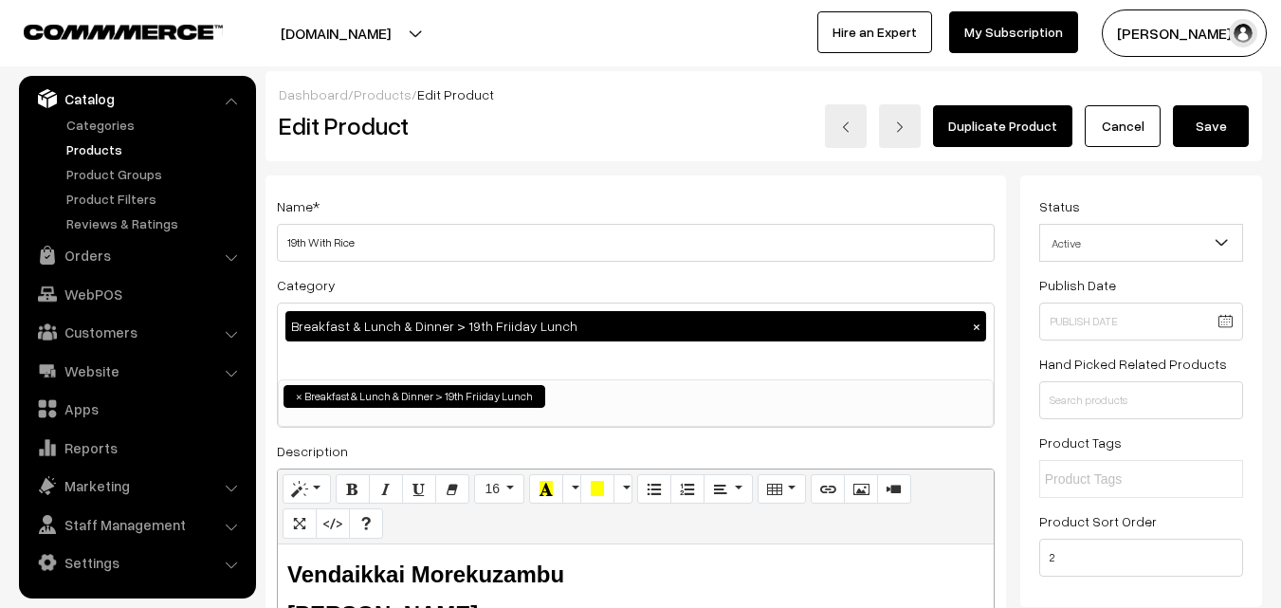
type input "0"
click at [1213, 124] on button "Save" at bounding box center [1211, 126] width 76 height 42
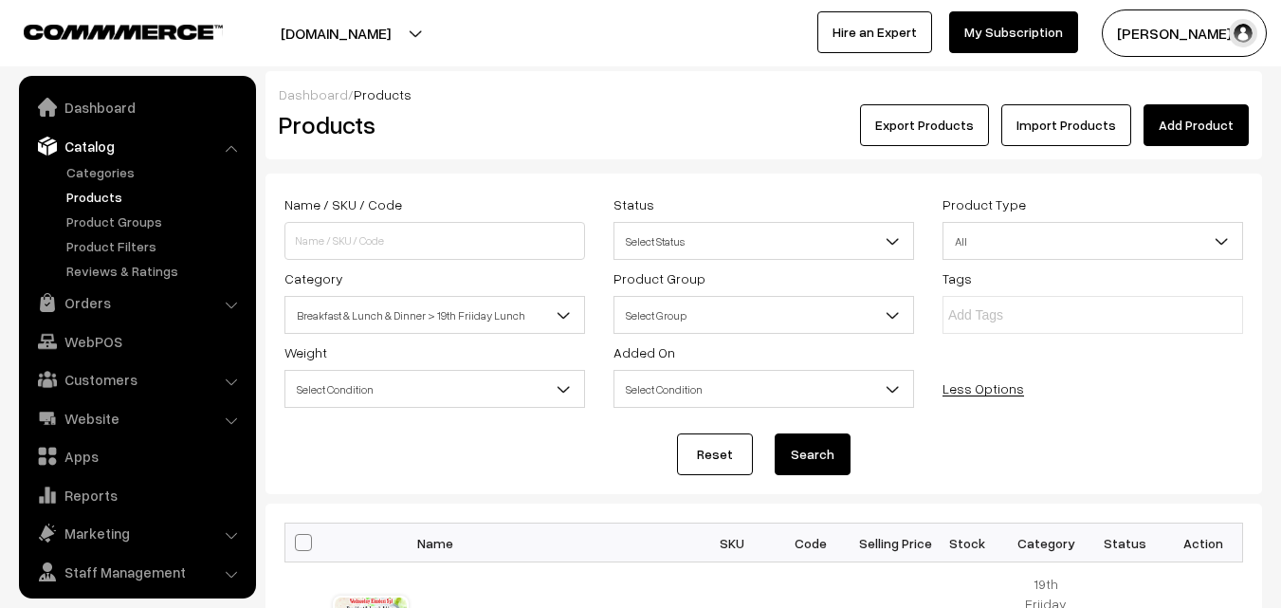
scroll to position [47, 0]
